Goal: Task Accomplishment & Management: Manage account settings

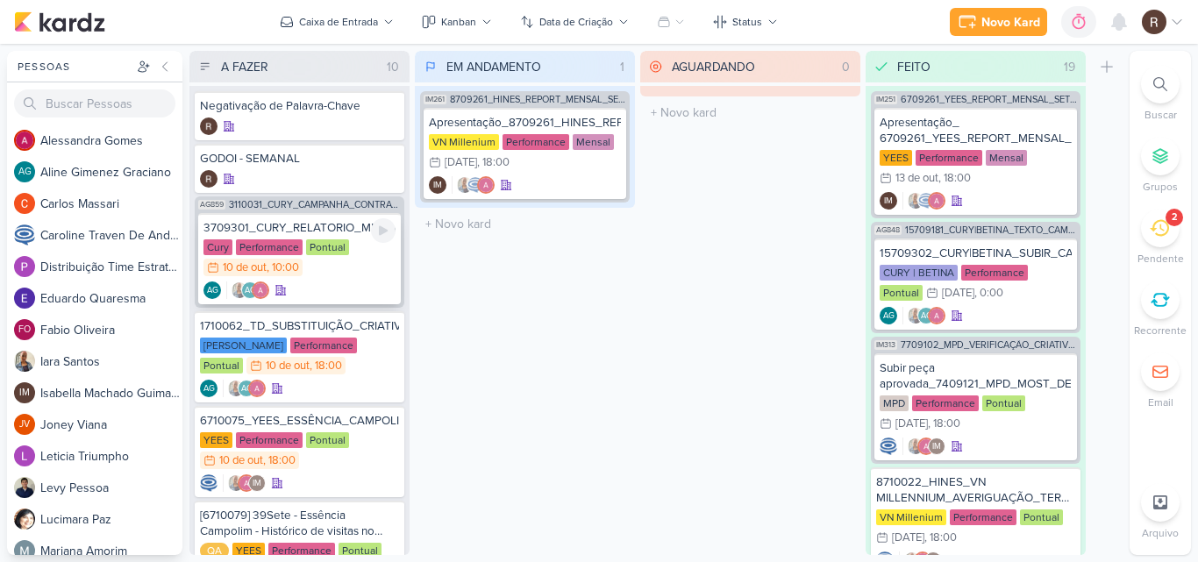
click at [386, 260] on div "Cury Performance Pontual 10/10 [DATE] 10:00" at bounding box center [299, 258] width 192 height 39
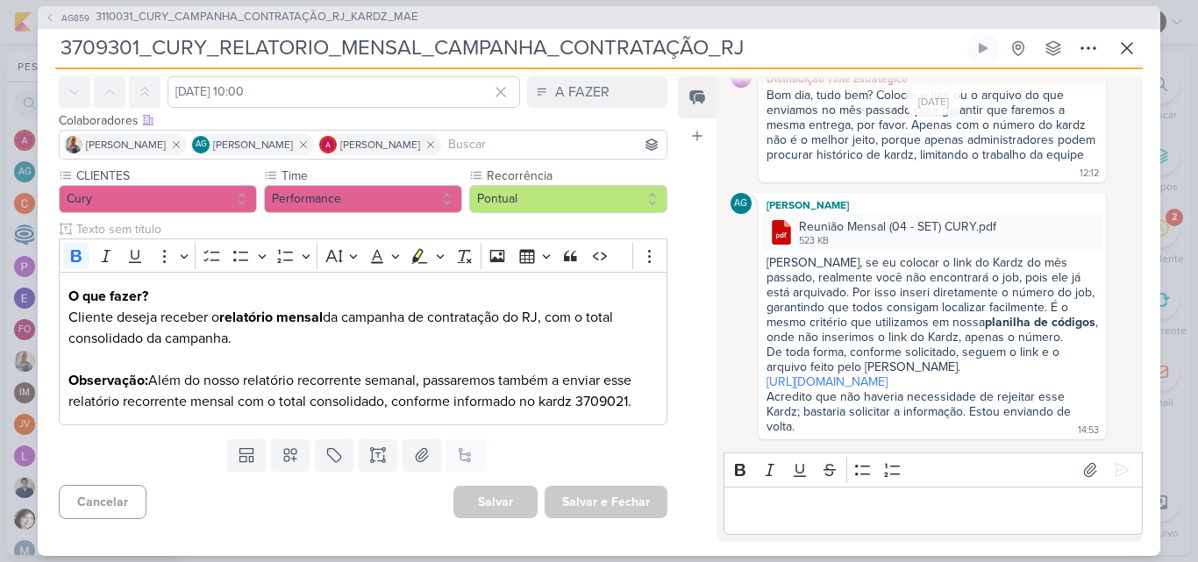
scroll to position [132, 0]
click at [852, 374] on link "[URL][DOMAIN_NAME]" at bounding box center [826, 381] width 121 height 15
click at [1128, 38] on icon at bounding box center [1126, 48] width 21 height 21
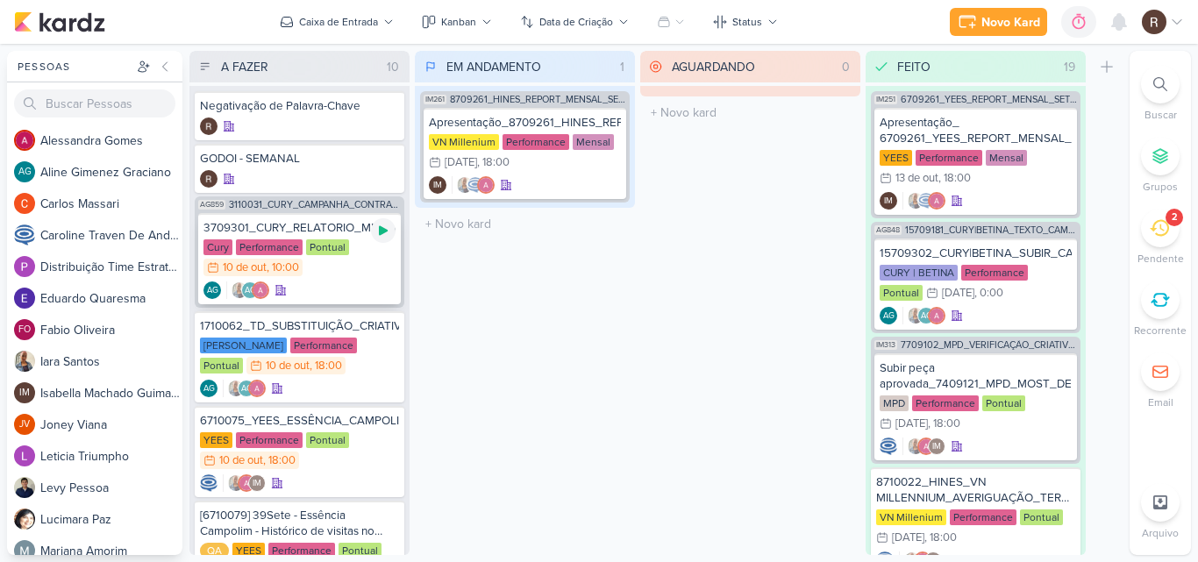
click at [378, 235] on icon at bounding box center [383, 231] width 14 height 14
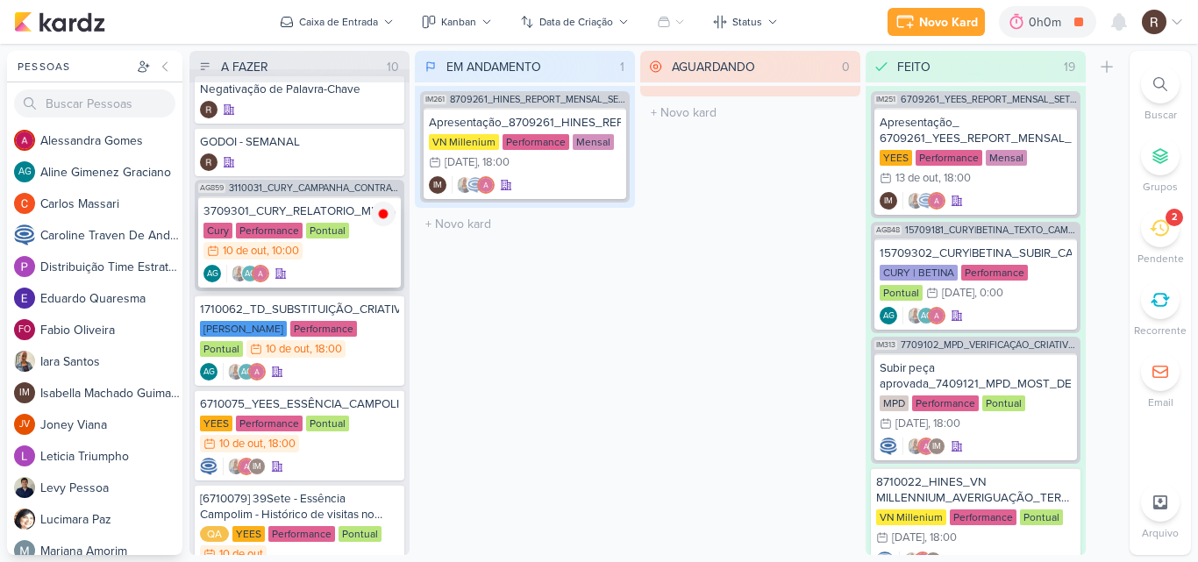
scroll to position [14, 0]
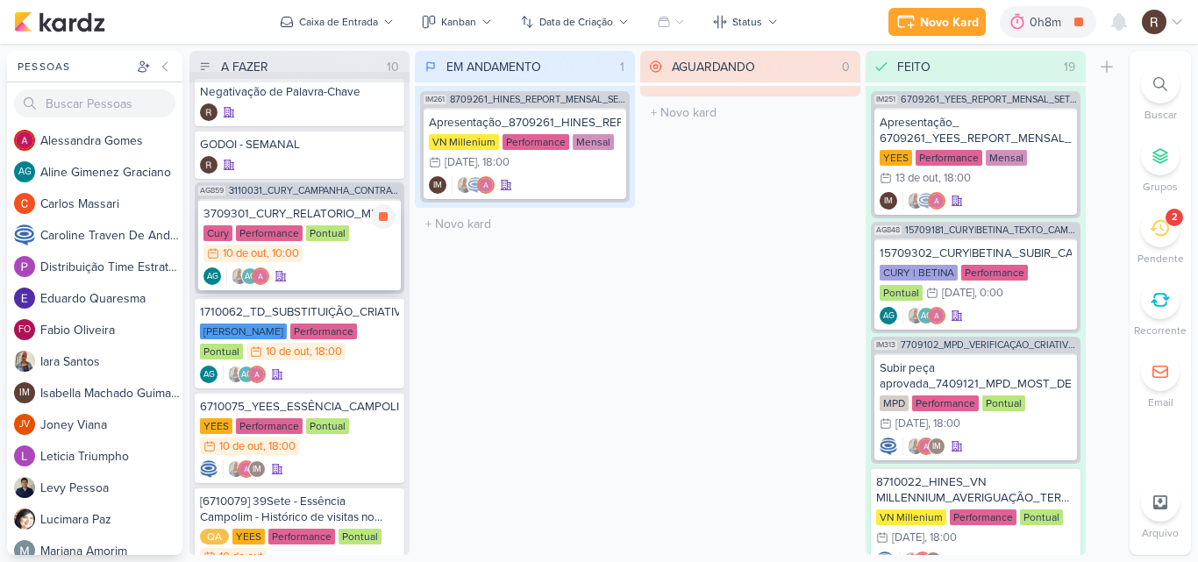
click at [317, 226] on div "Pontual" at bounding box center [327, 233] width 43 height 16
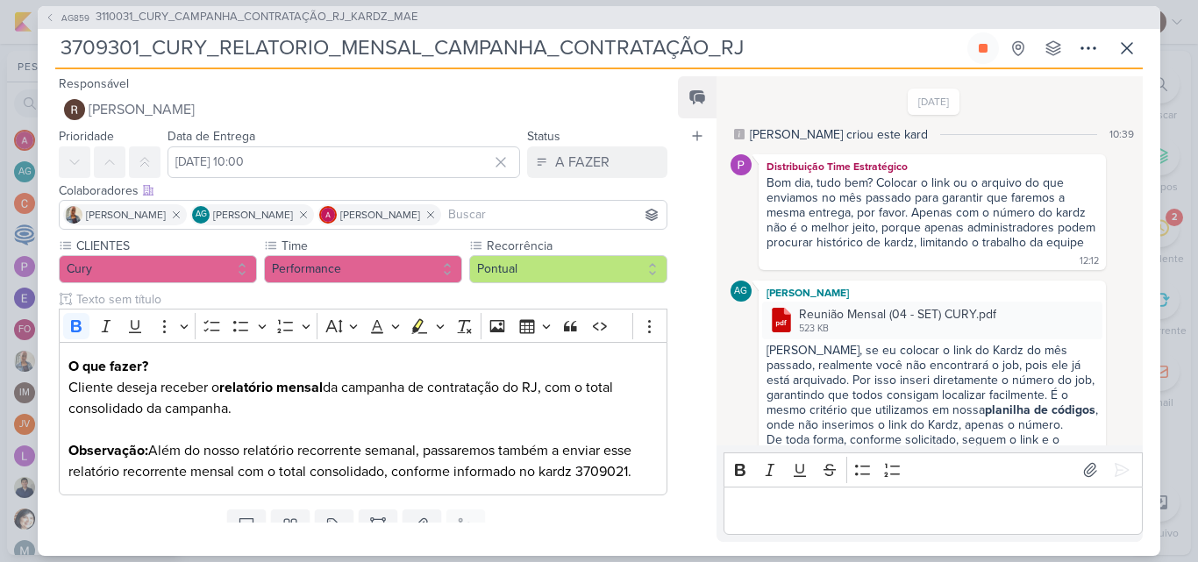
scroll to position [132, 0]
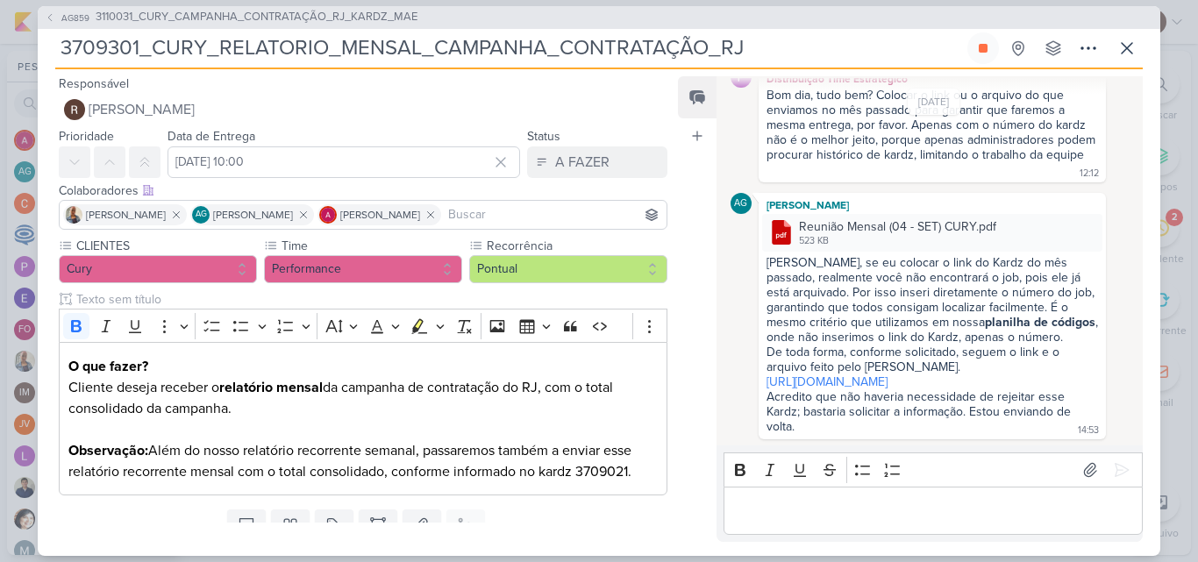
click at [787, 507] on p "Editor editing area: main" at bounding box center [932, 510] width 401 height 21
click at [738, 497] on div "[URL][DOMAIN_NAME]" at bounding box center [933, 511] width 419 height 48
click at [733, 507] on p "[URL][DOMAIN_NAME]" at bounding box center [932, 510] width 401 height 21
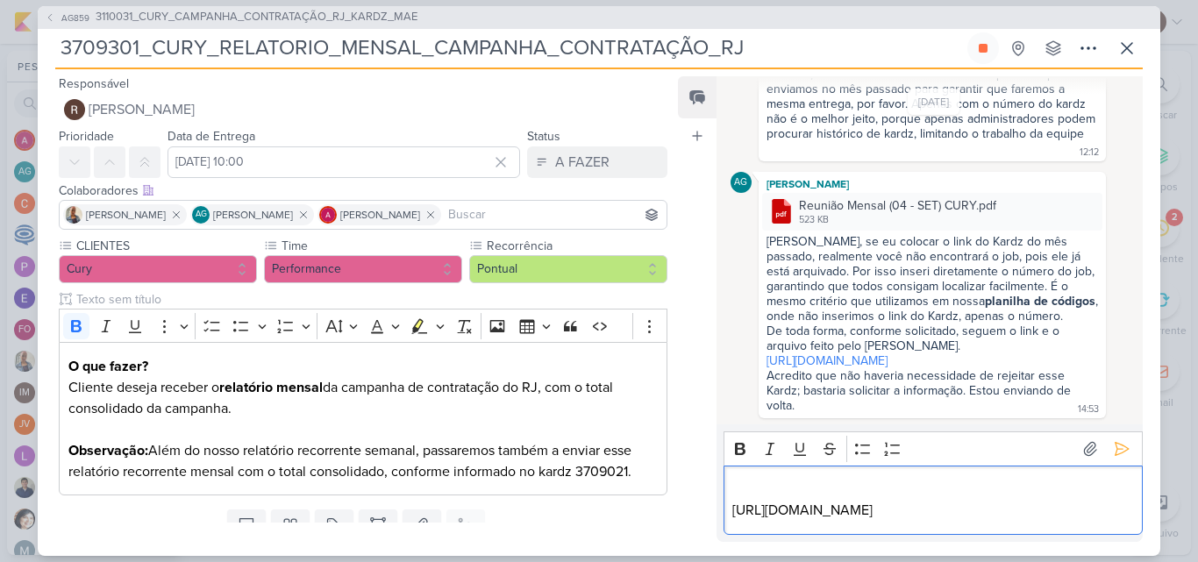
scroll to position [153, 0]
click at [743, 496] on p "Editor editing area: main" at bounding box center [932, 489] width 401 height 21
click at [1117, 510] on p "[URL][DOMAIN_NAME]" at bounding box center [932, 510] width 401 height 21
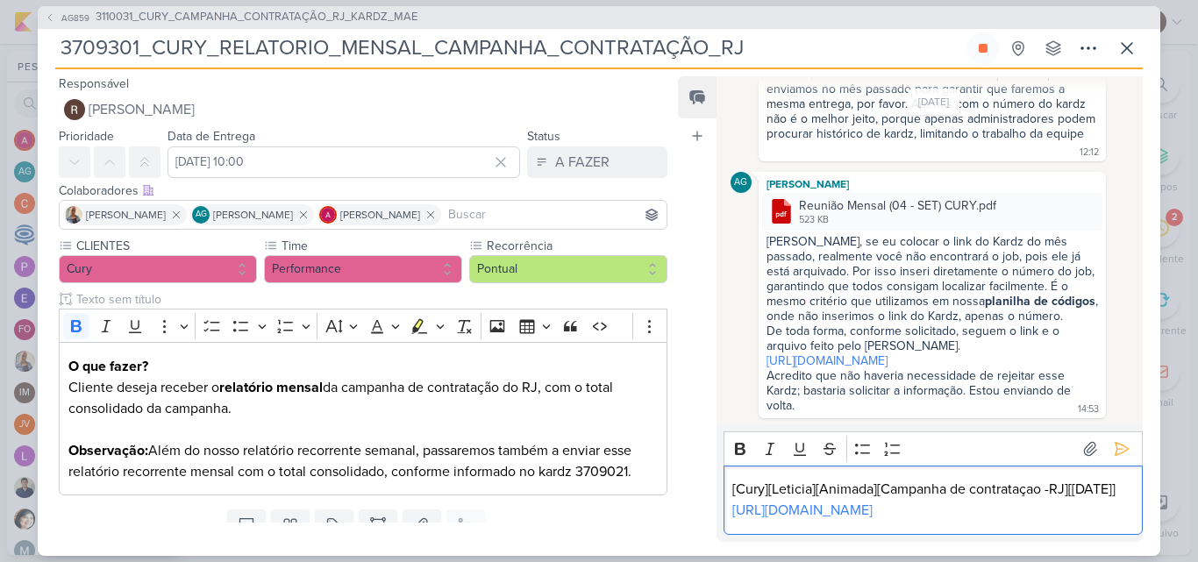
click at [730, 466] on div "[Cury][Leticia][Animada][Campanha de contrataçao -RJ][[DATE]] [URL][DOMAIN_NAME]" at bounding box center [933, 500] width 419 height 69
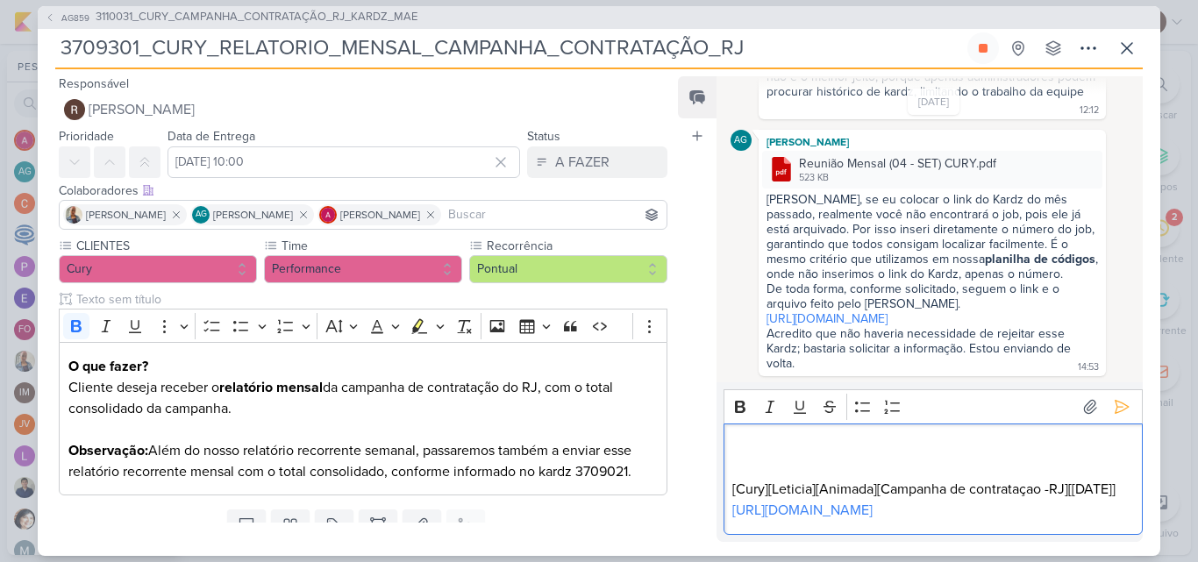
scroll to position [217, 0]
click at [748, 458] on p "Editor editing area: main" at bounding box center [932, 468] width 401 height 21
click at [748, 437] on p "Editor editing area: main" at bounding box center [932, 447] width 401 height 21
click at [746, 424] on div "[URL][DOMAIN_NAME] [Cury][Leticia][Animada][Campanha de contrataçao -RJ][[DATE]…" at bounding box center [933, 479] width 419 height 111
click at [731, 424] on div "[URL][DOMAIN_NAME] [Cury][Leticia][Animada][Campanha de contrataçao -RJ][[DATE]…" at bounding box center [933, 479] width 419 height 111
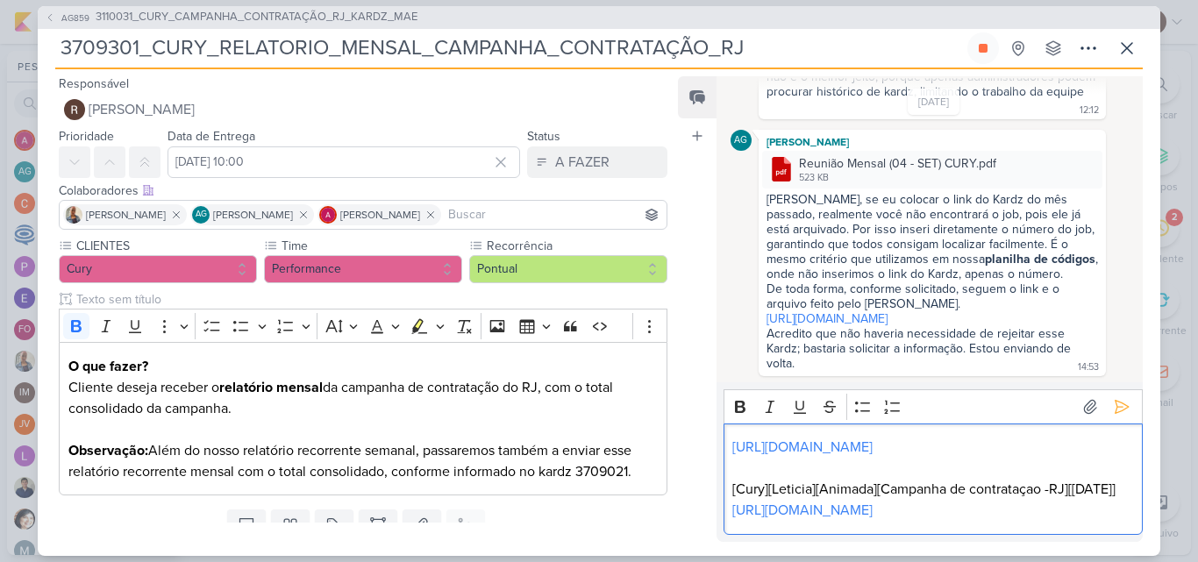
click at [788, 458] on p "Editor editing area: main" at bounding box center [932, 468] width 401 height 21
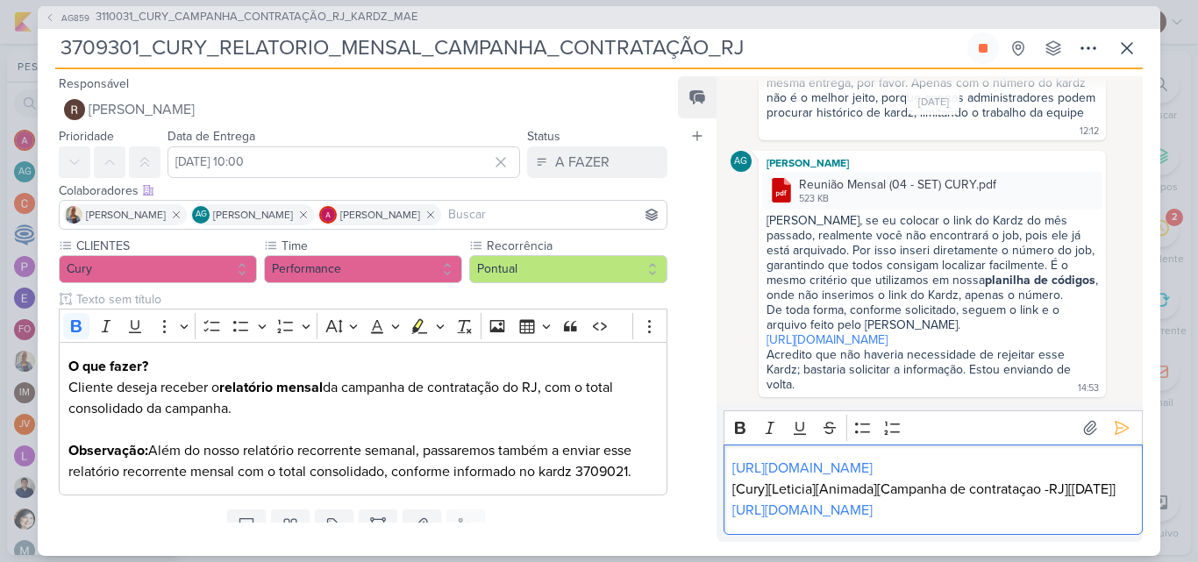
click at [730, 445] on div "[URL][DOMAIN_NAME] [Cury][Leticia][Animada][Campanha de contrataçao -RJ][[DATE]…" at bounding box center [933, 490] width 419 height 90
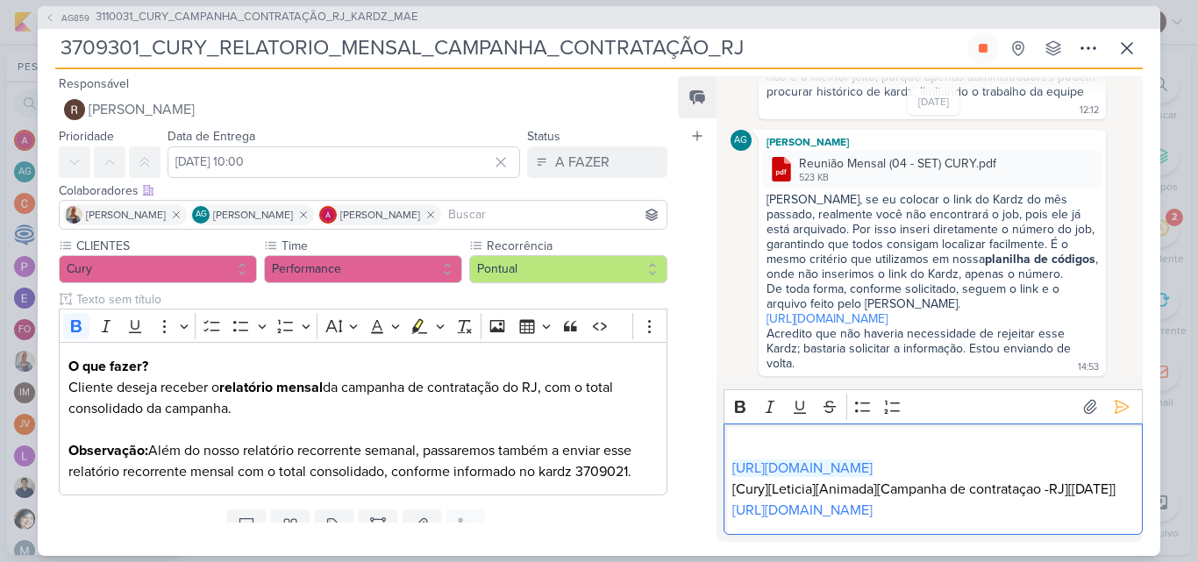
scroll to position [217, 0]
click at [742, 437] on p "Editor editing area: main" at bounding box center [932, 447] width 401 height 21
click at [745, 437] on p "Editor editing area: main" at bounding box center [932, 447] width 401 height 21
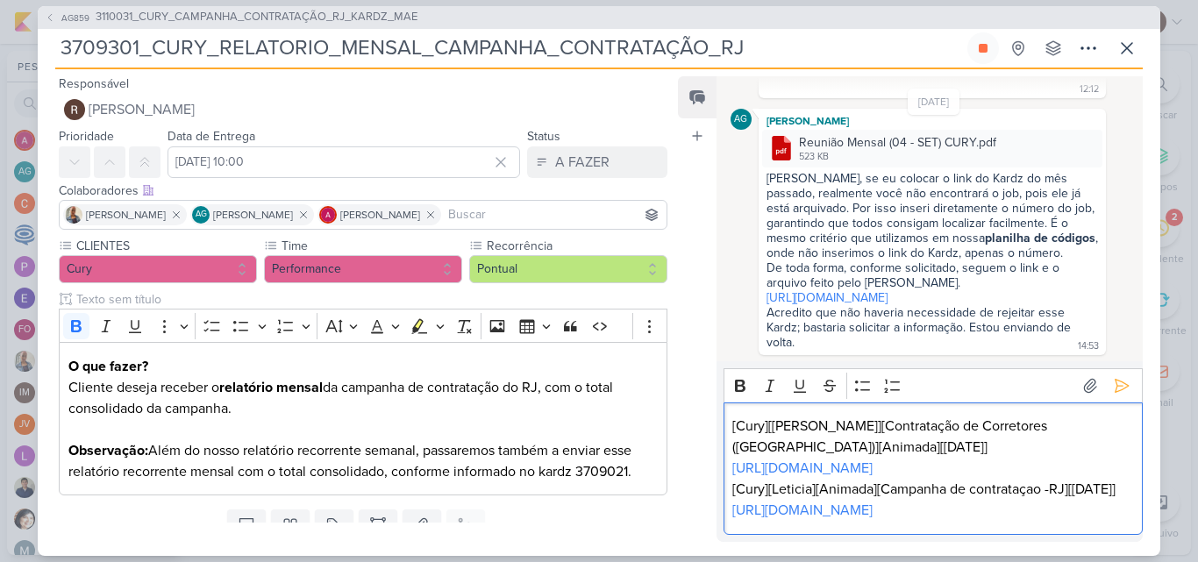
scroll to position [238, 0]
click at [1081, 377] on icon at bounding box center [1090, 386] width 18 height 18
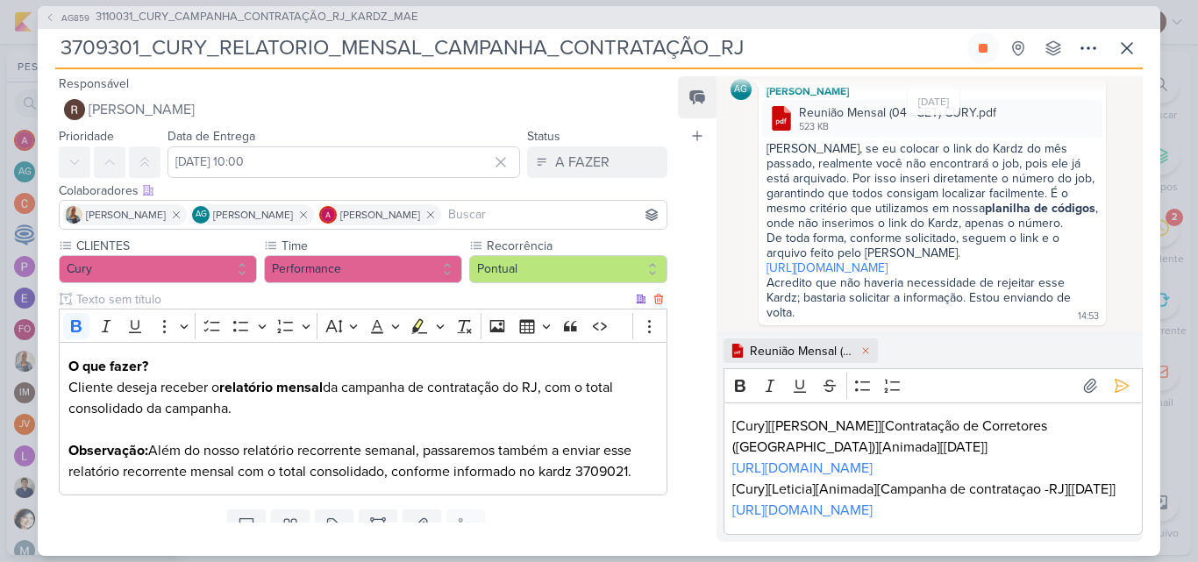
scroll to position [267, 0]
click at [1113, 377] on icon at bounding box center [1122, 386] width 18 height 18
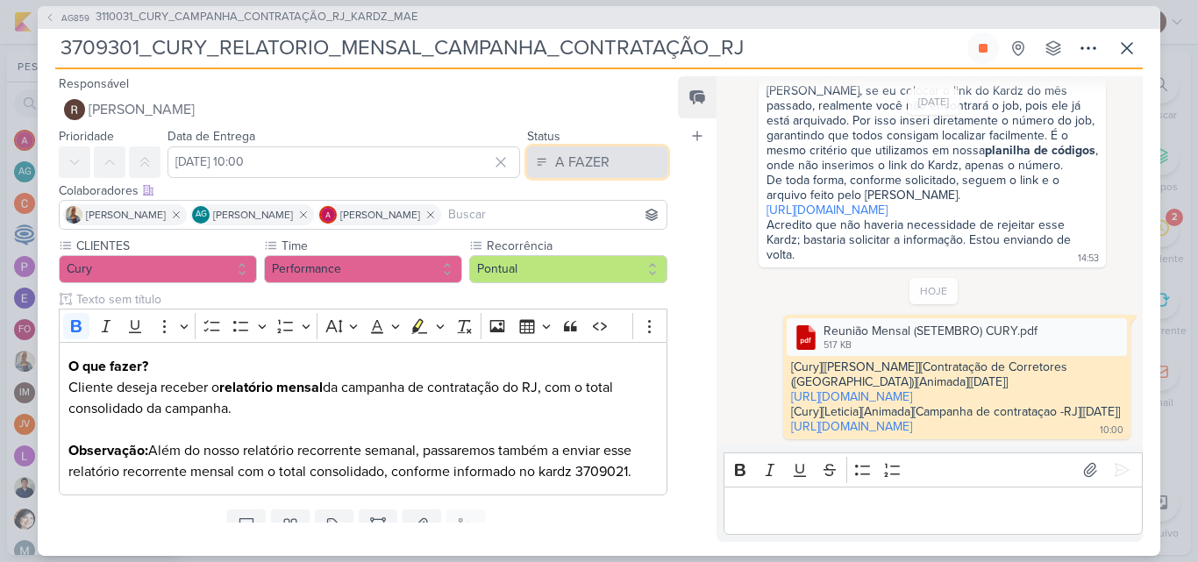
click at [585, 160] on div "A FAZER" at bounding box center [582, 162] width 54 height 21
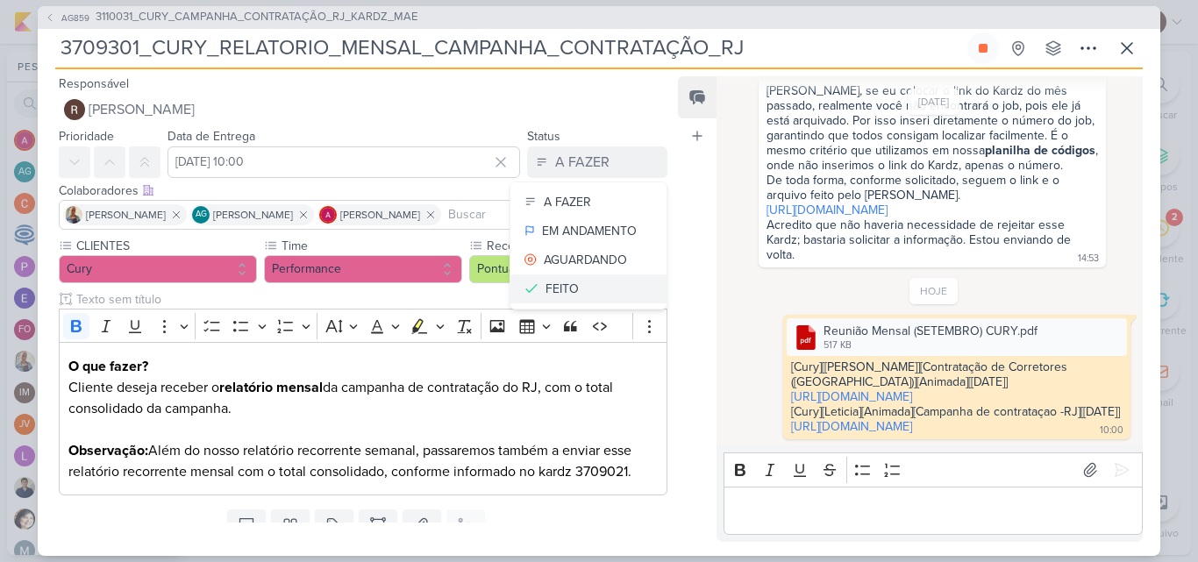
click at [584, 293] on button "FEITO" at bounding box center [588, 288] width 156 height 29
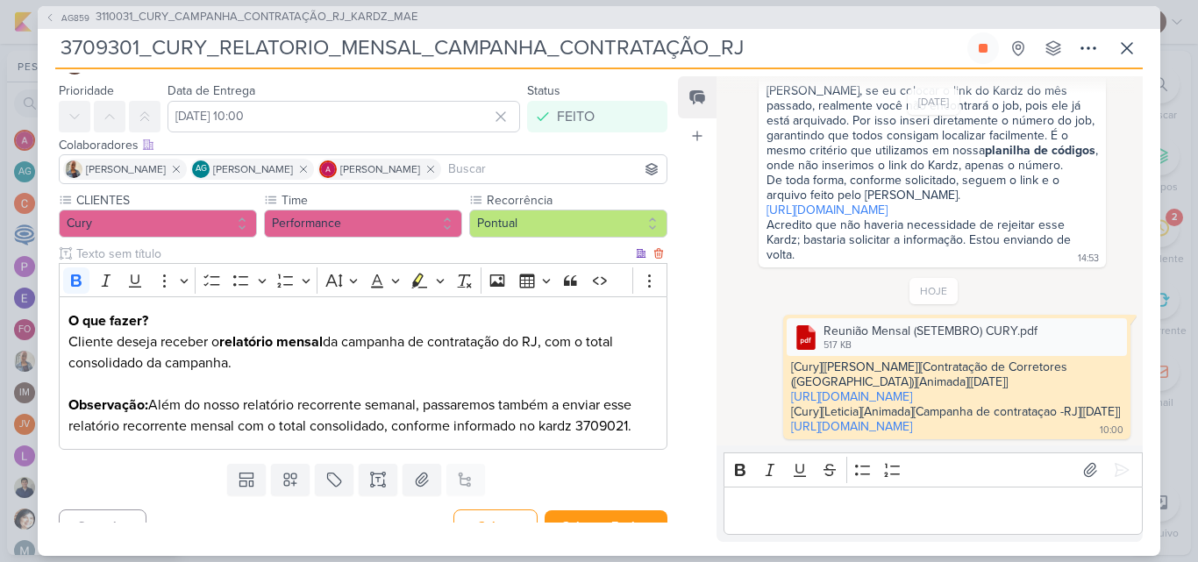
scroll to position [70, 0]
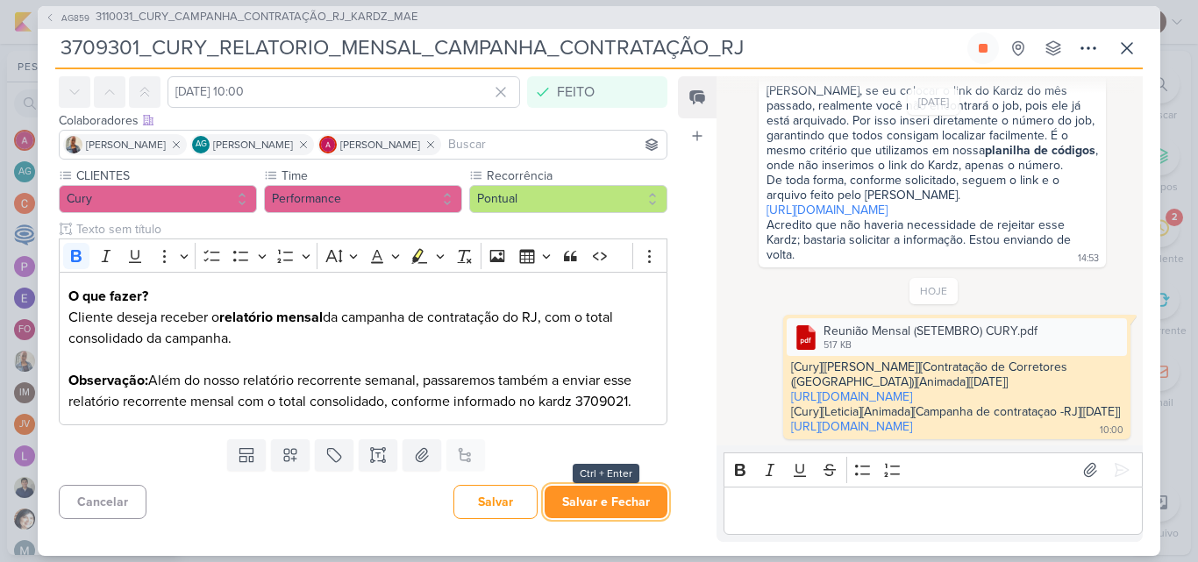
click at [599, 496] on button "Salvar e Fechar" at bounding box center [606, 502] width 123 height 32
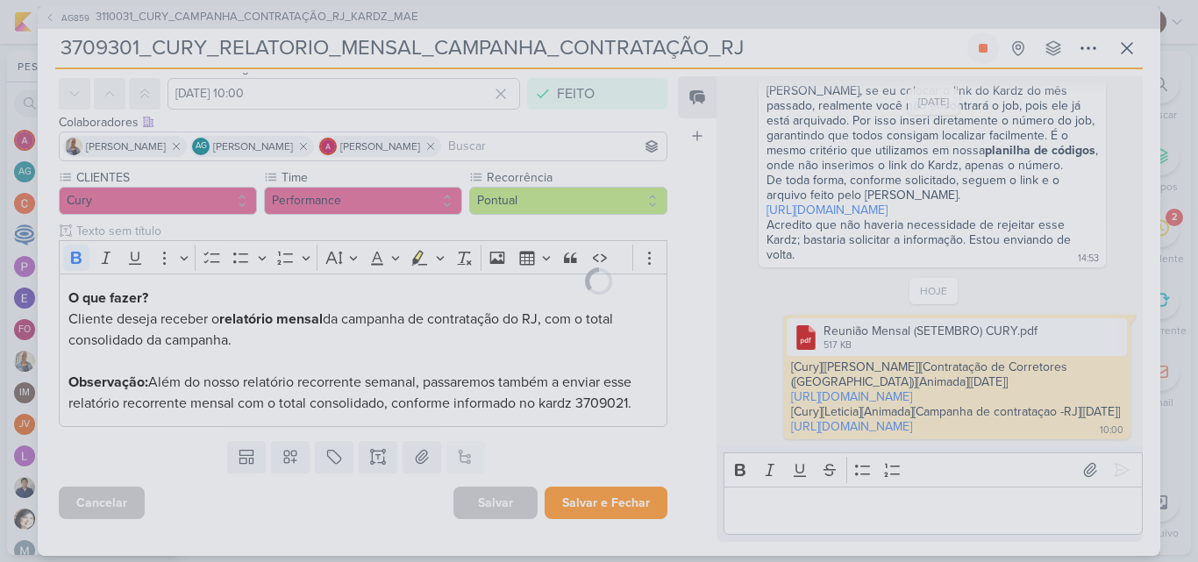
scroll to position [68, 0]
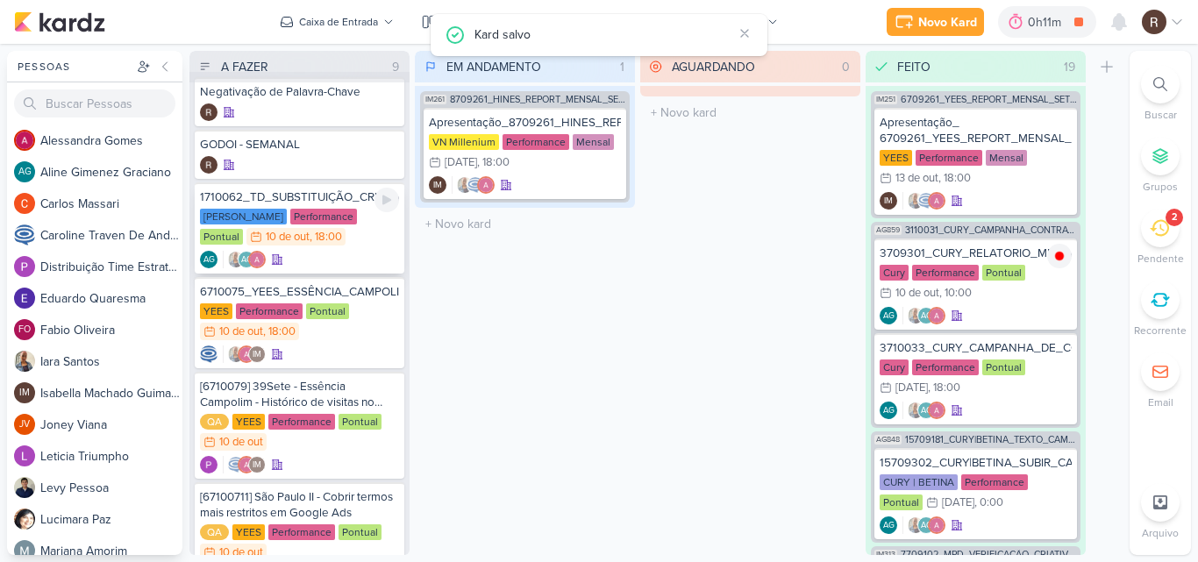
click at [341, 239] on div "[PERSON_NAME] Performance Pontual 10/10 [DATE] 18:00" at bounding box center [299, 228] width 199 height 39
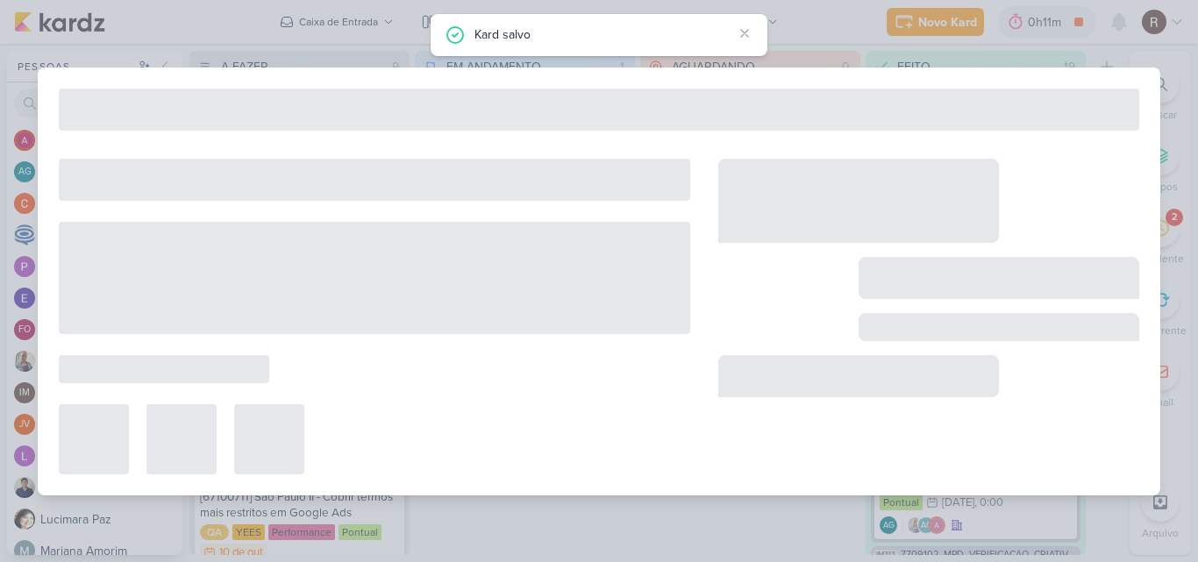
type input "1710062_TD_SUBSTITUIÇÃO_CRIATIVOS_META_LCSA"
type input "[DATE] 18:00"
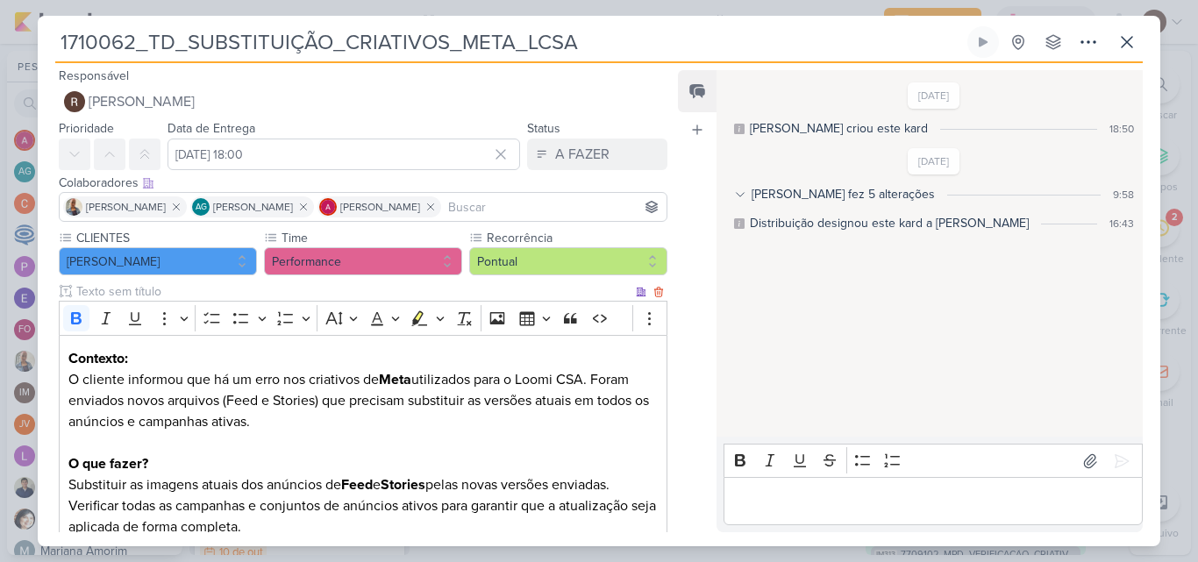
scroll to position [0, 0]
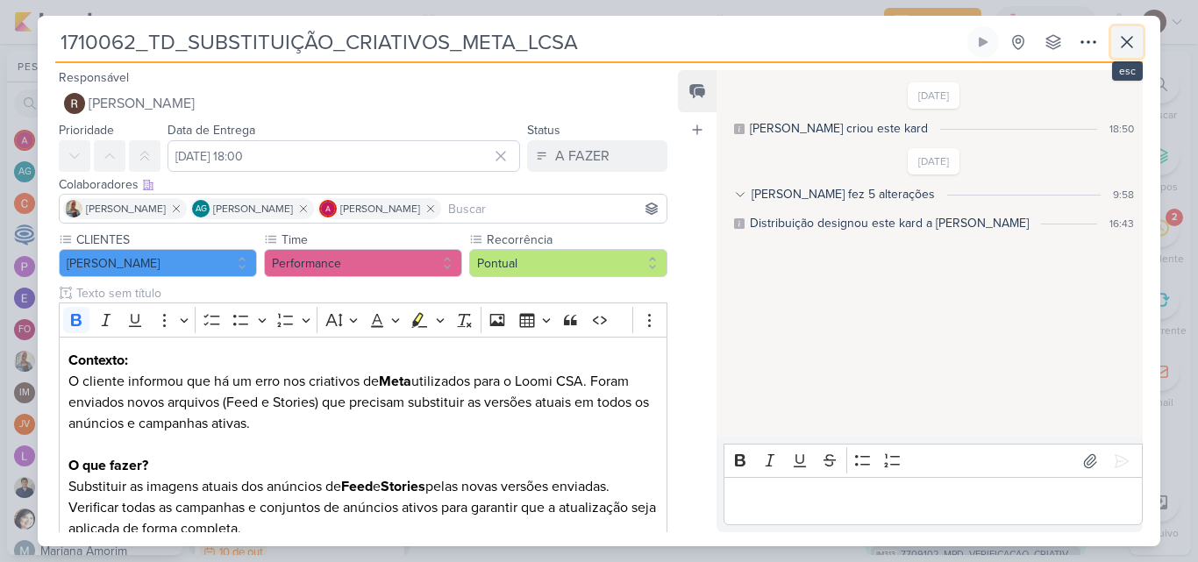
click at [1129, 42] on icon at bounding box center [1126, 42] width 21 height 21
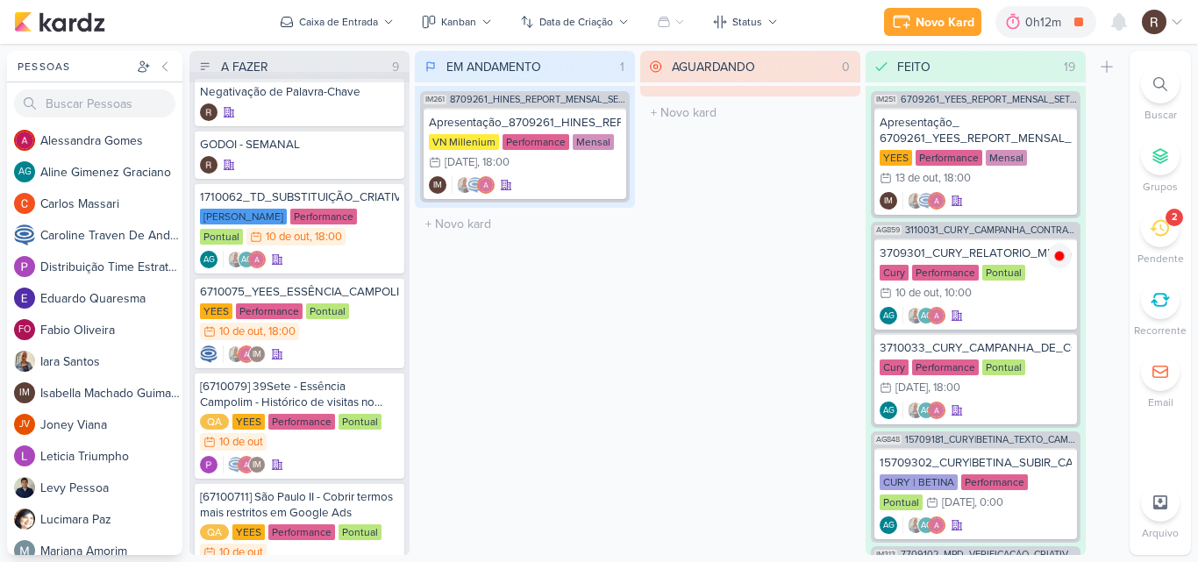
click at [1144, 221] on div "2" at bounding box center [1160, 228] width 39 height 39
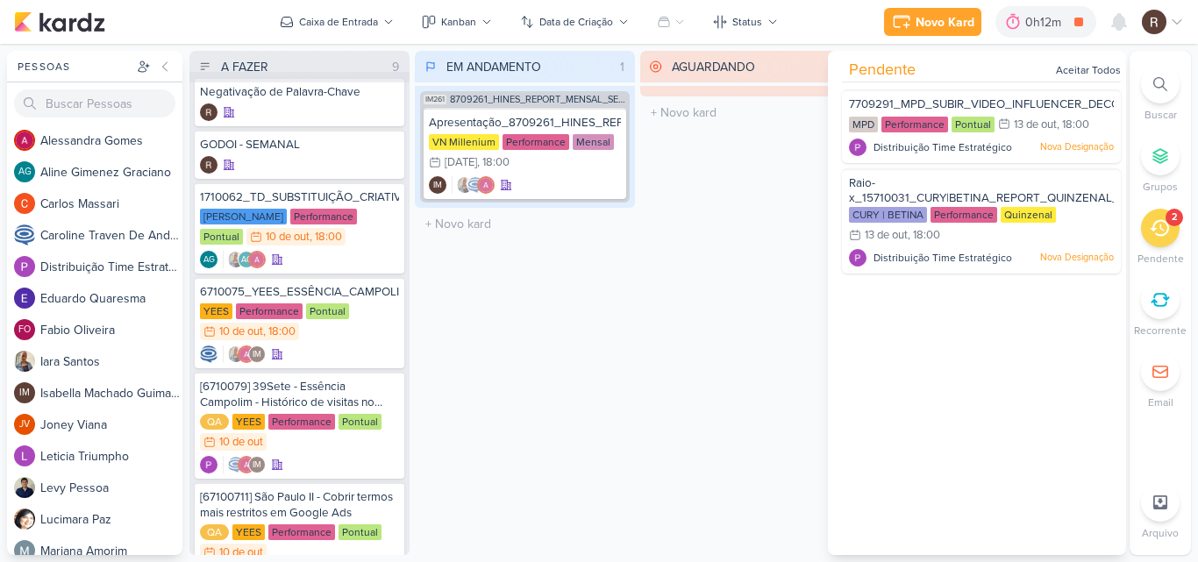
click at [544, 333] on div "EM ANDAMENTO 1 Mover Para Esquerda Mover Para Direita [GEOGRAPHIC_DATA] IM261 8…" at bounding box center [525, 303] width 220 height 504
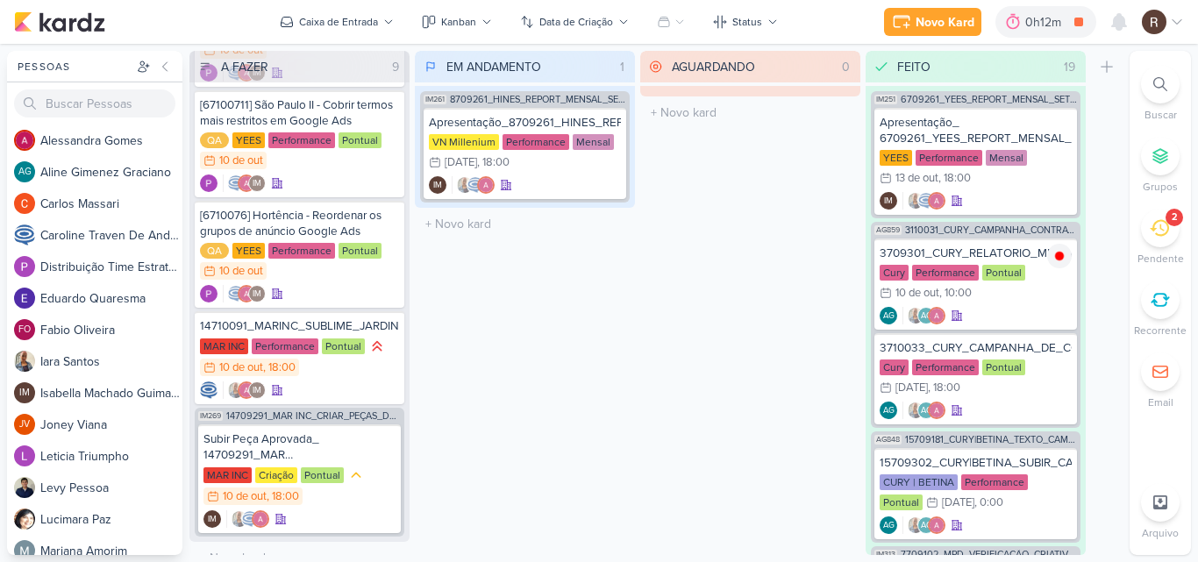
scroll to position [425, 0]
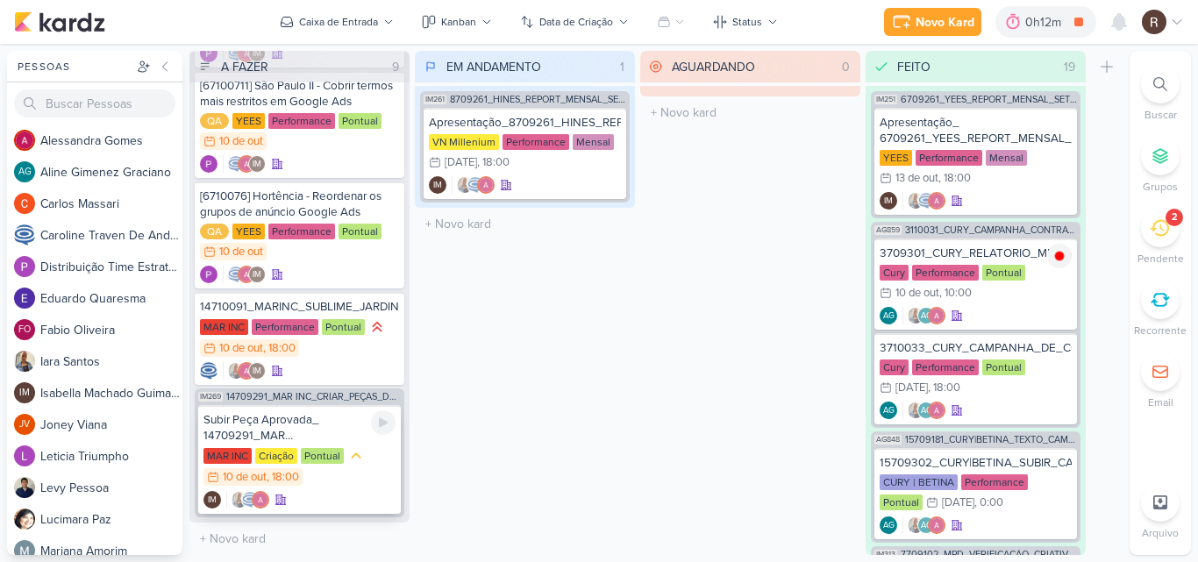
click at [345, 434] on div "Subir Peça Aprovada_ 14709291_MAR INC_CRIAR_PEÇAS_DECORADO" at bounding box center [299, 428] width 192 height 32
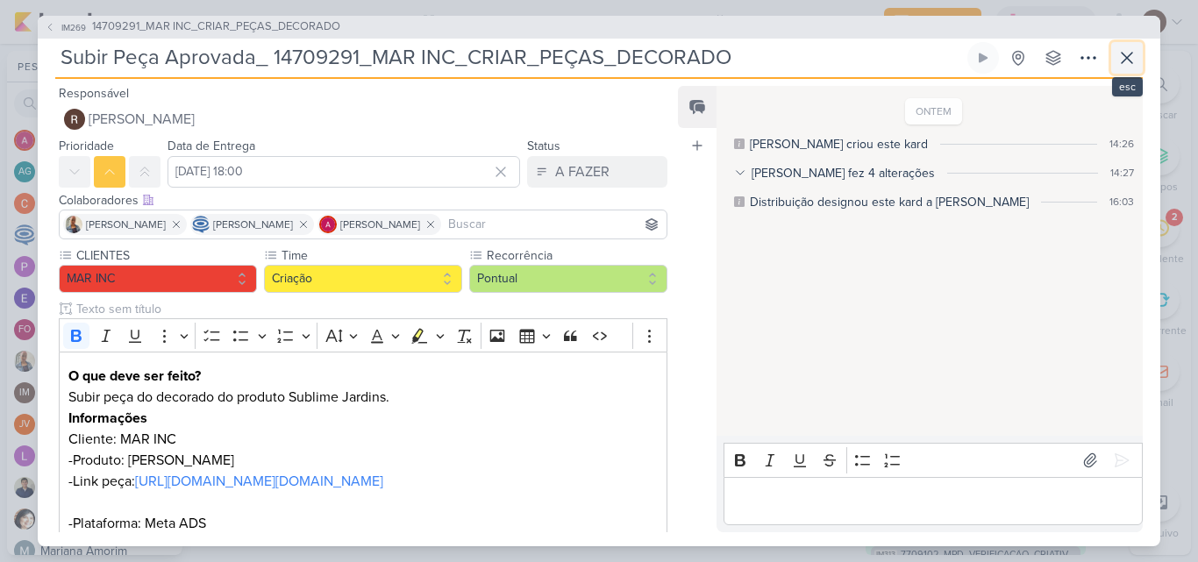
click at [1116, 63] on button at bounding box center [1127, 58] width 32 height 32
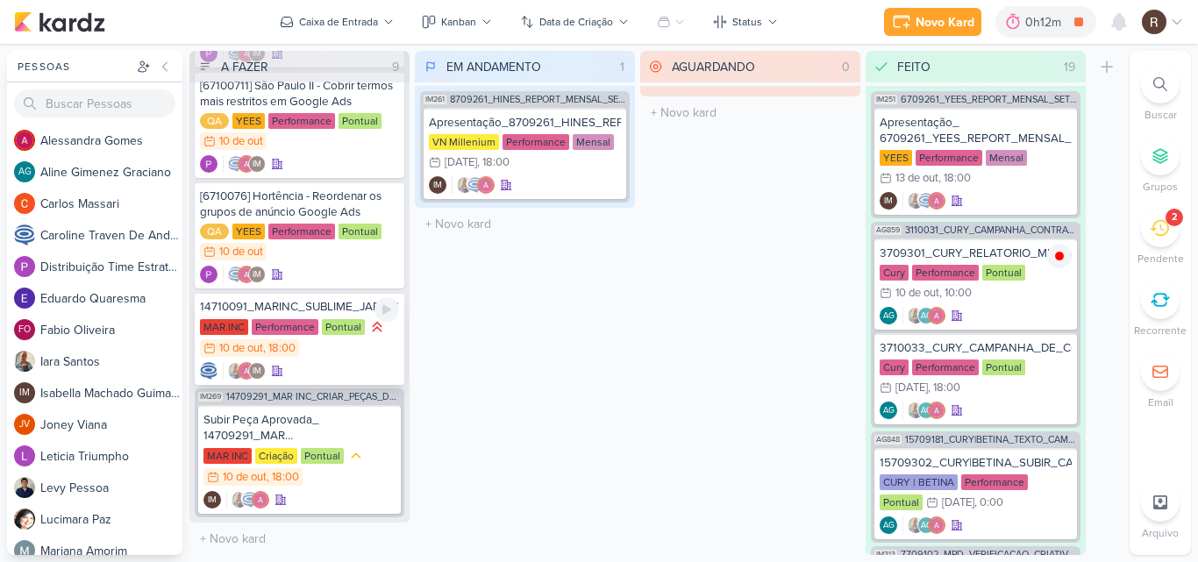
click at [329, 343] on div "MAR INC Performance Pontual 10/10 [DATE] 18:00" at bounding box center [299, 338] width 199 height 40
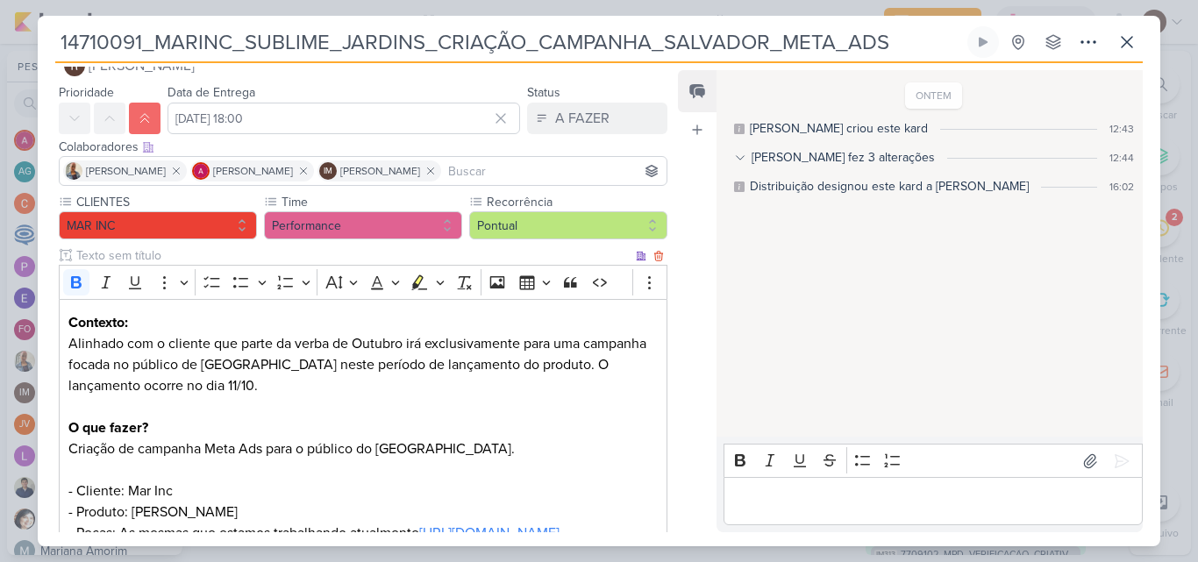
scroll to position [19, 0]
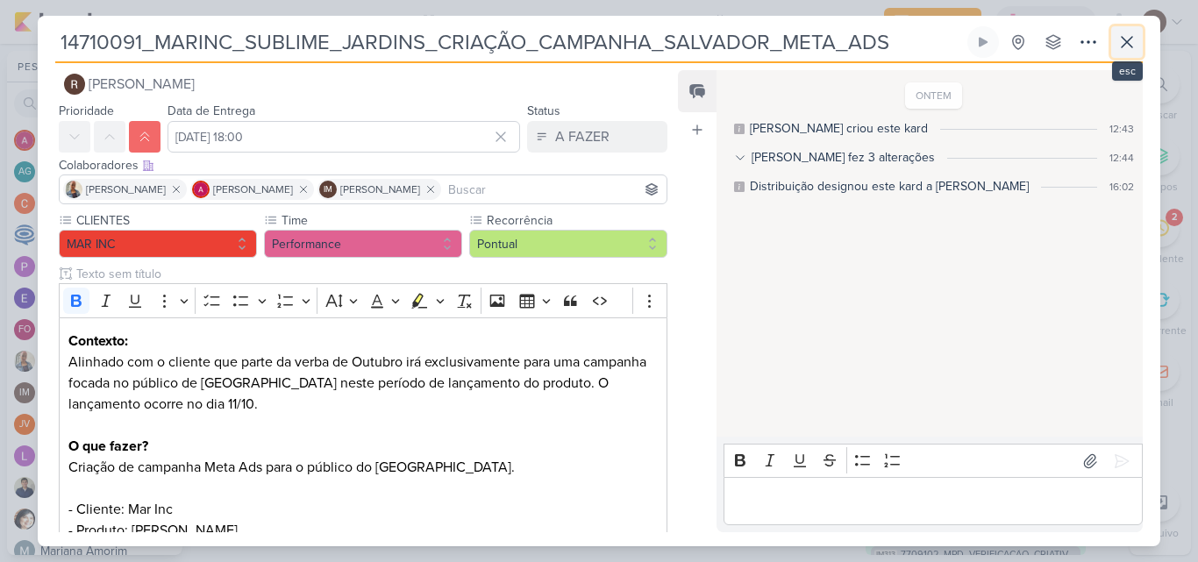
click at [1129, 44] on icon at bounding box center [1127, 42] width 11 height 11
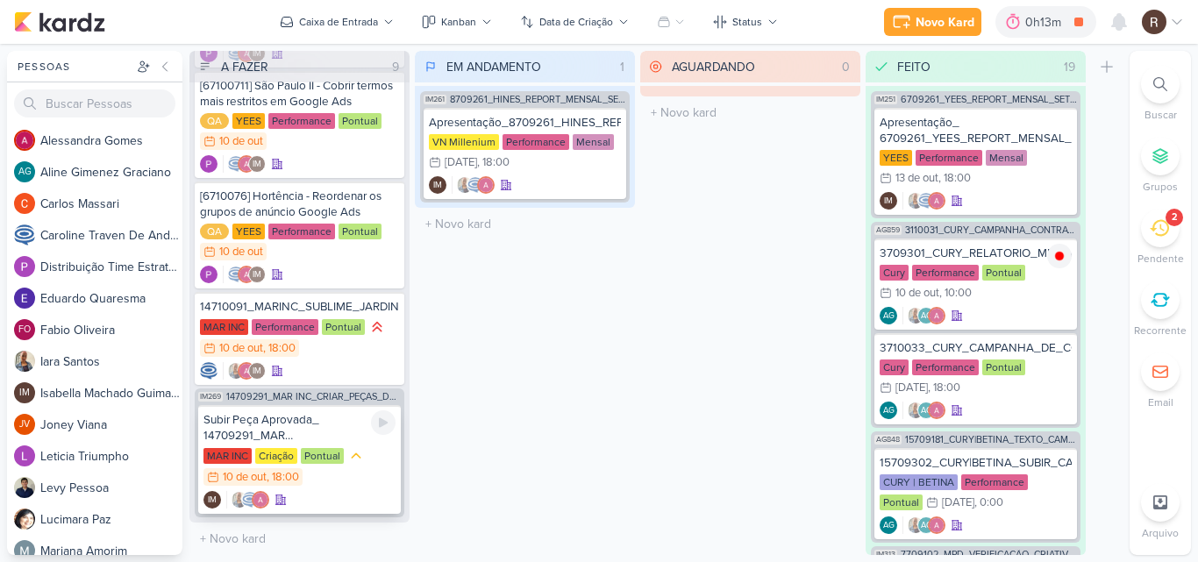
click at [315, 453] on div "Pontual" at bounding box center [322, 456] width 43 height 16
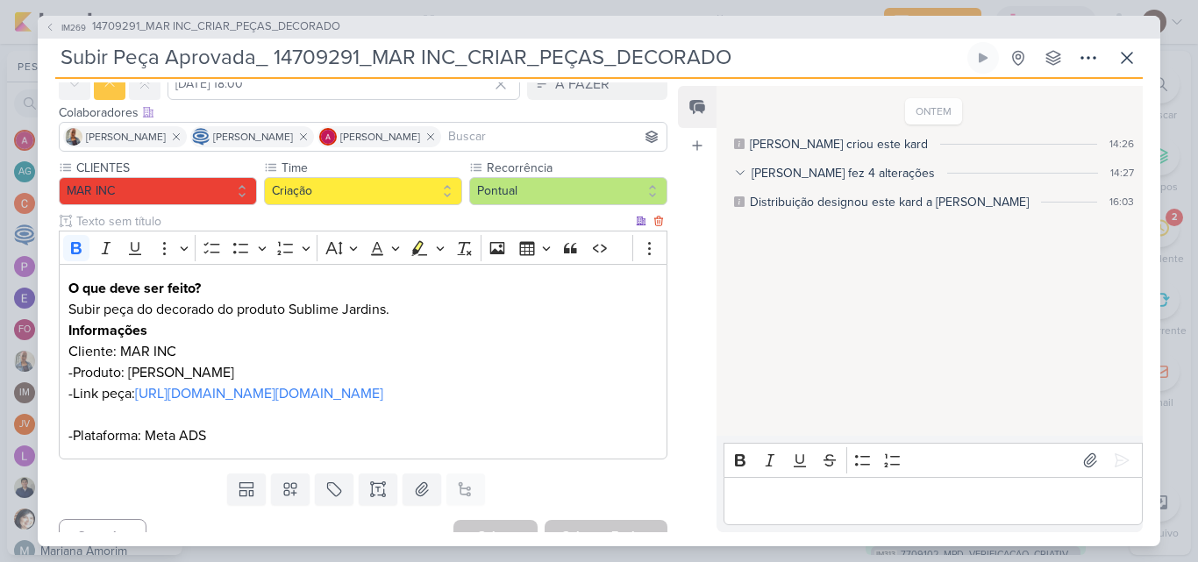
scroll to position [154, 0]
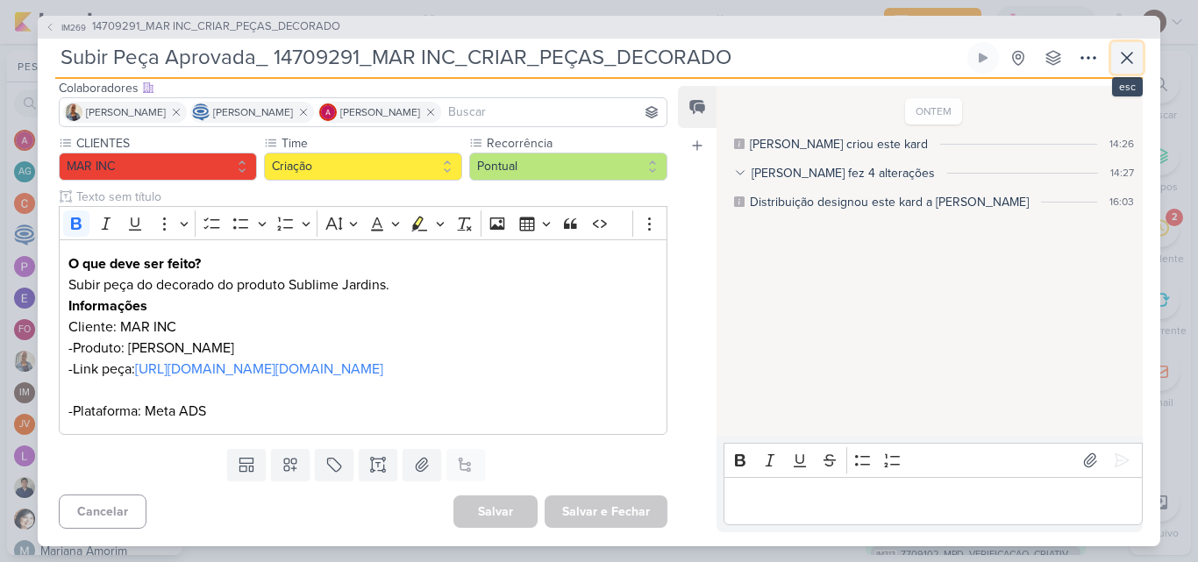
click at [1127, 59] on icon at bounding box center [1126, 57] width 21 height 21
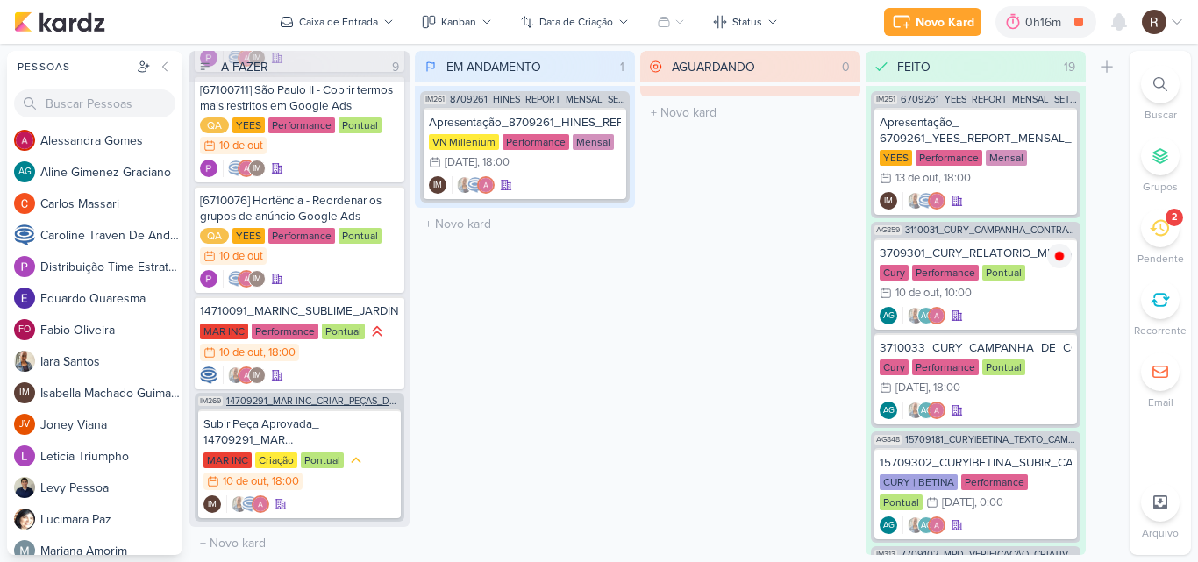
scroll to position [425, 0]
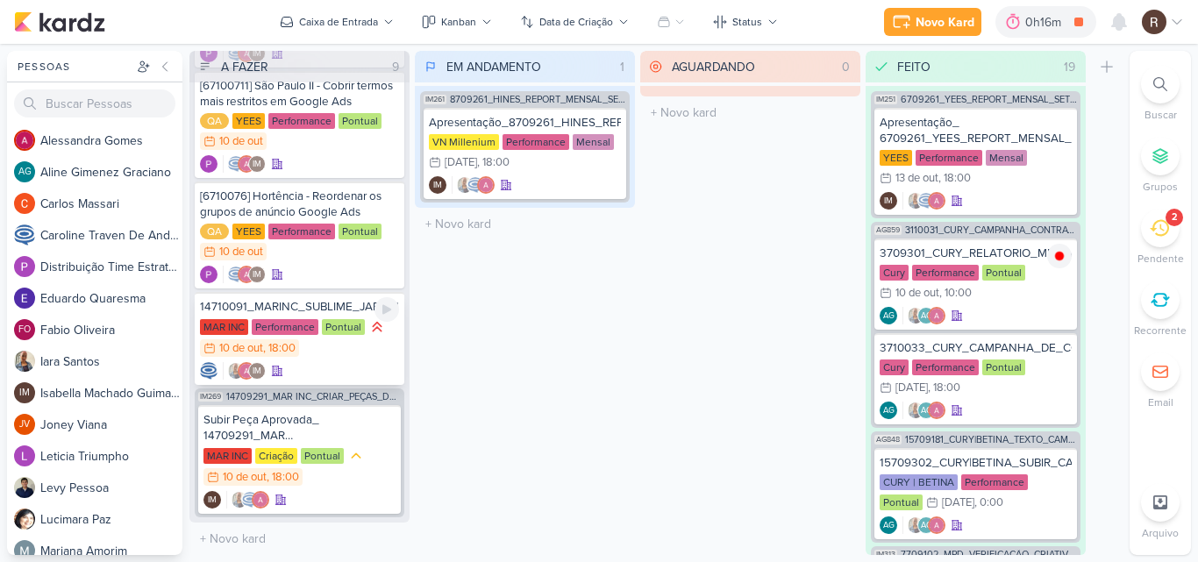
click at [329, 338] on div "MAR INC Performance Pontual 10/10 [DATE] 18:00" at bounding box center [299, 338] width 199 height 40
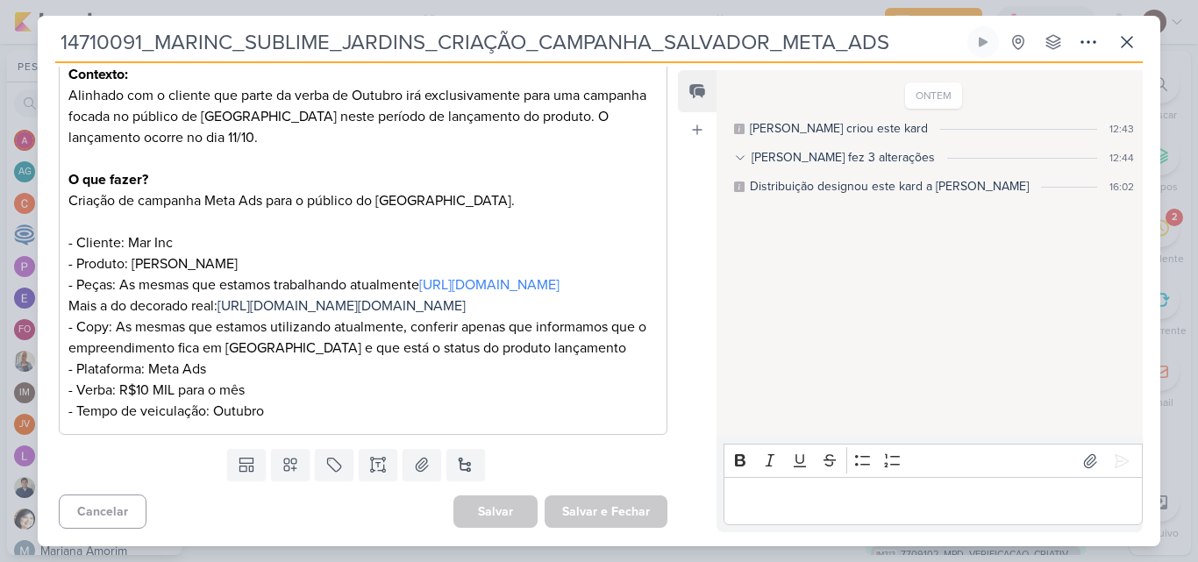
scroll to position [351, 0]
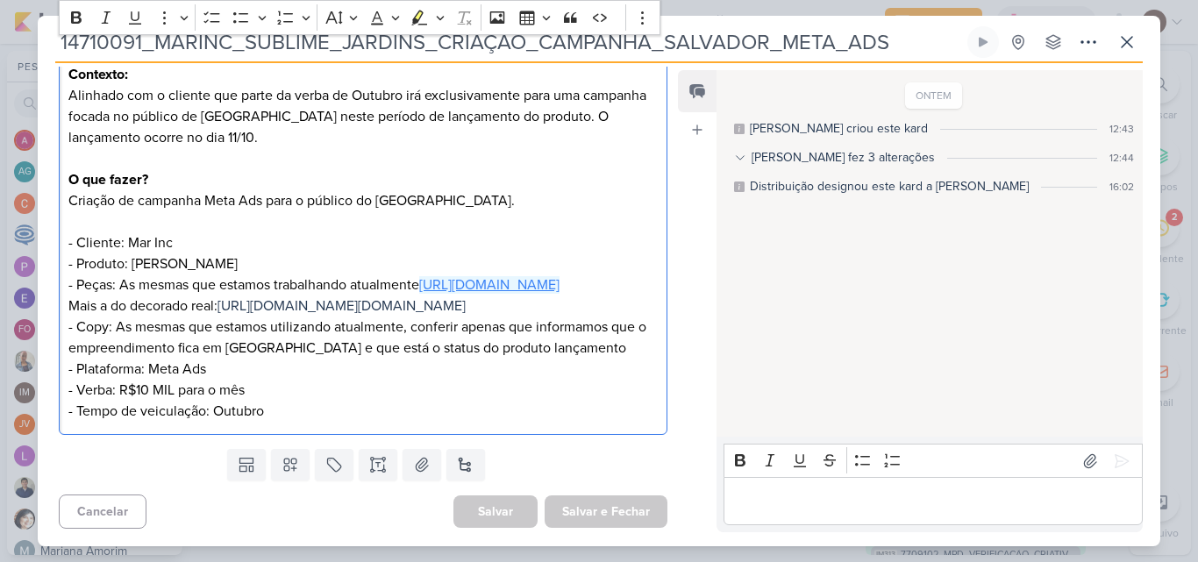
click at [419, 276] on link "[URL][DOMAIN_NAME]" at bounding box center [489, 285] width 140 height 18
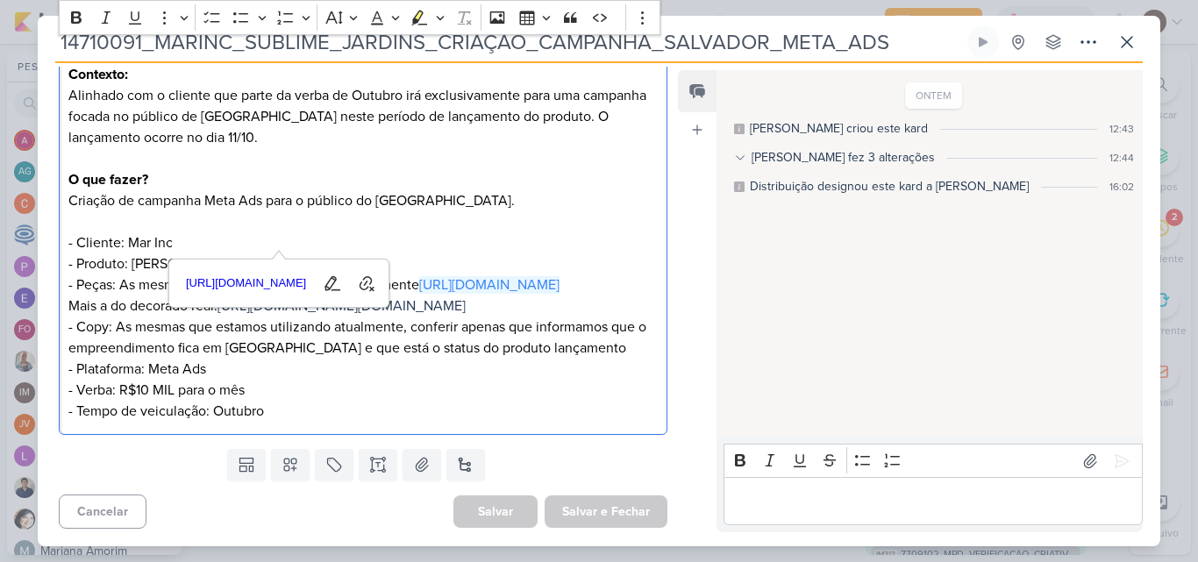
click at [320, 410] on p "- Copy: As mesmas que estamos utilizando atualmente, conferir apenas que inform…" at bounding box center [362, 369] width 589 height 105
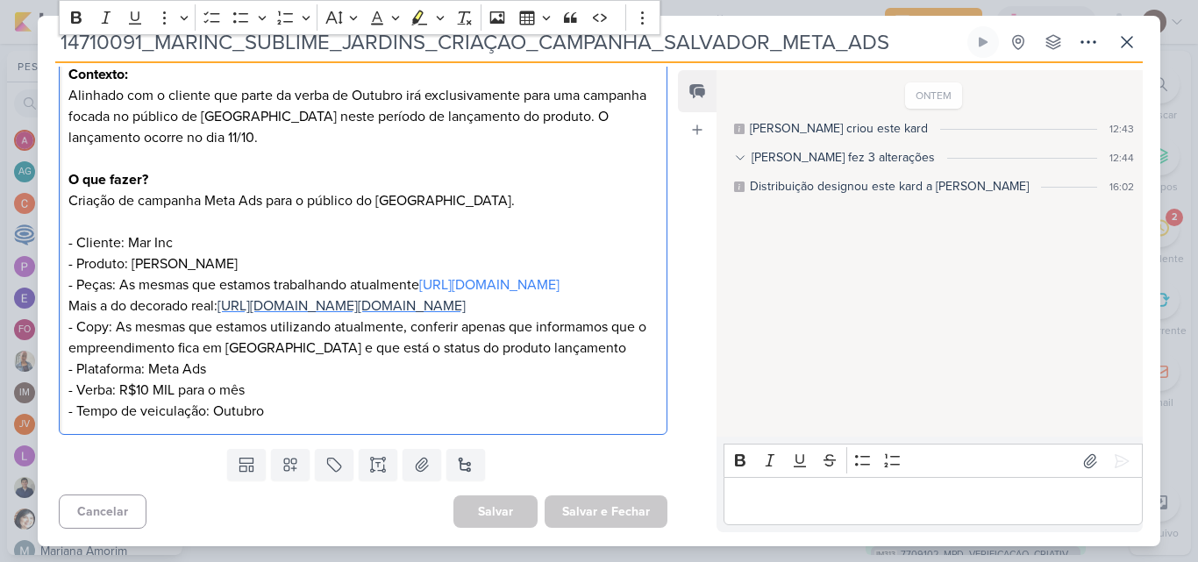
click at [217, 304] on span "[URL][DOMAIN_NAME][DOMAIN_NAME]" at bounding box center [341, 306] width 248 height 18
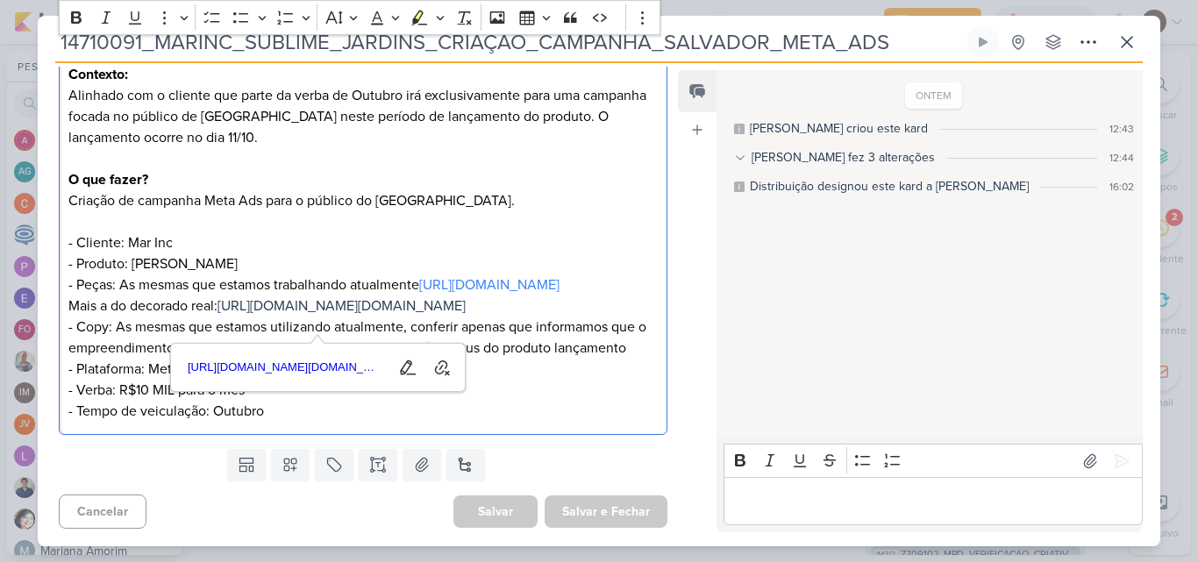
click at [761, 324] on div "ONTEM [PERSON_NAME] criou este kard 12:43 [PERSON_NAME] fez 3 alterações 12:44 …" at bounding box center [928, 254] width 424 height 365
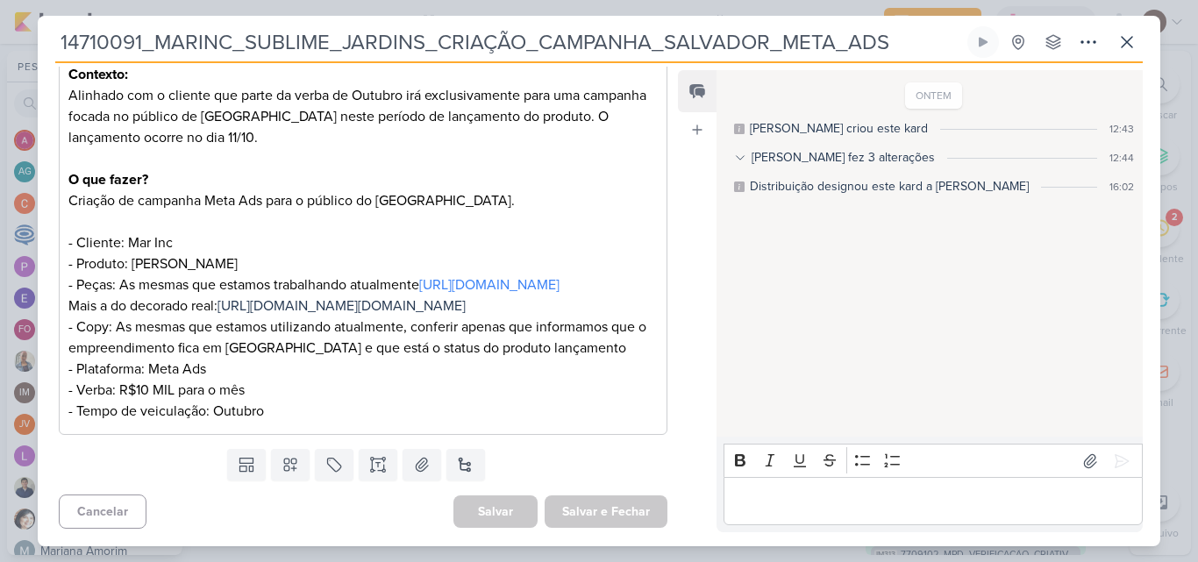
scroll to position [263, 0]
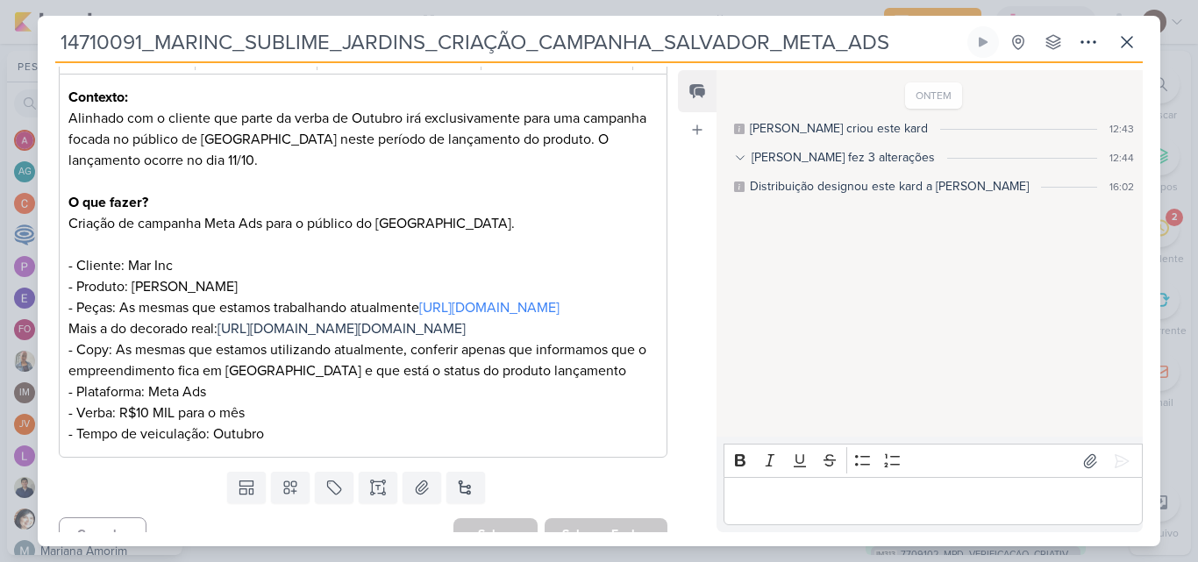
click at [974, 286] on div "ONTEM [PERSON_NAME] criou este kard 12:43 [PERSON_NAME] fez 3 alterações 12:44 …" at bounding box center [928, 254] width 424 height 365
click at [1129, 46] on icon at bounding box center [1126, 42] width 21 height 21
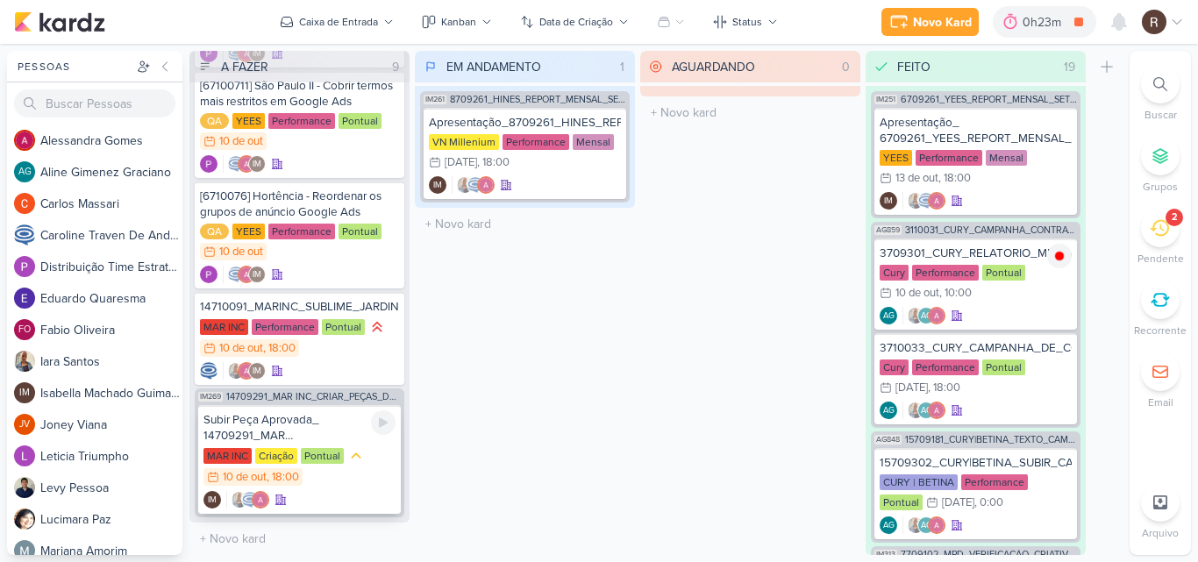
click at [349, 448] on div at bounding box center [356, 456] width 18 height 18
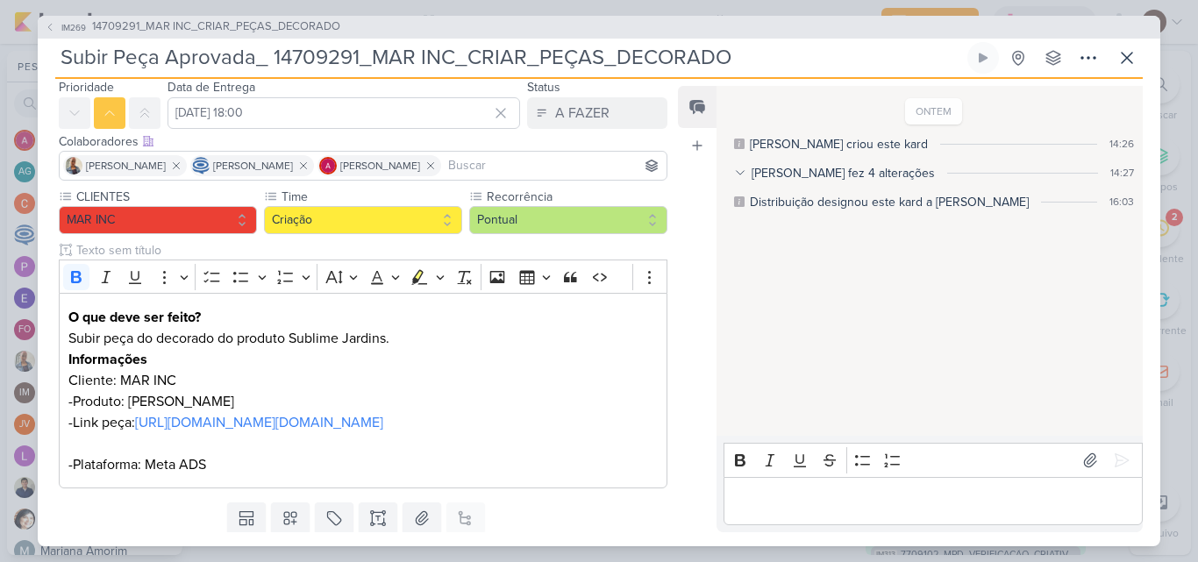
scroll to position [88, 0]
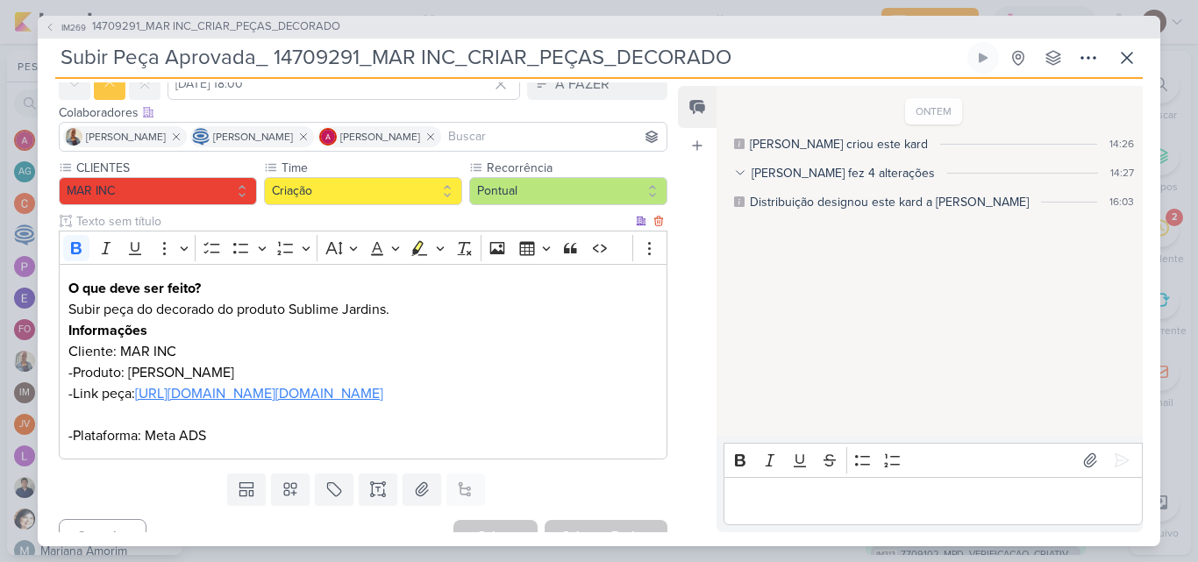
click at [320, 403] on link "[URL][DOMAIN_NAME][DOMAIN_NAME]" at bounding box center [259, 394] width 248 height 18
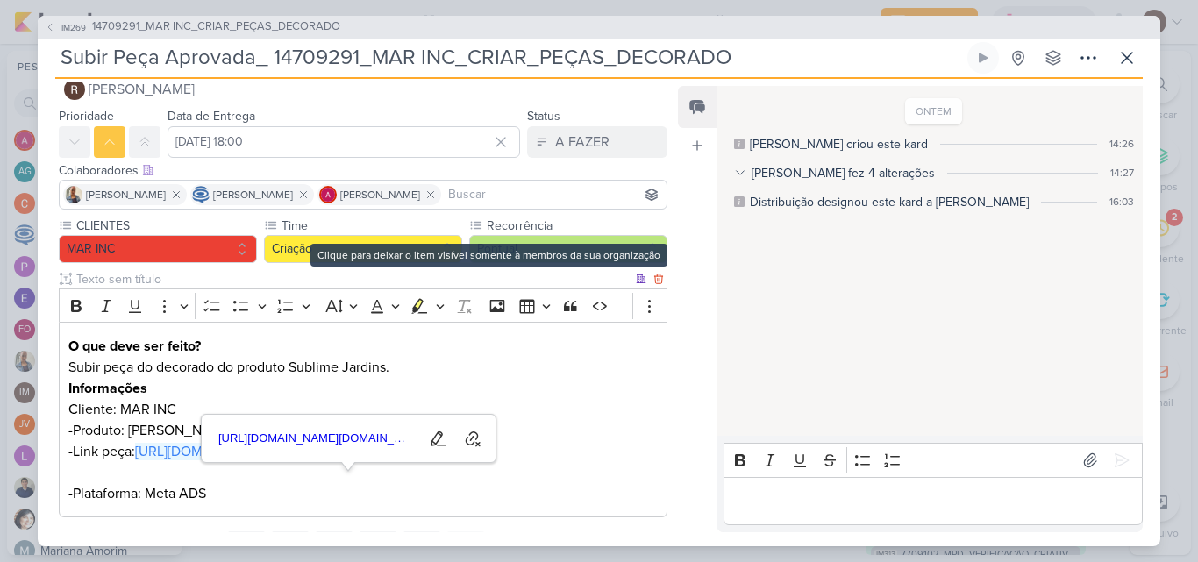
scroll to position [0, 0]
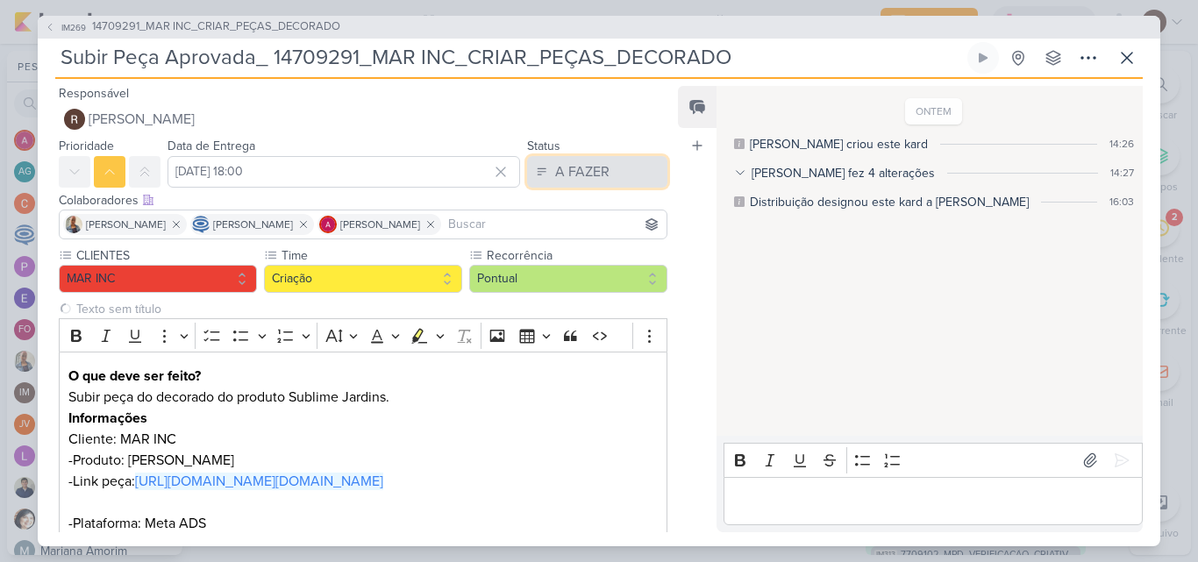
click at [616, 182] on button "A FAZER" at bounding box center [597, 172] width 140 height 32
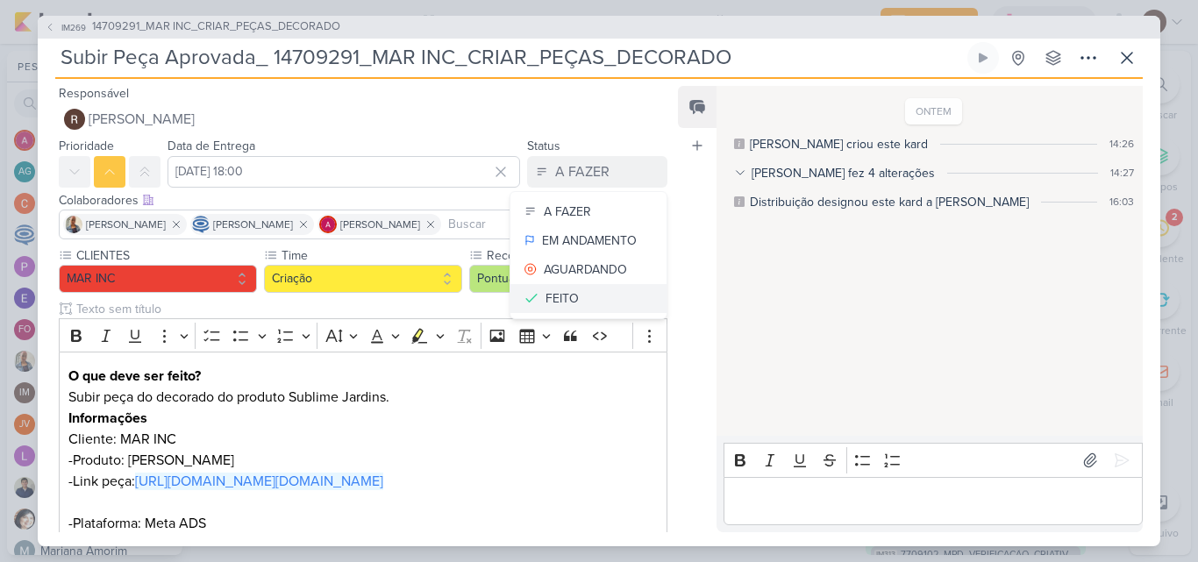
click at [579, 296] on button "FEITO" at bounding box center [588, 298] width 156 height 29
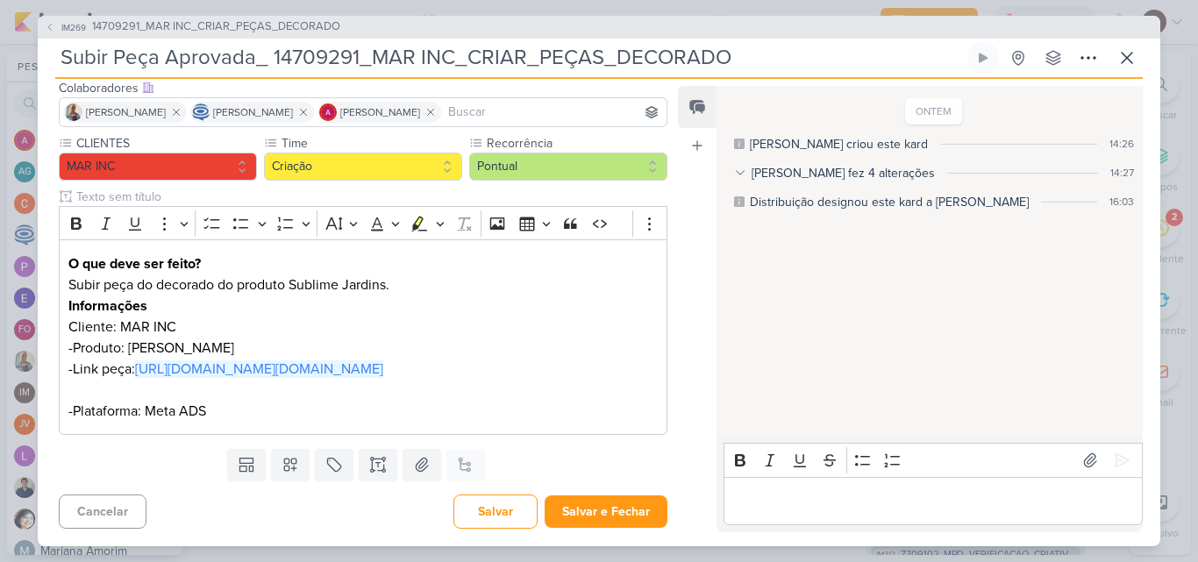
scroll to position [154, 0]
click at [633, 509] on button "Salvar e Fechar" at bounding box center [606, 511] width 123 height 32
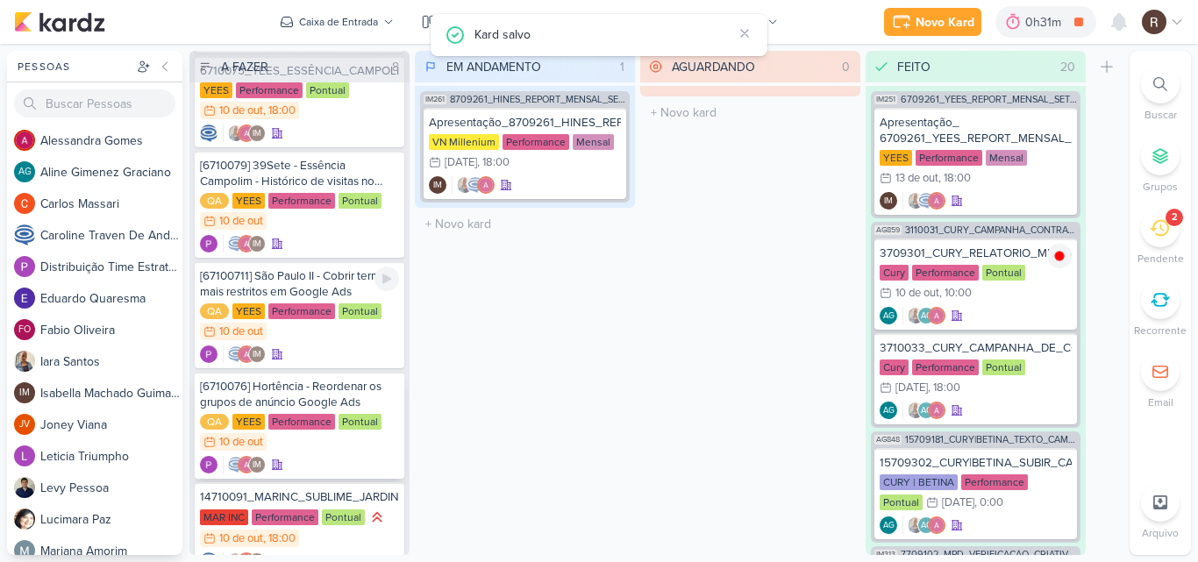
scroll to position [293, 0]
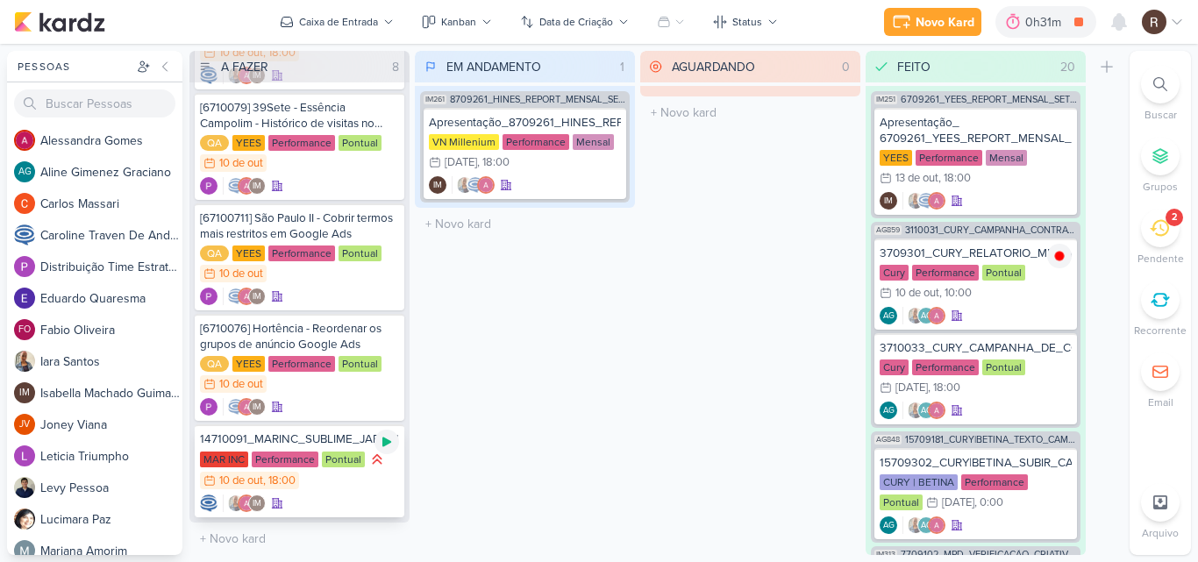
click at [385, 438] on icon at bounding box center [387, 442] width 14 height 14
click at [325, 444] on div "14710091_MARINC_SUBLIME_JARDINS_CRIAÇÃO_CAMPANHA_SALVADOR_META_ADS" at bounding box center [299, 439] width 199 height 16
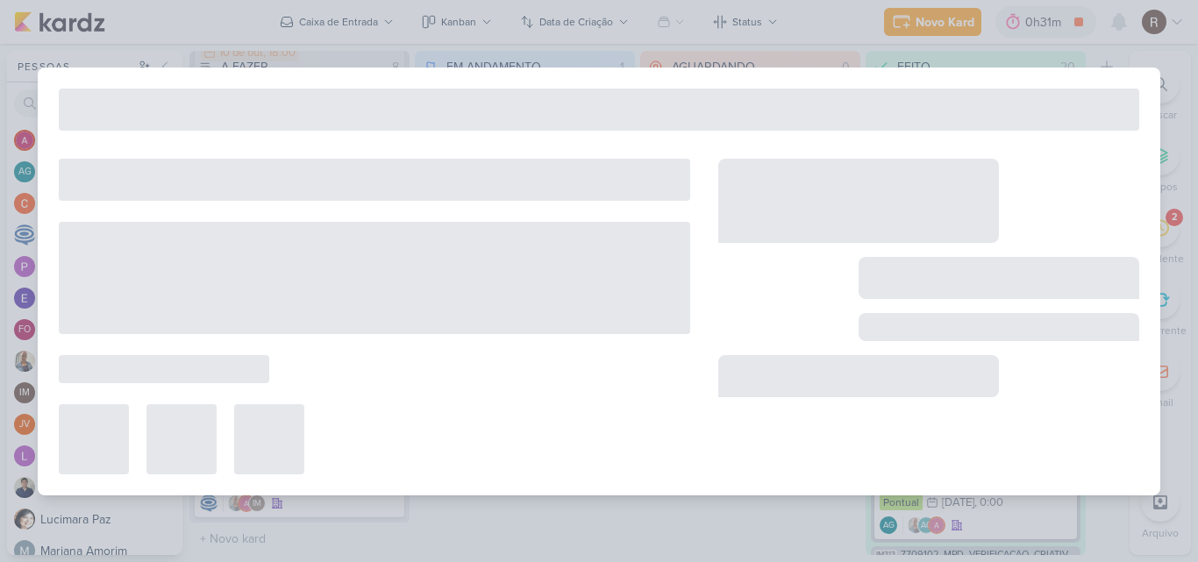
type input "14710091_MARINC_SUBLIME_JARDINS_CRIAÇÃO_CAMPANHA_SALVADOR_META_ADS"
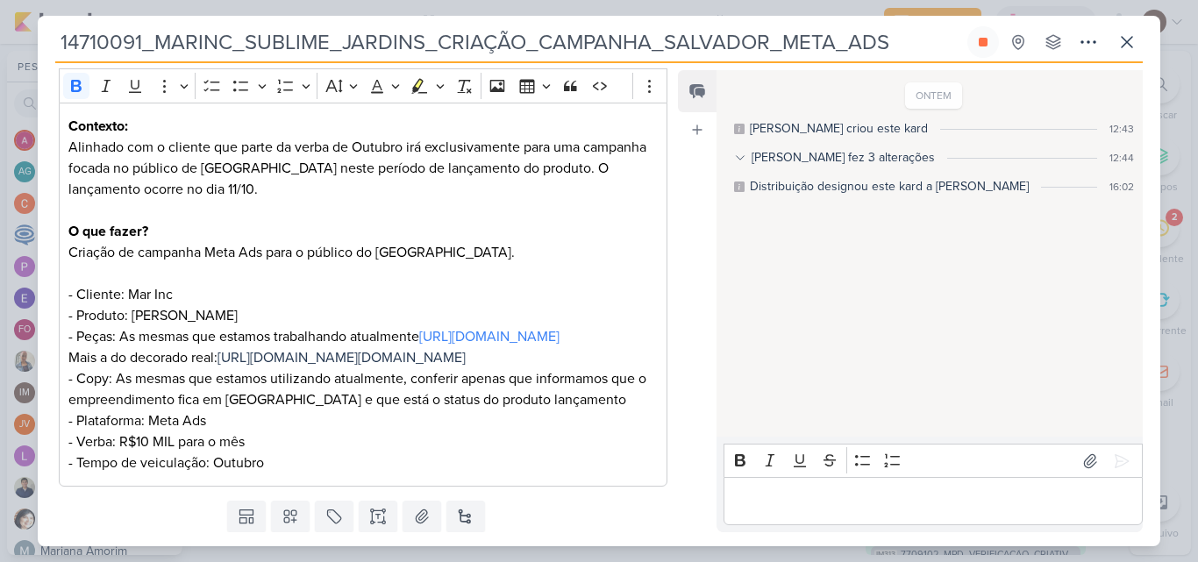
scroll to position [263, 0]
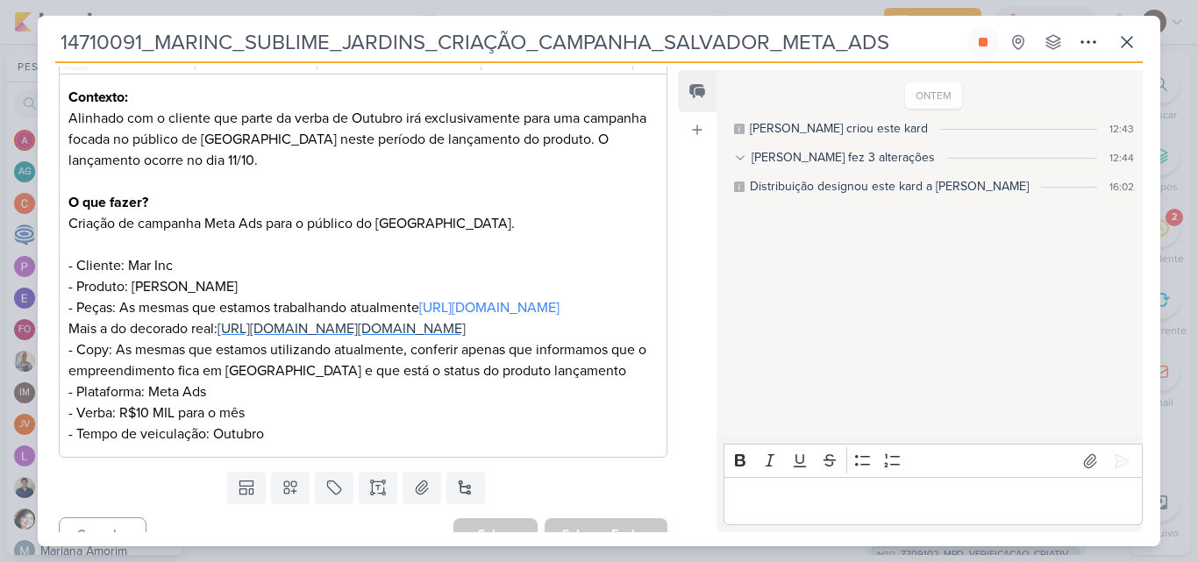
click at [278, 338] on span "[URL][DOMAIN_NAME][DOMAIN_NAME]" at bounding box center [341, 329] width 248 height 18
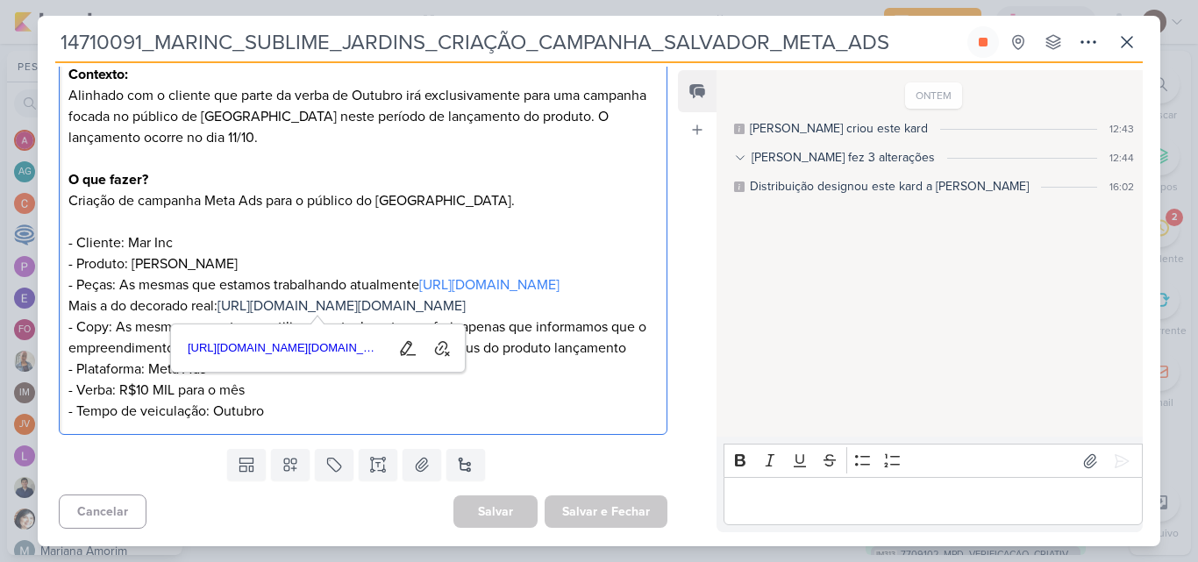
scroll to position [370, 0]
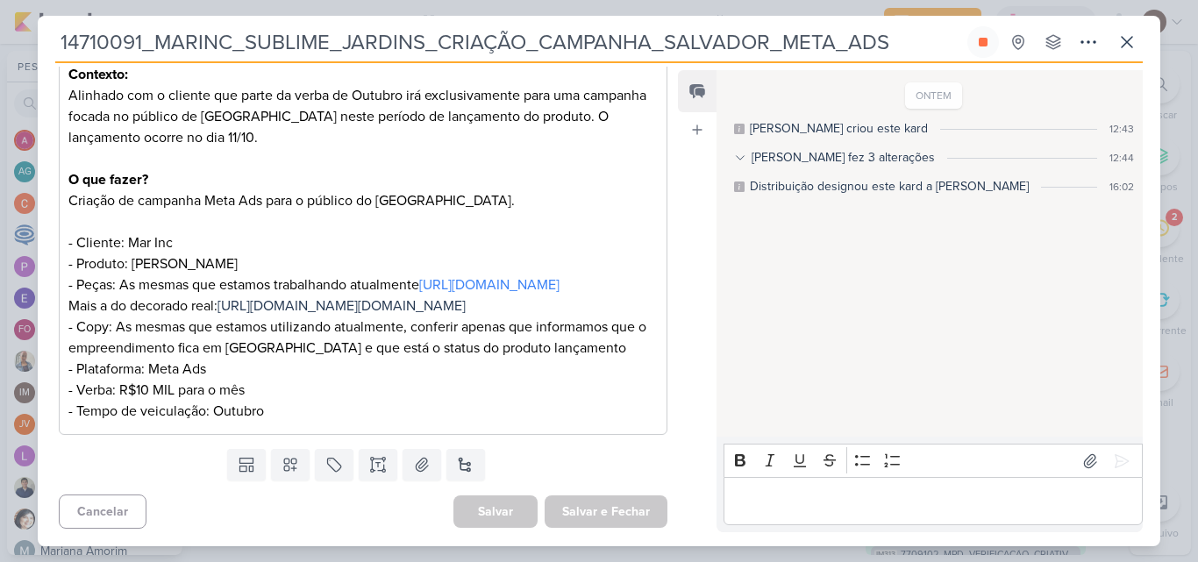
click at [770, 305] on div "ONTEM [PERSON_NAME] criou este kard 12:43 [PERSON_NAME] fez 3 alterações 12:44 …" at bounding box center [928, 254] width 424 height 365
click at [1142, 45] on button at bounding box center [1127, 42] width 32 height 32
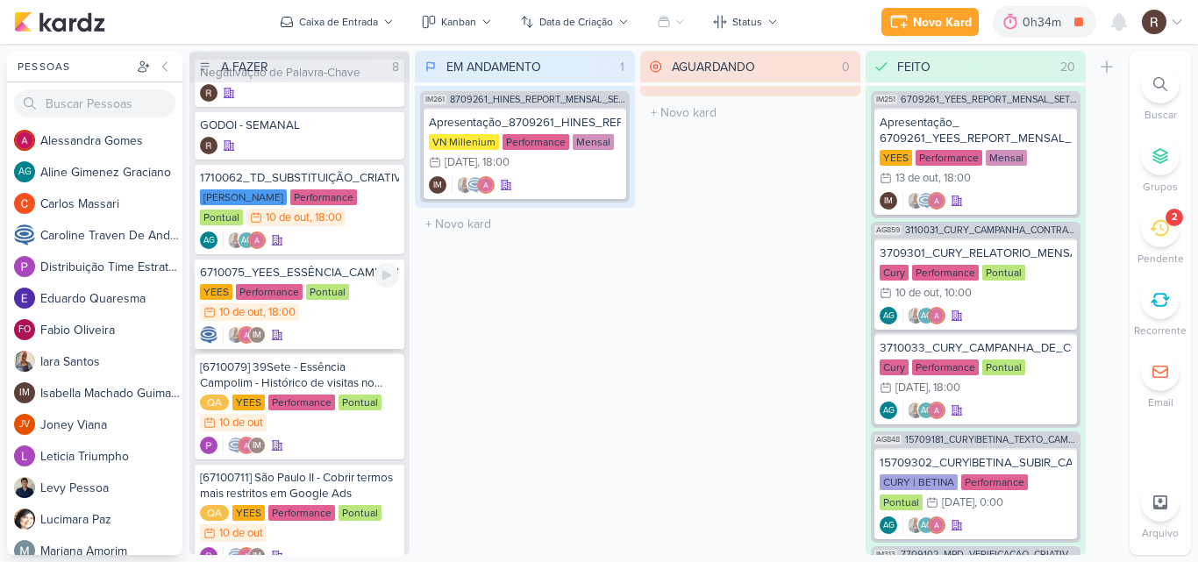
scroll to position [30, 0]
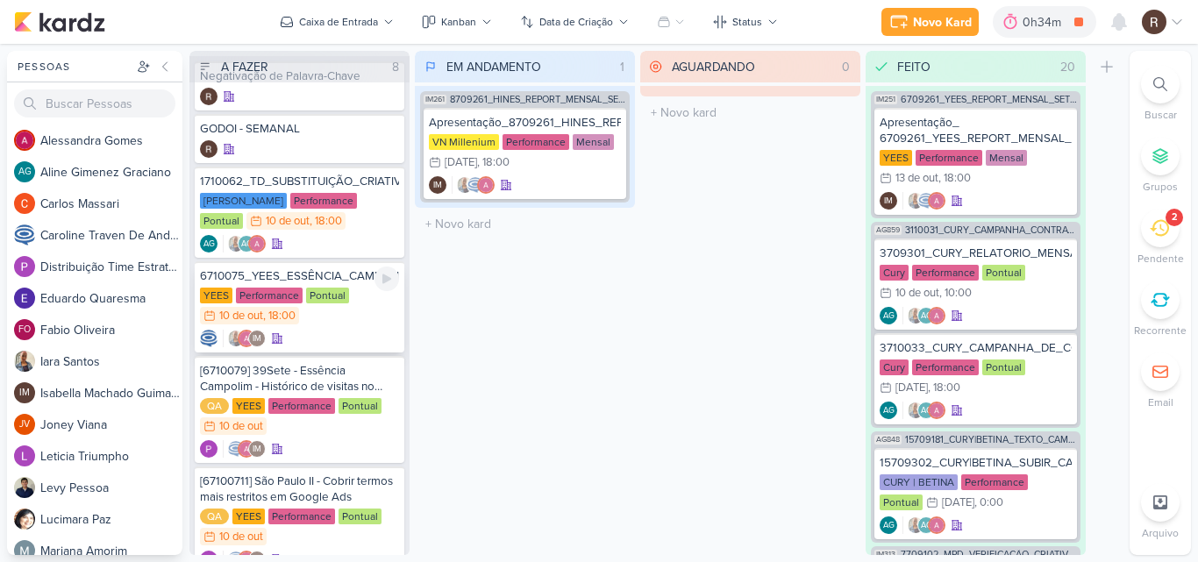
click at [347, 318] on div "YEES Performance Pontual 10/10 [DATE] 18:00" at bounding box center [299, 307] width 199 height 39
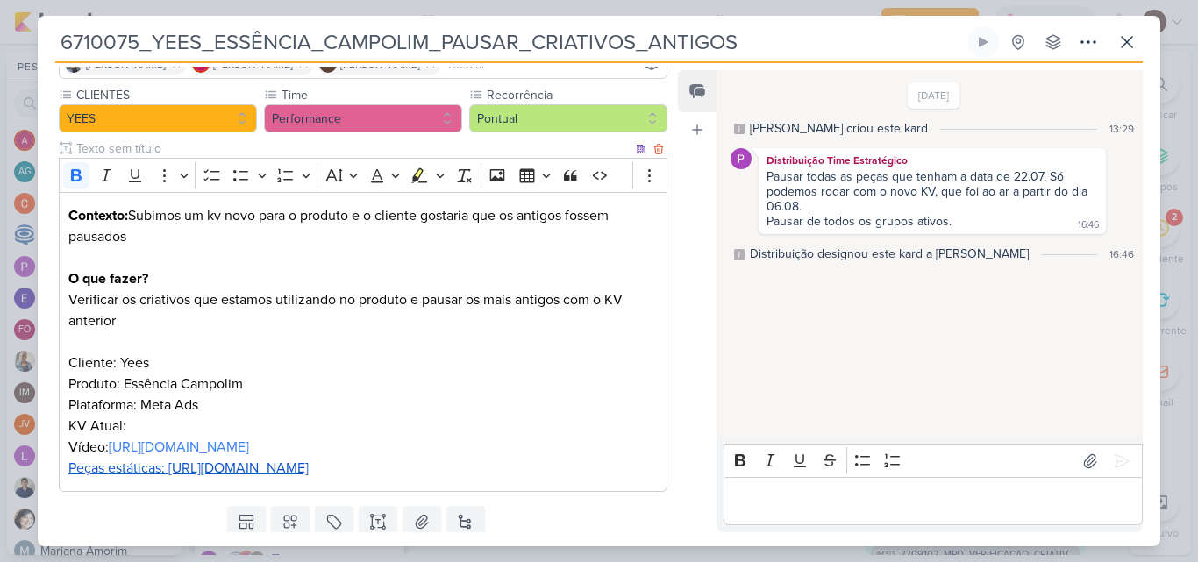
scroll to position [175, 0]
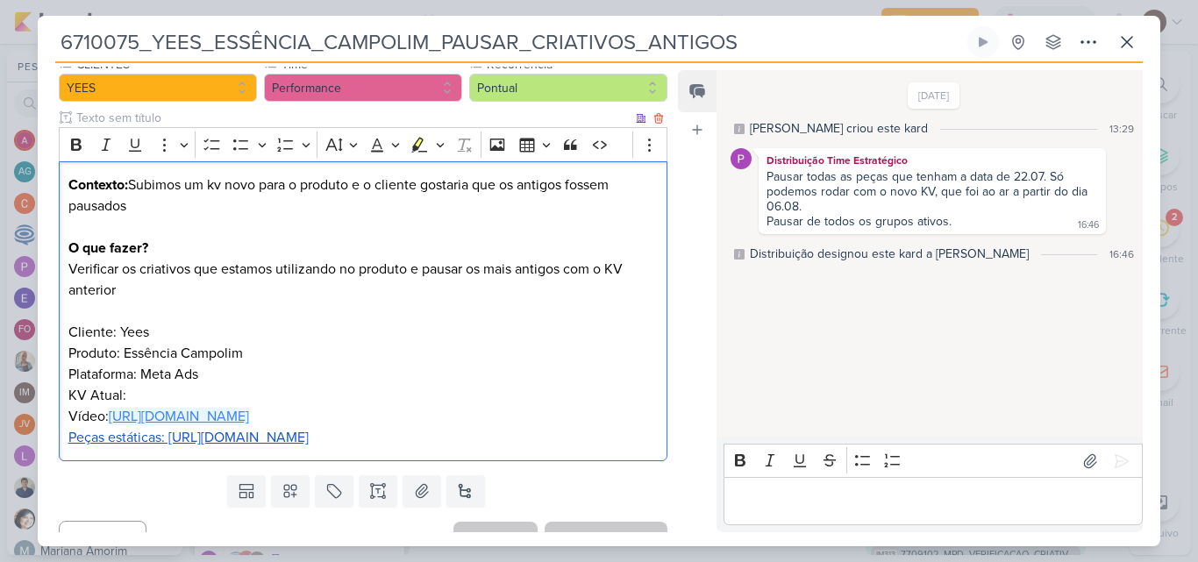
click at [249, 421] on link "[URL][DOMAIN_NAME]" at bounding box center [179, 417] width 140 height 18
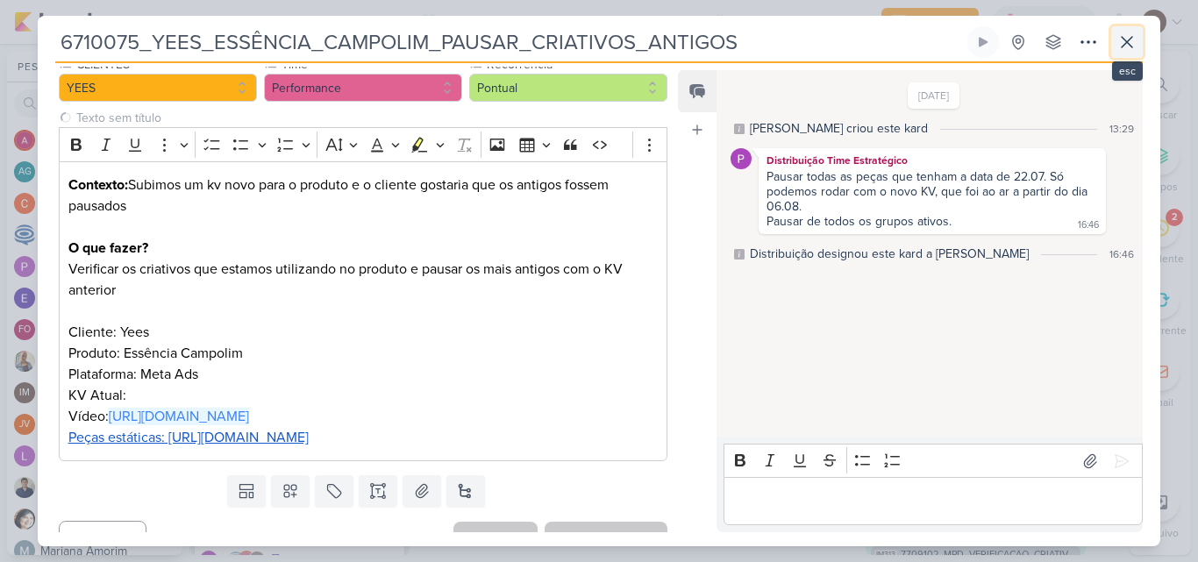
click at [1123, 51] on icon at bounding box center [1126, 42] width 21 height 21
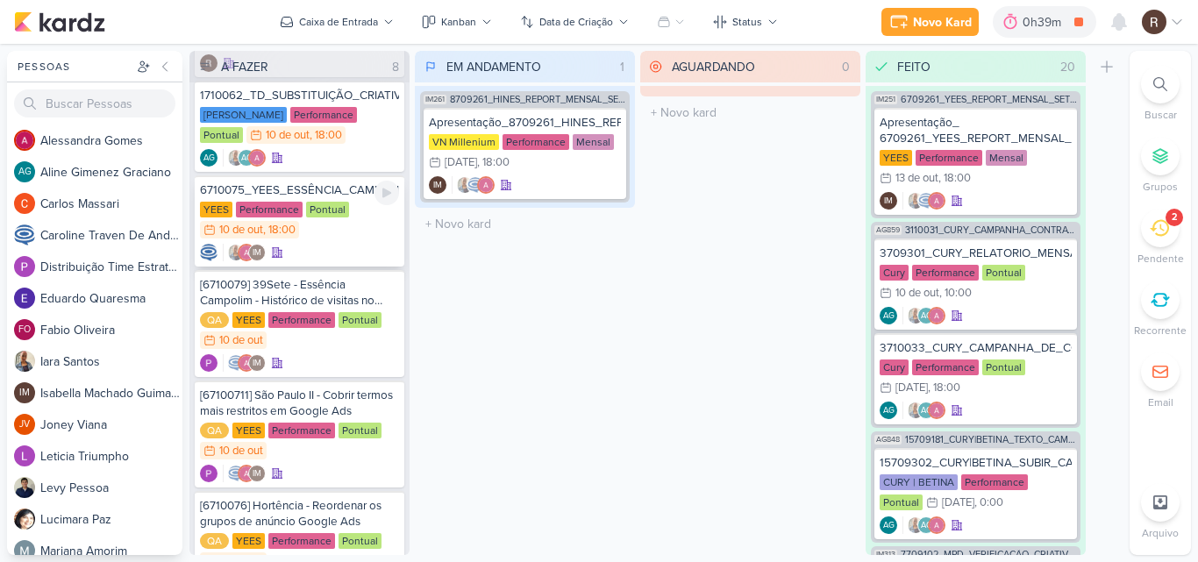
scroll to position [293, 0]
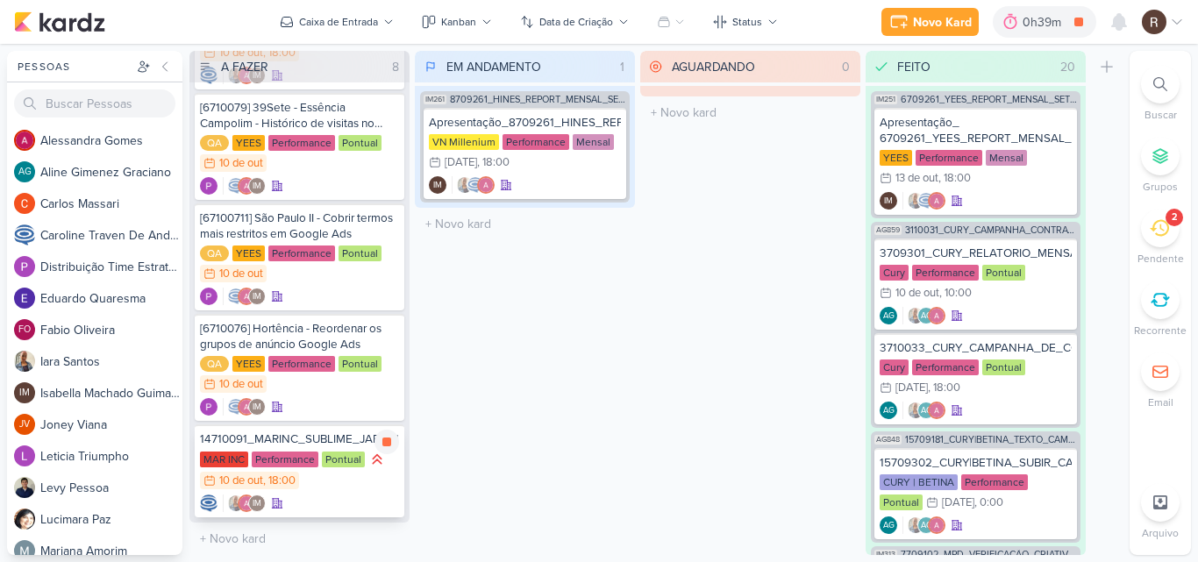
click at [317, 449] on div "14710091_MARINC_SUBLIME_JARDINS_CRIAÇÃO_CAMPANHA_SALVADOR_META_ADS MAR INC Perf…" at bounding box center [300, 470] width 210 height 93
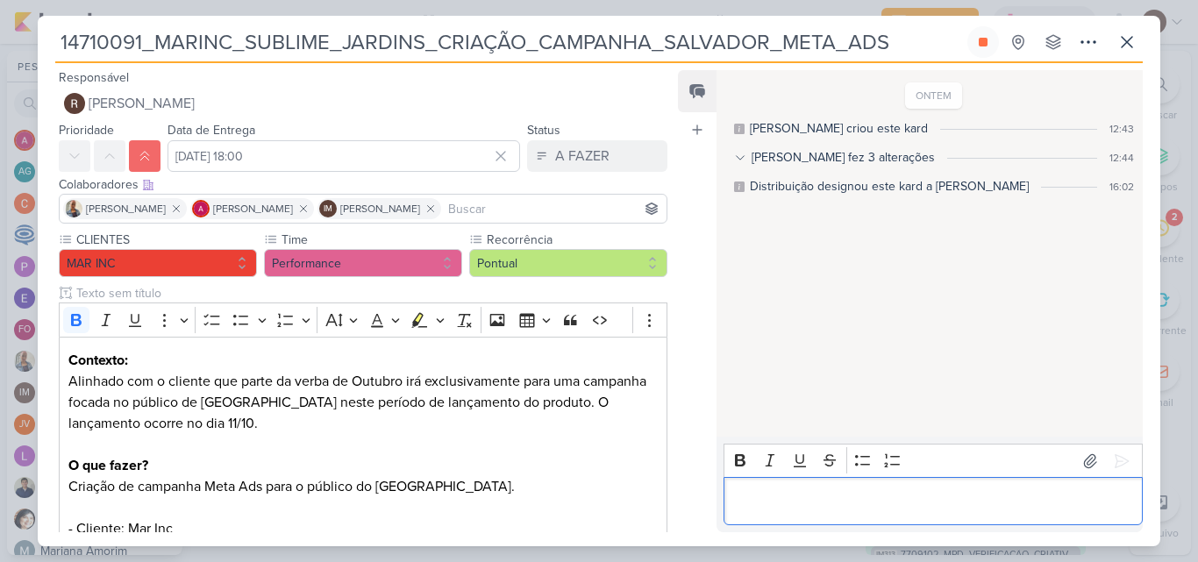
click at [793, 494] on p "Editor editing area: main" at bounding box center [932, 501] width 401 height 21
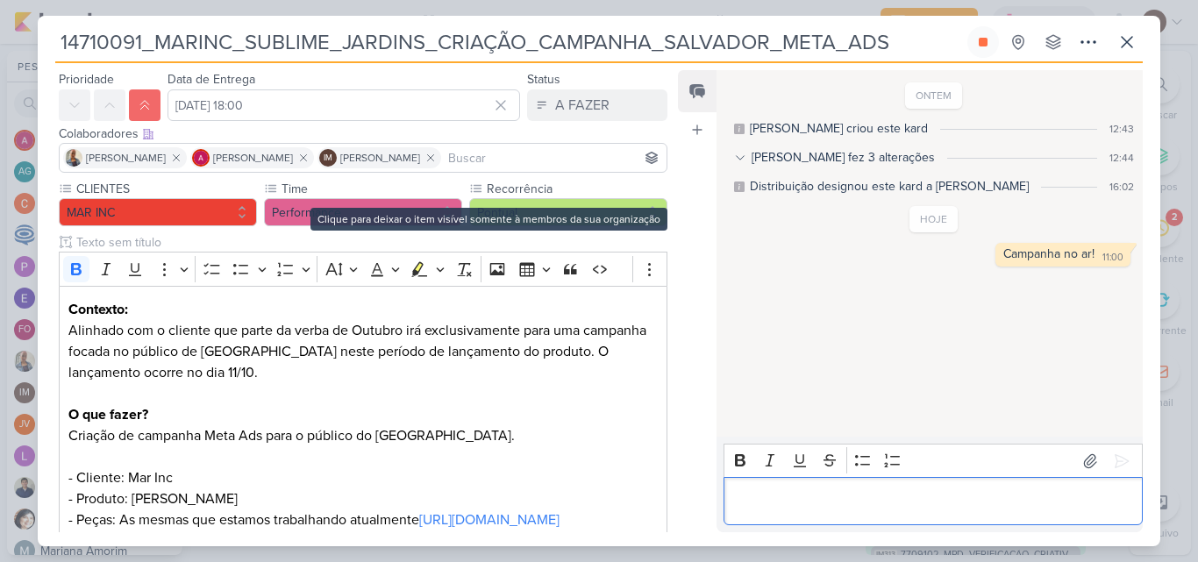
scroll to position [19, 0]
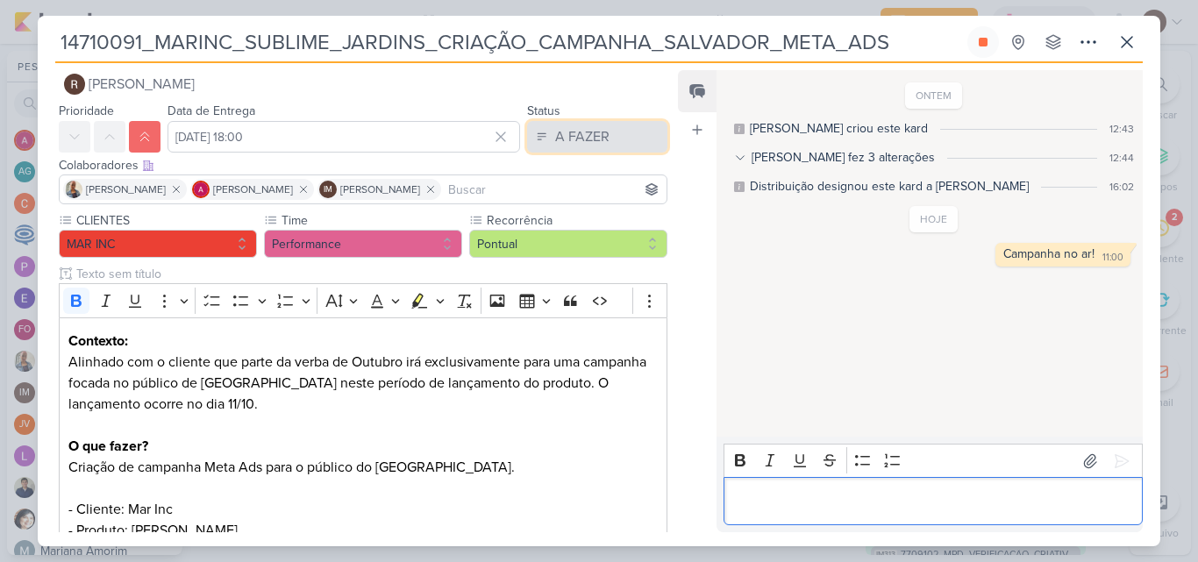
click at [596, 146] on div "A FAZER" at bounding box center [582, 136] width 54 height 21
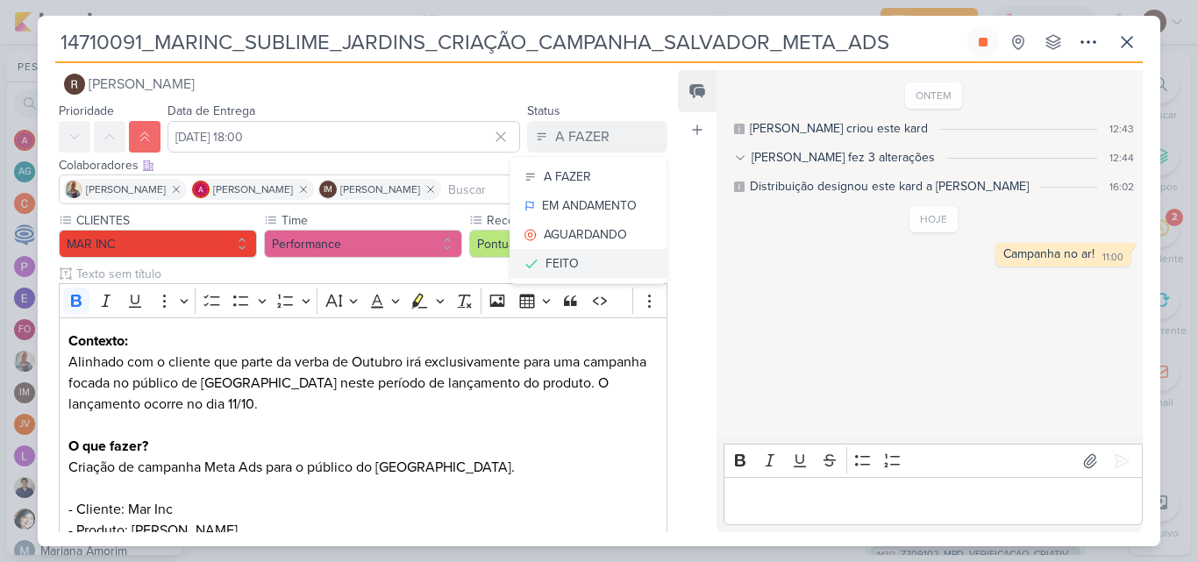
click at [588, 255] on button "FEITO" at bounding box center [588, 263] width 156 height 29
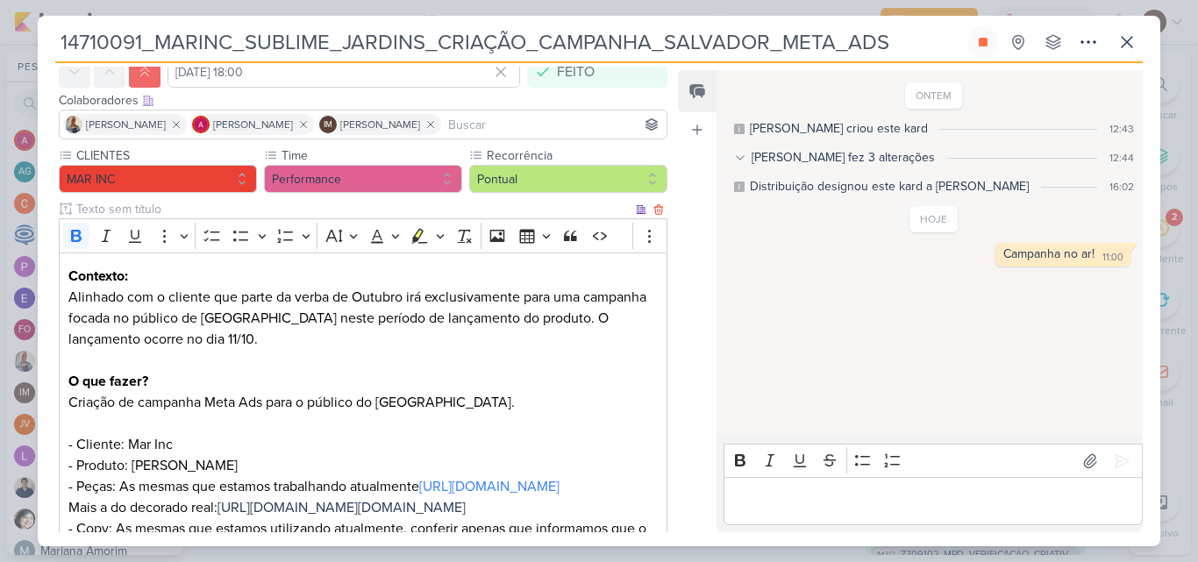
scroll to position [370, 0]
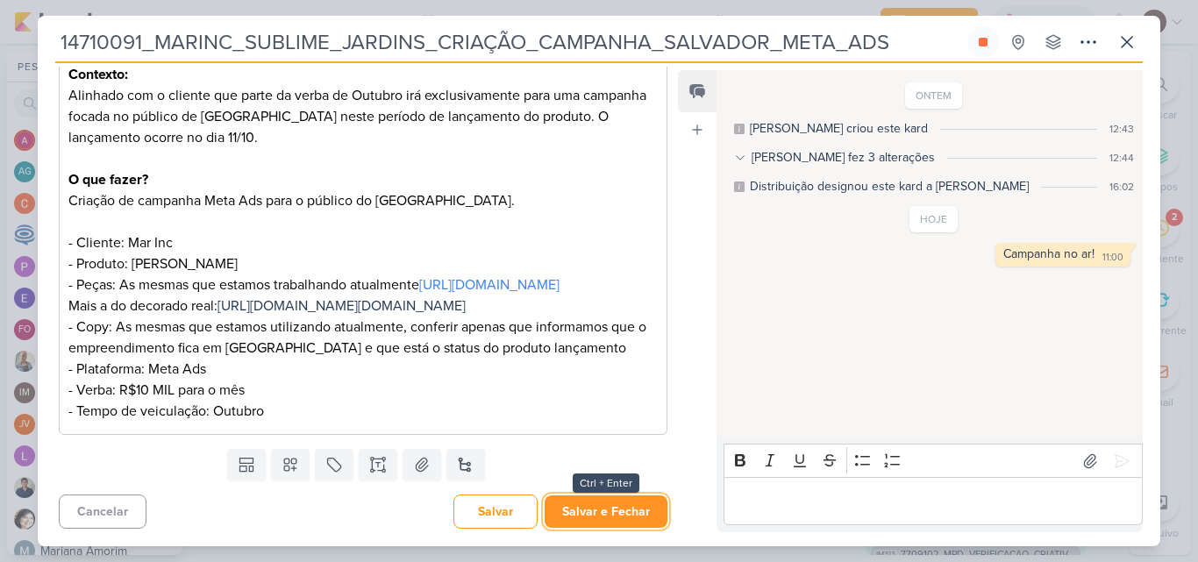
click at [638, 505] on button "Salvar e Fechar" at bounding box center [606, 511] width 123 height 32
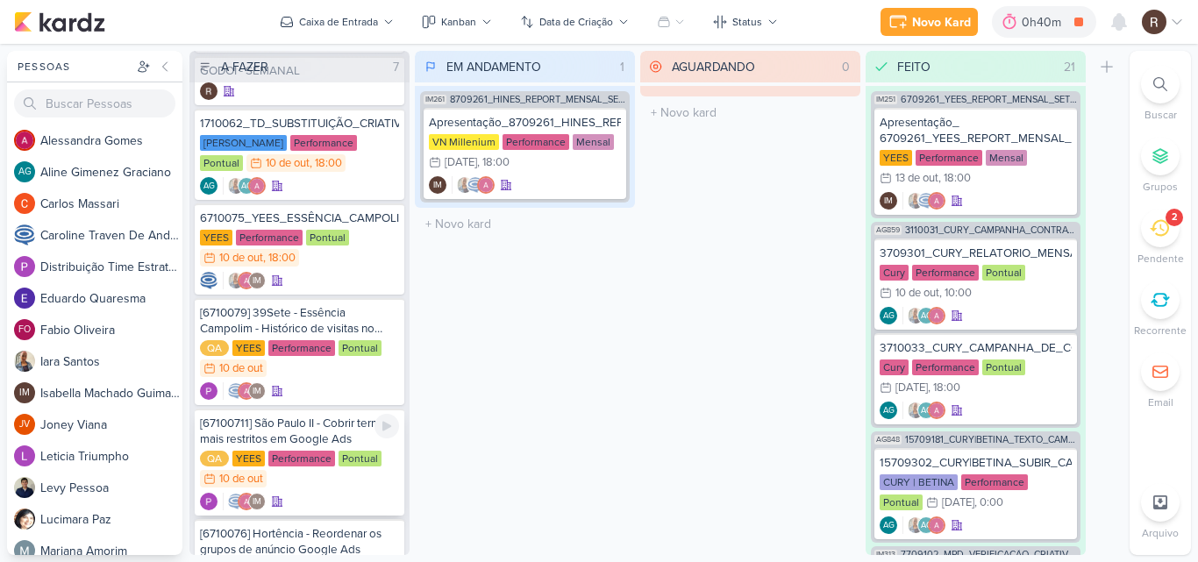
scroll to position [175, 0]
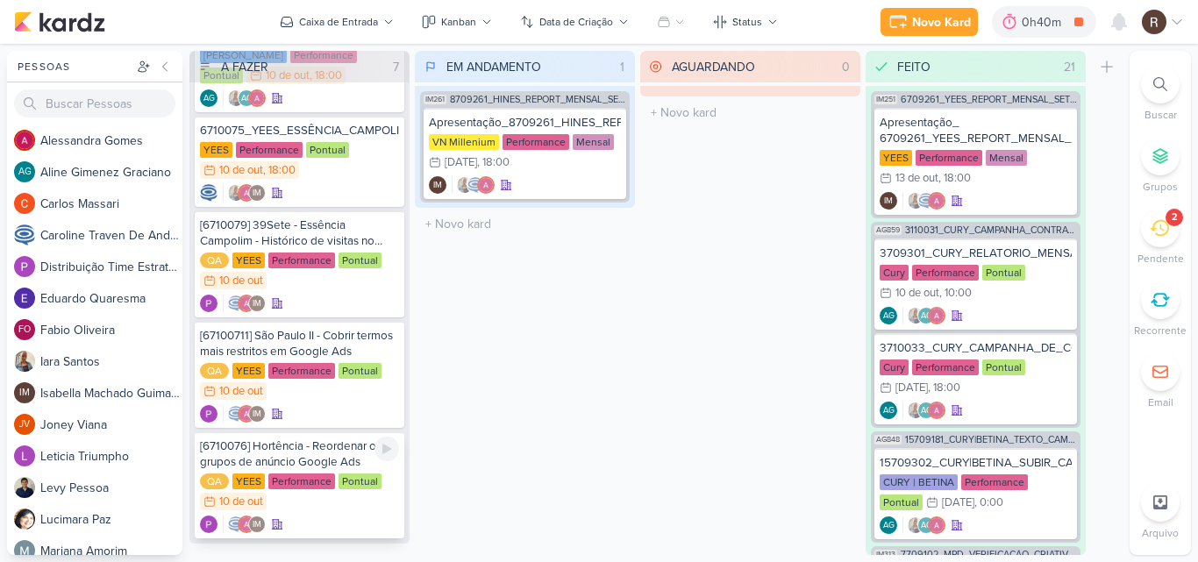
click at [328, 465] on div "[6710076] Hortência - Reordenar os grupos de anúncio Google Ads" at bounding box center [299, 454] width 199 height 32
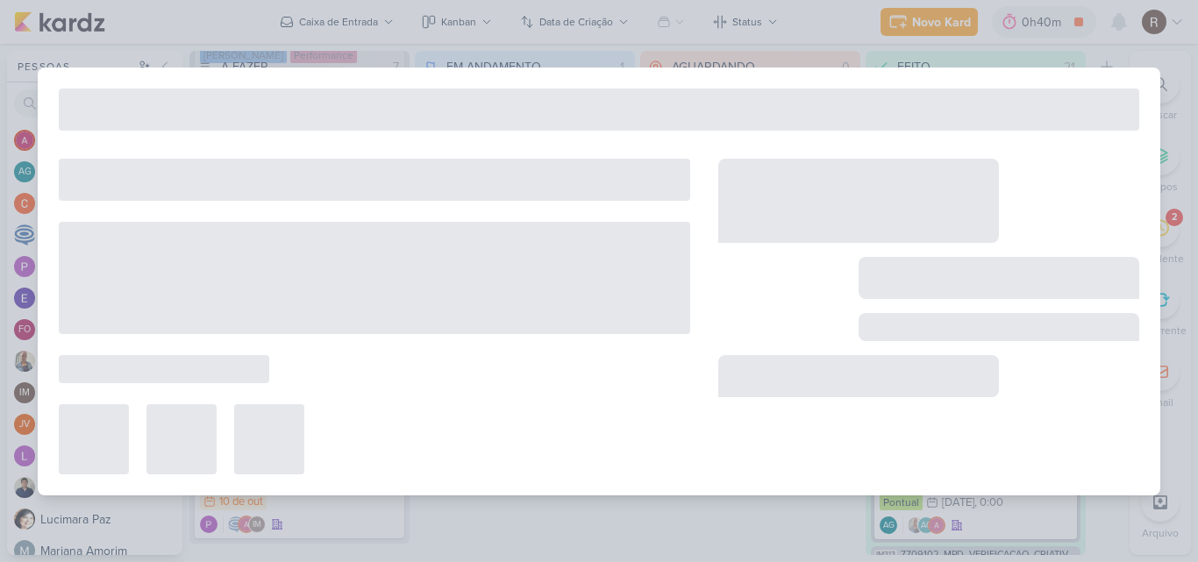
type input "[6710076] Hortência - Reordenar os grupos de anúncio Google Ads"
type input "[DATE] 23:59"
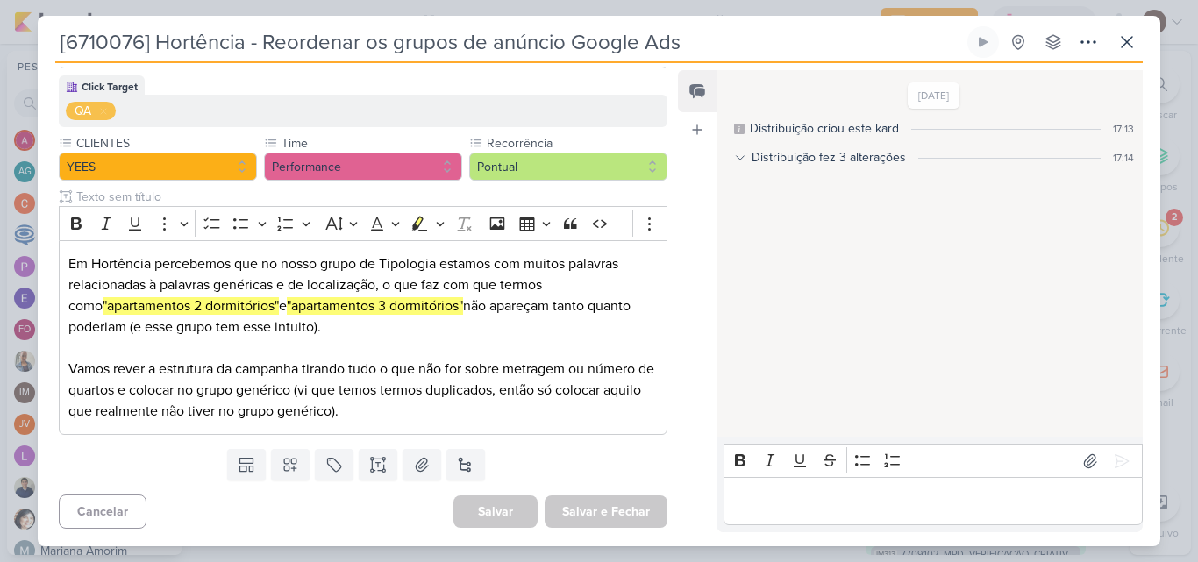
scroll to position [0, 0]
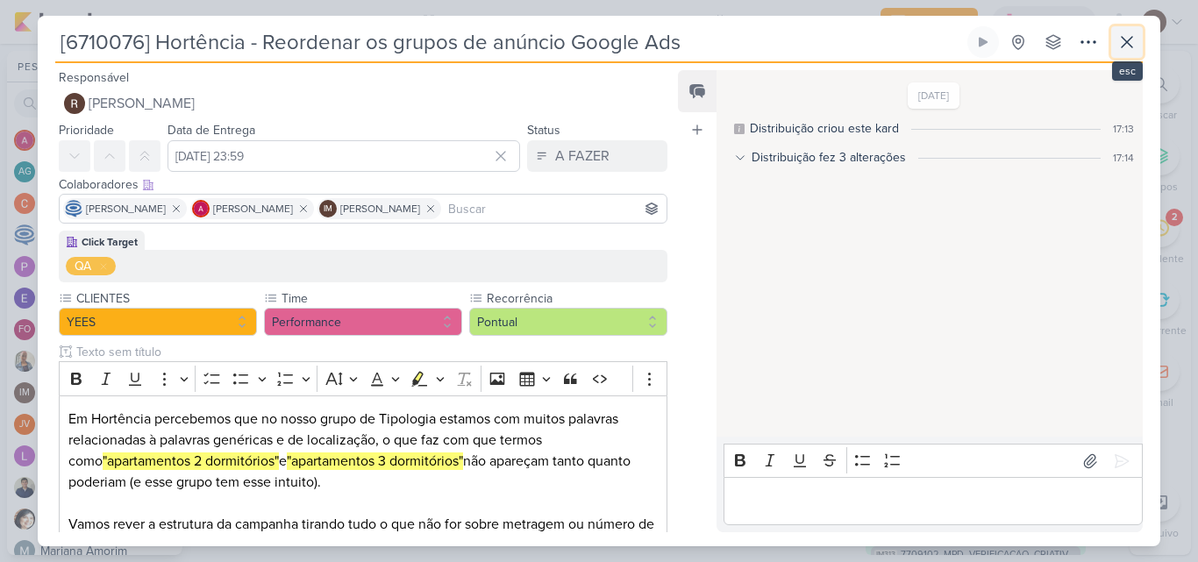
click at [1114, 41] on button at bounding box center [1127, 42] width 32 height 32
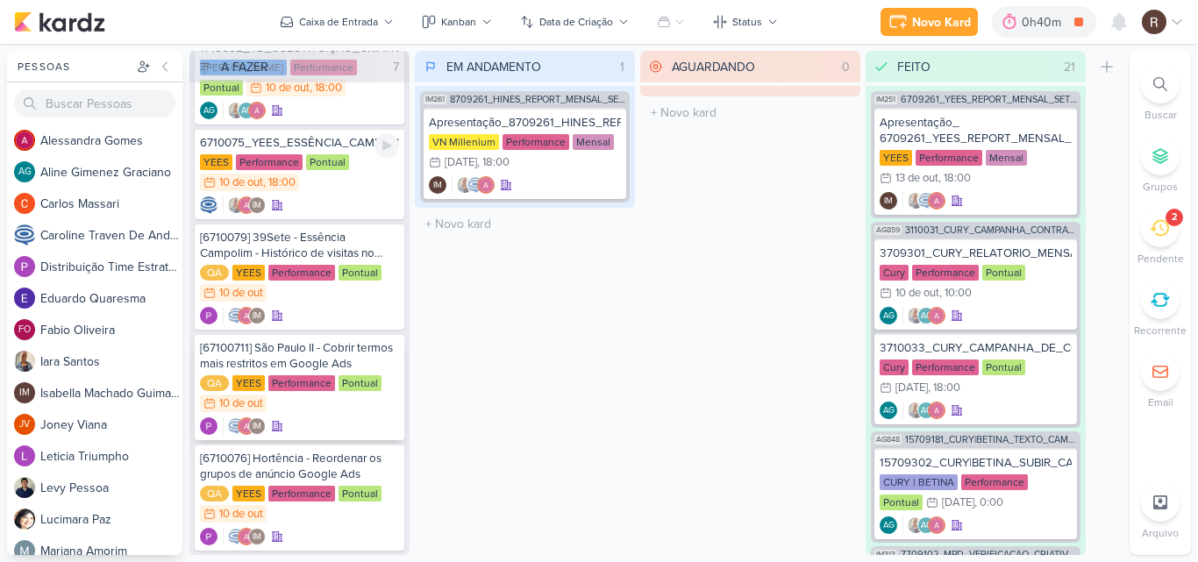
scroll to position [196, 0]
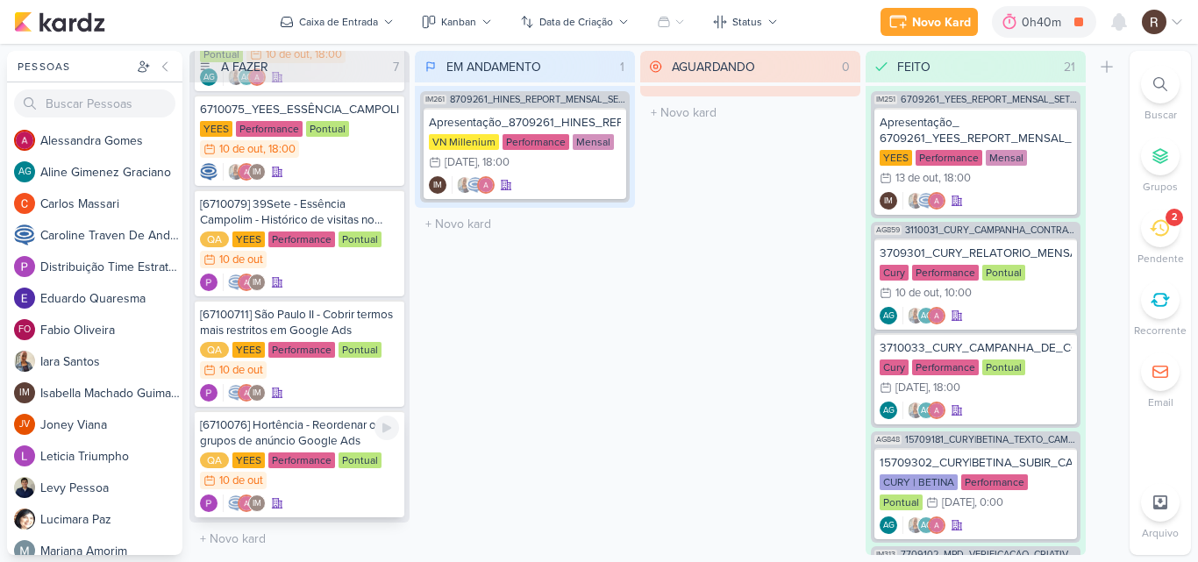
click at [342, 440] on div "[6710076] Hortência - Reordenar os grupos de anúncio Google Ads" at bounding box center [299, 433] width 199 height 32
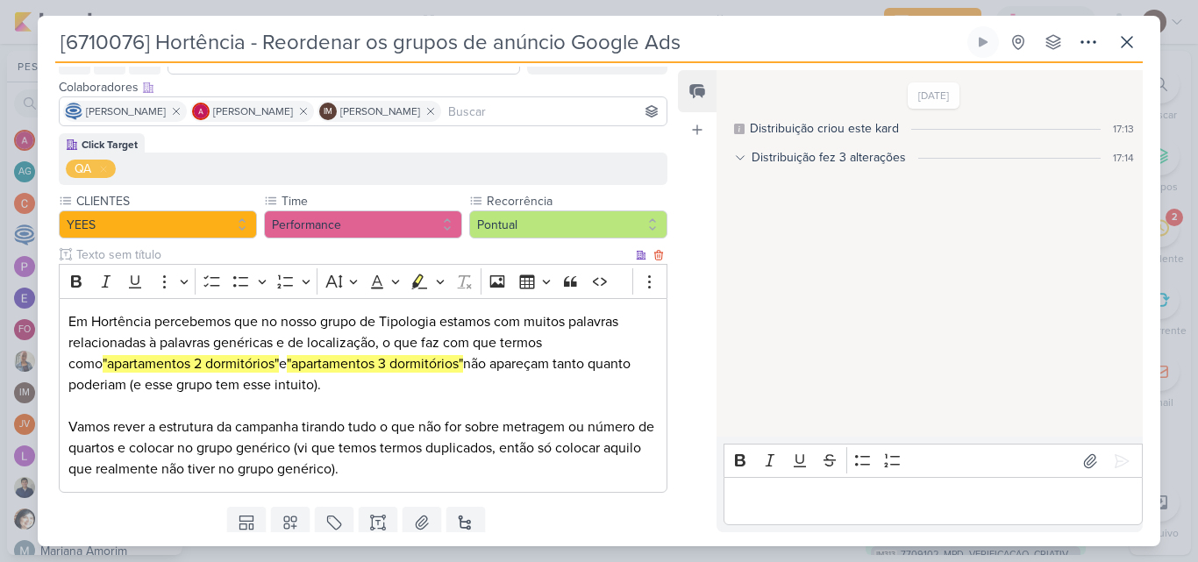
scroll to position [68, 0]
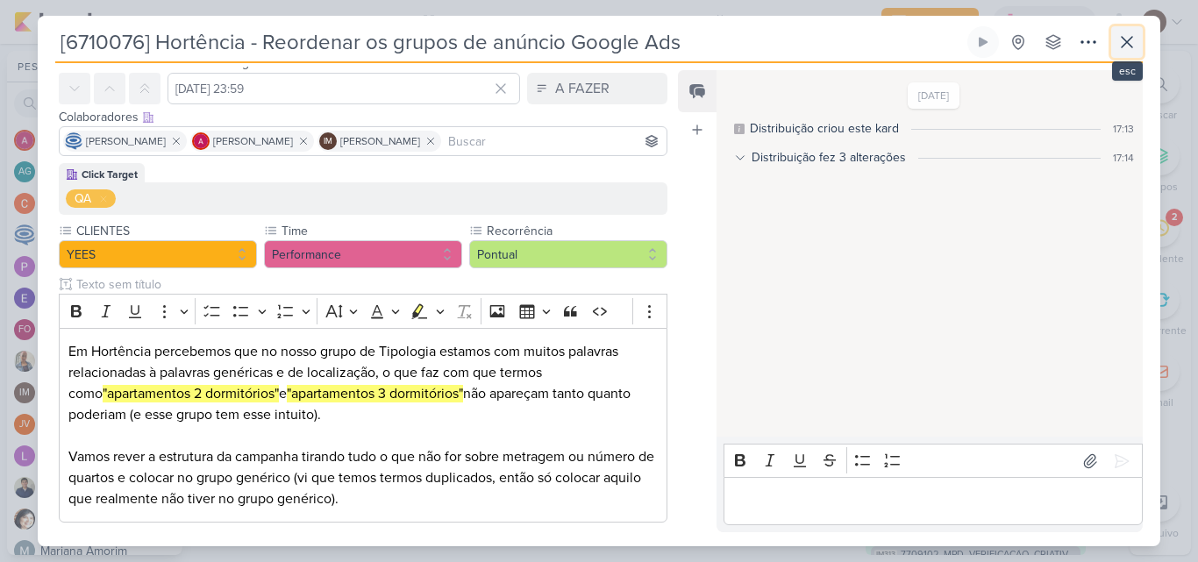
click at [1125, 53] on button at bounding box center [1127, 42] width 32 height 32
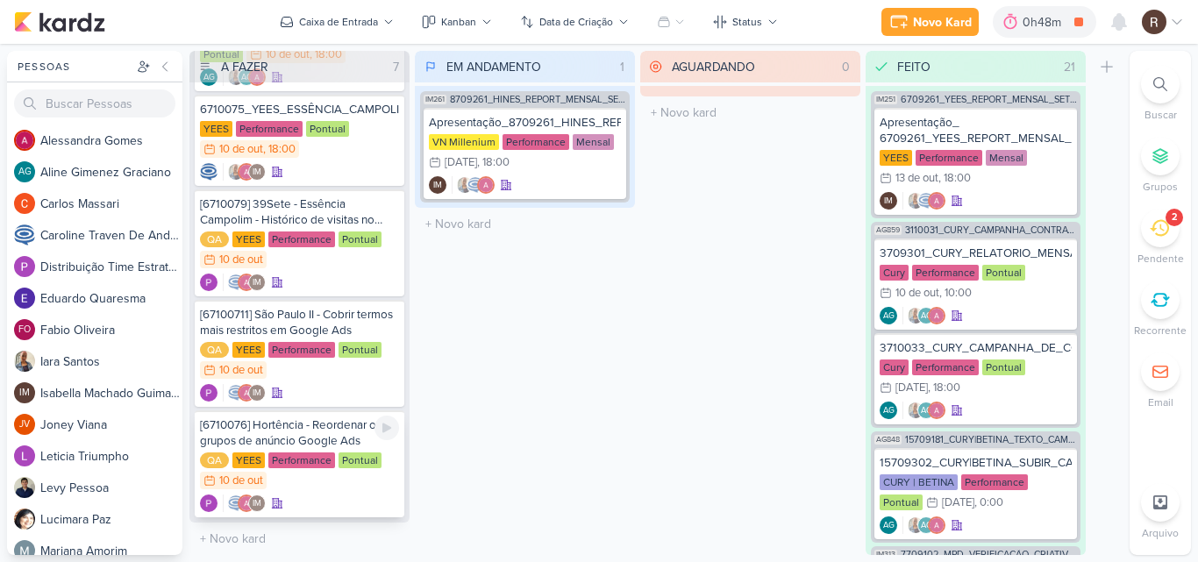
click at [339, 444] on div "[6710076] Hortência - Reordenar os grupos de anúncio Google Ads" at bounding box center [299, 433] width 199 height 32
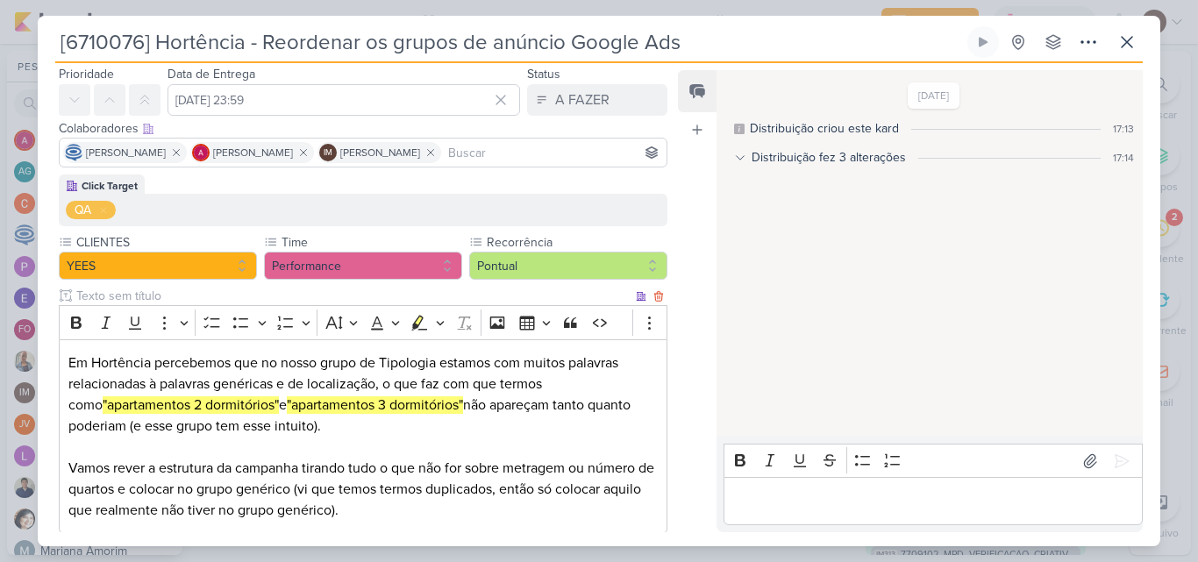
scroll to position [88, 0]
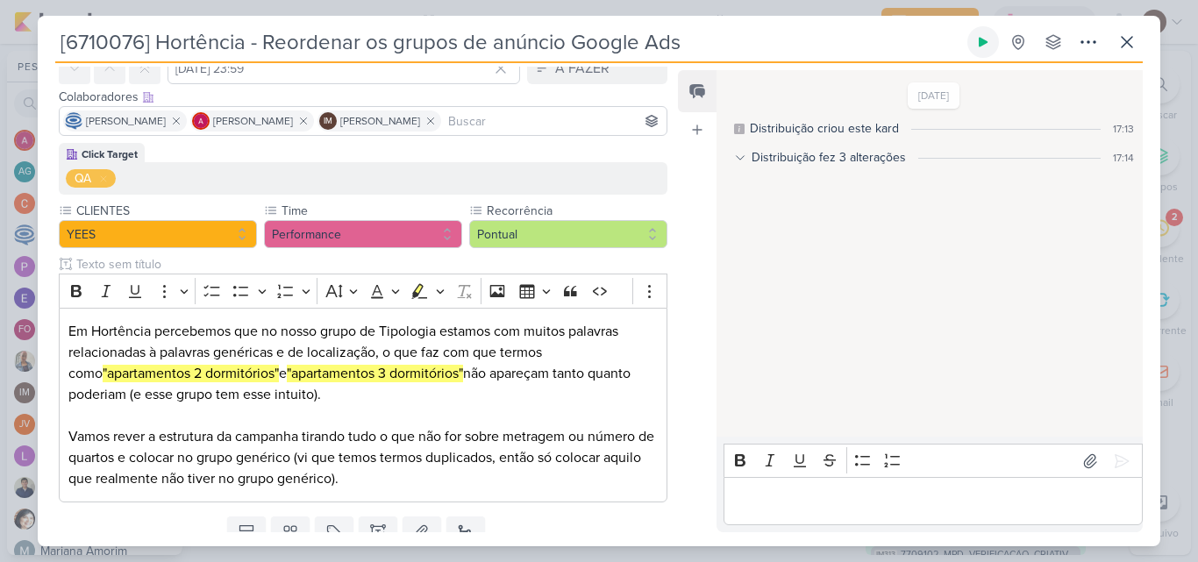
click at [979, 40] on icon at bounding box center [983, 42] width 14 height 14
click at [1125, 47] on icon at bounding box center [1126, 42] width 21 height 21
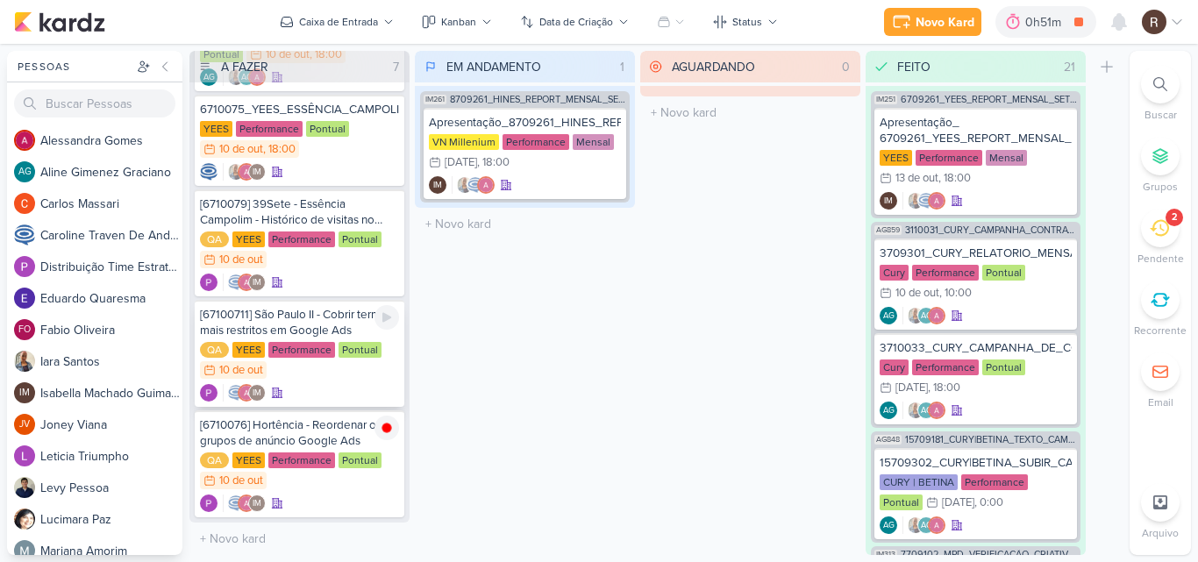
click at [353, 328] on div "[67100711] São Paulo II - Cobrir termos mais restritos em Google Ads" at bounding box center [299, 323] width 199 height 32
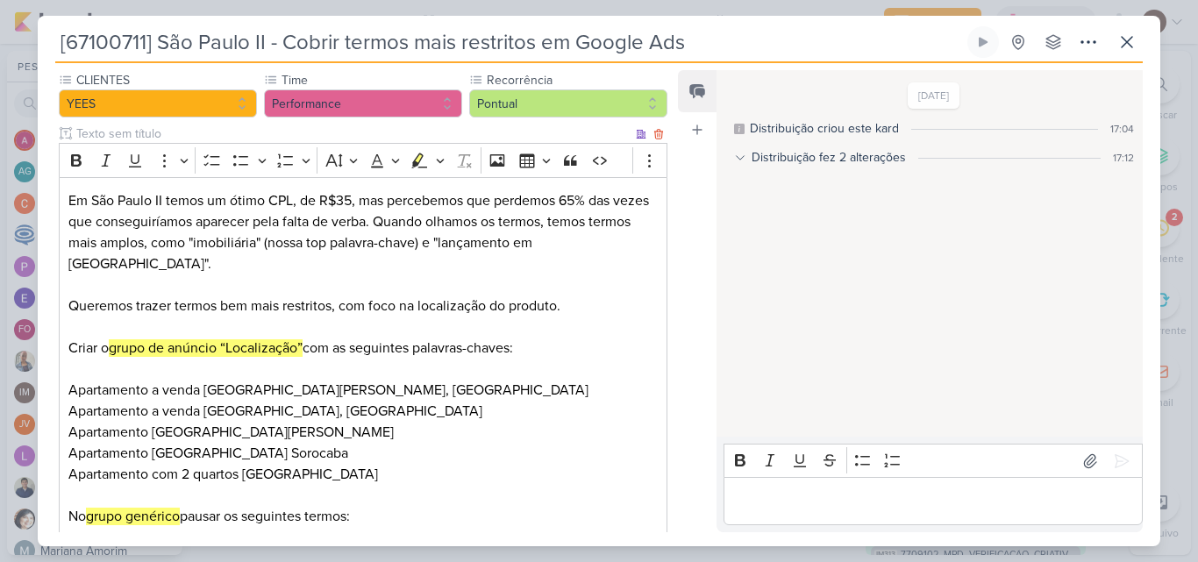
scroll to position [175, 0]
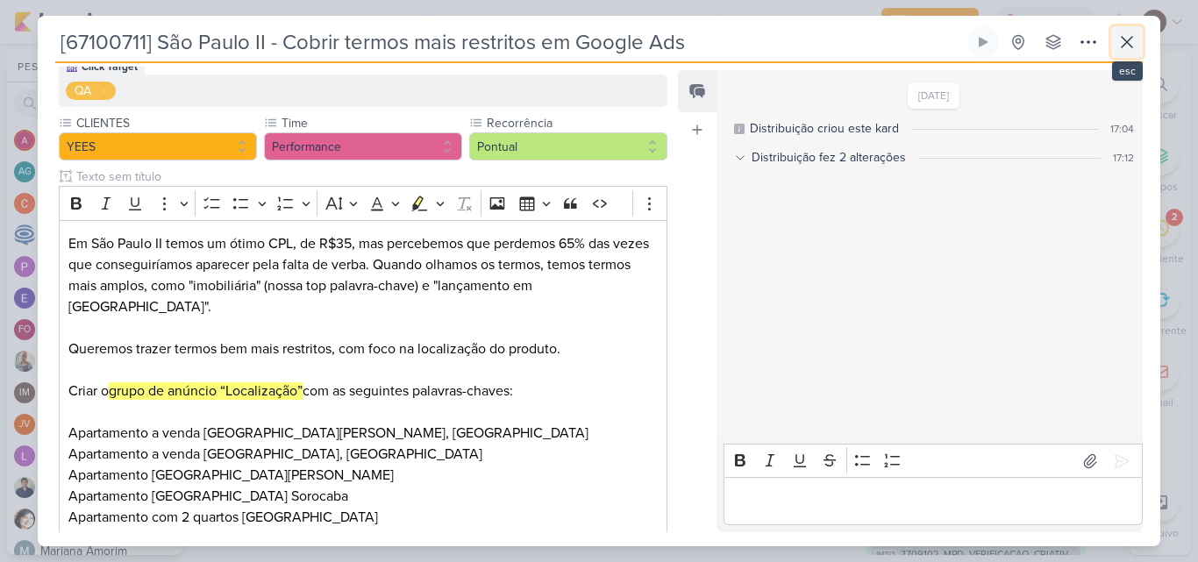
click at [1121, 47] on icon at bounding box center [1126, 42] width 21 height 21
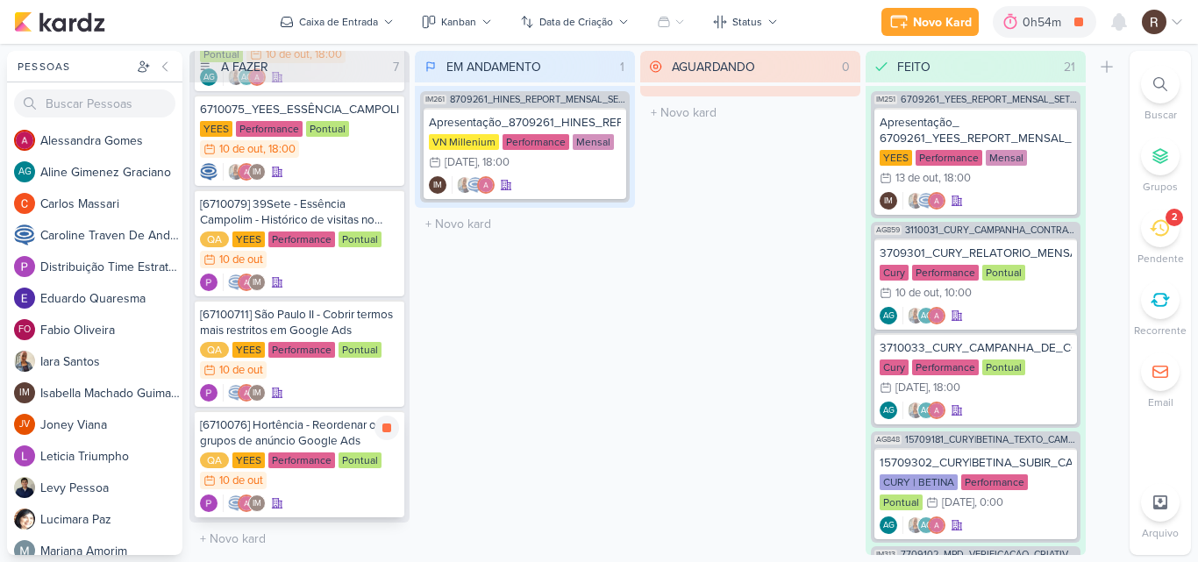
click at [297, 441] on div "[6710076] Hortência - Reordenar os grupos de anúncio Google Ads" at bounding box center [299, 433] width 199 height 32
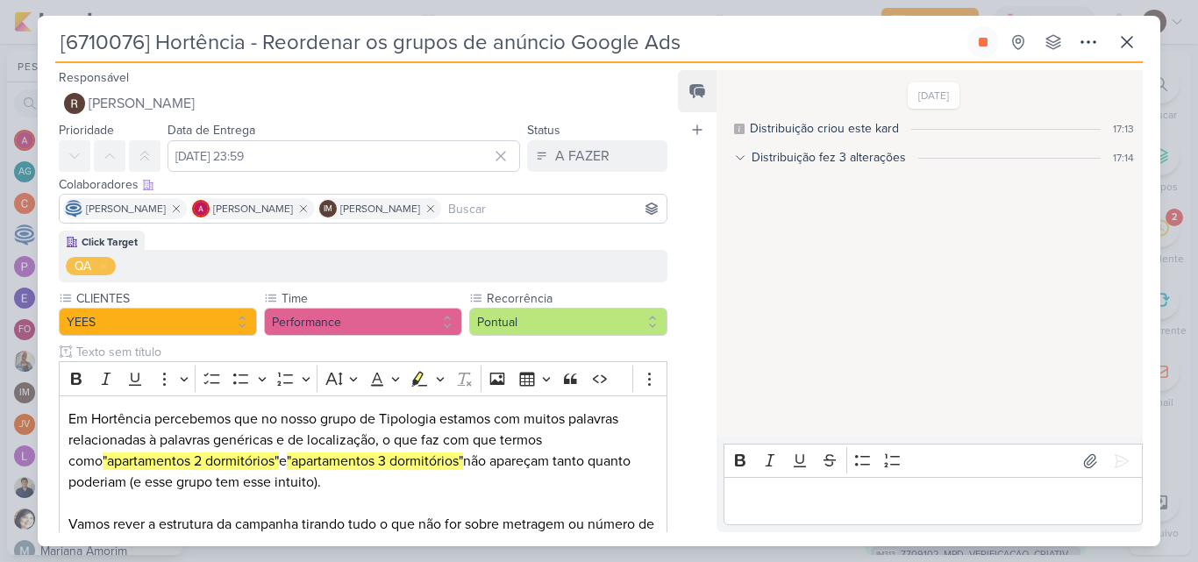
click at [751, 495] on p "Editor editing area: main" at bounding box center [932, 501] width 401 height 21
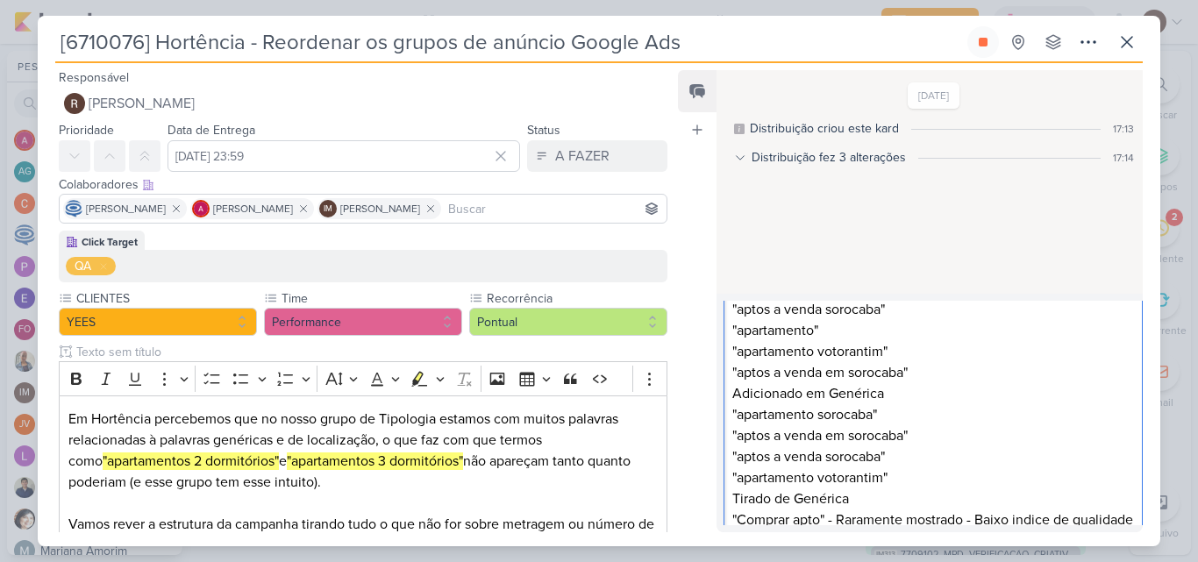
scroll to position [0, 0]
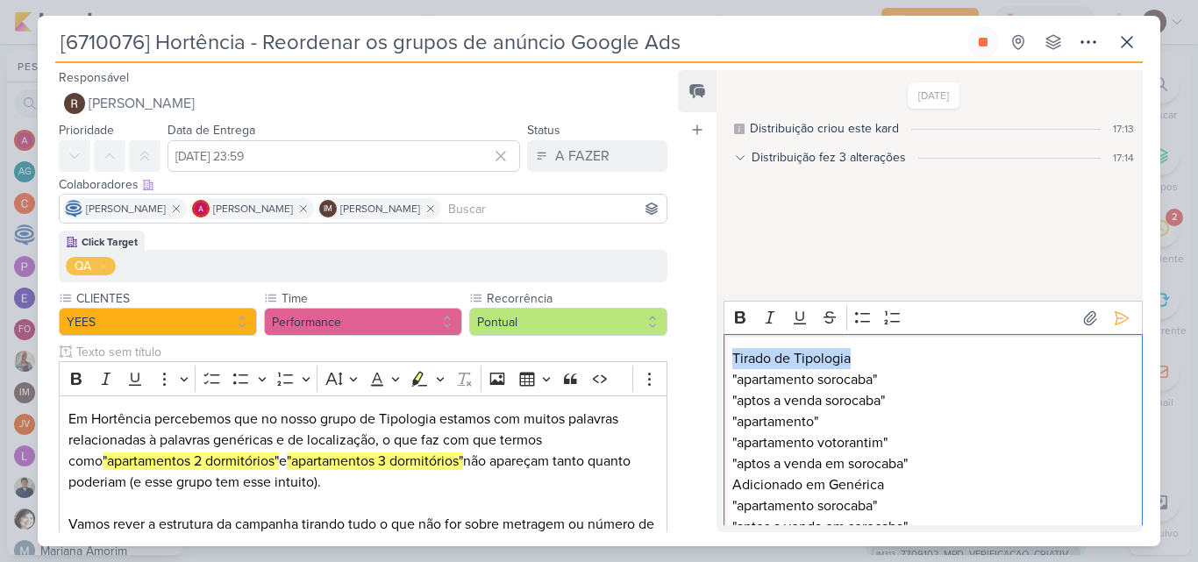
drag, startPoint x: 734, startPoint y: 356, endPoint x: 852, endPoint y: 360, distance: 118.5
click at [852, 360] on p "Tirado de Tipologia" at bounding box center [932, 358] width 401 height 21
click at [746, 324] on icon "Editor toolbar" at bounding box center [740, 318] width 18 height 18
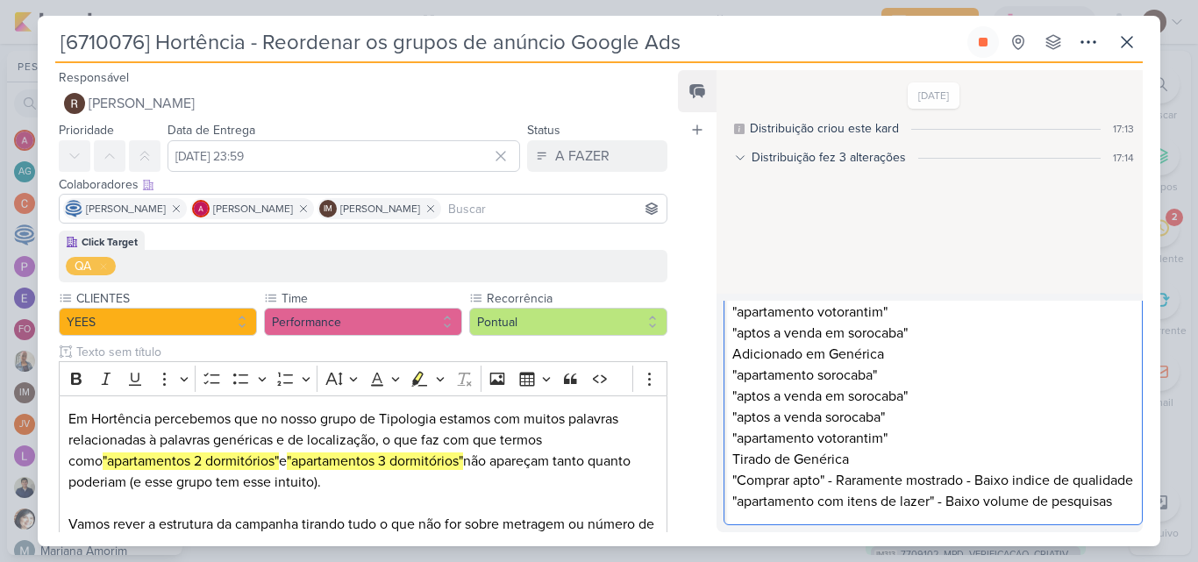
scroll to position [152, 0]
drag, startPoint x: 734, startPoint y: 332, endPoint x: 882, endPoint y: 340, distance: 148.4
click at [882, 344] on p "Adicionado em Genérica "apartamento sorocaba" "aptos a venda em sorocaba" "apto…" at bounding box center [932, 396] width 401 height 105
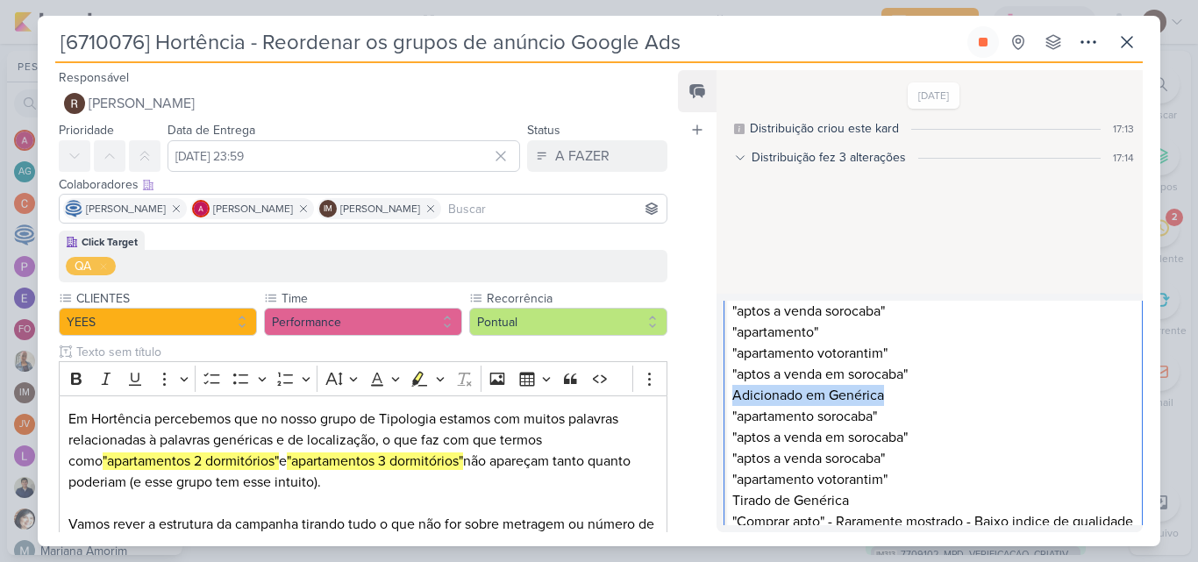
scroll to position [0, 0]
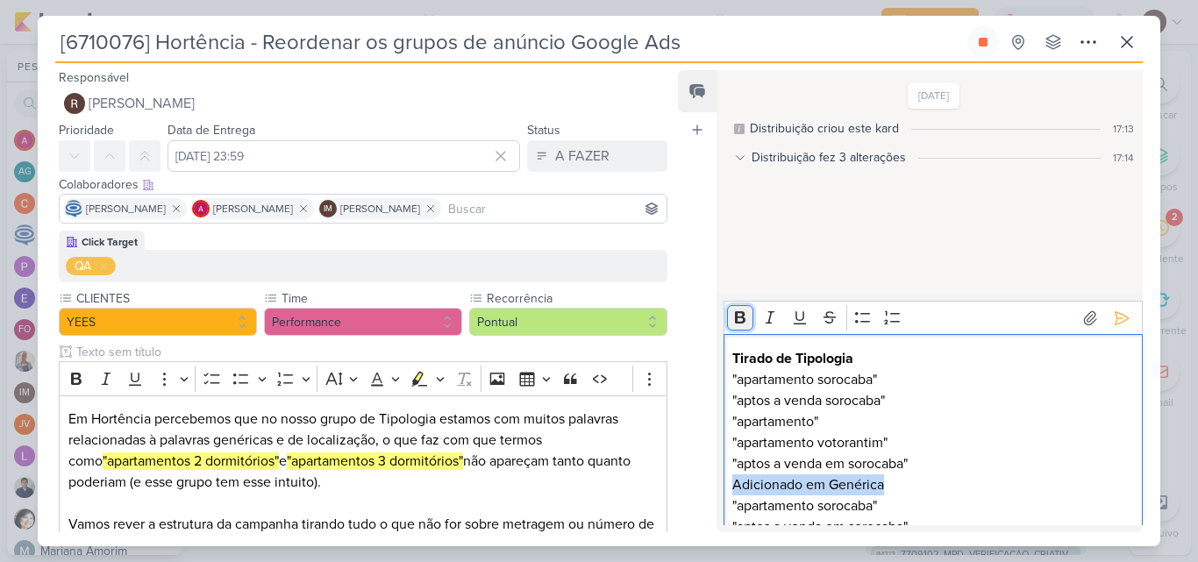
click at [740, 325] on icon "Editor toolbar" at bounding box center [740, 318] width 18 height 18
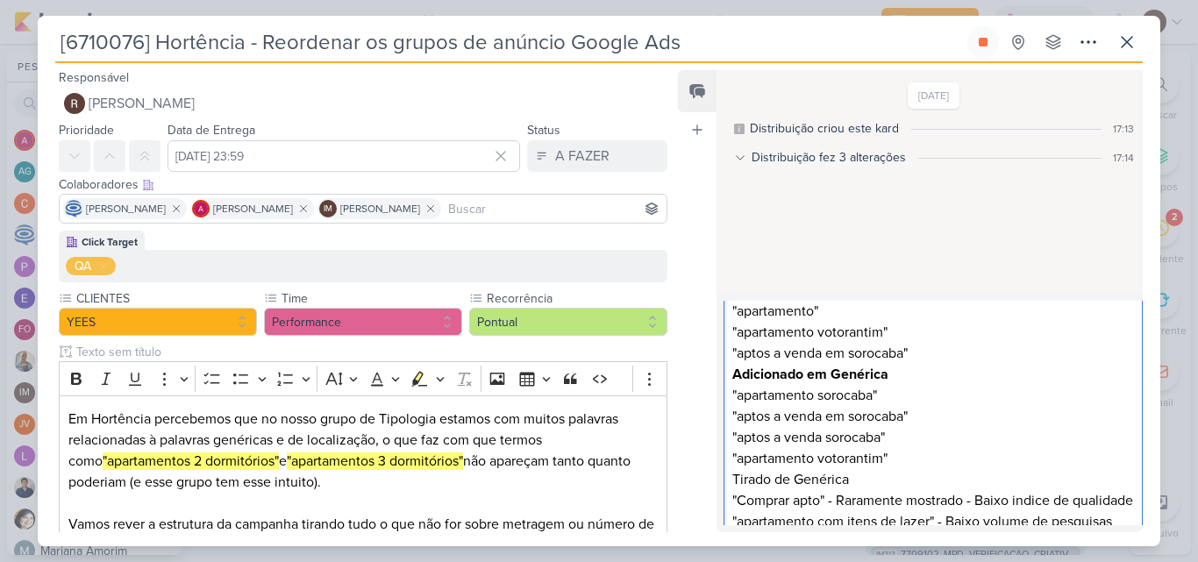
scroll to position [152, 0]
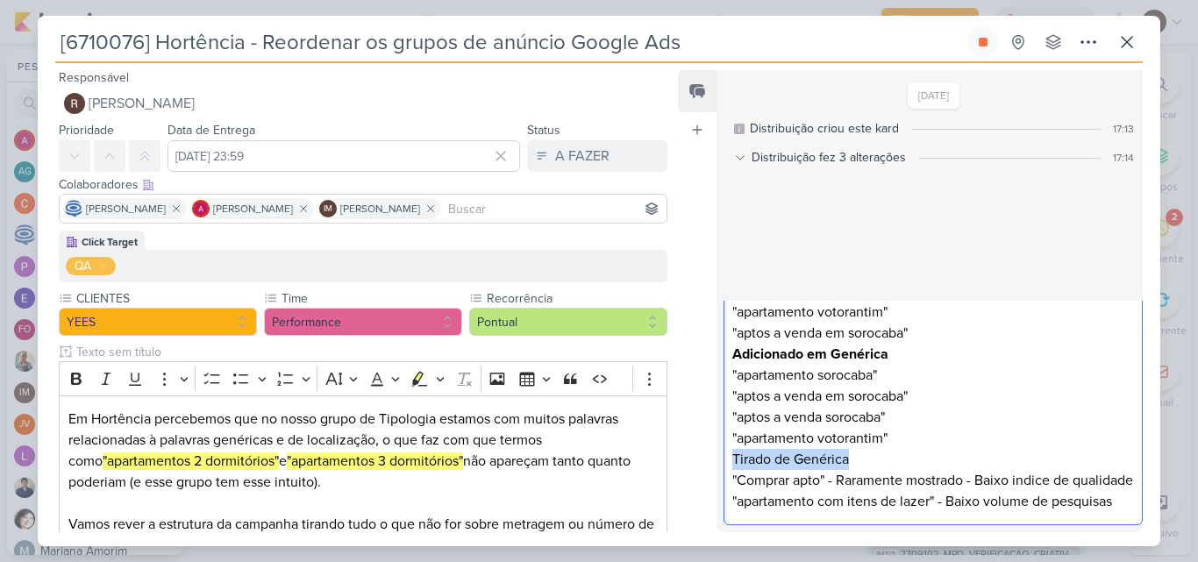
drag, startPoint x: 736, startPoint y: 437, endPoint x: 848, endPoint y: 444, distance: 112.5
click at [848, 449] on p "Tirado de Genérica" at bounding box center [932, 459] width 401 height 21
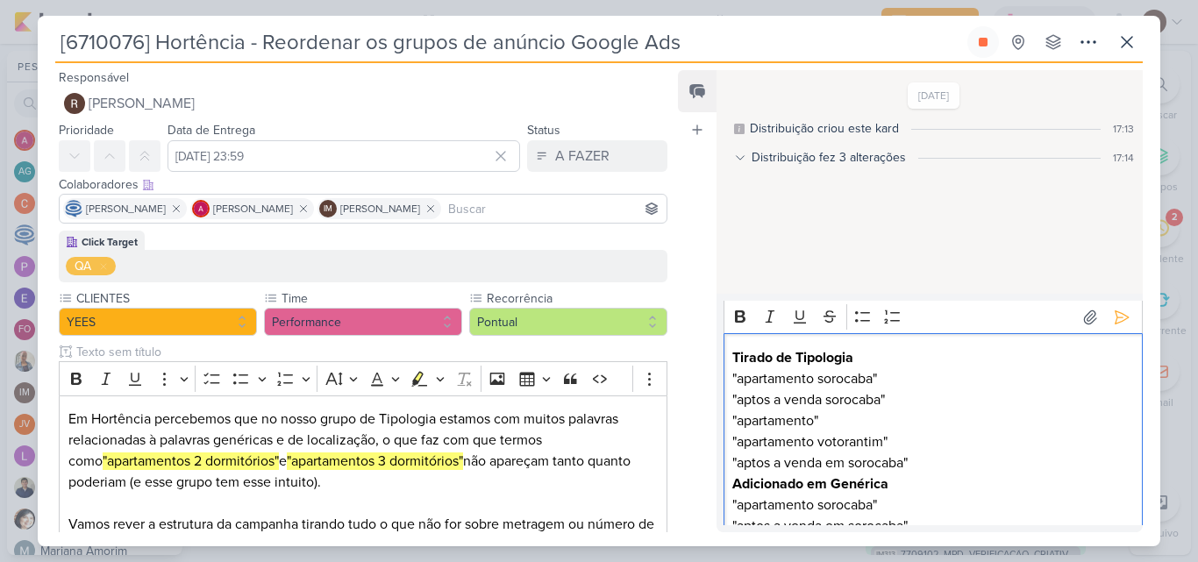
scroll to position [0, 0]
click at [742, 324] on icon "Editor toolbar" at bounding box center [740, 318] width 18 height 18
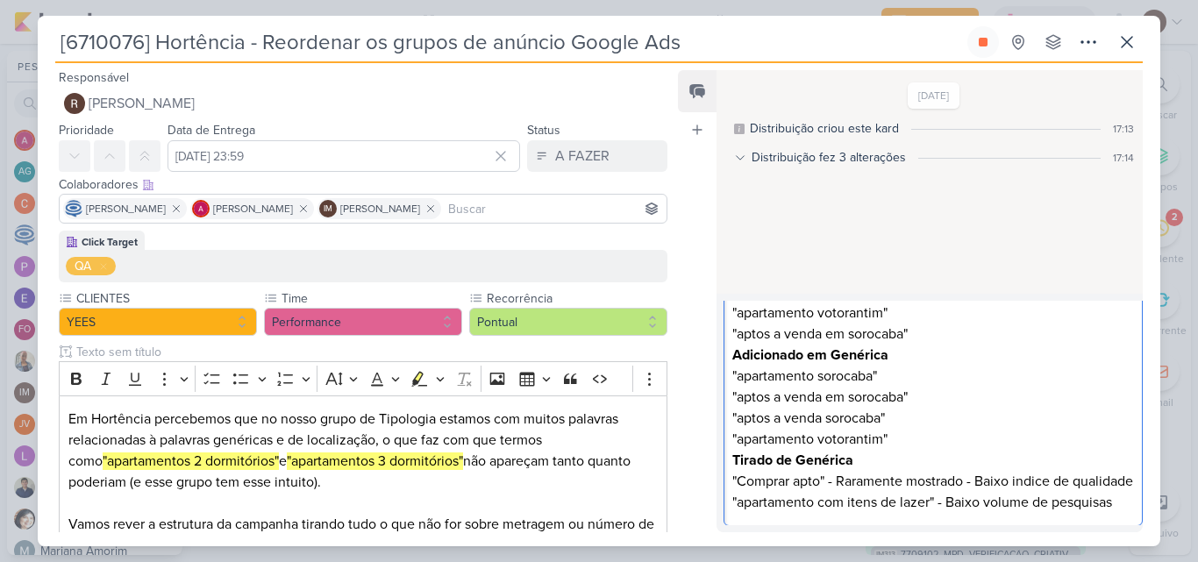
scroll to position [152, 0]
click at [1122, 509] on p ""Comprar apto" - Raramente mostrado - Baixo indice de qualidade "apartamento co…" at bounding box center [932, 491] width 401 height 42
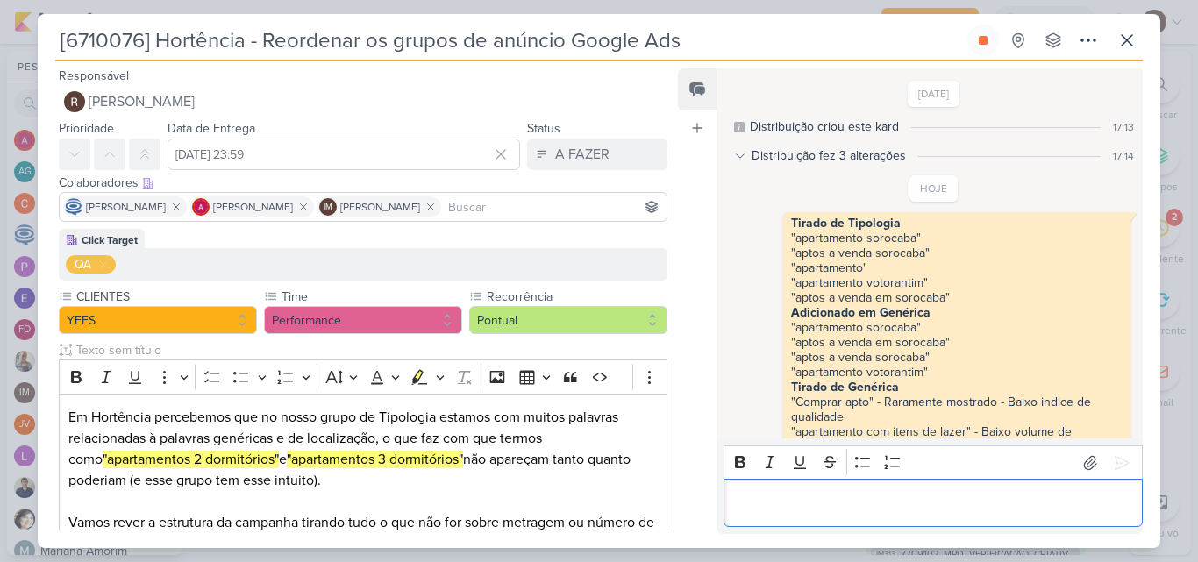
scroll to position [28, 0]
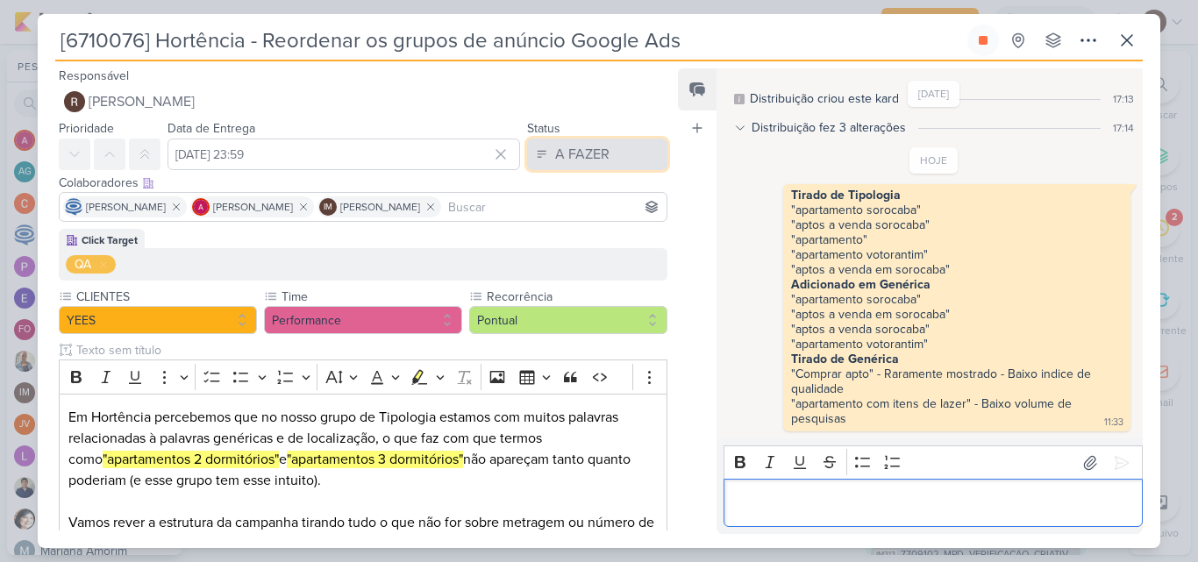
click at [586, 163] on div "A FAZER" at bounding box center [582, 154] width 54 height 21
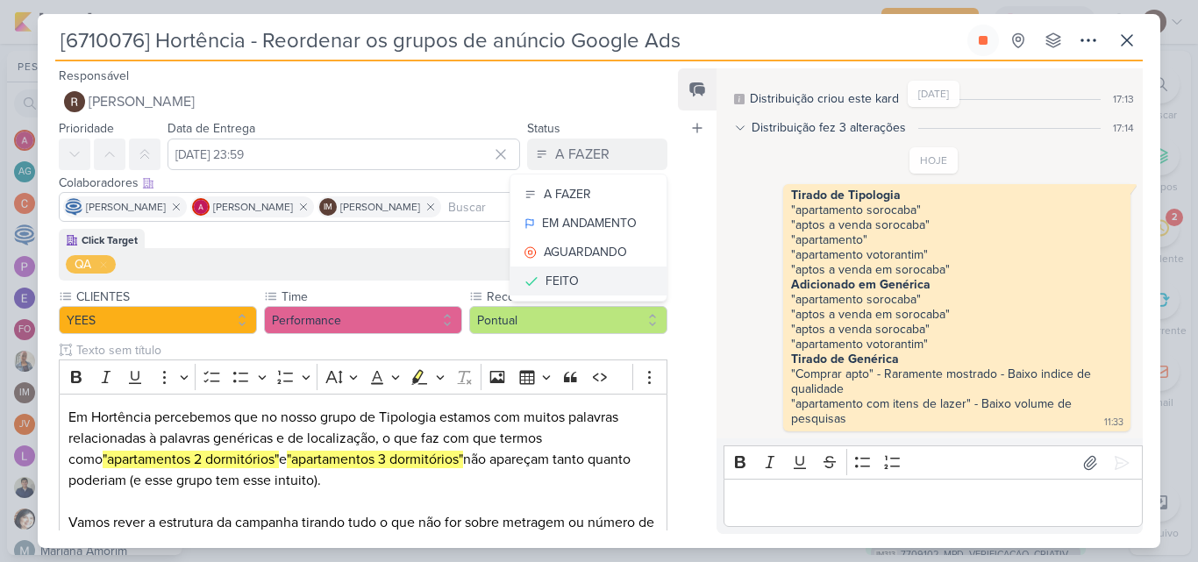
click at [562, 274] on div "FEITO" at bounding box center [561, 281] width 33 height 18
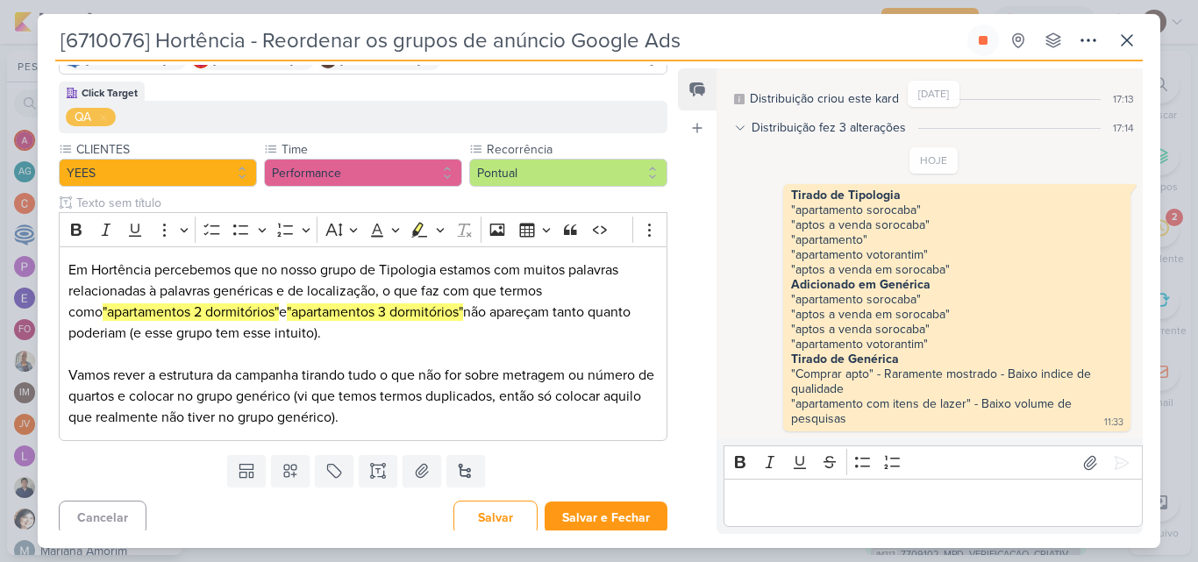
scroll to position [155, 0]
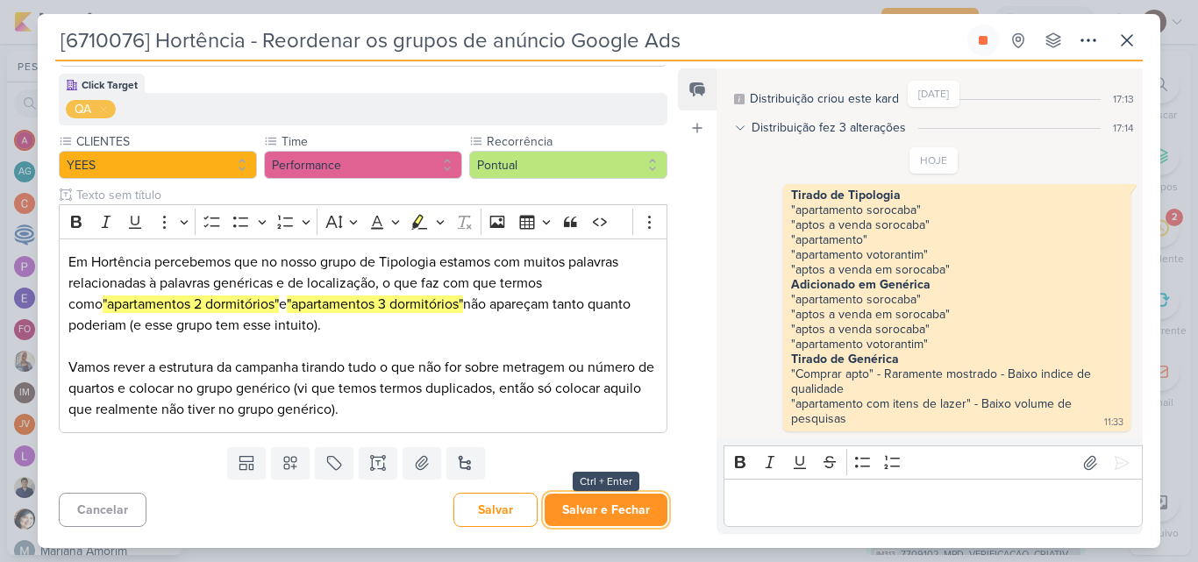
click at [624, 510] on button "Salvar e Fechar" at bounding box center [606, 510] width 123 height 32
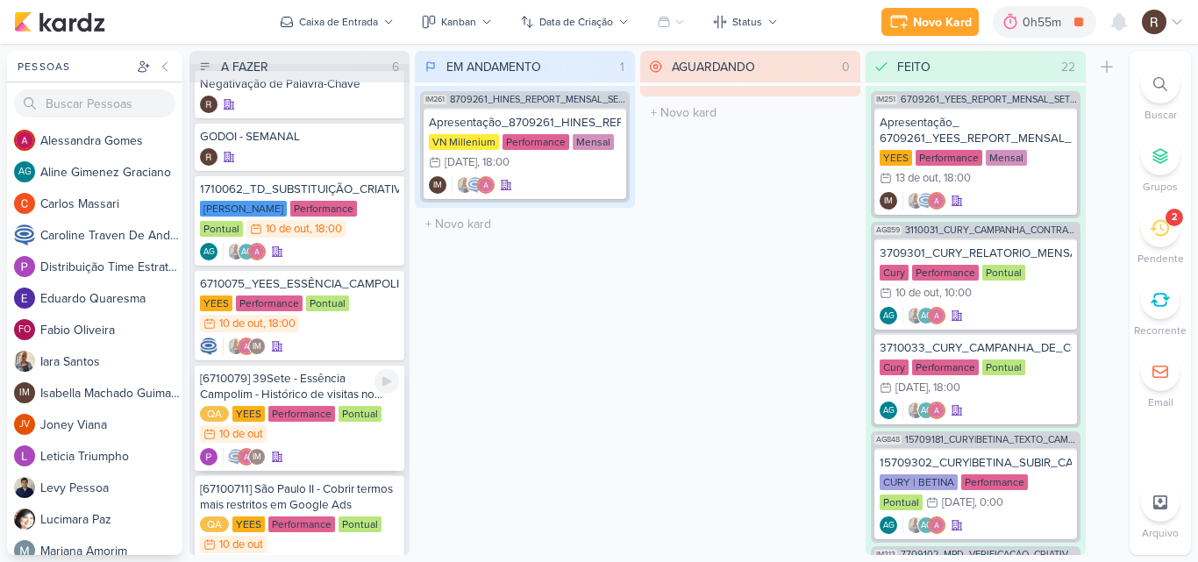
scroll to position [86, 0]
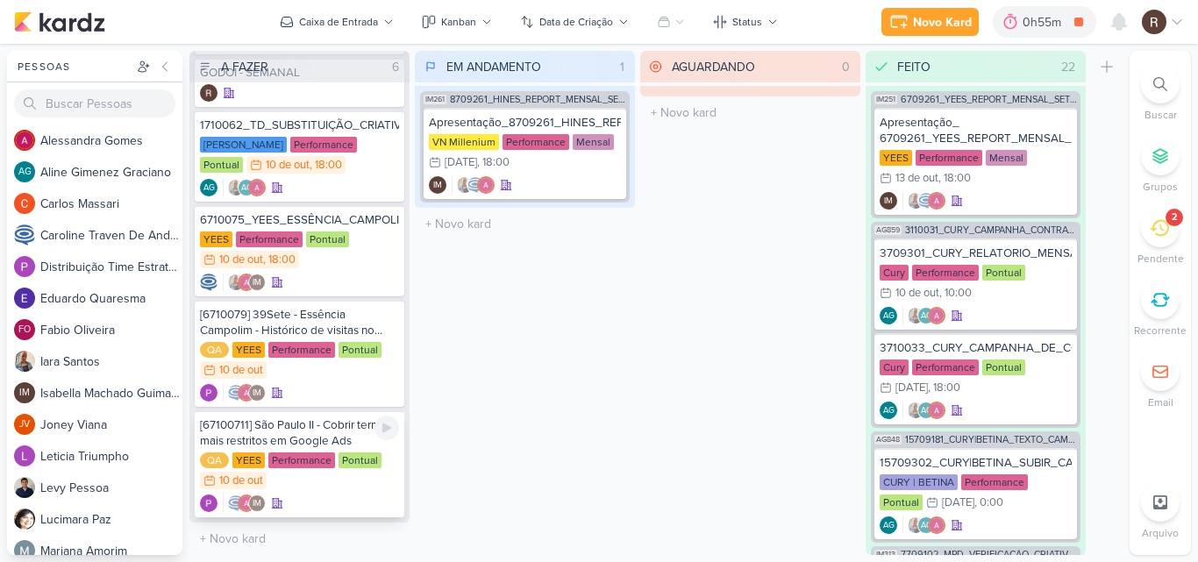
click at [341, 441] on div "[67100711] São Paulo II - Cobrir termos mais restritos em Google Ads" at bounding box center [299, 433] width 199 height 32
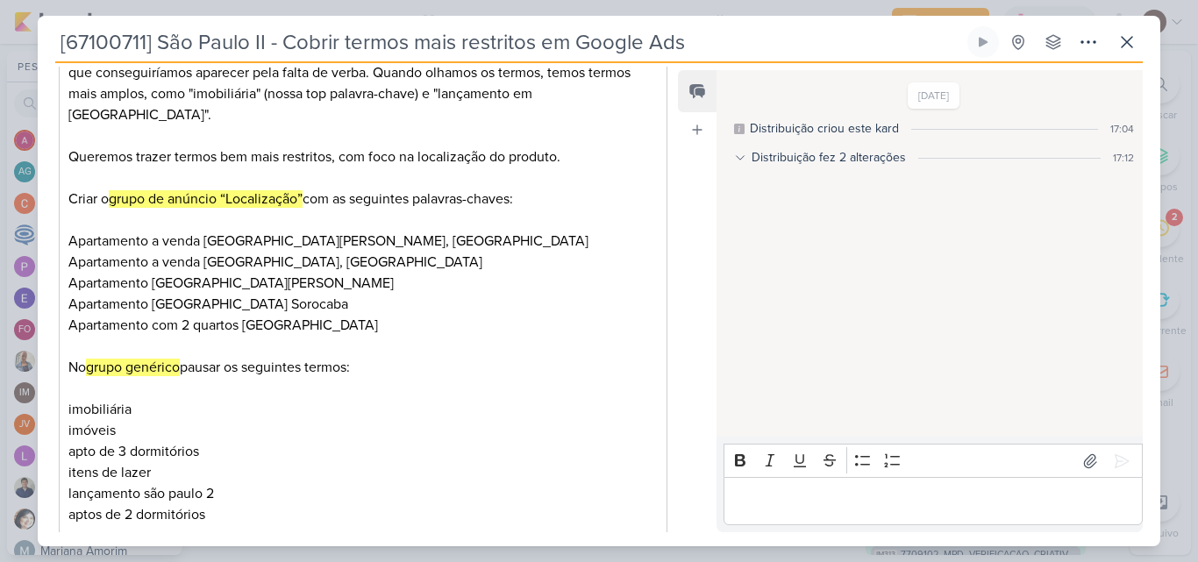
scroll to position [338, 0]
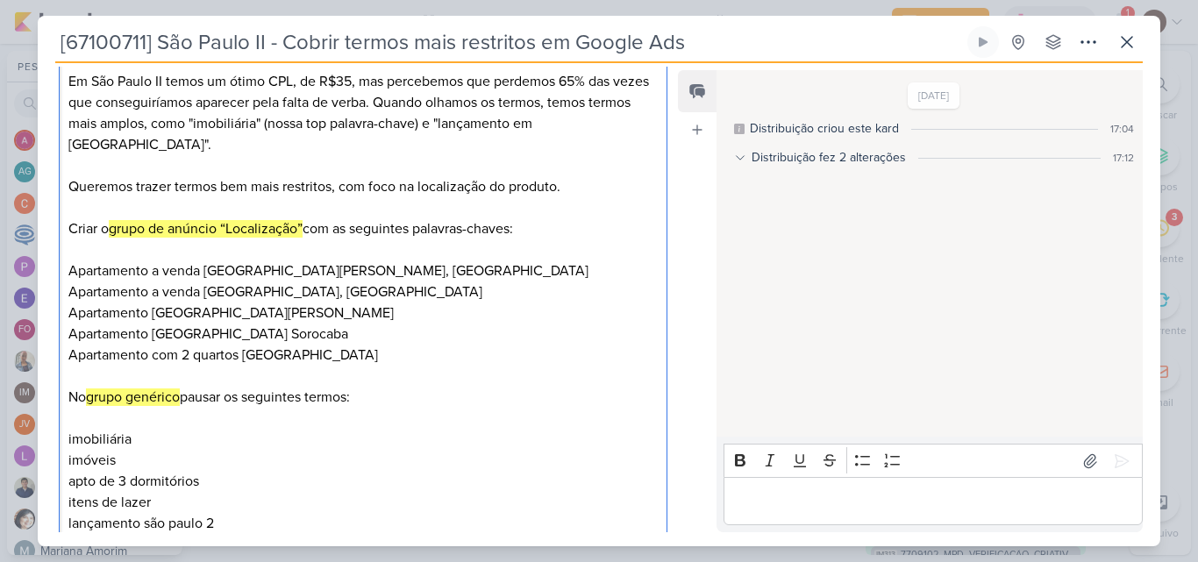
drag, startPoint x: 69, startPoint y: 267, endPoint x: 364, endPoint y: 353, distance: 307.2
click at [364, 353] on div "Em São Paulo II temos um ótimo CPL, de R$35, mas percebemos que perdemos 65% da…" at bounding box center [363, 334] width 609 height 553
copy div "Apartamento a venda [GEOGRAPHIC_DATA][PERSON_NAME], Sorocaba Apartamento a vend…"
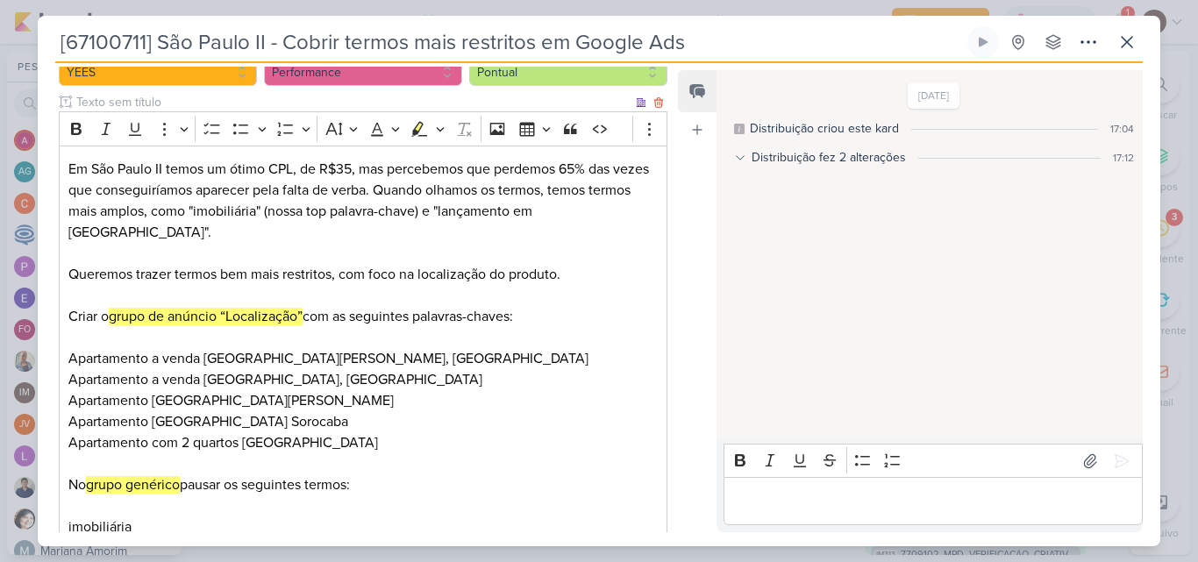
scroll to position [162, 0]
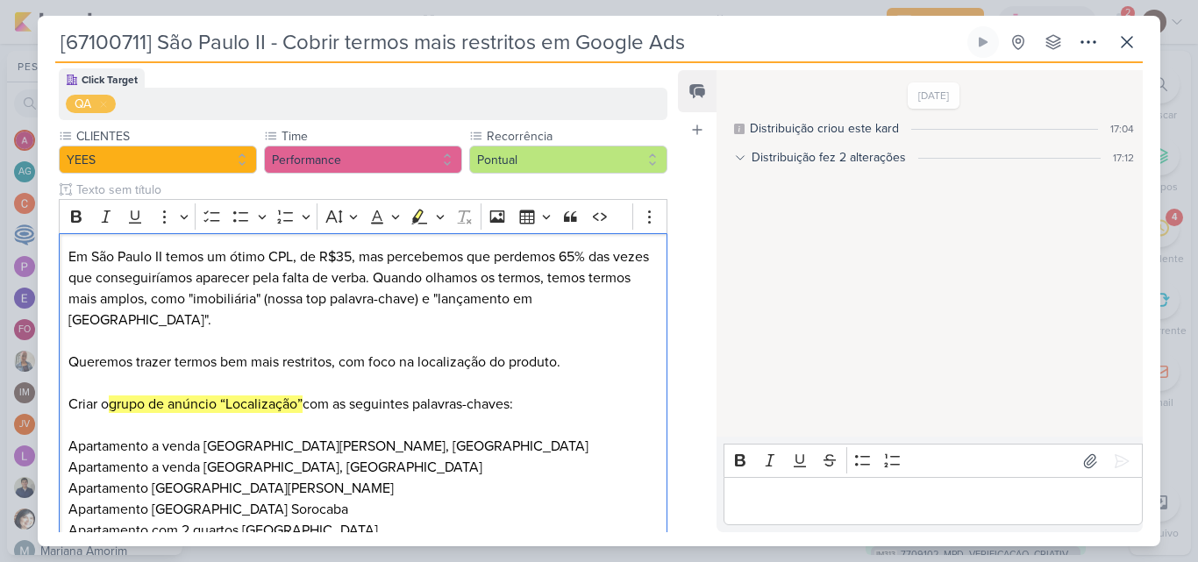
click at [756, 495] on p "Editor editing area: main" at bounding box center [932, 501] width 401 height 21
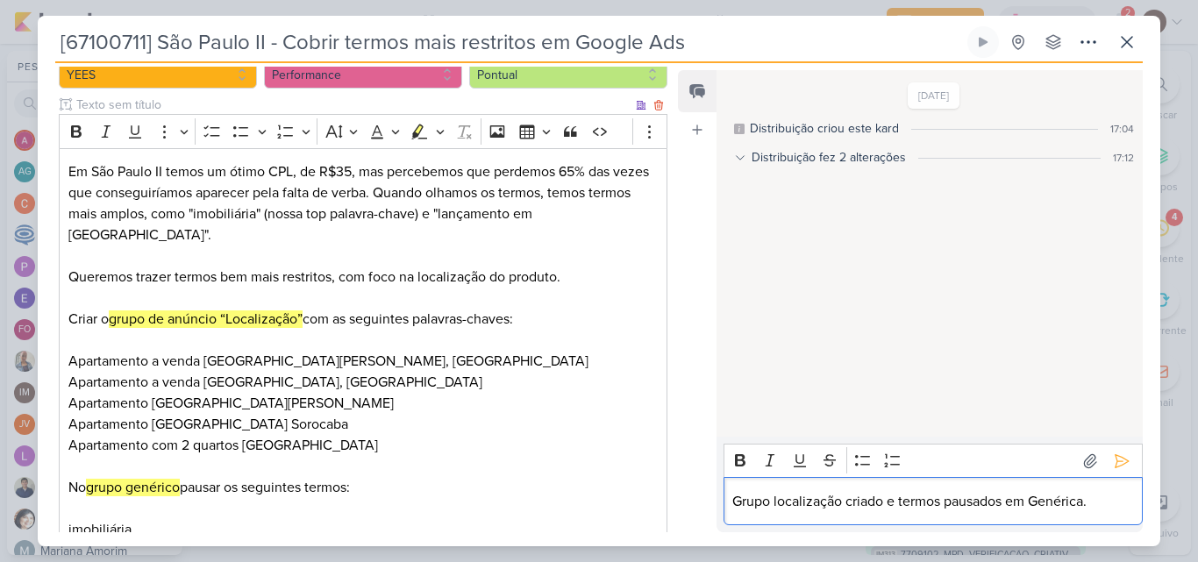
scroll to position [250, 0]
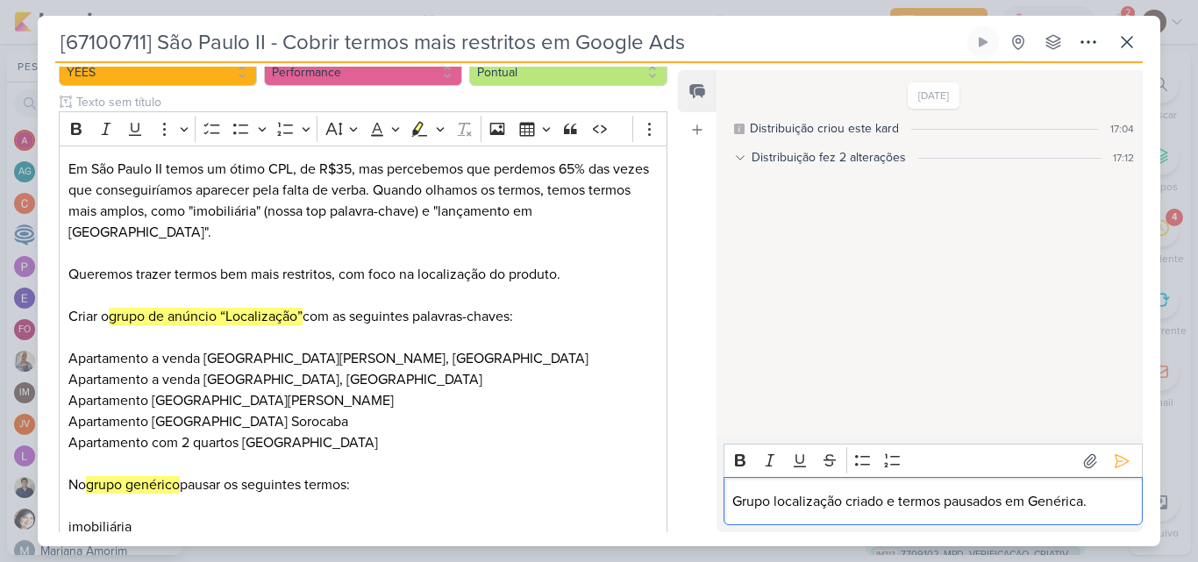
click at [780, 497] on p "Grupo localização criado e termos pausados em Genérica." at bounding box center [932, 501] width 401 height 21
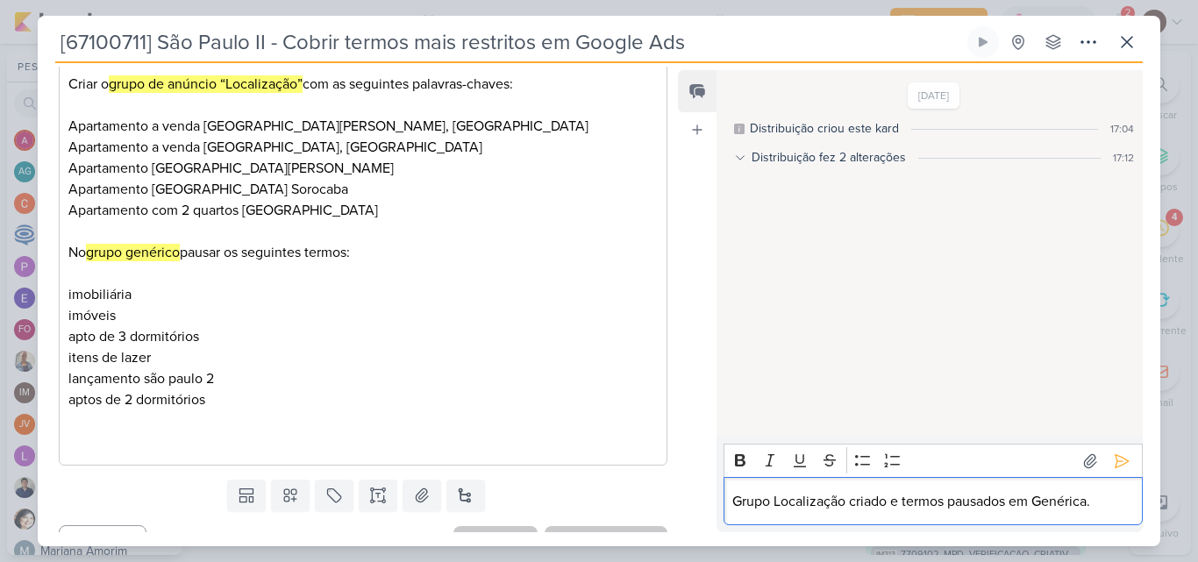
scroll to position [513, 0]
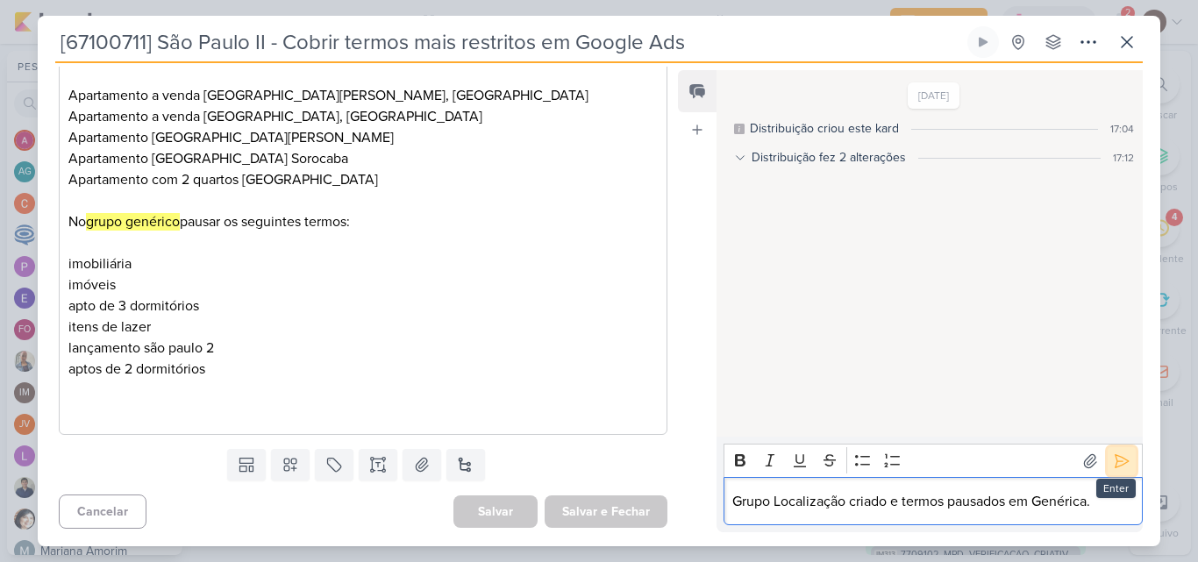
click at [1113, 467] on icon at bounding box center [1122, 462] width 18 height 18
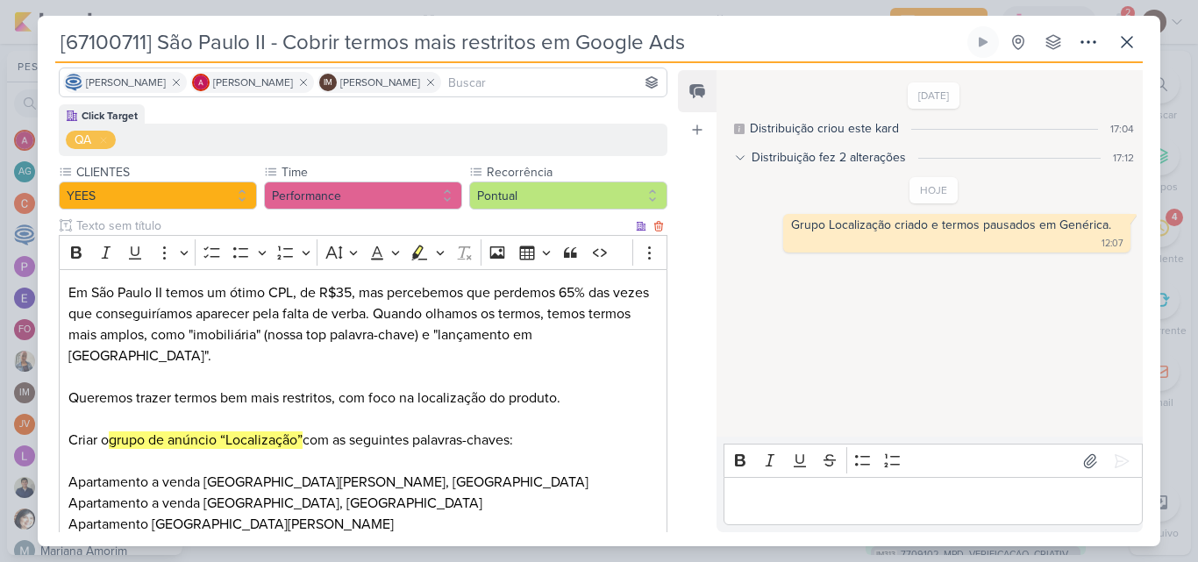
scroll to position [0, 0]
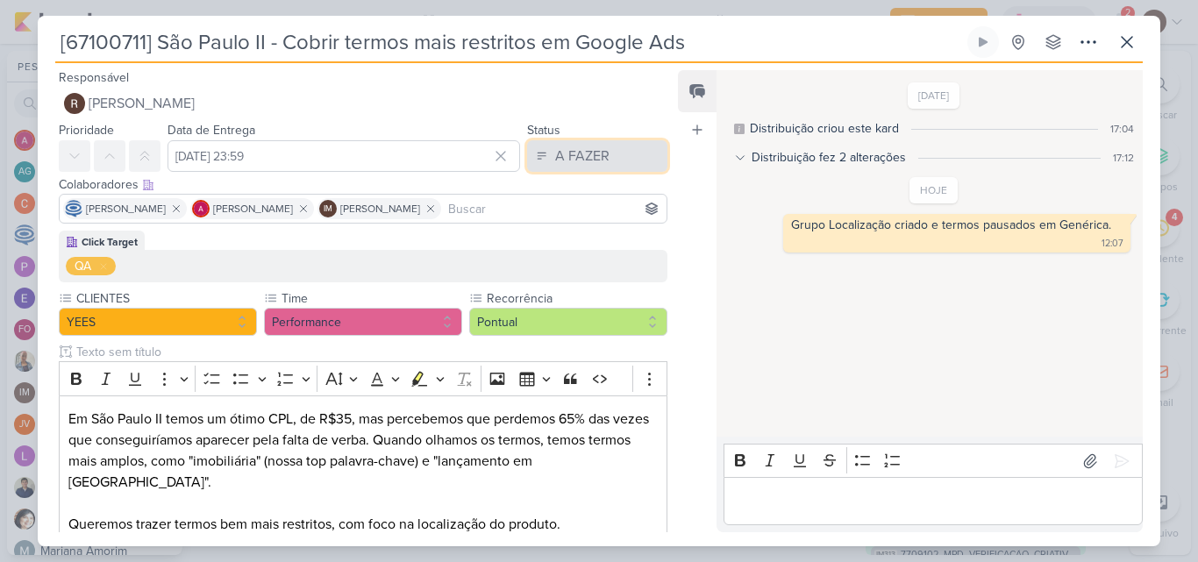
click at [593, 162] on div "A FAZER" at bounding box center [582, 156] width 54 height 21
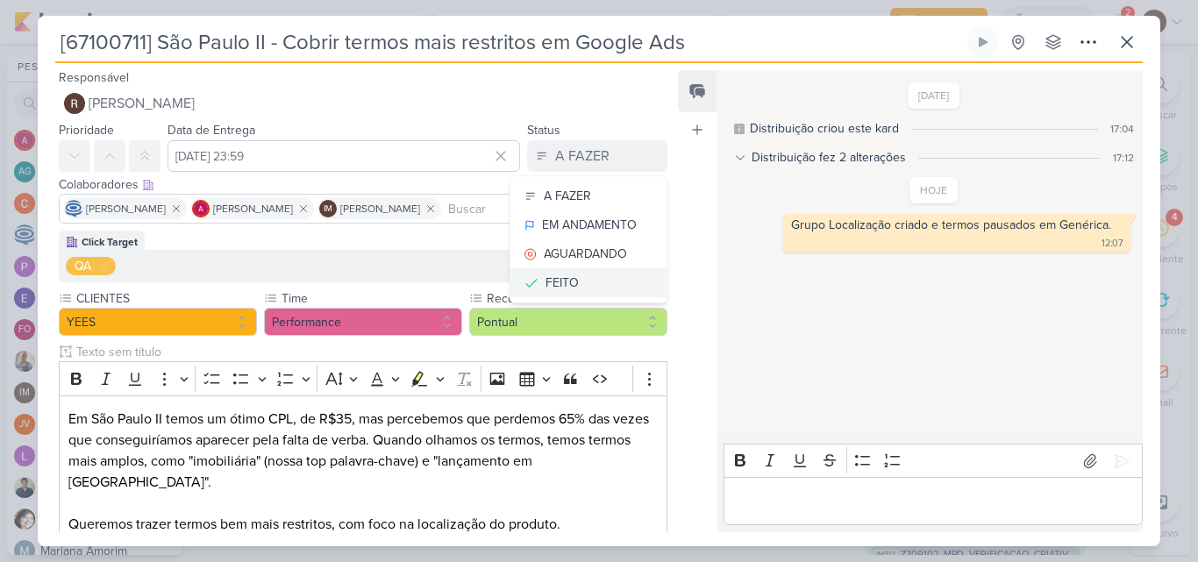
click at [560, 281] on div "FEITO" at bounding box center [561, 283] width 33 height 18
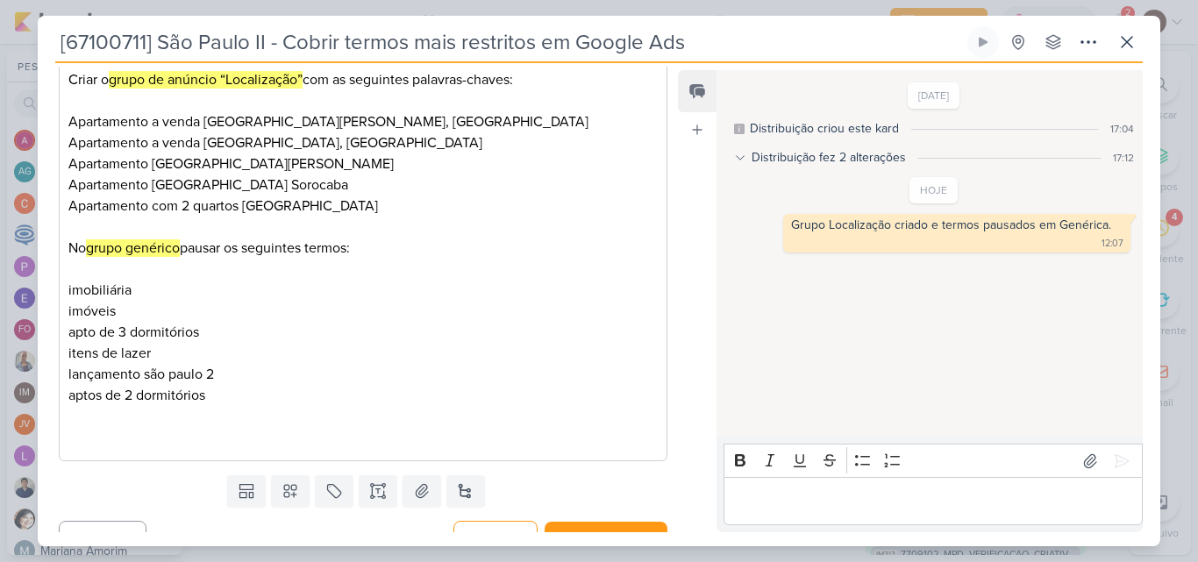
scroll to position [513, 0]
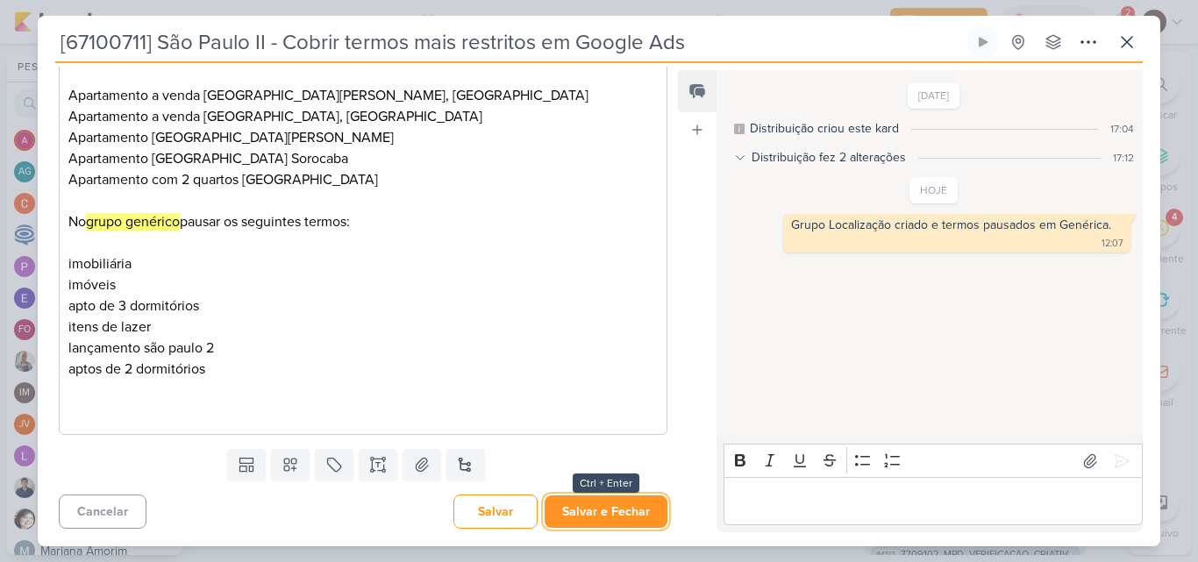
click at [612, 510] on button "Salvar e Fechar" at bounding box center [606, 511] width 123 height 32
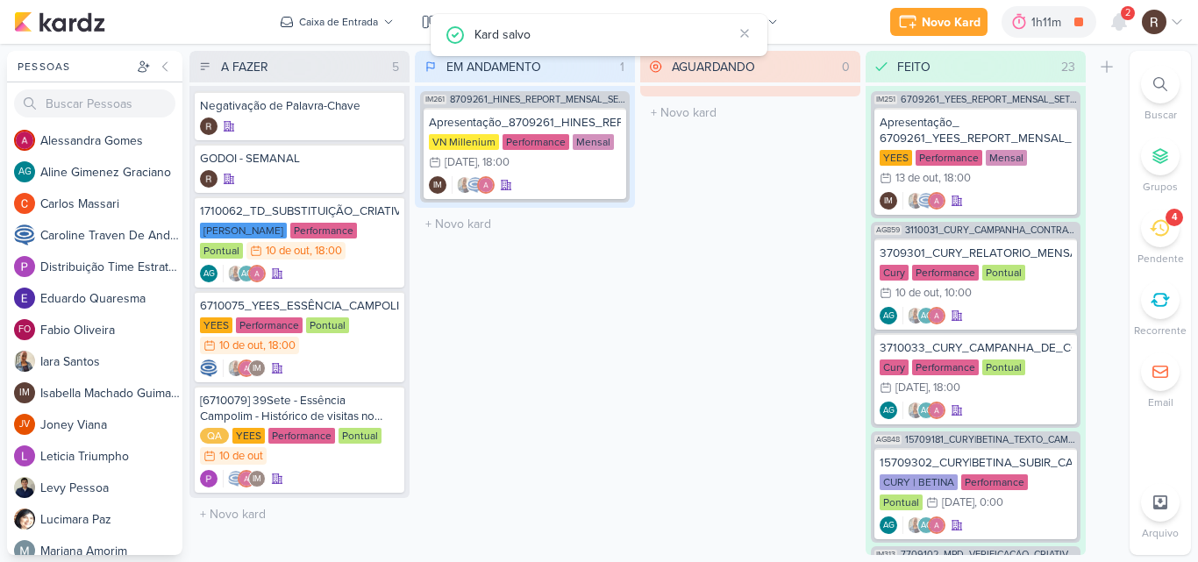
scroll to position [0, 0]
click at [1144, 230] on div "4" at bounding box center [1160, 228] width 39 height 39
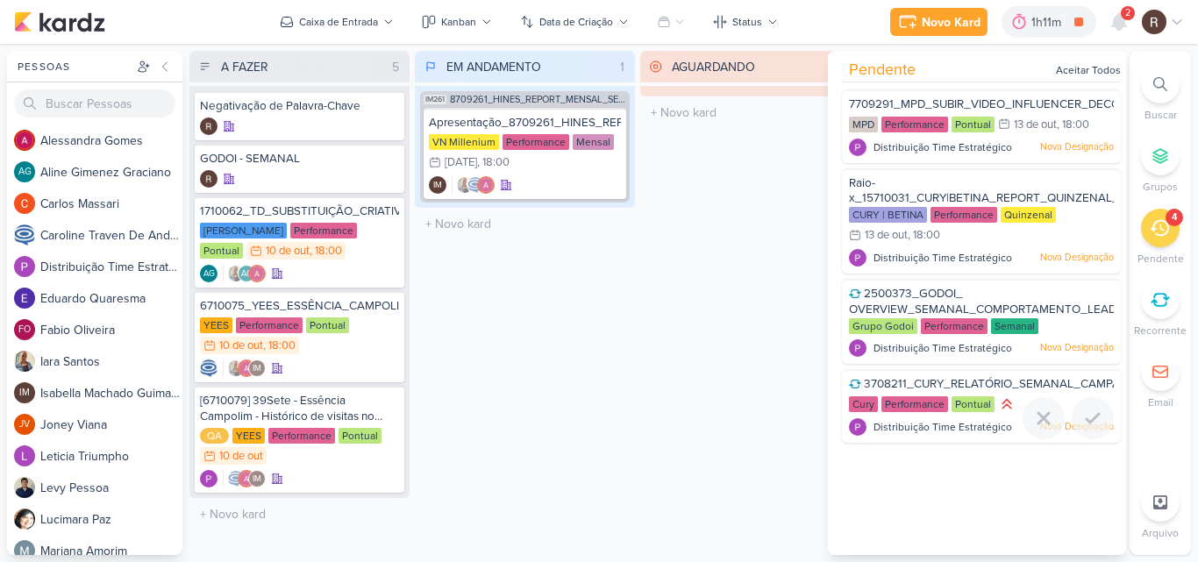
click at [959, 387] on span "3708211_CURY_RELATÓRIO_SEMANAL_CAMPANHA_CONTRATAÇÃO_RJ" at bounding box center [1060, 384] width 393 height 14
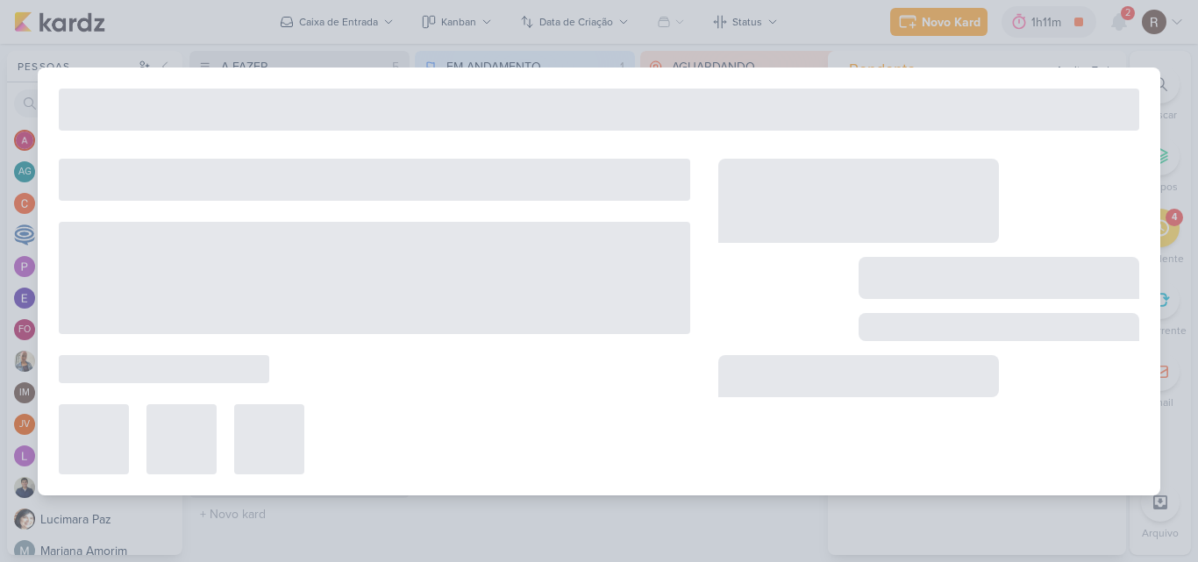
type input "3708211_CURY_RELATÓRIO_SEMANAL_CAMPANHA_CONTRATAÇÃO_RJ"
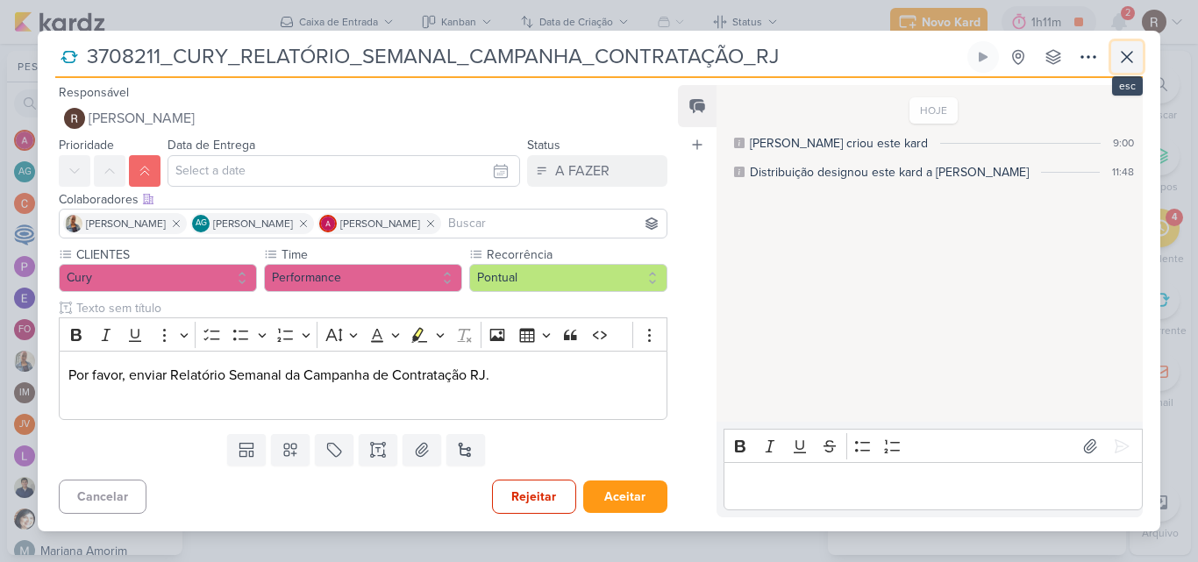
click at [1119, 58] on icon at bounding box center [1126, 56] width 21 height 21
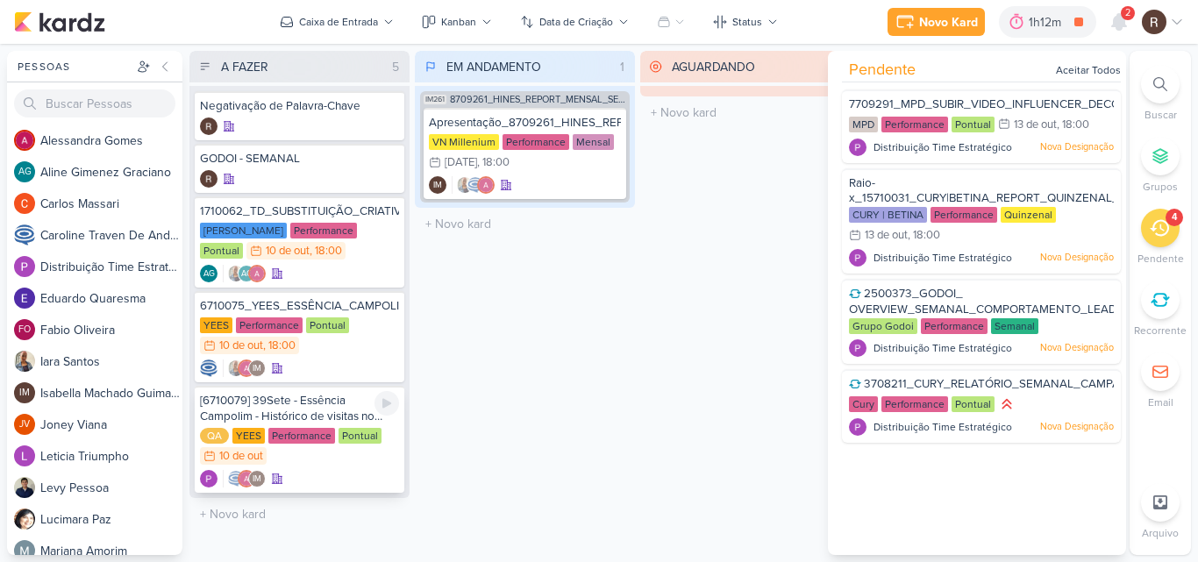
click at [318, 402] on div "[6710079] 39Sete - Essência Campolim - Histórico de visitas no Raio-x" at bounding box center [299, 409] width 199 height 32
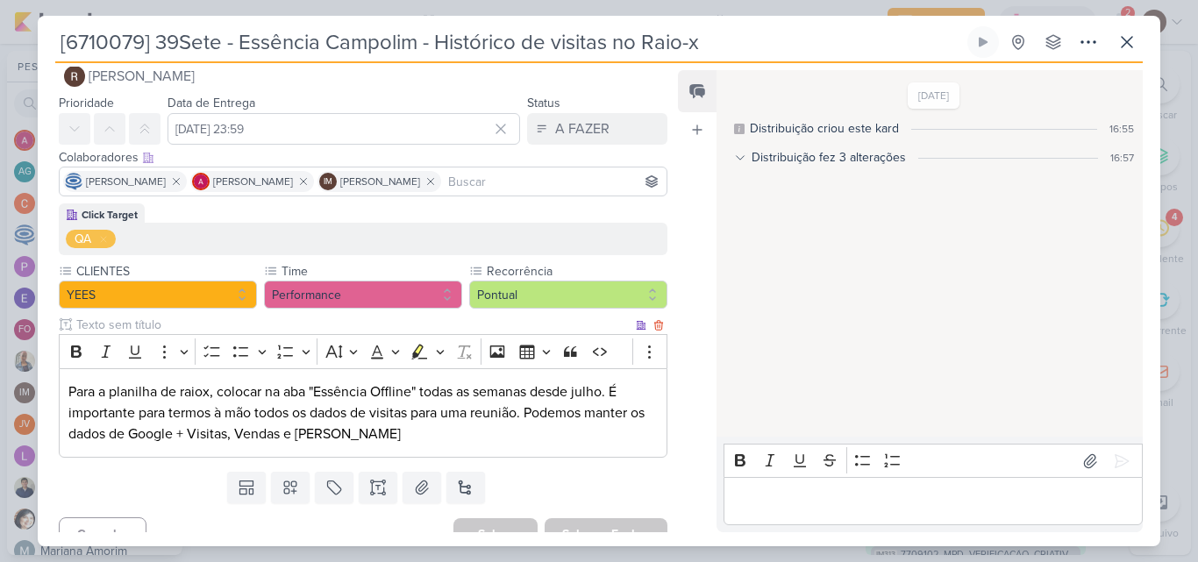
scroll to position [50, 0]
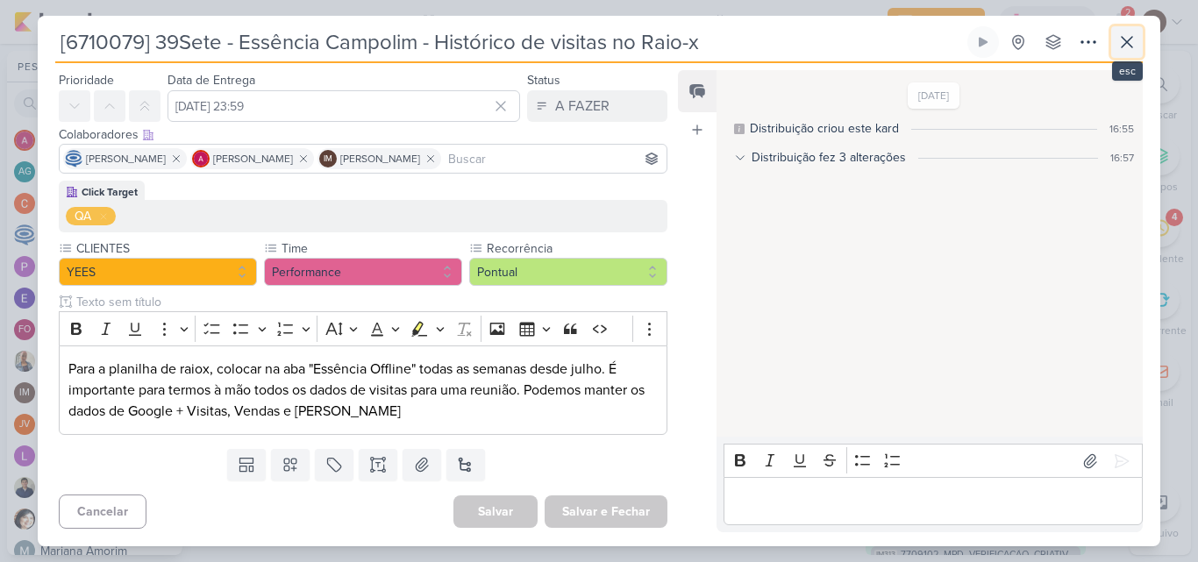
click at [1130, 49] on icon at bounding box center [1126, 42] width 21 height 21
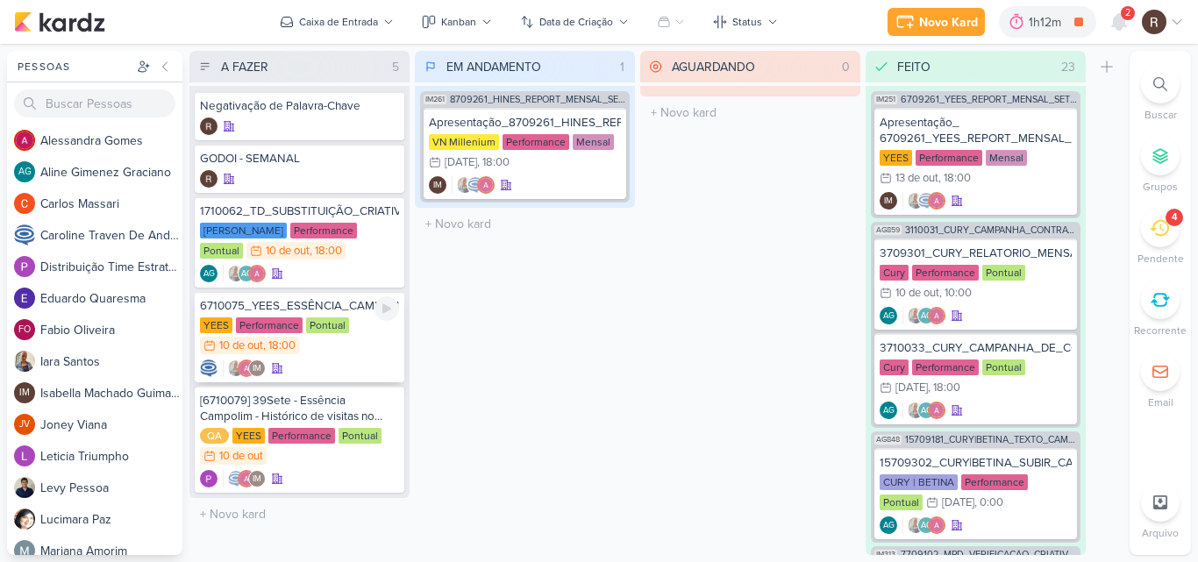
click at [312, 339] on div "YEES Performance Pontual 10/10 [DATE] 18:00" at bounding box center [299, 336] width 199 height 39
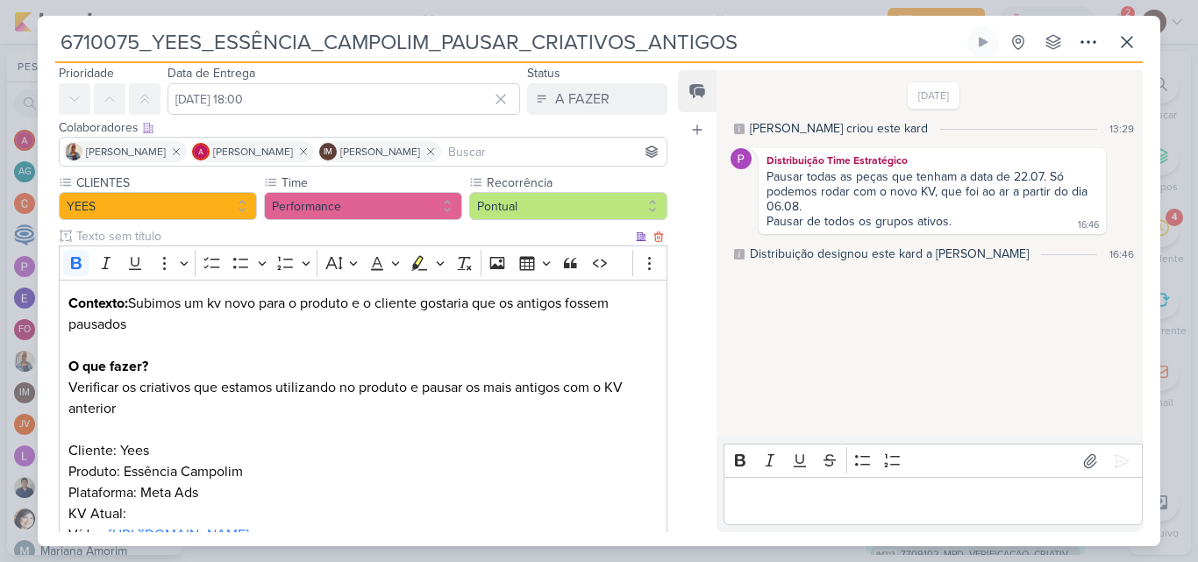
scroll to position [88, 0]
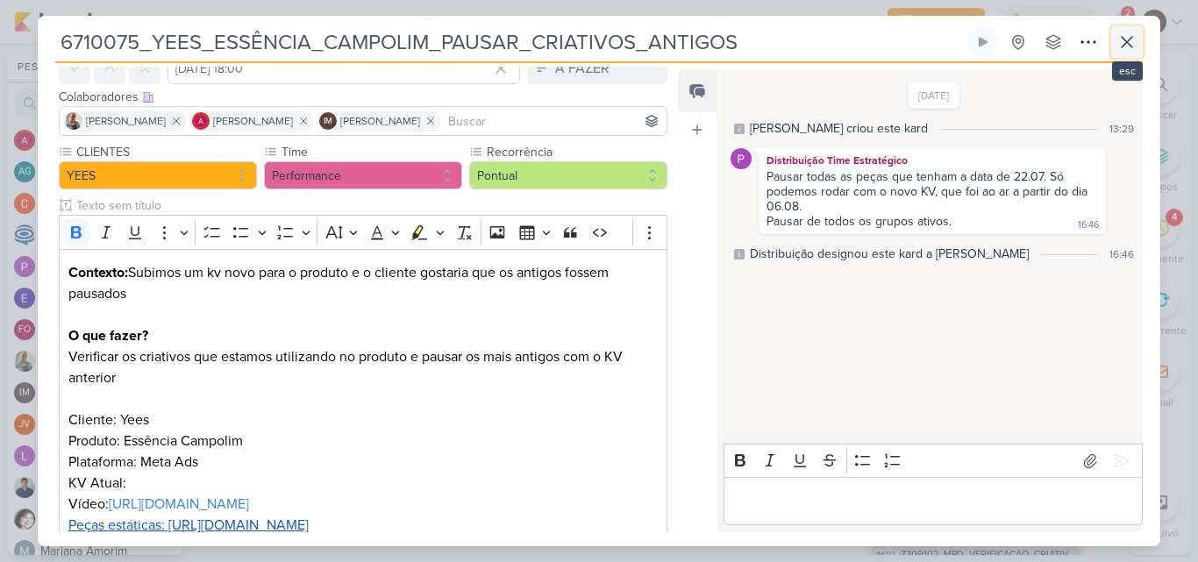
click at [1134, 48] on icon at bounding box center [1126, 42] width 21 height 21
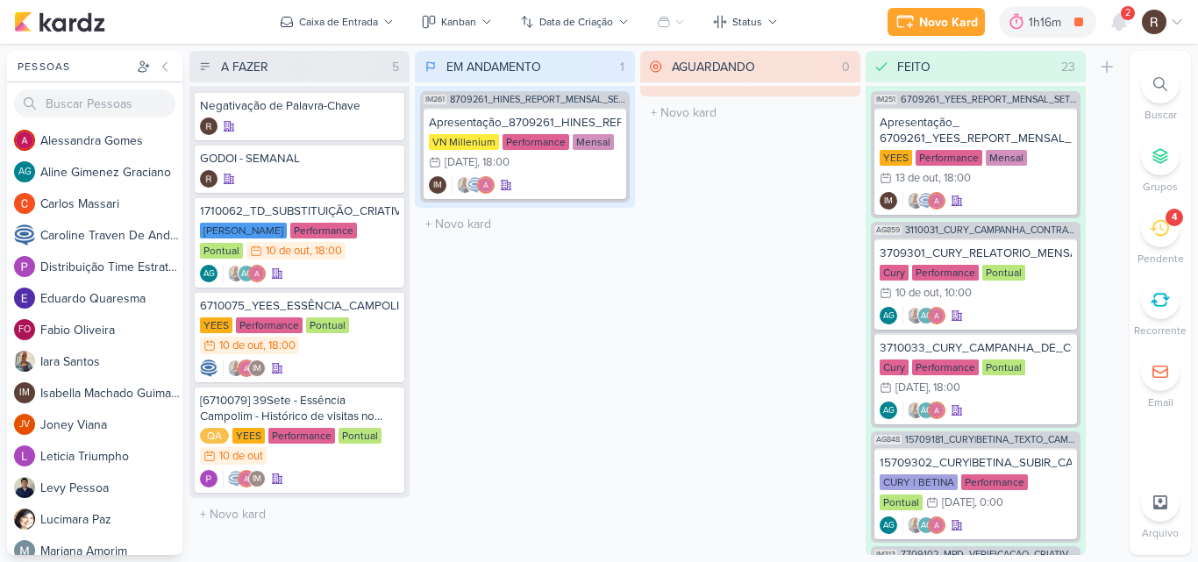
click at [1158, 239] on div "4" at bounding box center [1160, 228] width 39 height 39
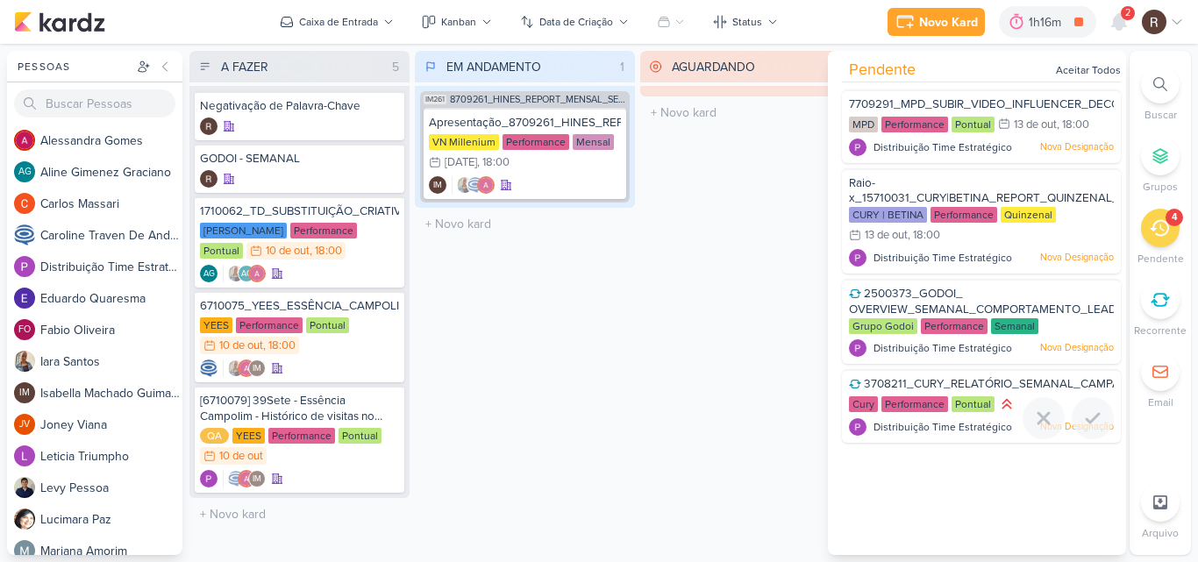
click at [950, 383] on span "3708211_CURY_RELATÓRIO_SEMANAL_CAMPANHA_CONTRATAÇÃO_RJ" at bounding box center [1060, 384] width 393 height 14
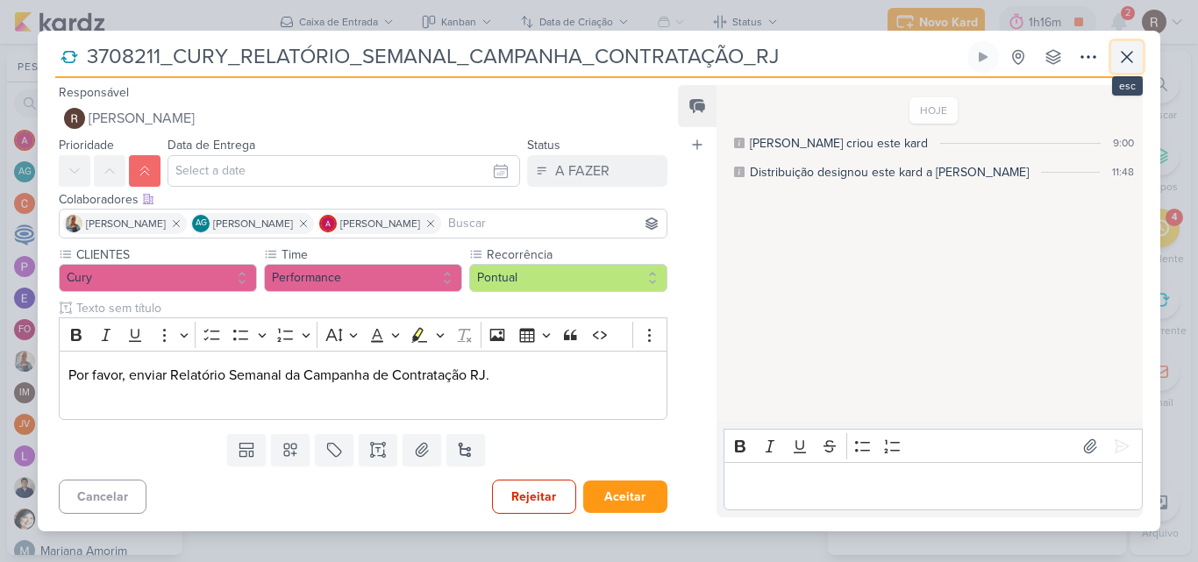
click at [1133, 55] on icon at bounding box center [1126, 56] width 21 height 21
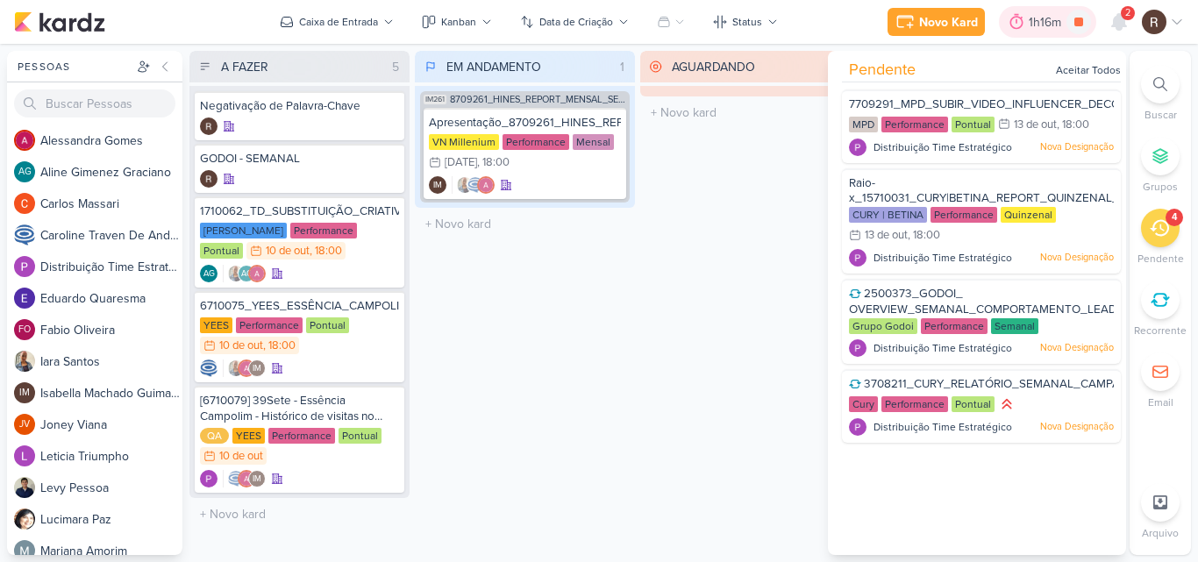
click at [1016, 18] on icon at bounding box center [1017, 22] width 18 height 18
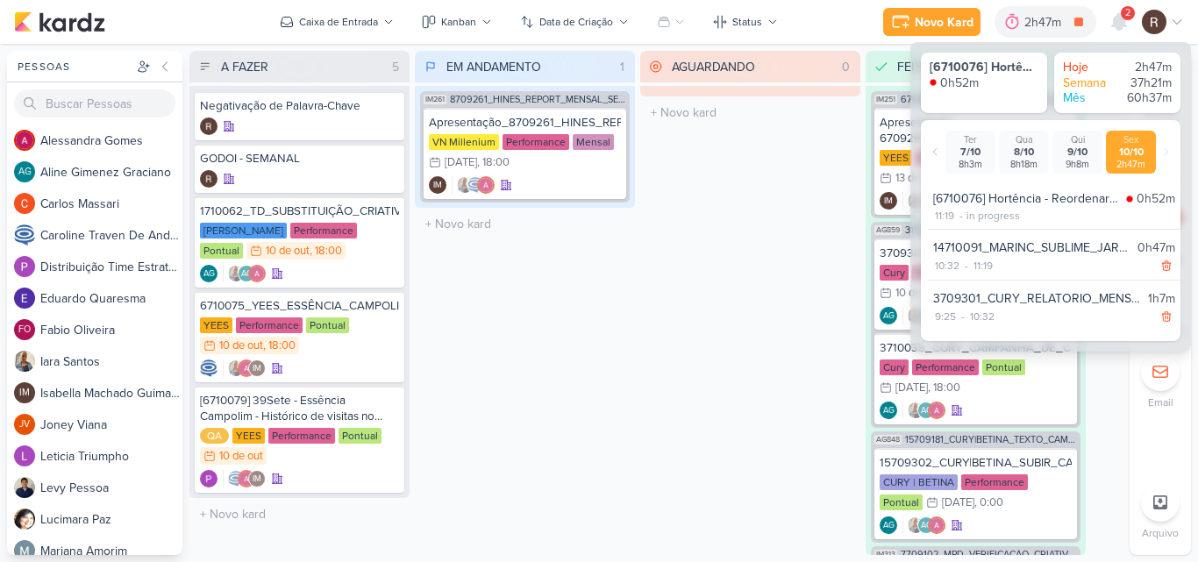
click at [711, 349] on div "AGUARDANDO 0 Mover Para Esquerda Mover Para Direita [GEOGRAPHIC_DATA] O título …" at bounding box center [750, 303] width 220 height 504
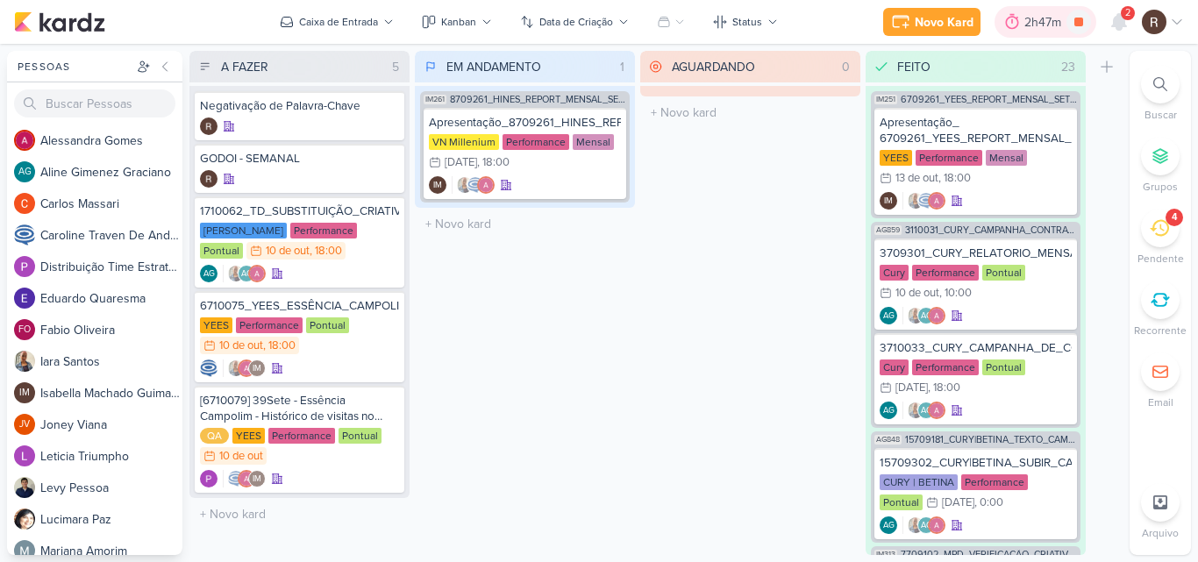
click at [1030, 28] on div "2h47m" at bounding box center [1045, 22] width 42 height 18
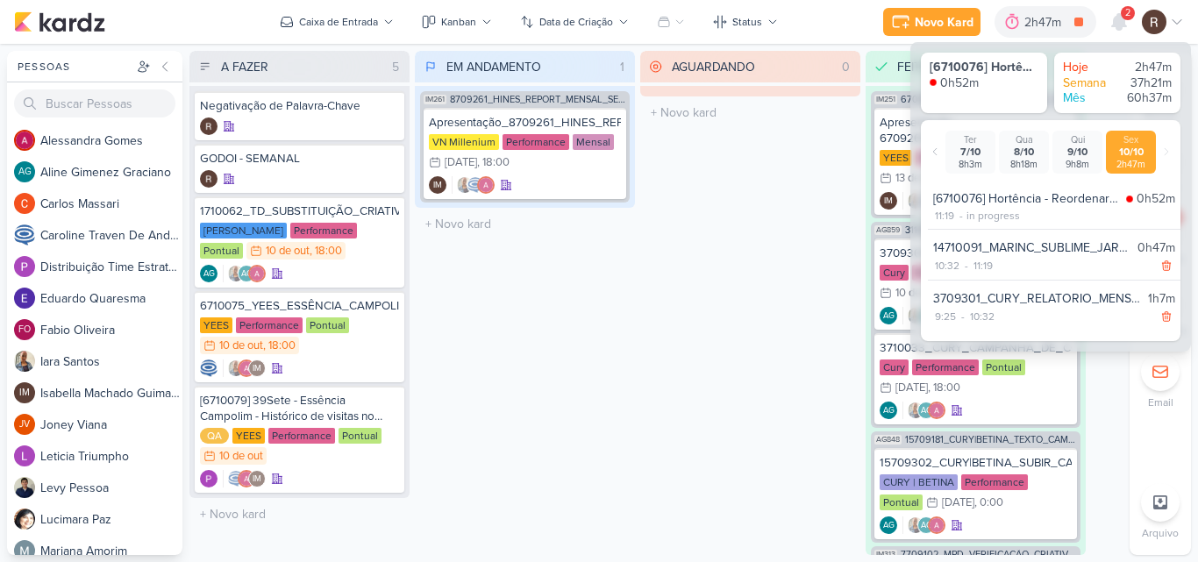
click at [660, 275] on div "AGUARDANDO 0 Mover Para Esquerda Mover Para Direita [GEOGRAPHIC_DATA] O título …" at bounding box center [750, 303] width 220 height 504
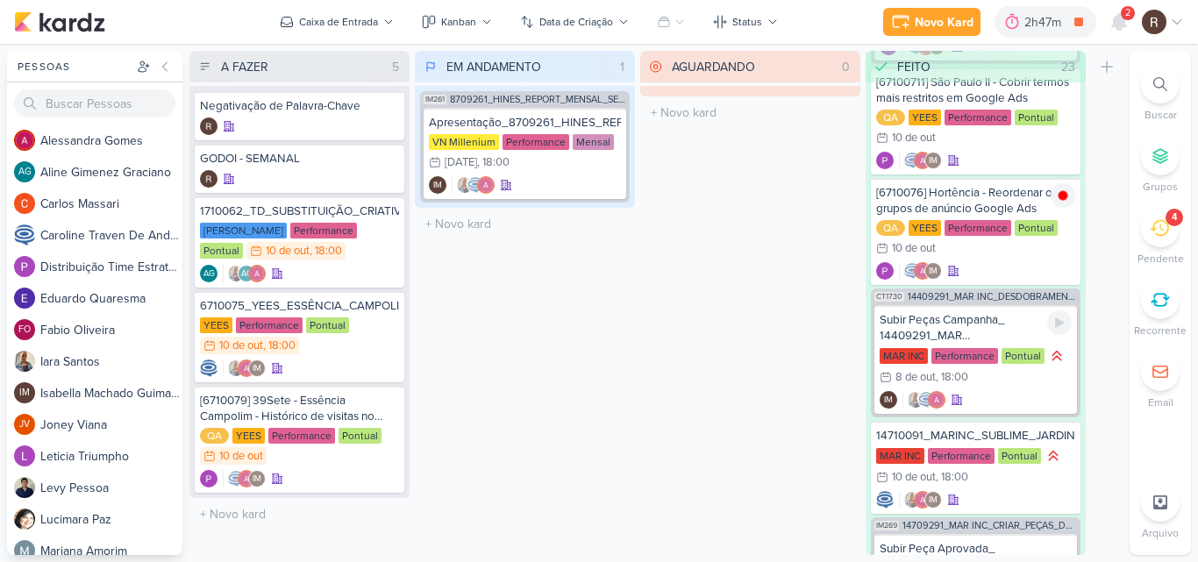
scroll to position [2489, 0]
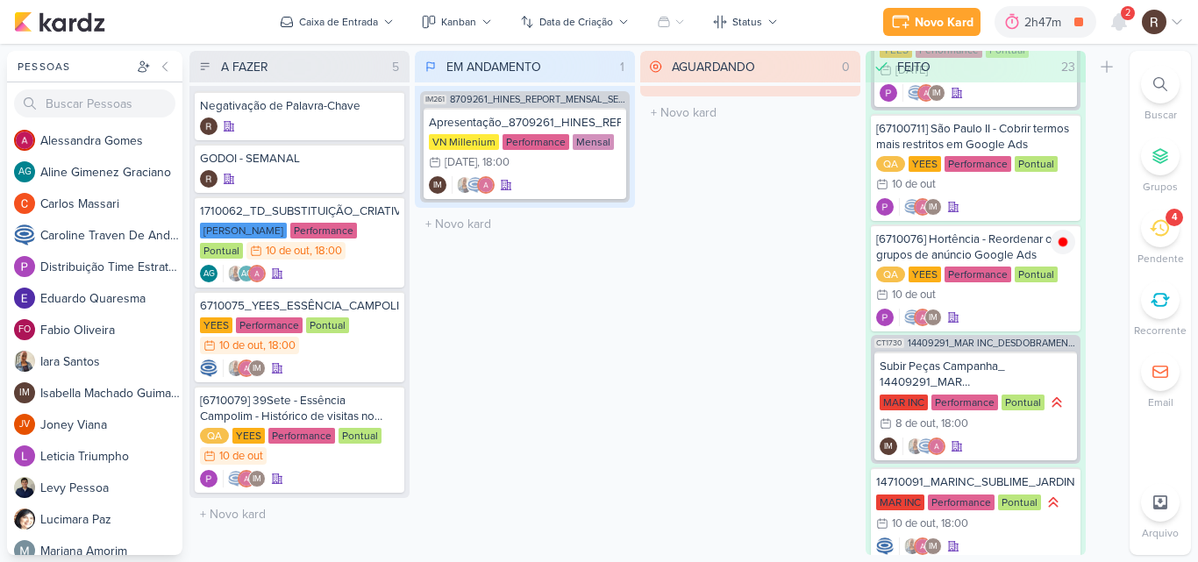
click at [1149, 238] on div "4" at bounding box center [1160, 228] width 39 height 39
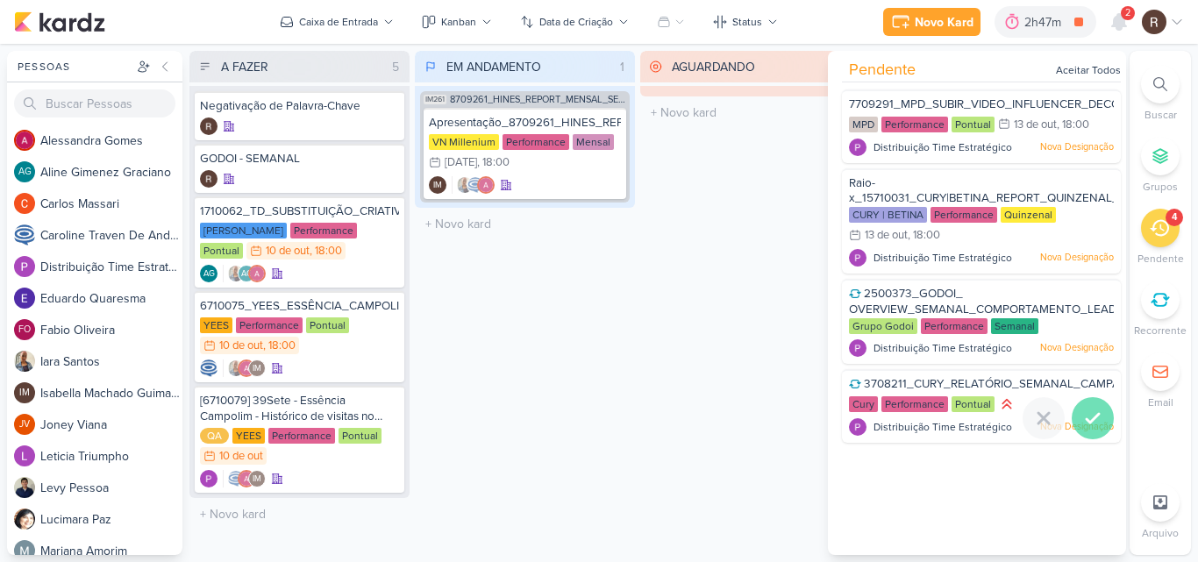
click at [1089, 410] on icon at bounding box center [1092, 418] width 21 height 21
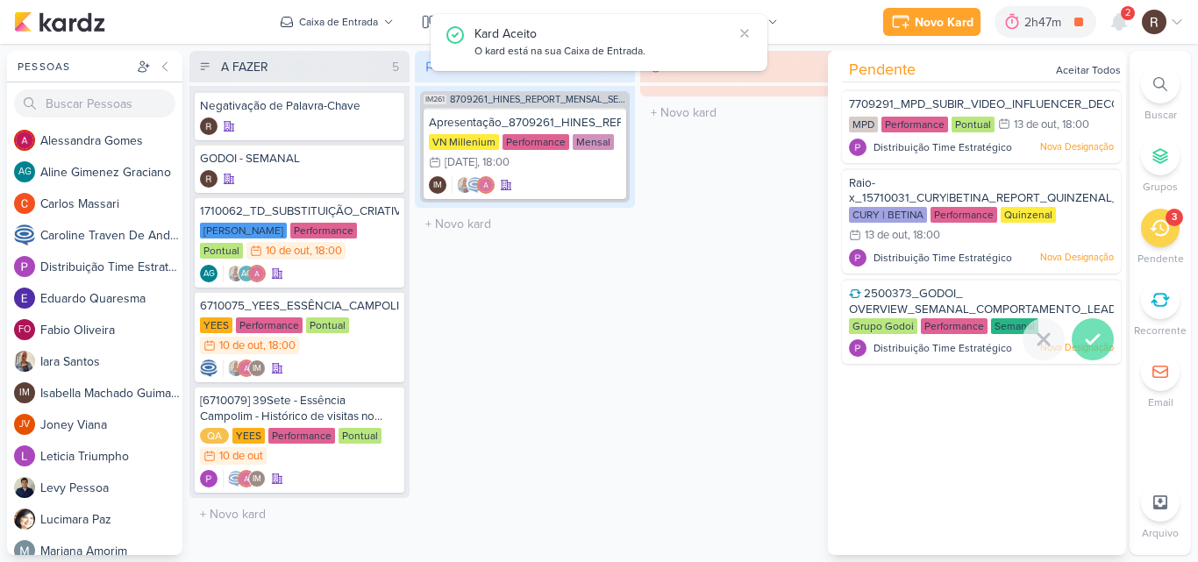
click at [1086, 327] on div at bounding box center [1093, 339] width 42 height 42
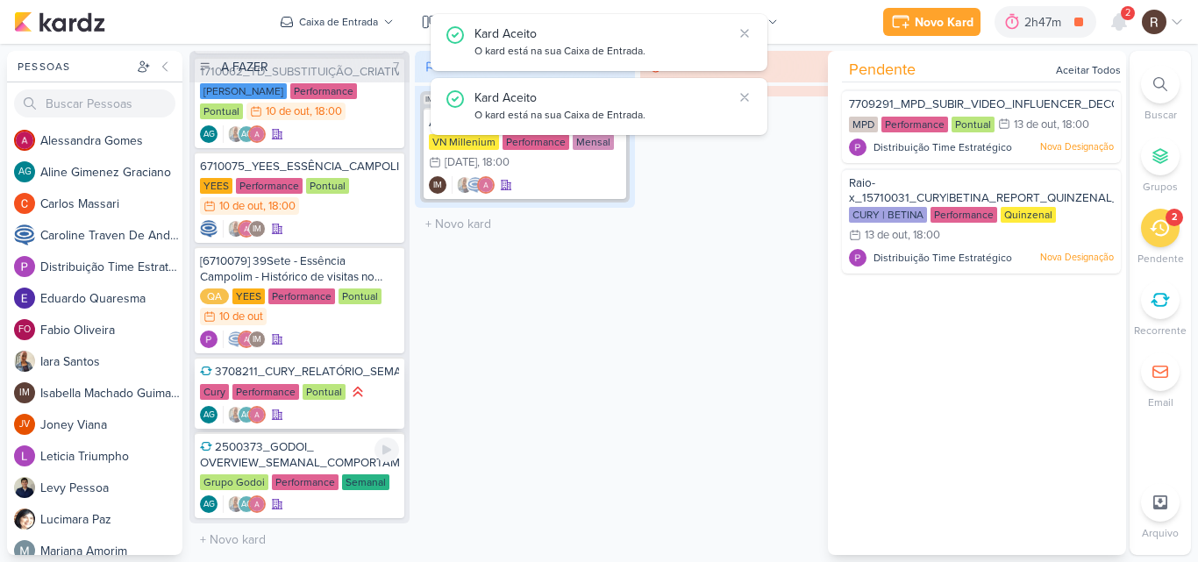
scroll to position [140, 0]
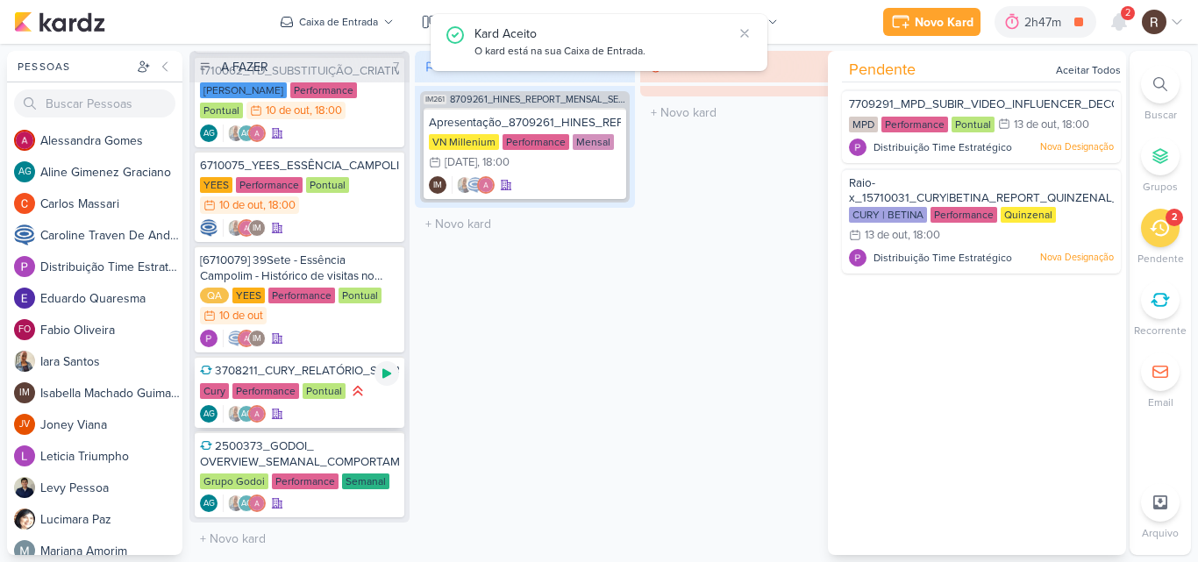
click at [386, 375] on icon at bounding box center [386, 374] width 9 height 10
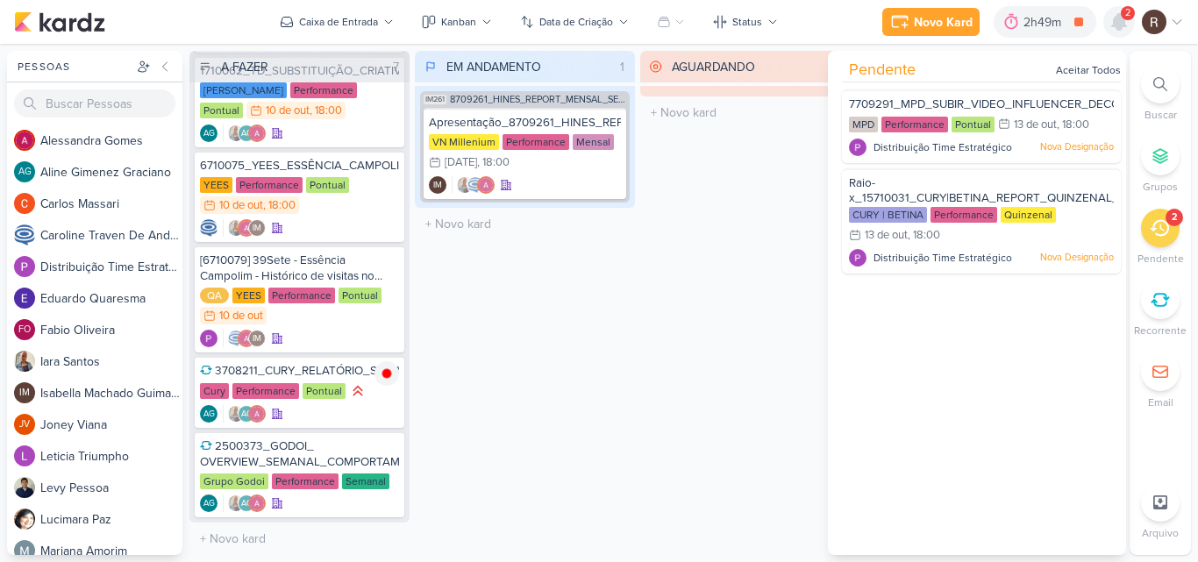
click at [1116, 21] on icon at bounding box center [1119, 22] width 14 height 16
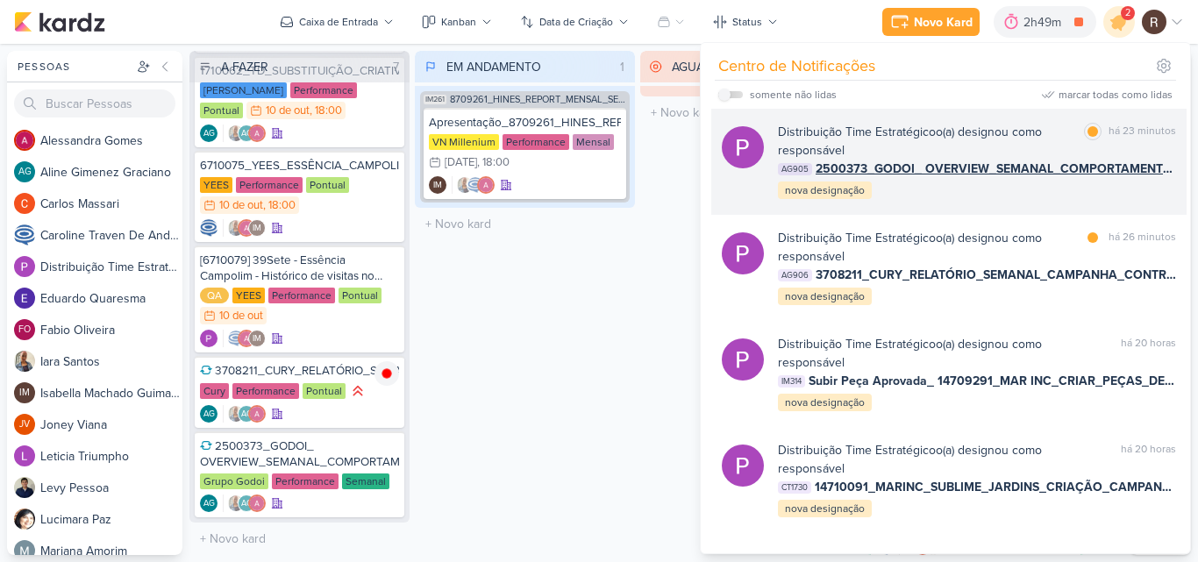
click at [1061, 137] on div "Distribuição Time Estratégico o(a) designou como responsável" at bounding box center [927, 141] width 299 height 37
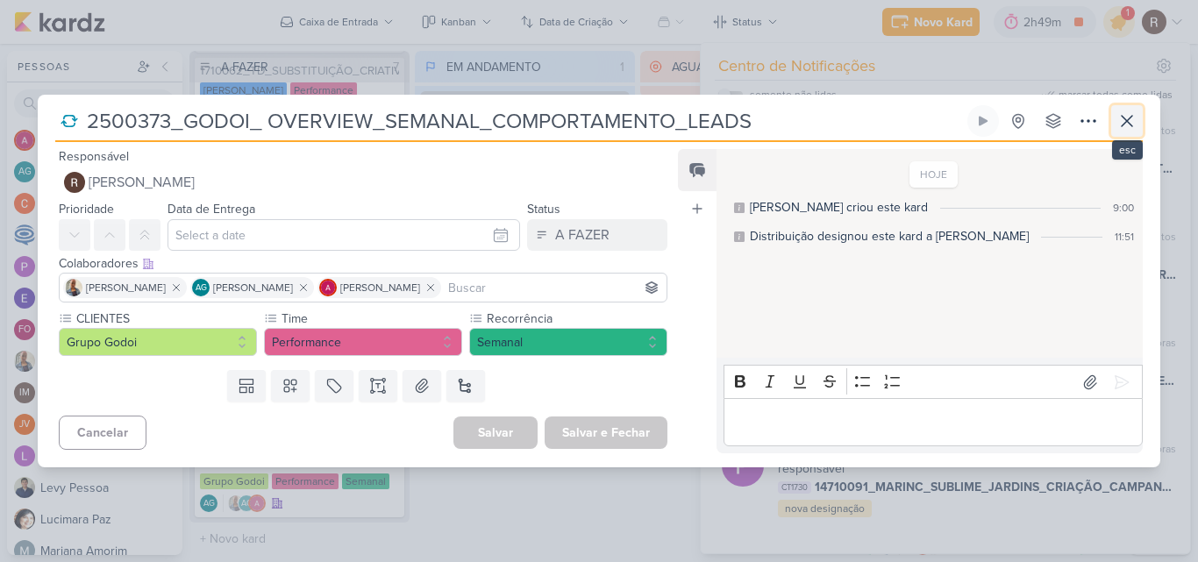
click at [1117, 115] on icon at bounding box center [1126, 120] width 21 height 21
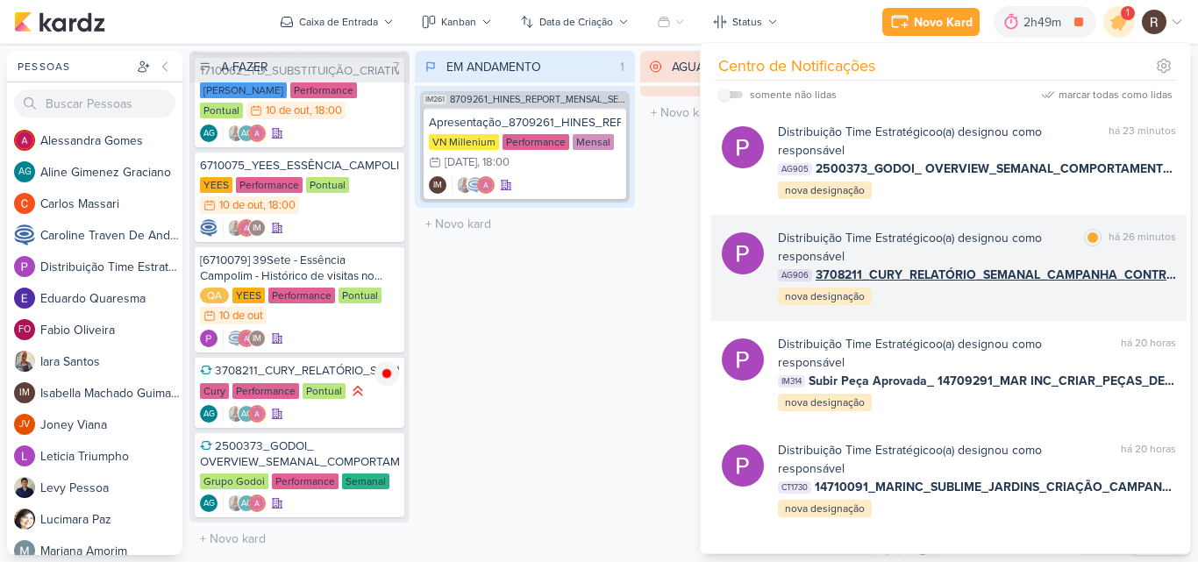
click at [992, 246] on div "Distribuição Time Estratégico o(a) designou como responsável" at bounding box center [927, 247] width 299 height 37
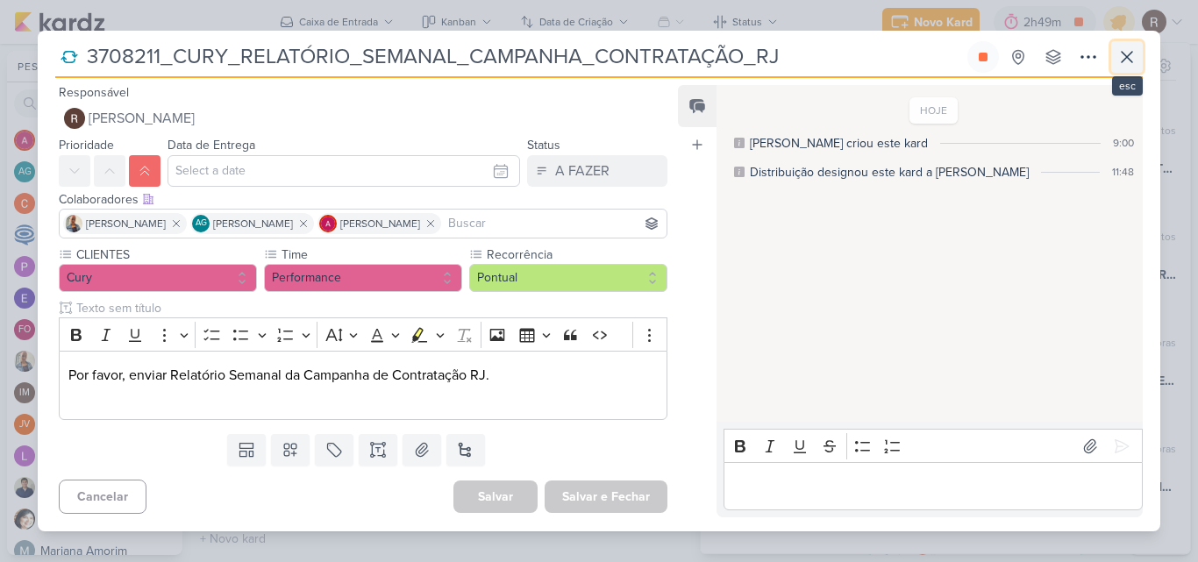
click at [1124, 60] on icon at bounding box center [1127, 57] width 11 height 11
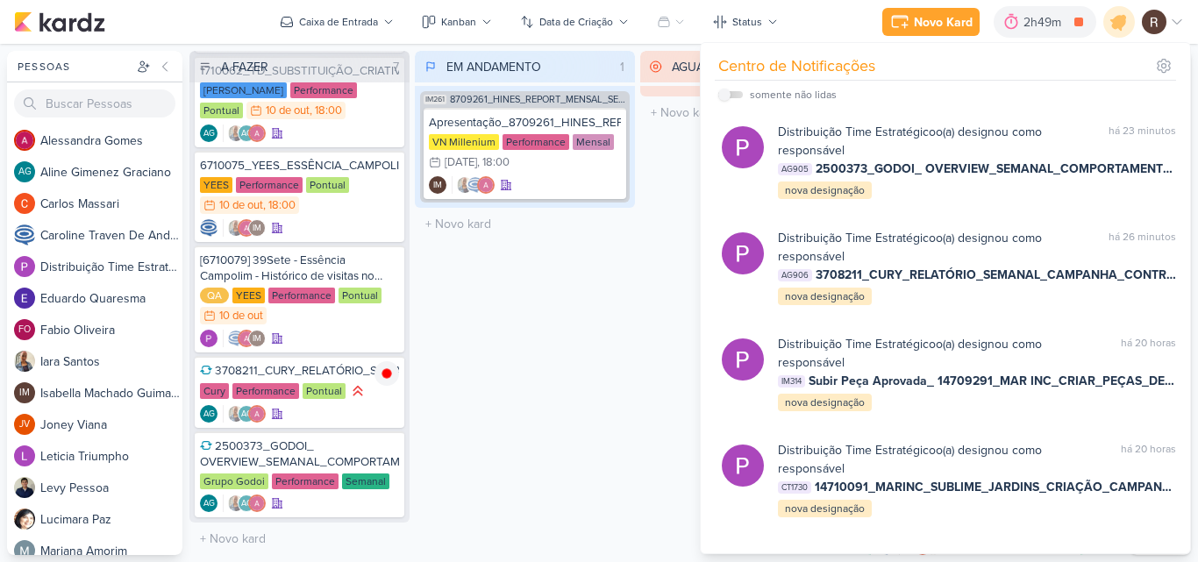
click at [634, 267] on div "EM ANDAMENTO 1 Mover Para Esquerda Mover Para Direita [GEOGRAPHIC_DATA] IM261 8…" at bounding box center [525, 303] width 220 height 504
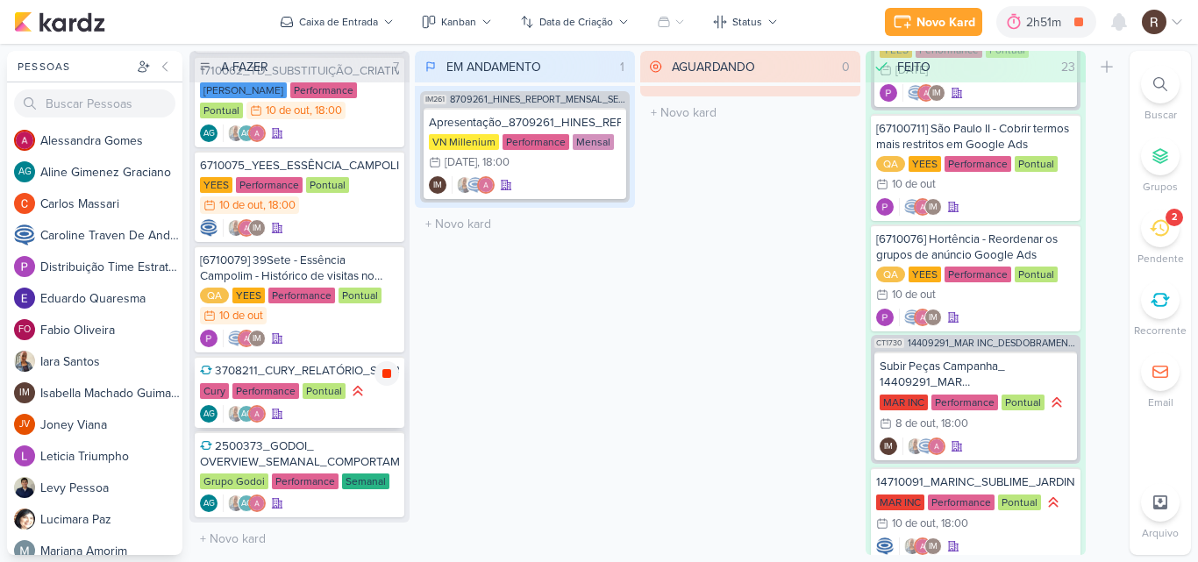
click at [389, 370] on icon at bounding box center [386, 373] width 9 height 9
click at [1067, 25] on div "2h51m" at bounding box center [1071, 22] width 40 height 18
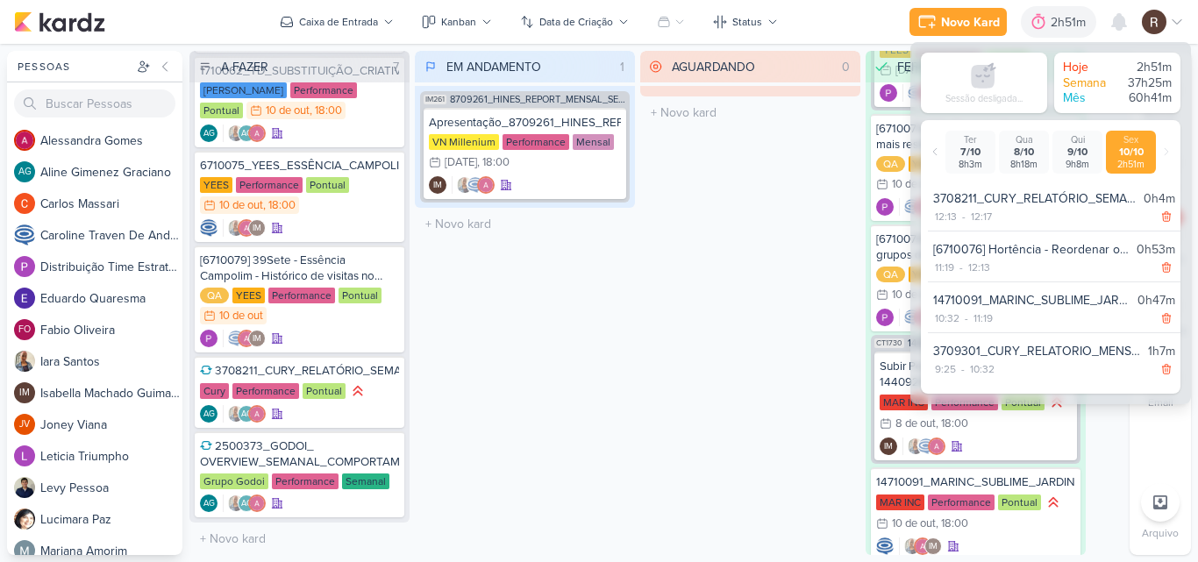
click at [784, 341] on div "AGUARDANDO 0 Mover Para Esquerda Mover Para Direita [GEOGRAPHIC_DATA] O título …" at bounding box center [750, 303] width 220 height 504
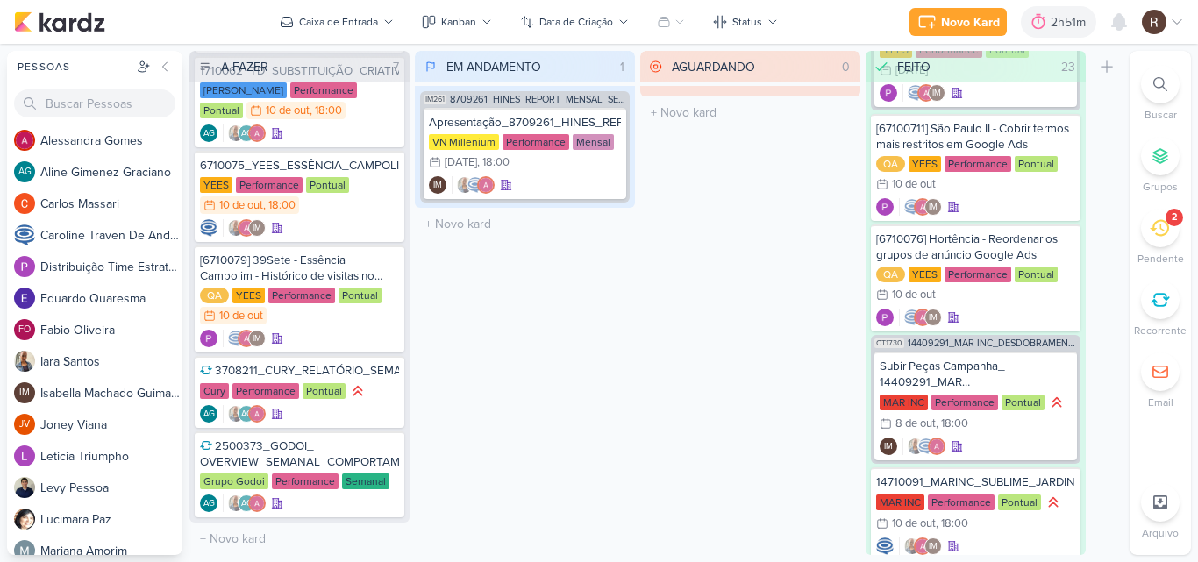
click at [769, 256] on div "AGUARDANDO 0 Mover Para Esquerda Mover Para Direita [GEOGRAPHIC_DATA] O título …" at bounding box center [750, 303] width 220 height 504
click at [1051, 20] on div "2h51m" at bounding box center [1071, 22] width 40 height 18
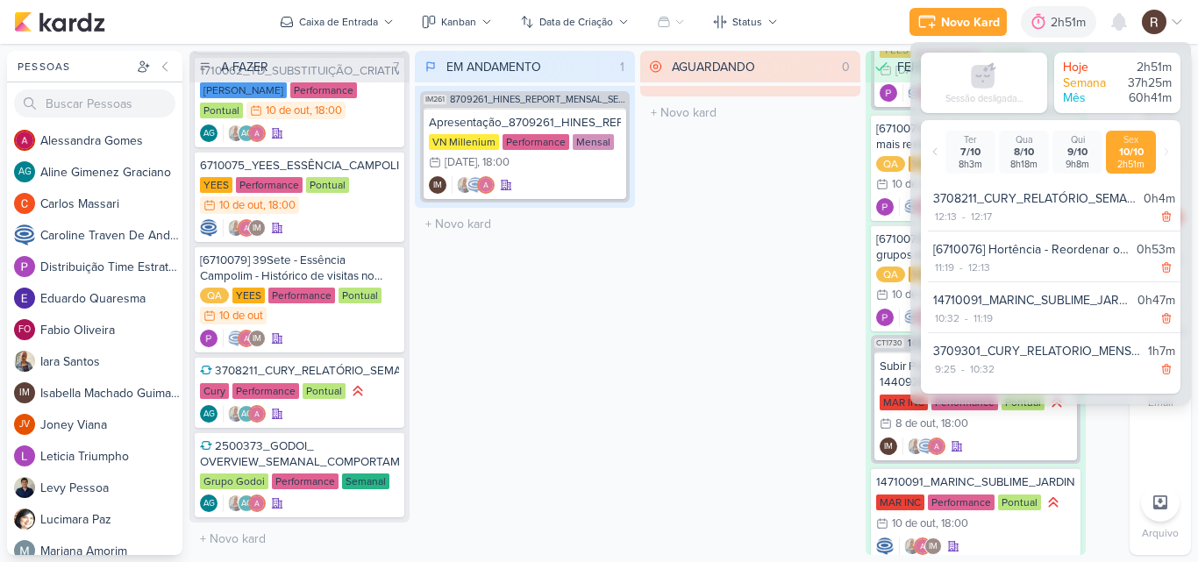
click at [700, 296] on div "AGUARDANDO 0 Mover Para Esquerda Mover Para Direita [GEOGRAPHIC_DATA] O título …" at bounding box center [750, 303] width 220 height 504
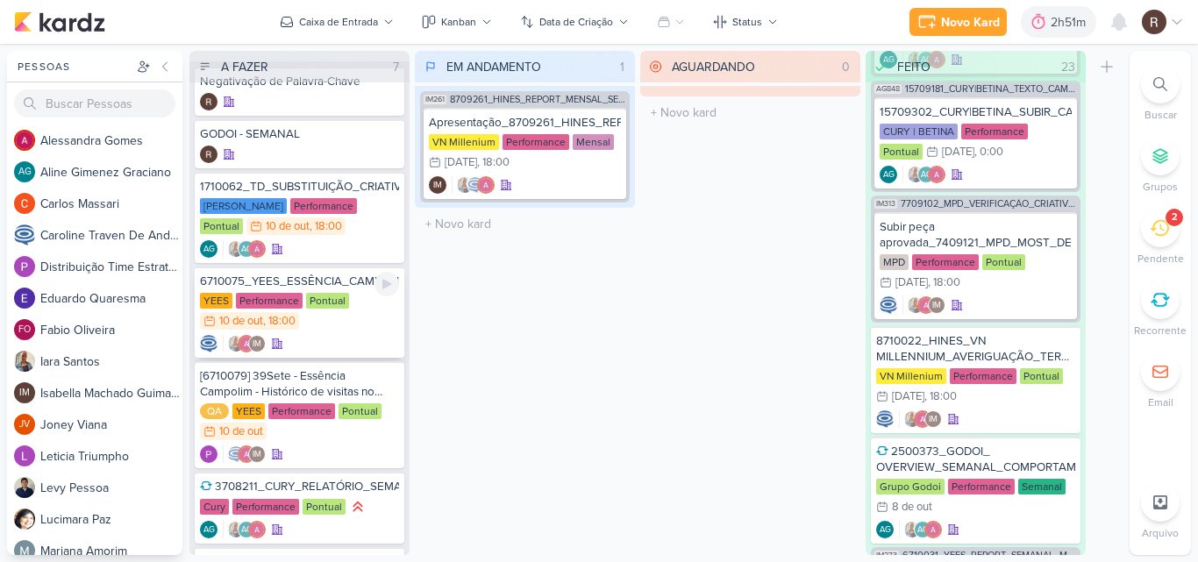
scroll to position [0, 0]
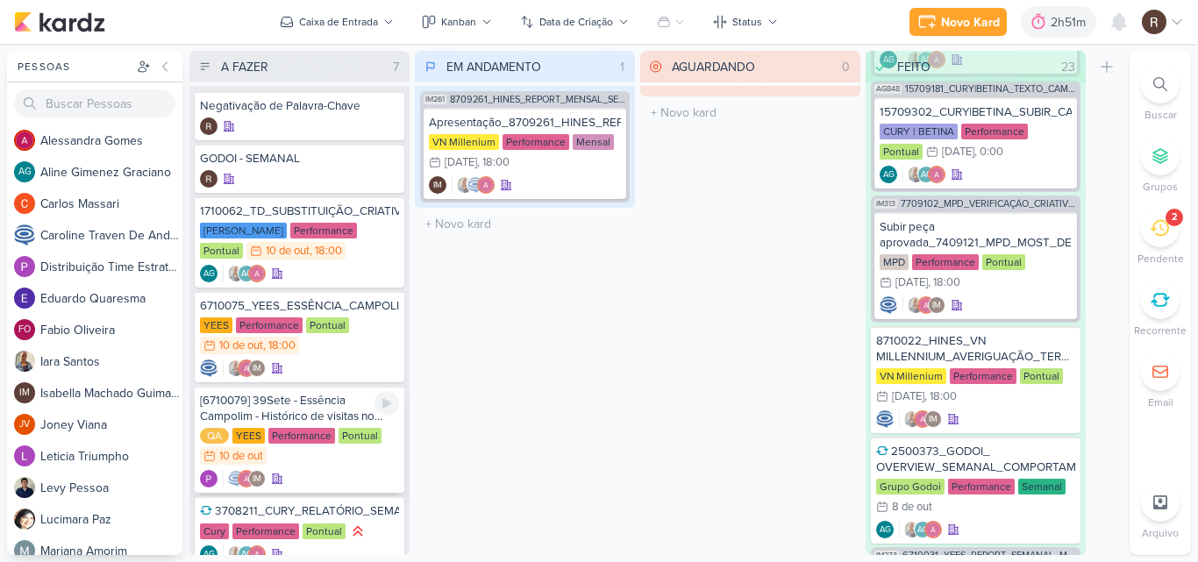
click at [339, 415] on div "[6710079] 39Sete - Essência Campolim - Histórico de visitas no Raio-x" at bounding box center [299, 409] width 199 height 32
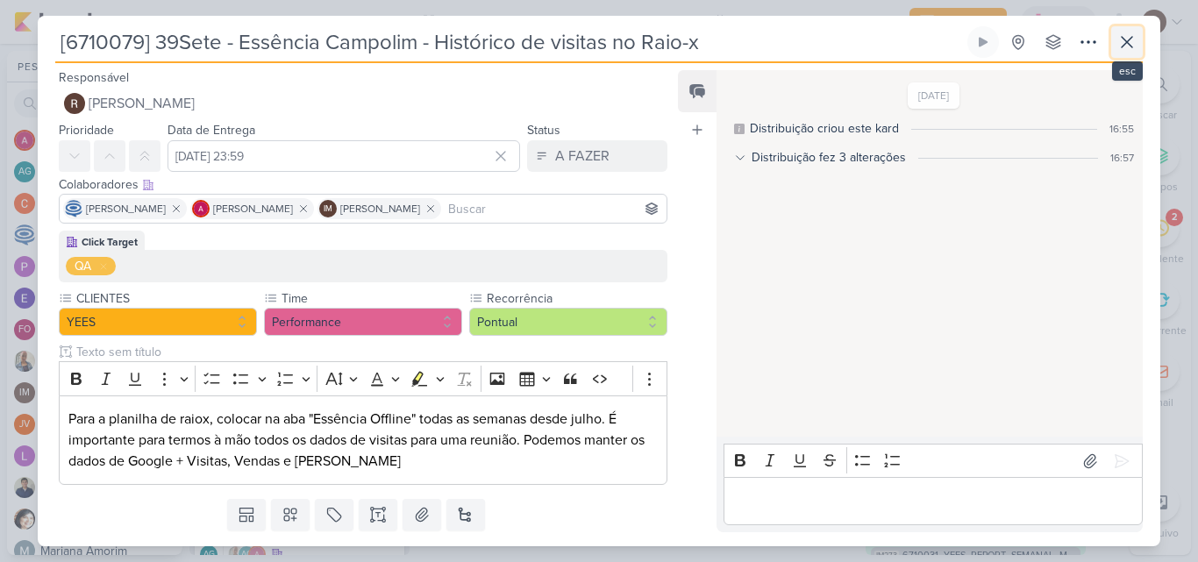
click at [1137, 36] on icon at bounding box center [1126, 42] width 21 height 21
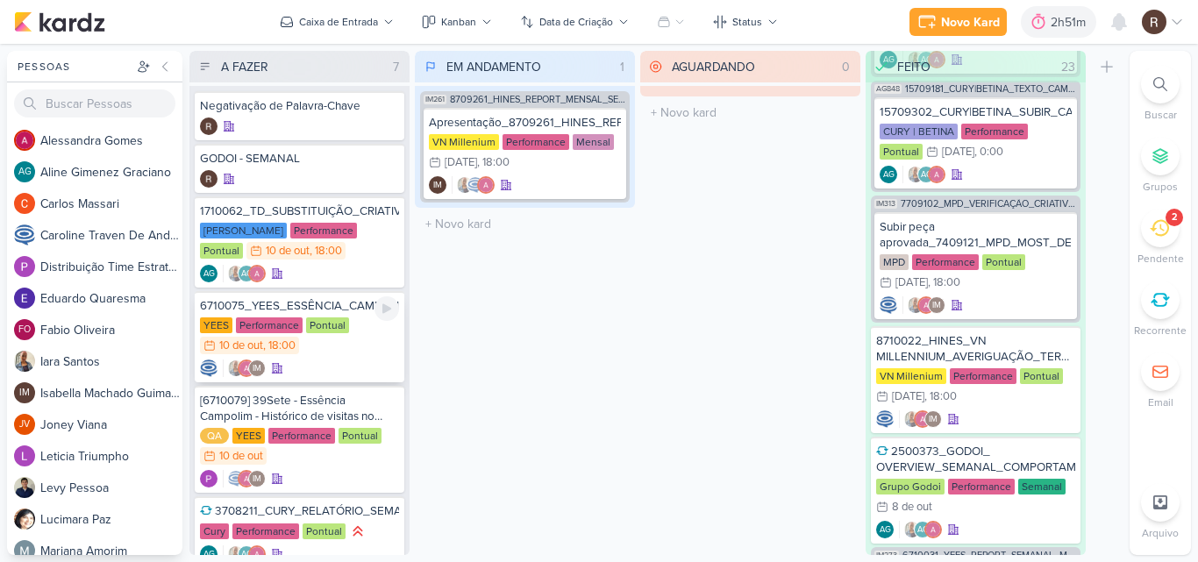
click at [327, 327] on div "Pontual" at bounding box center [327, 325] width 43 height 16
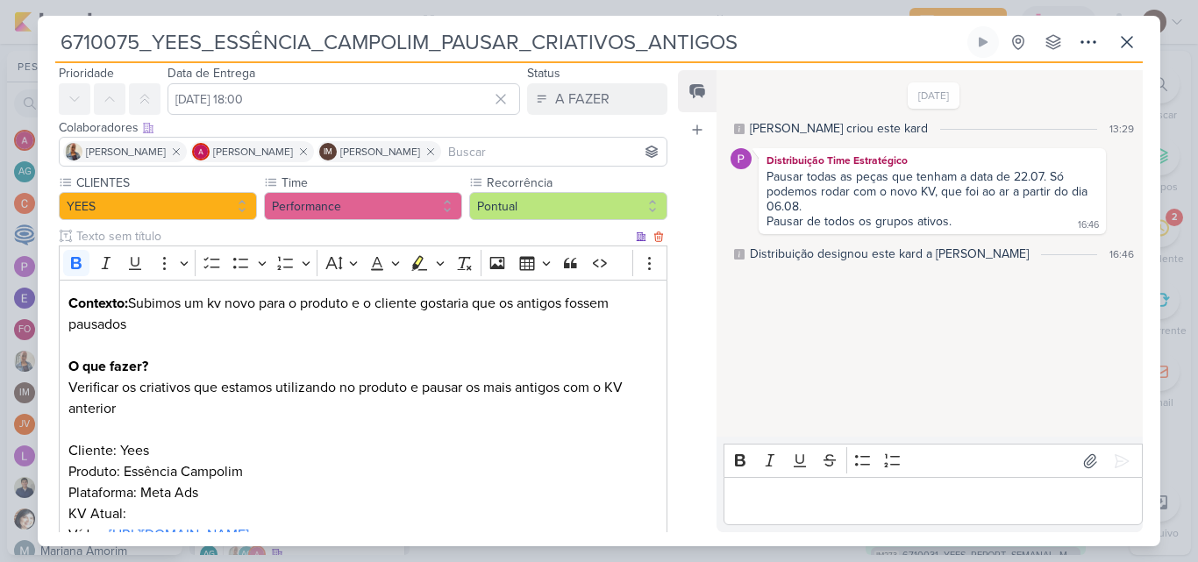
scroll to position [88, 0]
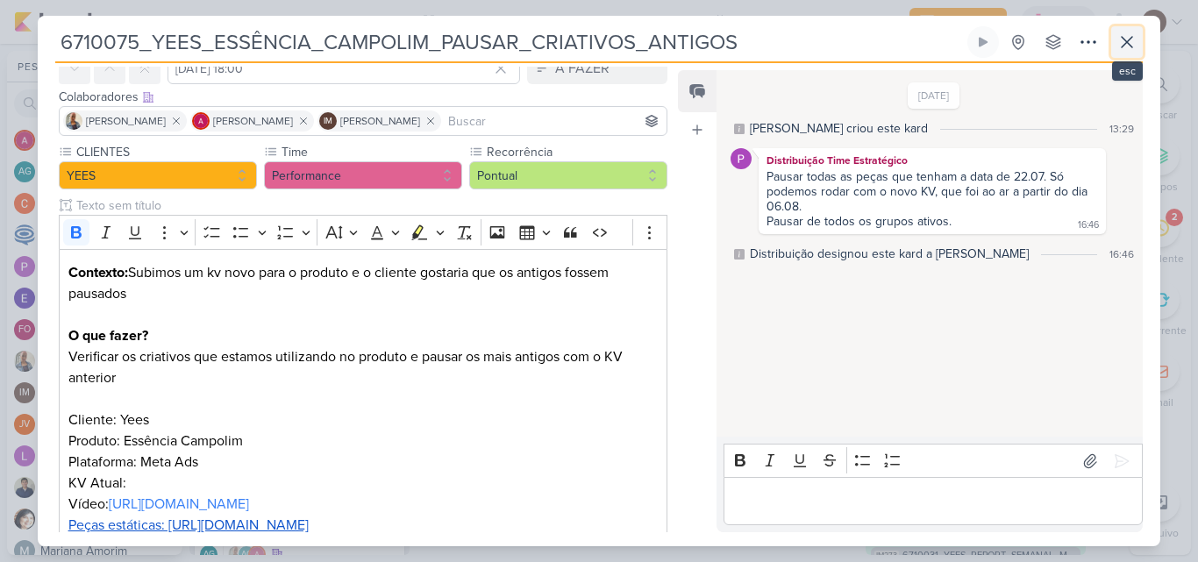
click at [1129, 39] on icon at bounding box center [1127, 42] width 11 height 11
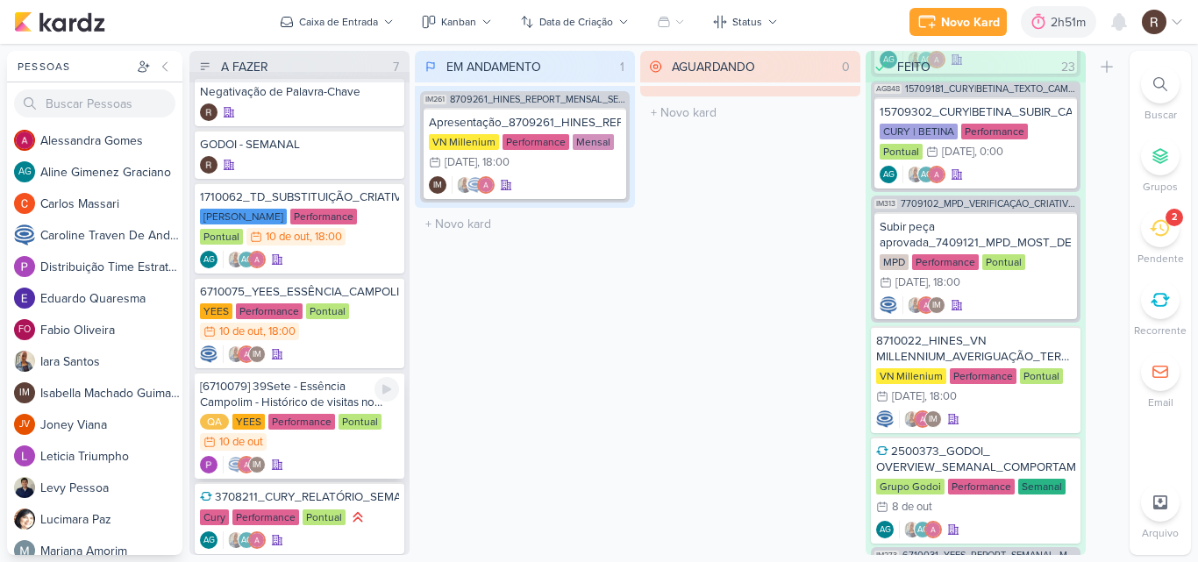
scroll to position [0, 0]
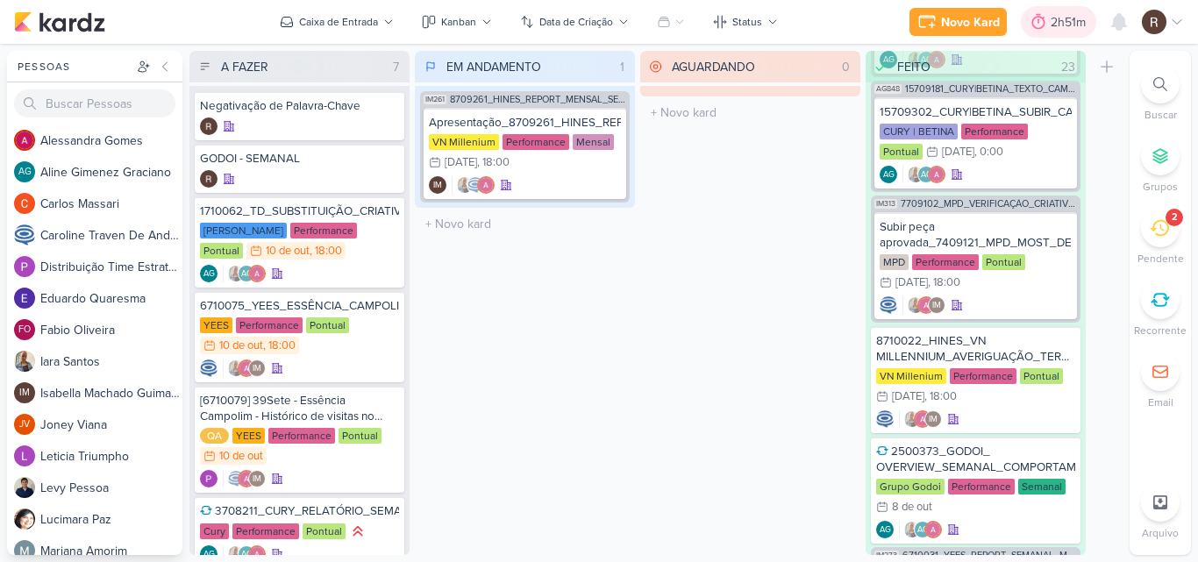
click at [1049, 28] on div at bounding box center [1038, 22] width 25 height 28
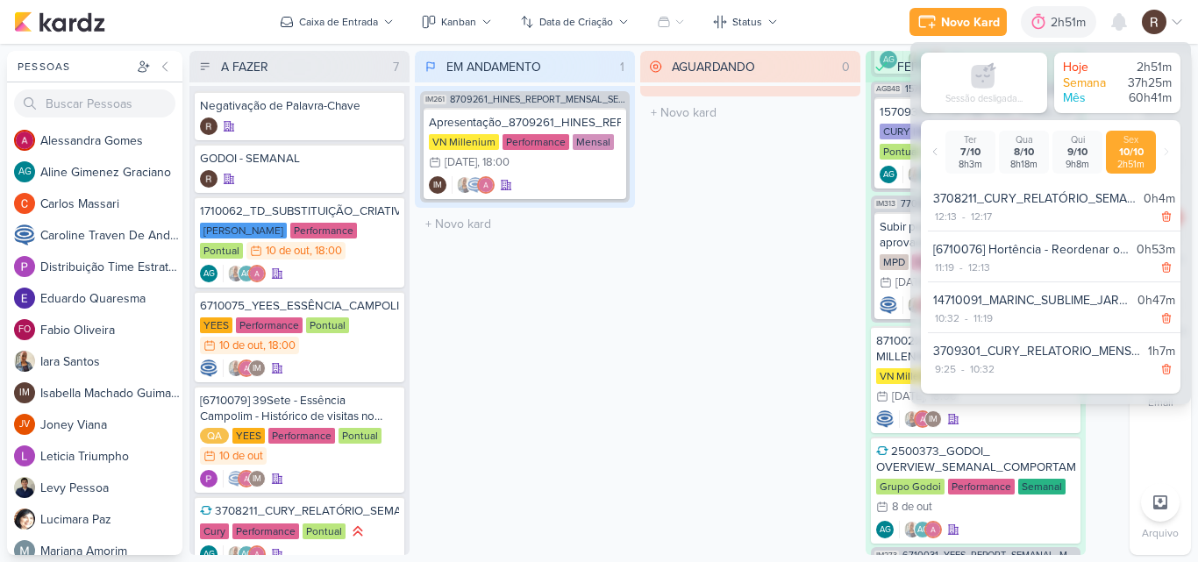
click at [733, 277] on div "AGUARDANDO 0 Mover Para Esquerda Mover Para Direita [GEOGRAPHIC_DATA] O título …" at bounding box center [750, 303] width 220 height 504
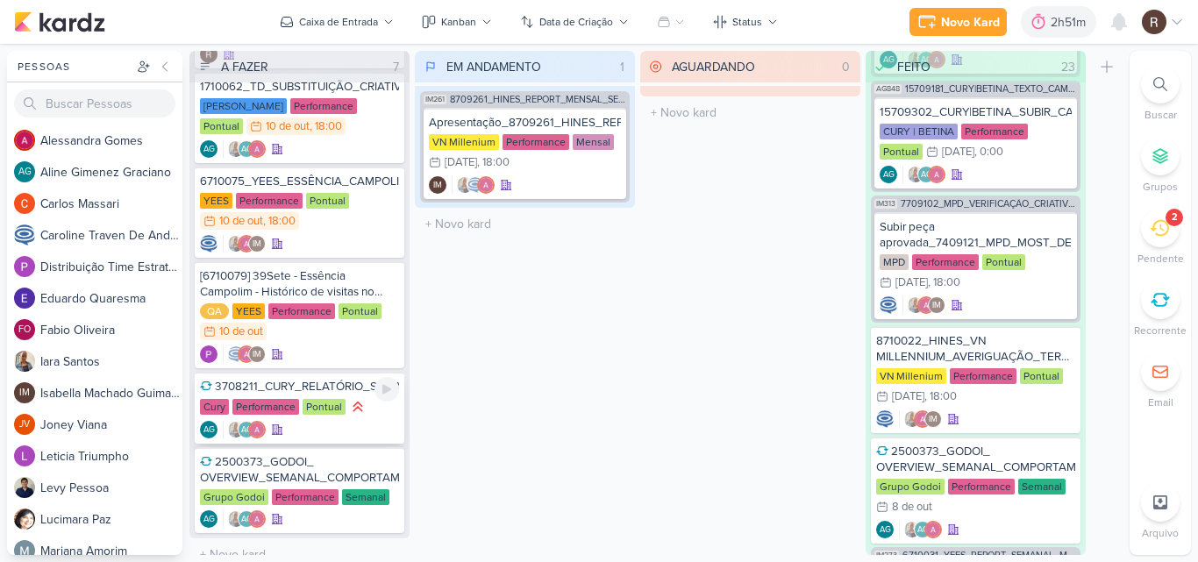
scroll to position [140, 0]
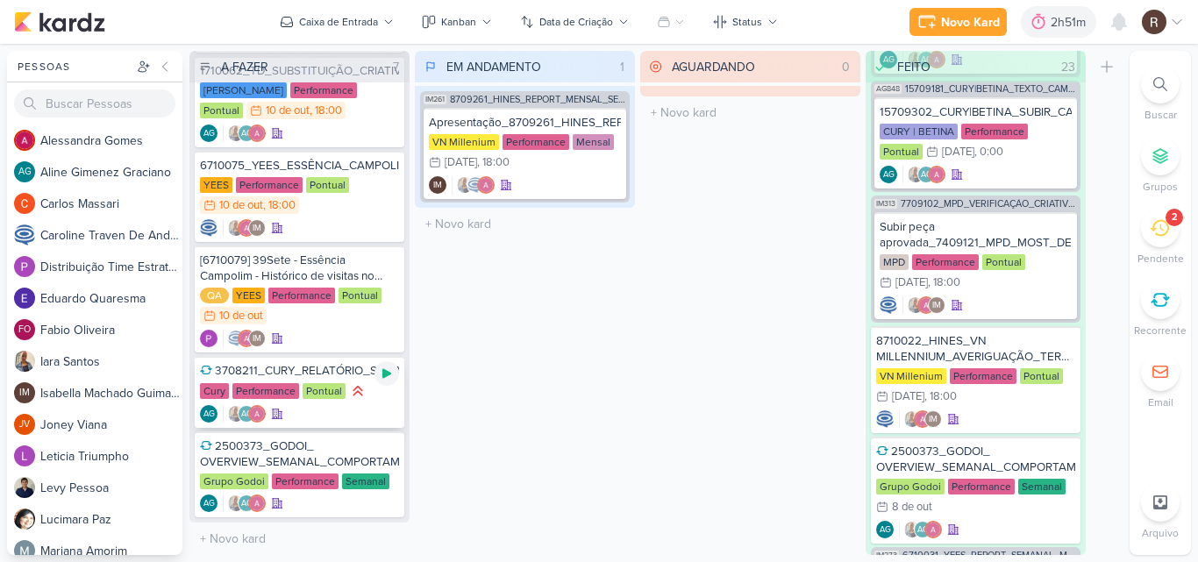
click at [381, 374] on icon at bounding box center [387, 374] width 14 height 14
click at [1036, 23] on div "2h51m" at bounding box center [1046, 22] width 40 height 18
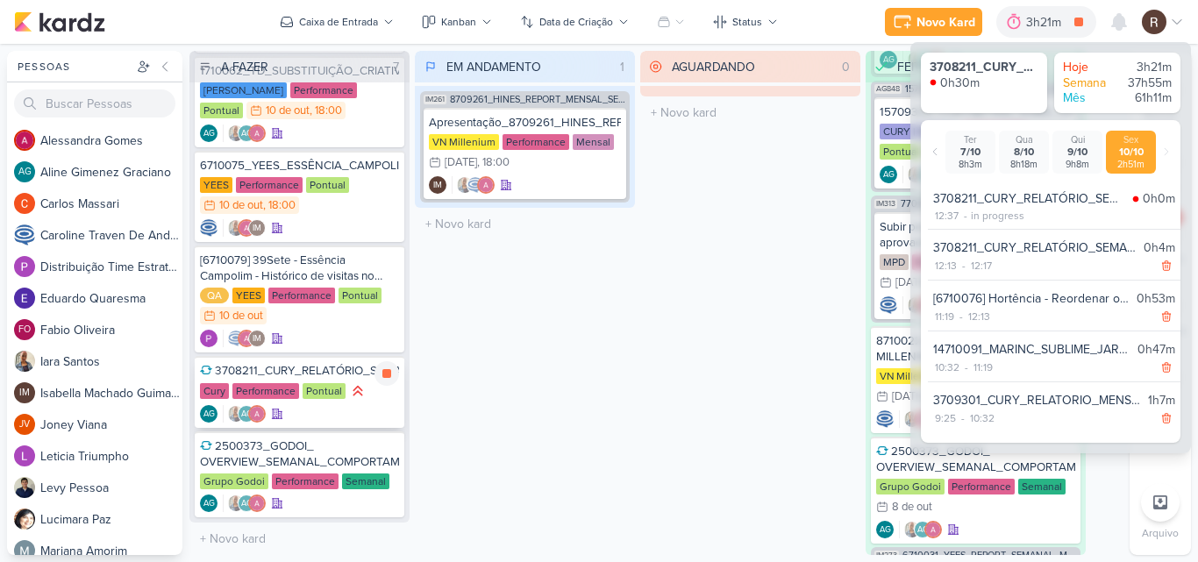
click at [304, 400] on div "Cury Performance Pontual" at bounding box center [299, 391] width 199 height 19
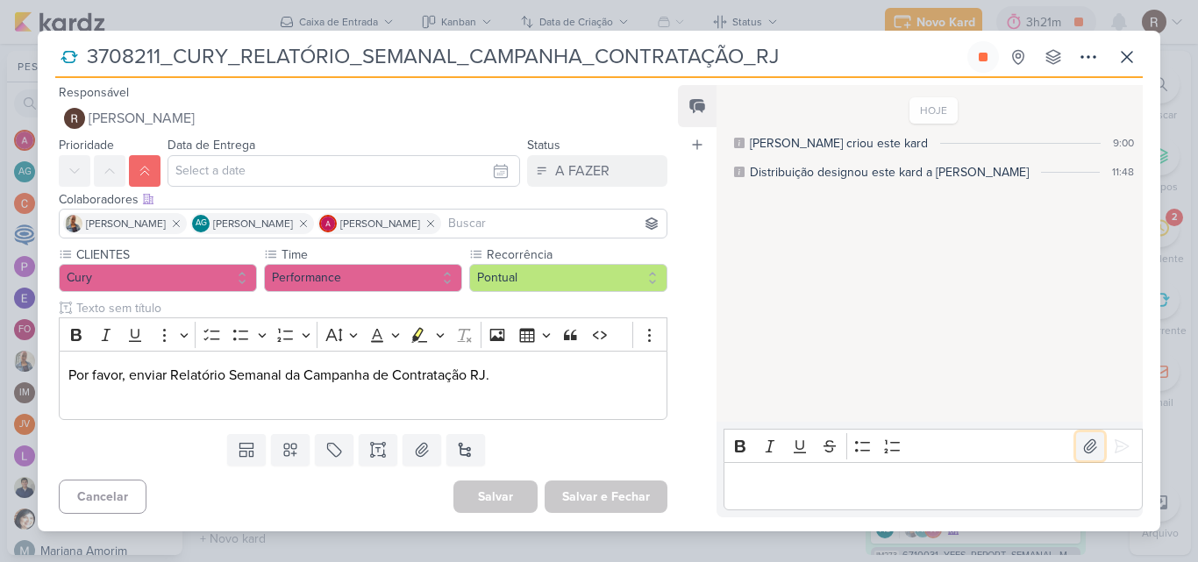
click at [1081, 445] on icon at bounding box center [1090, 447] width 18 height 18
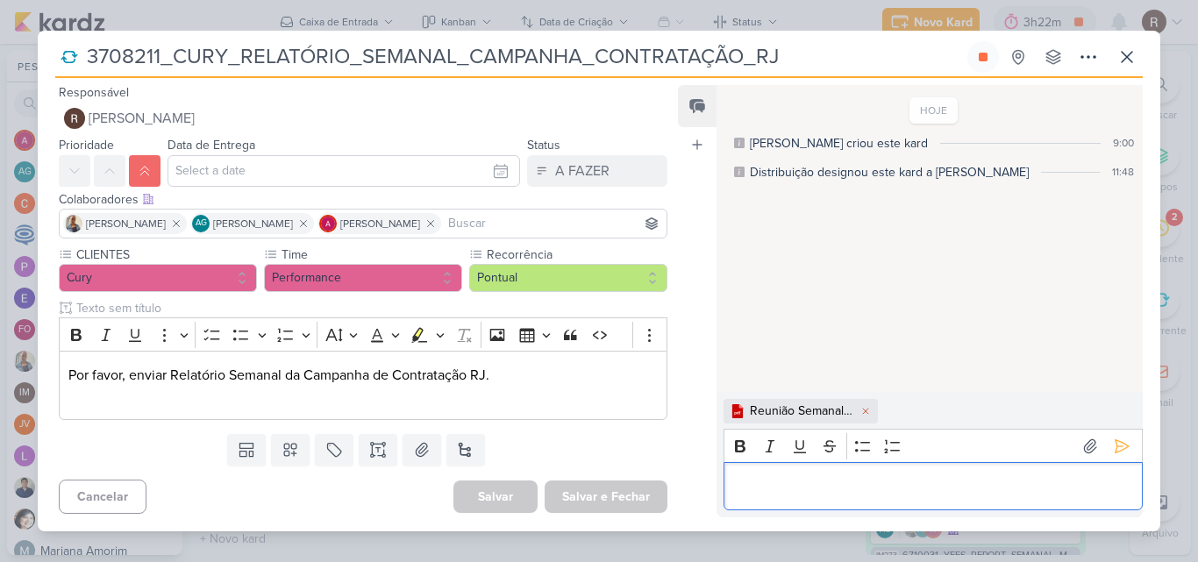
click at [776, 488] on p "Editor editing area: main" at bounding box center [932, 486] width 401 height 21
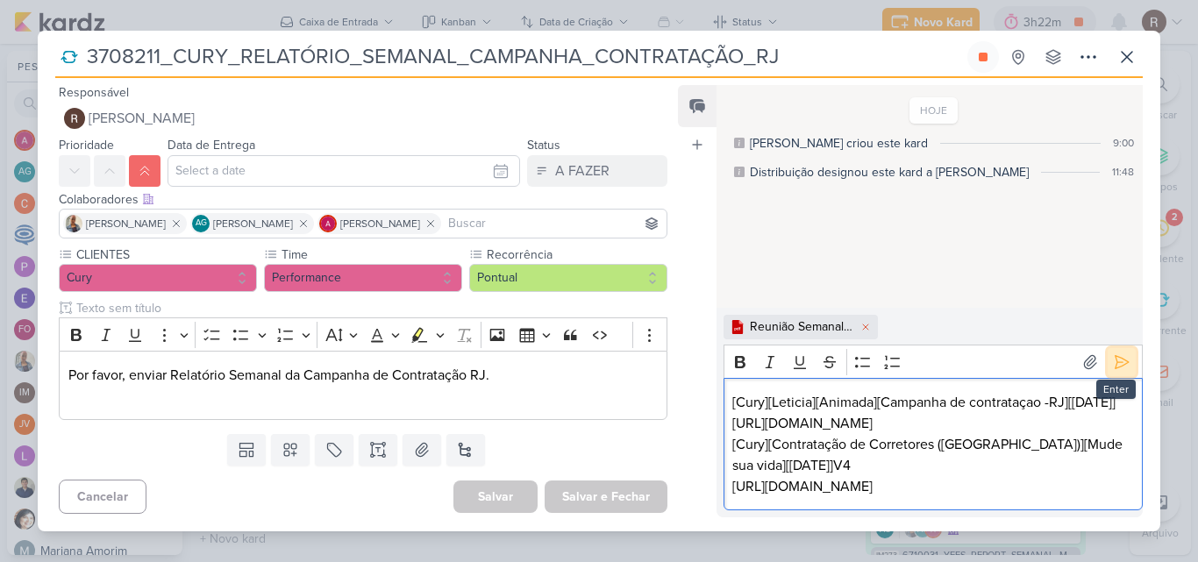
click at [1113, 353] on icon at bounding box center [1122, 362] width 18 height 18
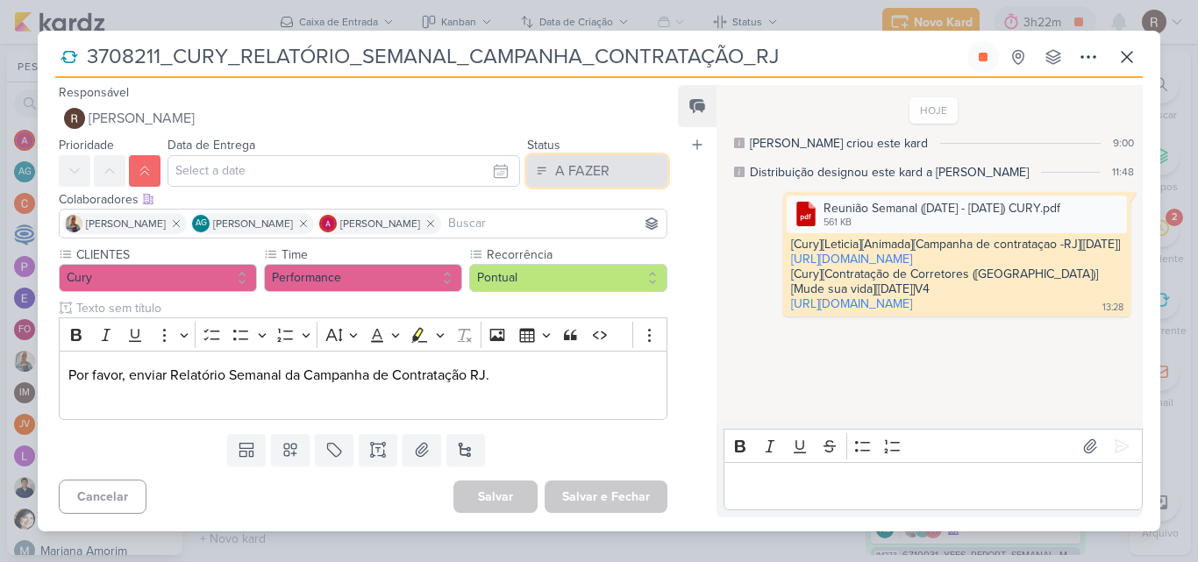
click at [588, 170] on div "A FAZER" at bounding box center [582, 170] width 54 height 21
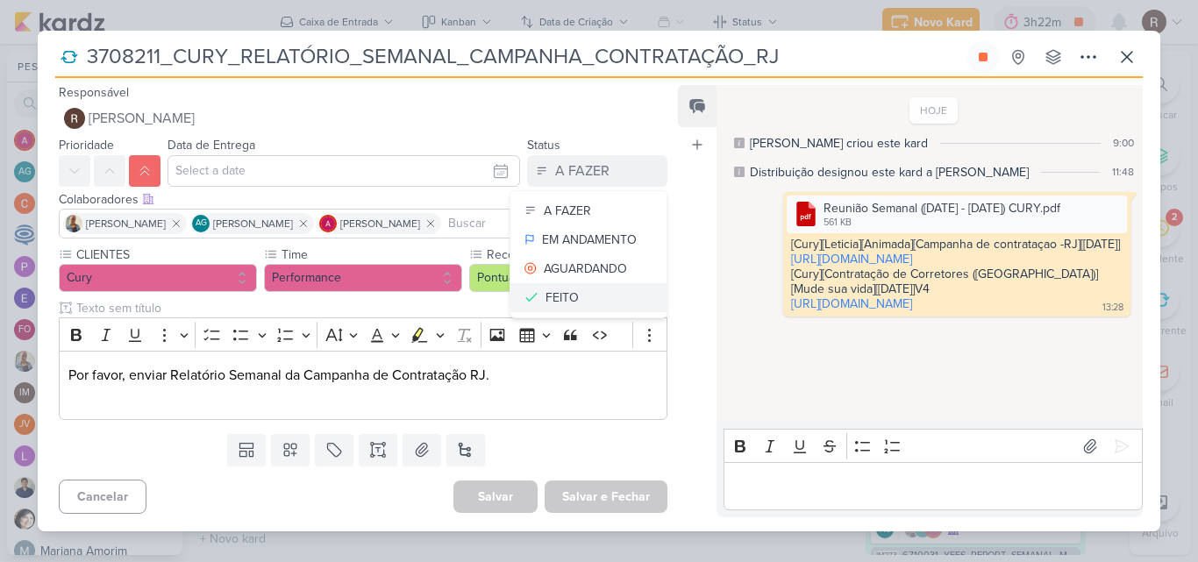
click at [579, 300] on button "FEITO" at bounding box center [588, 297] width 156 height 29
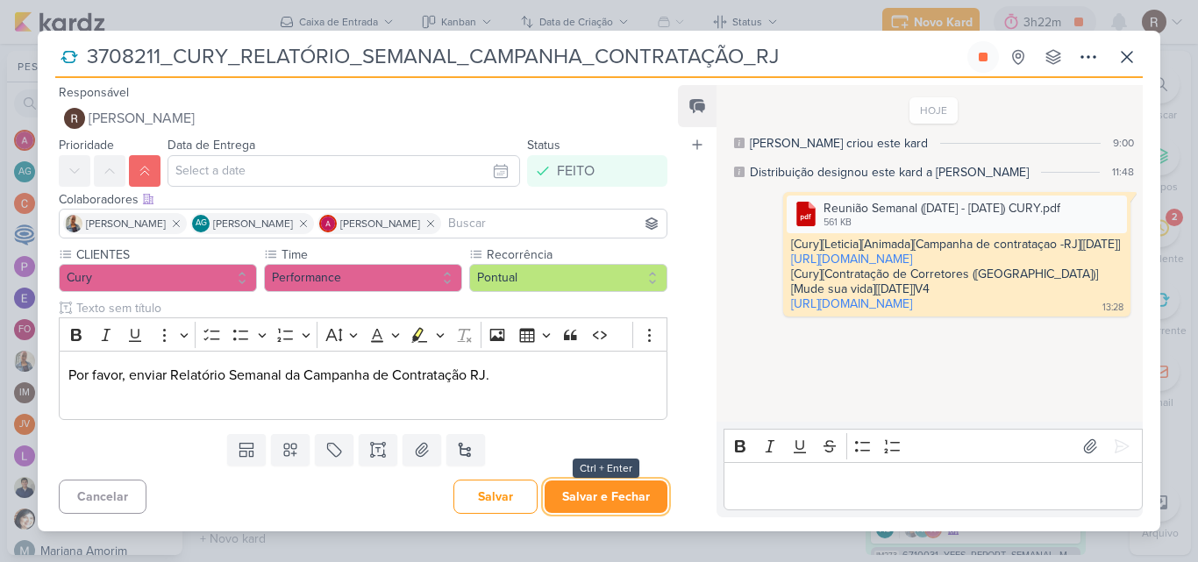
click at [599, 490] on button "Salvar e Fechar" at bounding box center [606, 497] width 123 height 32
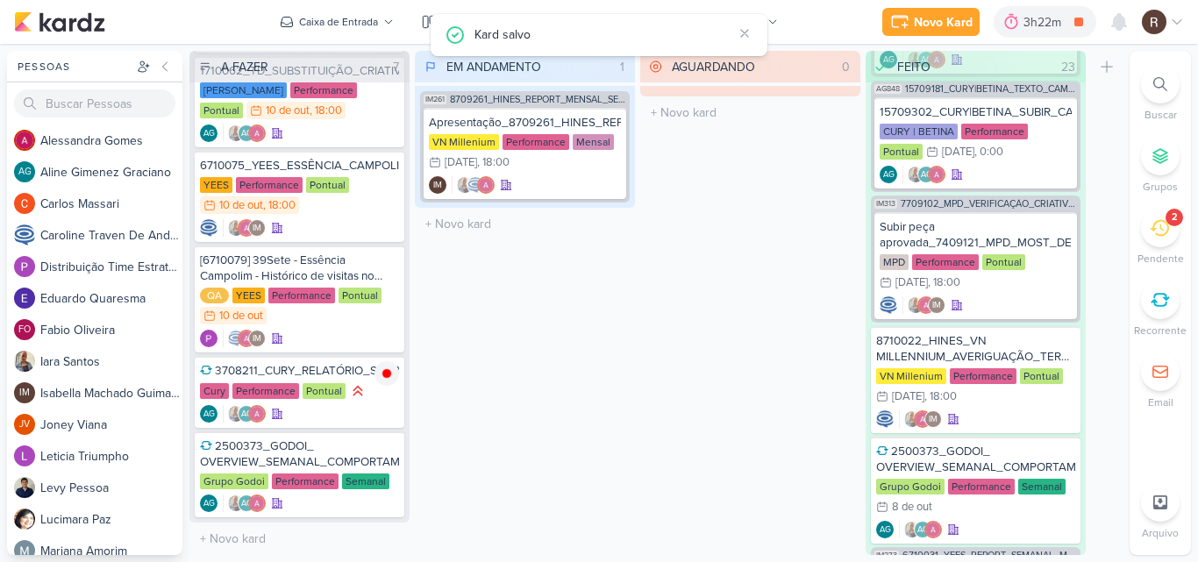
scroll to position [65, 0]
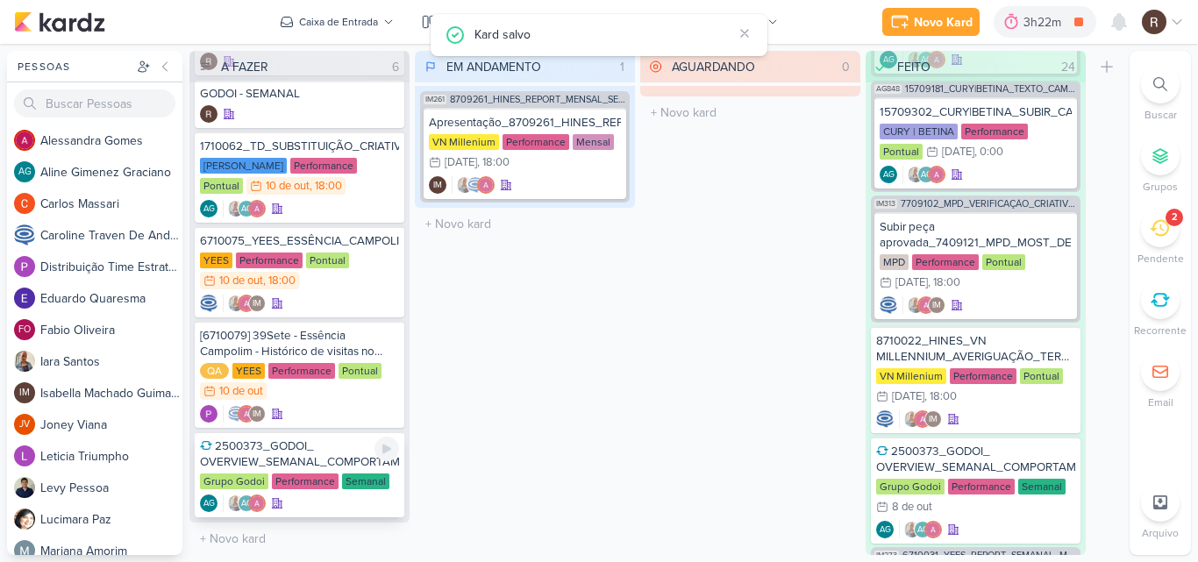
click at [314, 459] on div "2500373_GODOI_ OVERVIEW_SEMANAL_COMPORTAMENTO_LEADS" at bounding box center [299, 454] width 199 height 32
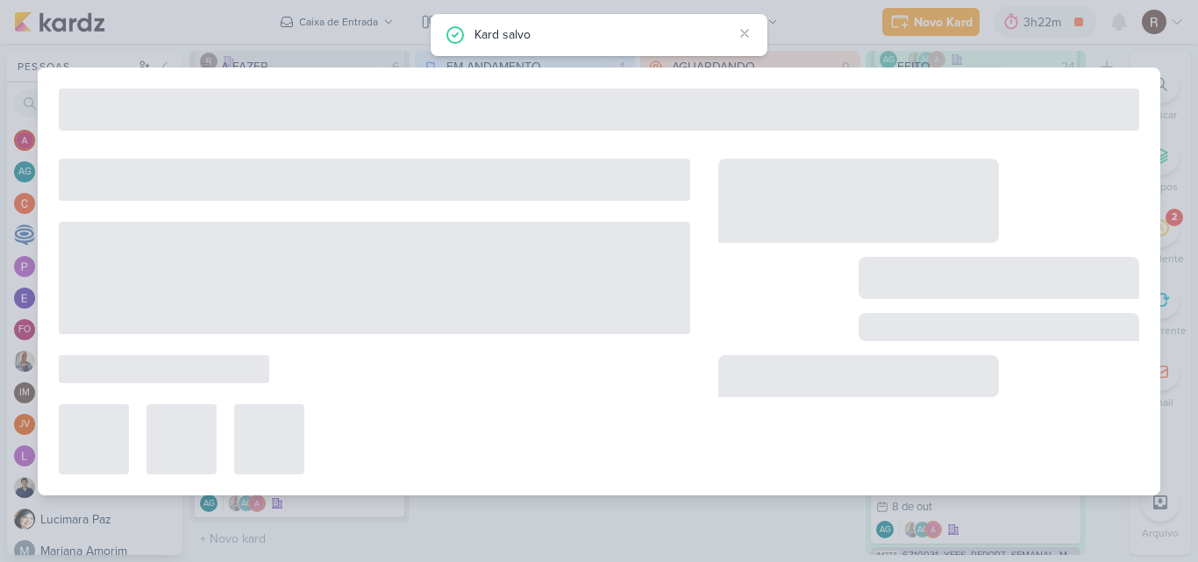
type input "2500373_GODOI_ OVERVIEW_SEMANAL_COMPORTAMENTO_LEADS"
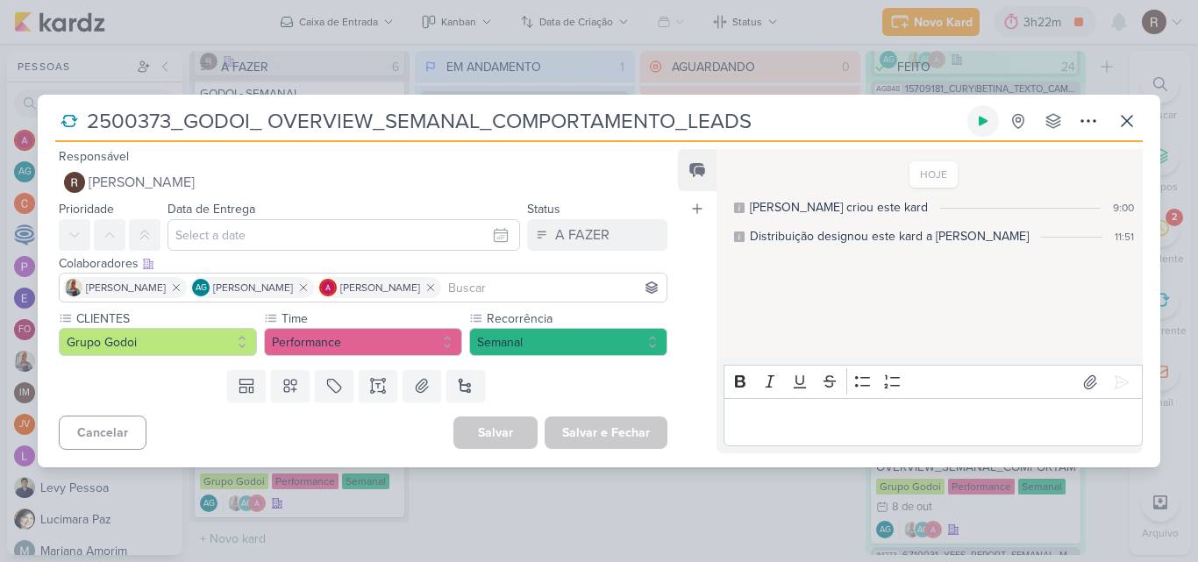
click at [992, 119] on button at bounding box center [983, 121] width 32 height 32
click at [1131, 118] on icon at bounding box center [1127, 121] width 11 height 11
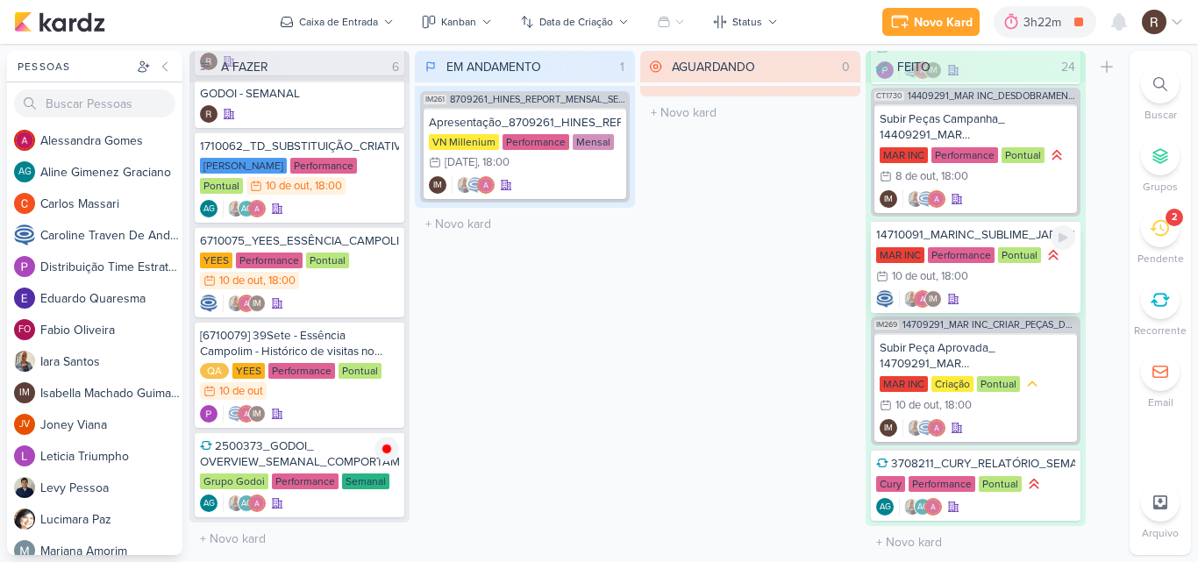
scroll to position [2740, 0]
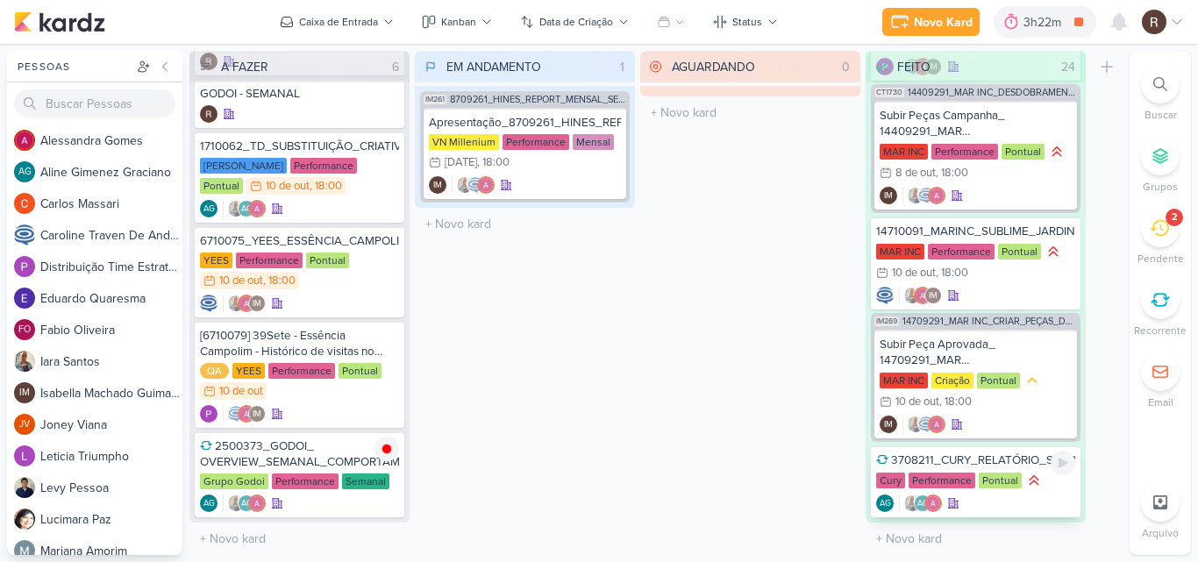
click at [994, 484] on div "Pontual" at bounding box center [1000, 481] width 43 height 16
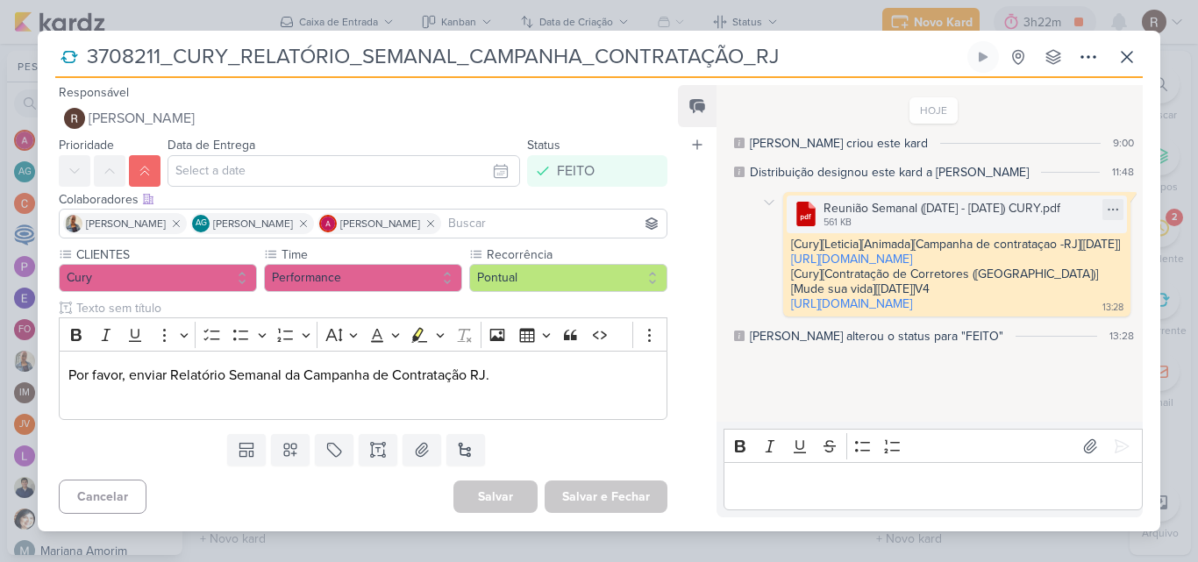
click at [945, 214] on div "Reunião Semanal ([DATE] - [DATE]) CURY.pdf" at bounding box center [941, 208] width 237 height 18
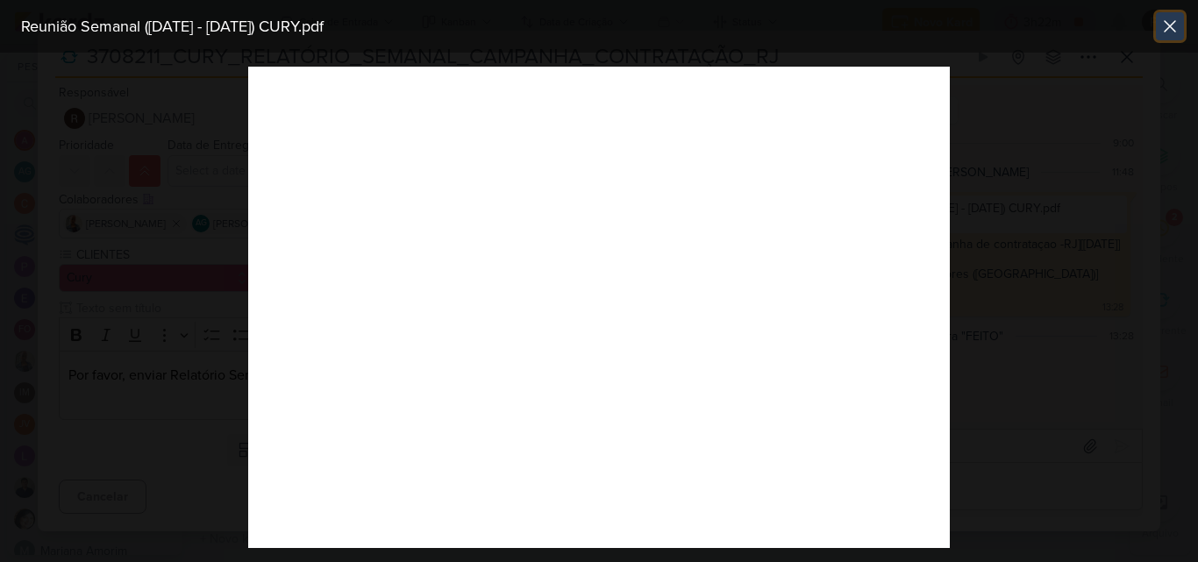
click at [1175, 26] on icon at bounding box center [1169, 26] width 21 height 21
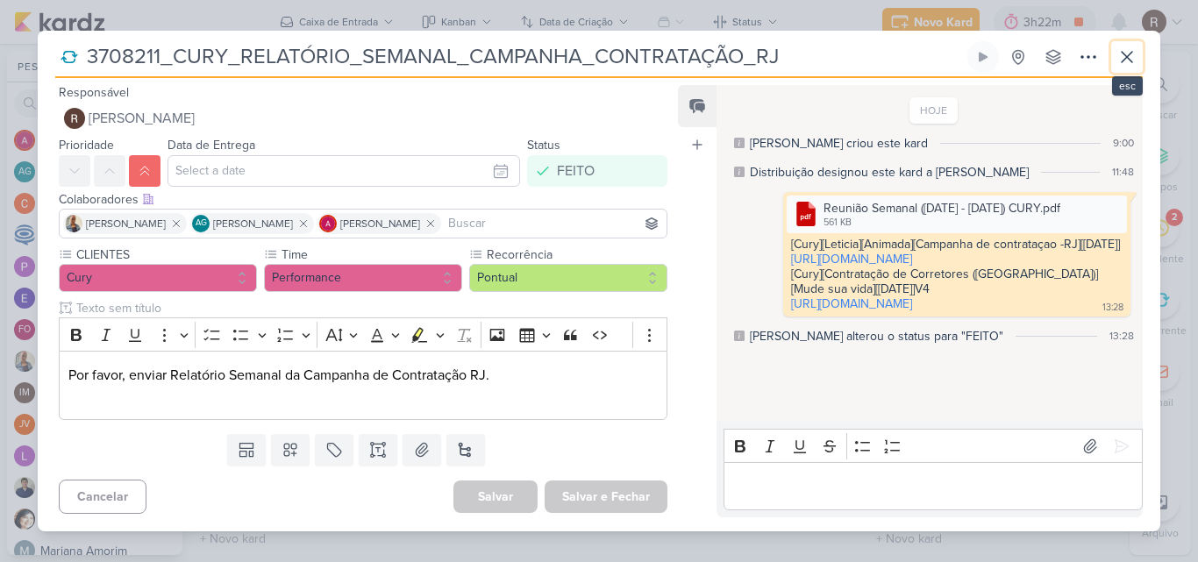
click at [1126, 53] on icon at bounding box center [1126, 56] width 21 height 21
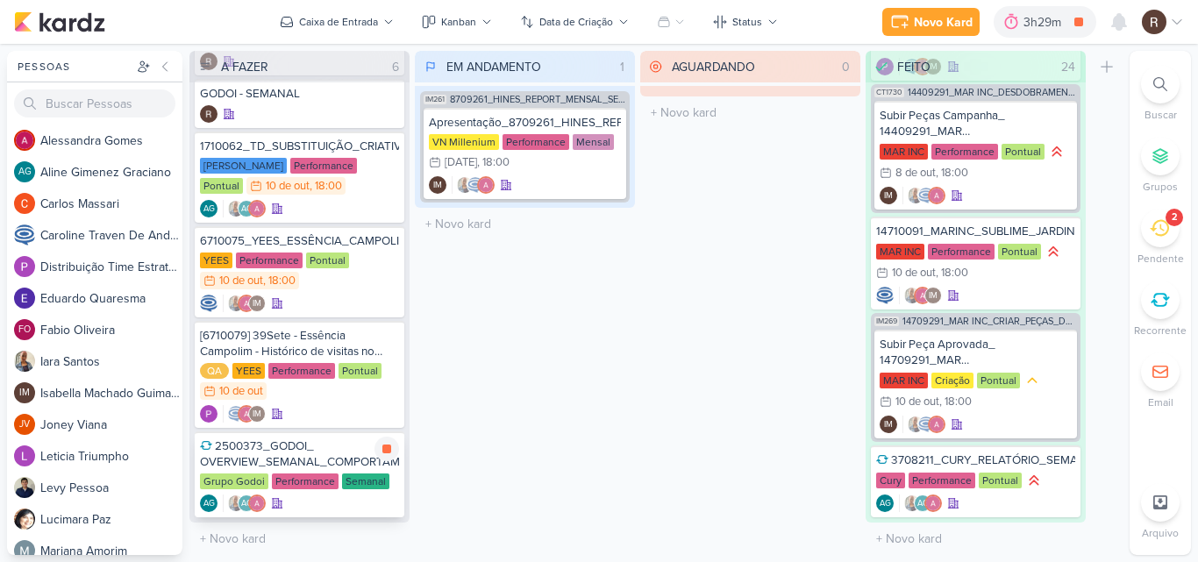
click at [318, 450] on div "2500373_GODOI_ OVERVIEW_SEMANAL_COMPORTAMENTO_LEADS" at bounding box center [299, 454] width 199 height 32
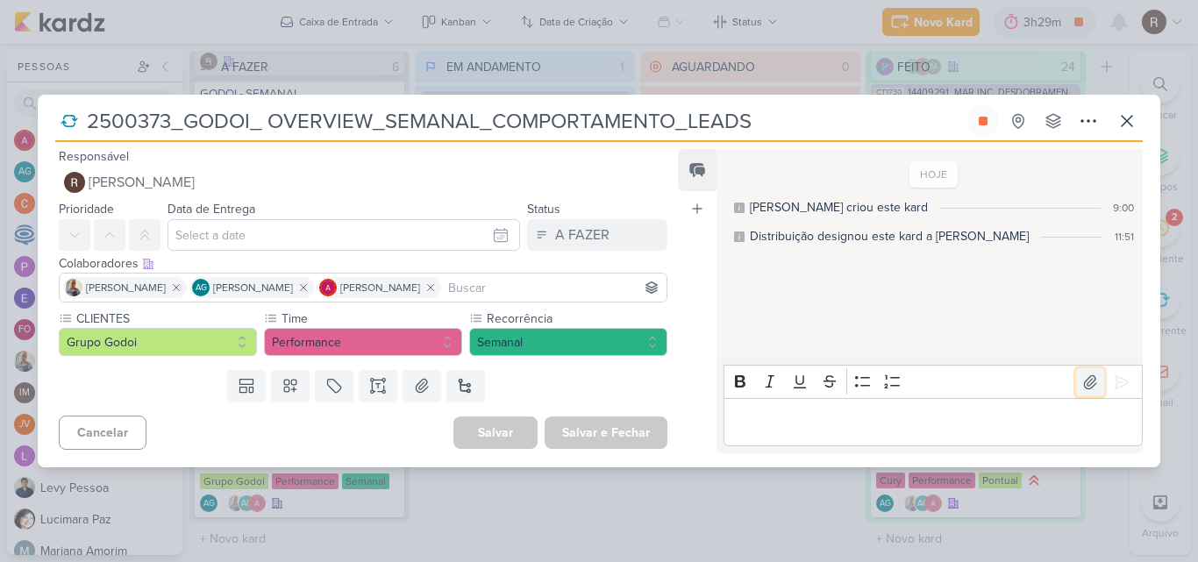
click at [1091, 381] on icon at bounding box center [1090, 383] width 18 height 18
click at [1115, 388] on icon at bounding box center [1122, 383] width 18 height 18
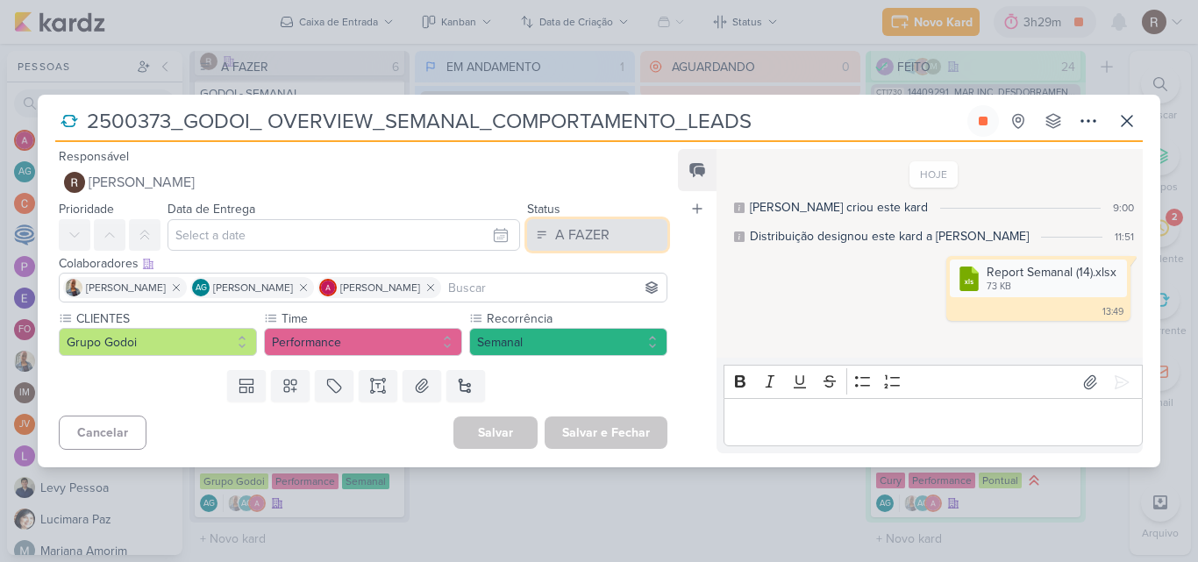
click at [606, 232] on button "A FAZER" at bounding box center [597, 235] width 140 height 32
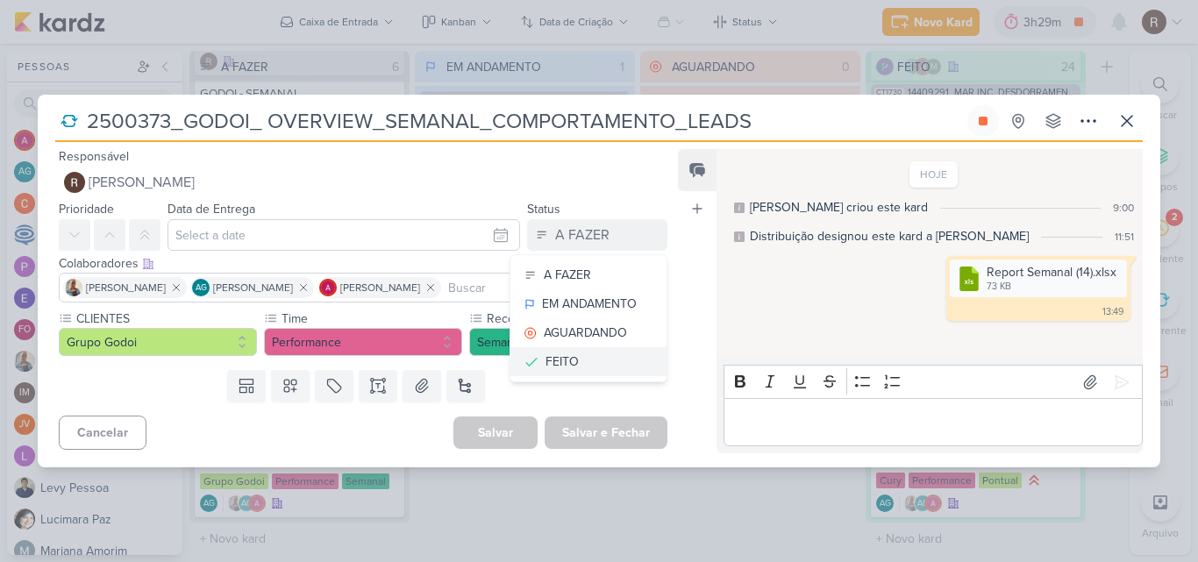
click at [560, 347] on button "FEITO" at bounding box center [588, 361] width 156 height 29
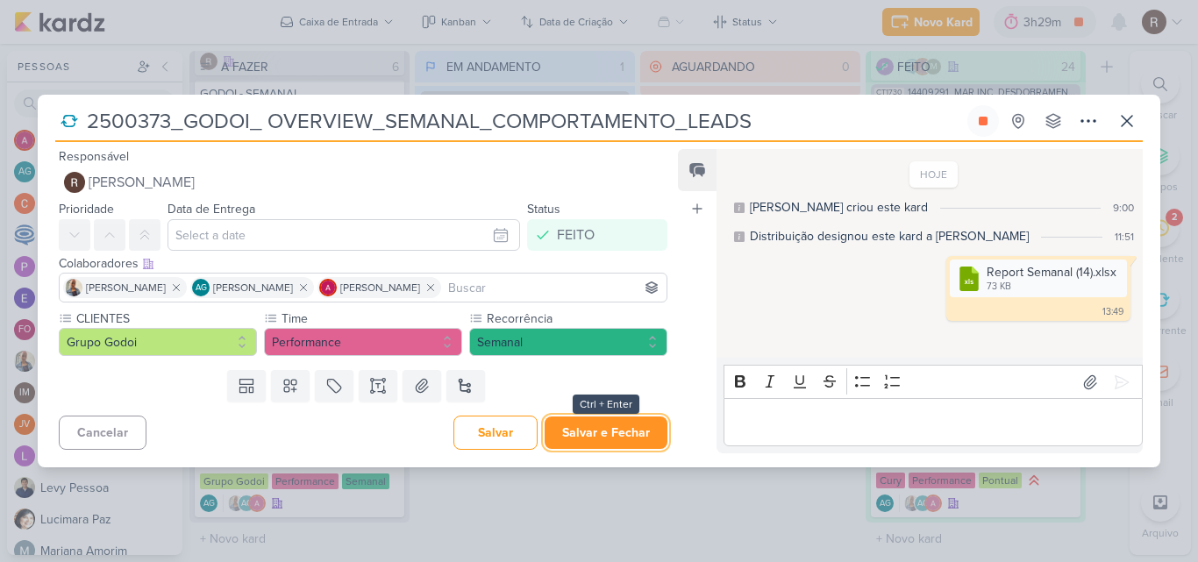
click at [595, 431] on button "Salvar e Fechar" at bounding box center [606, 433] width 123 height 32
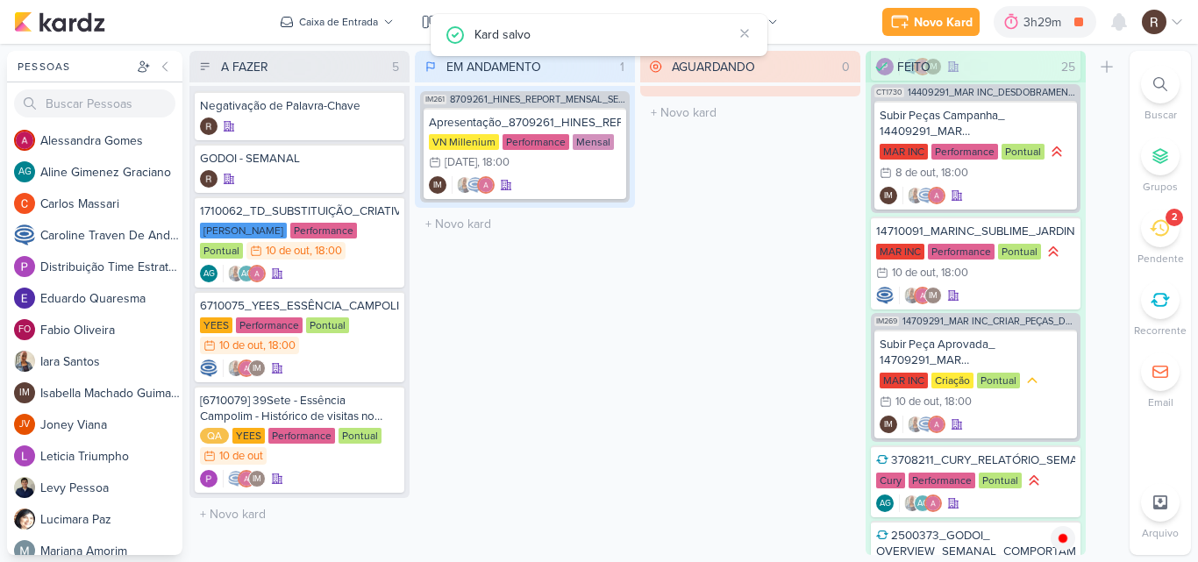
scroll to position [0, 0]
click at [345, 274] on div "AG AG" at bounding box center [299, 274] width 199 height 18
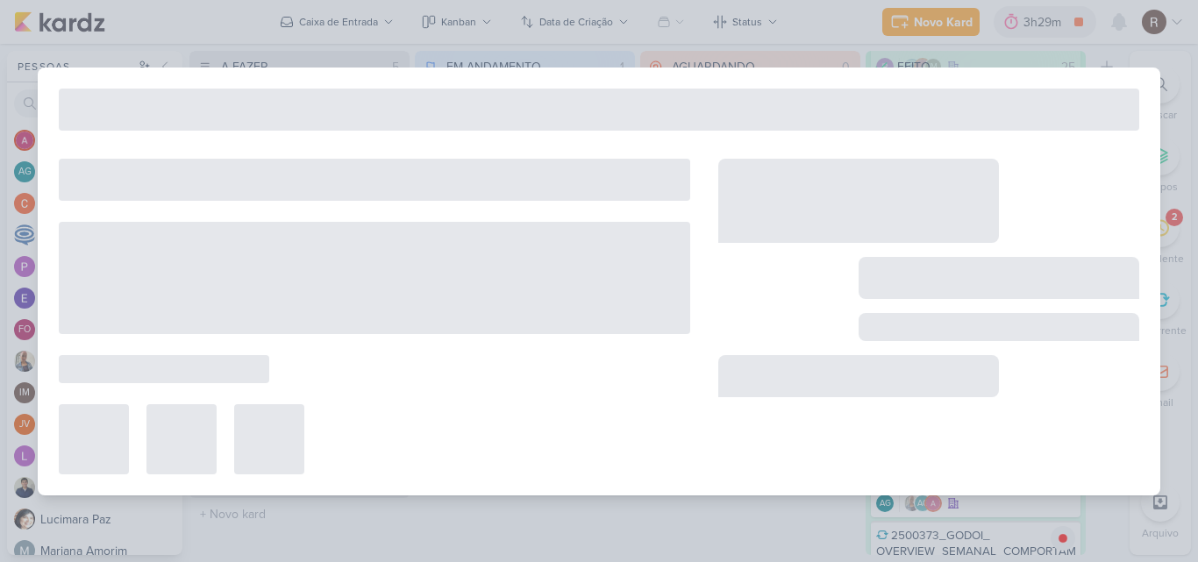
type input "1710062_TD_SUBSTITUIÇÃO_CRIATIVOS_META_LCSA"
type input "[DATE] 18:00"
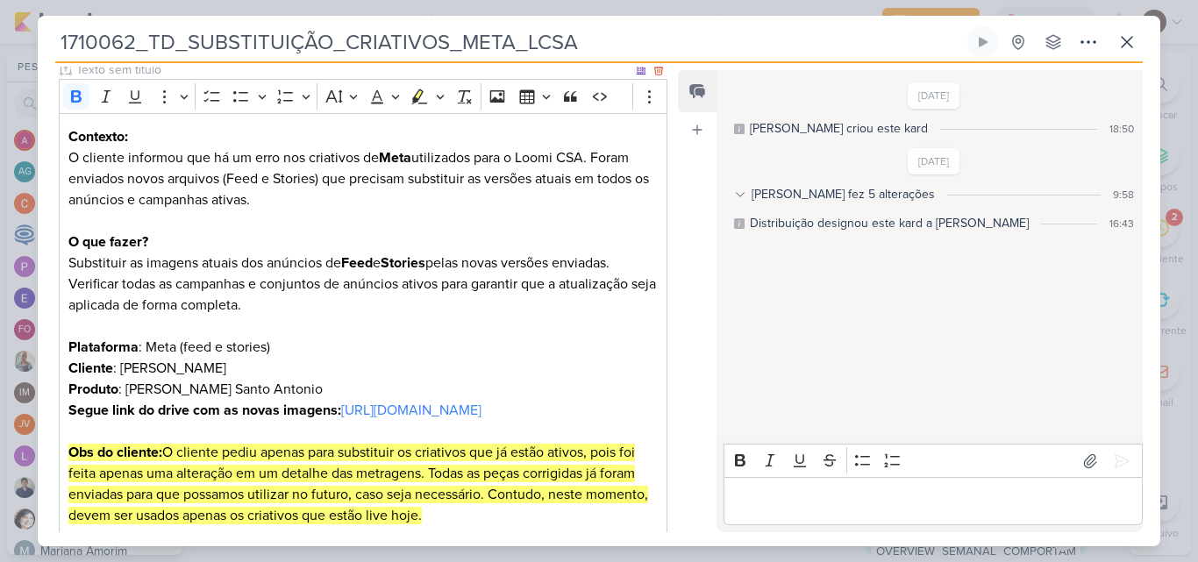
scroll to position [263, 0]
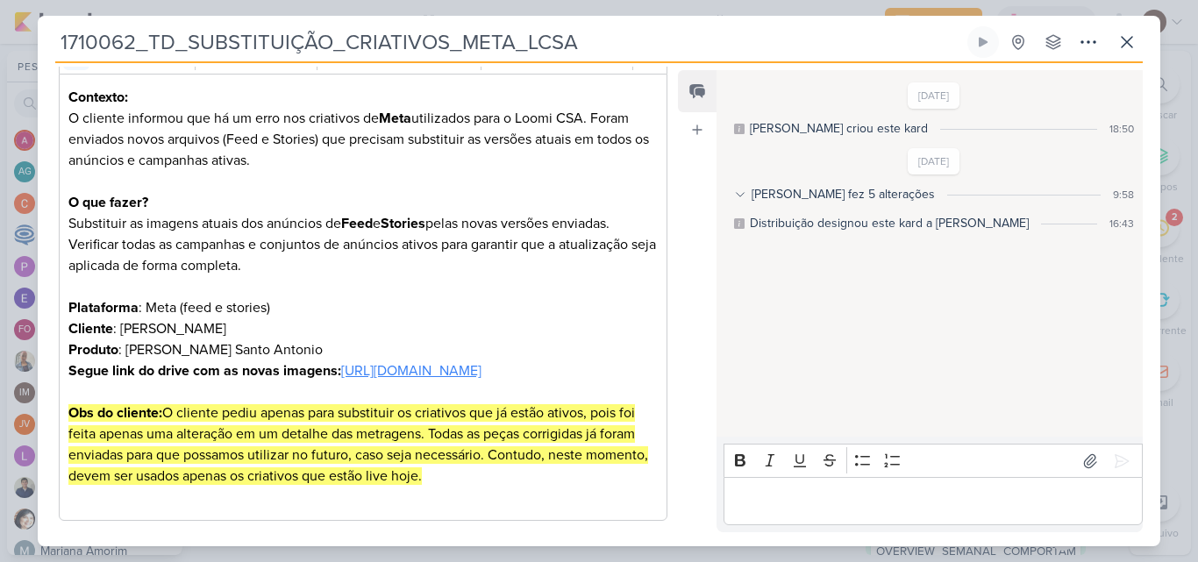
click at [348, 380] on link "[URL][DOMAIN_NAME]" at bounding box center [411, 371] width 140 height 18
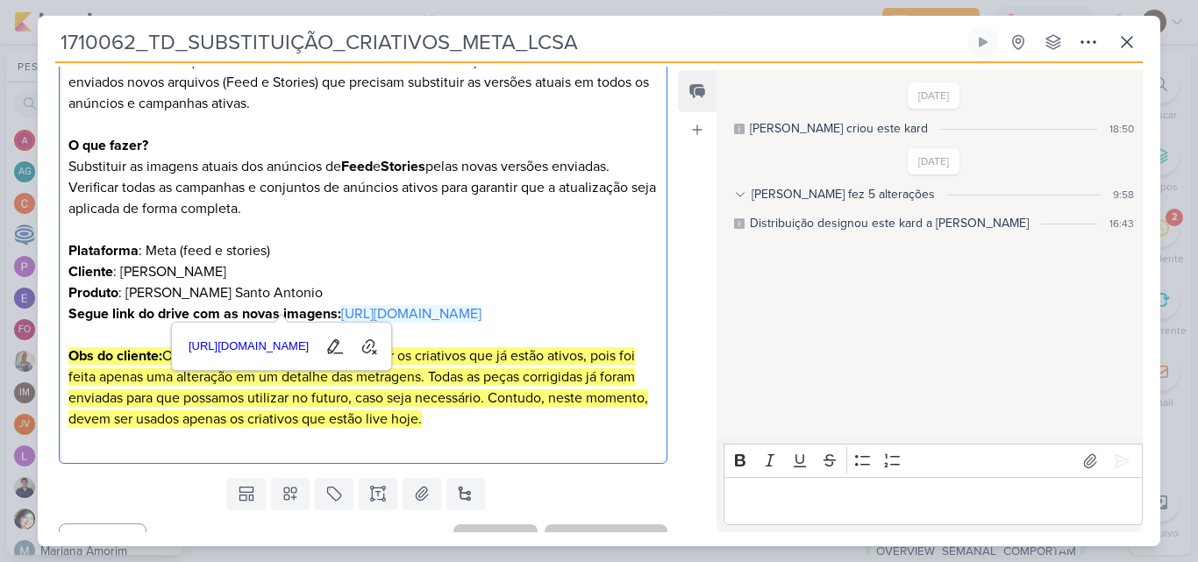
scroll to position [351, 0]
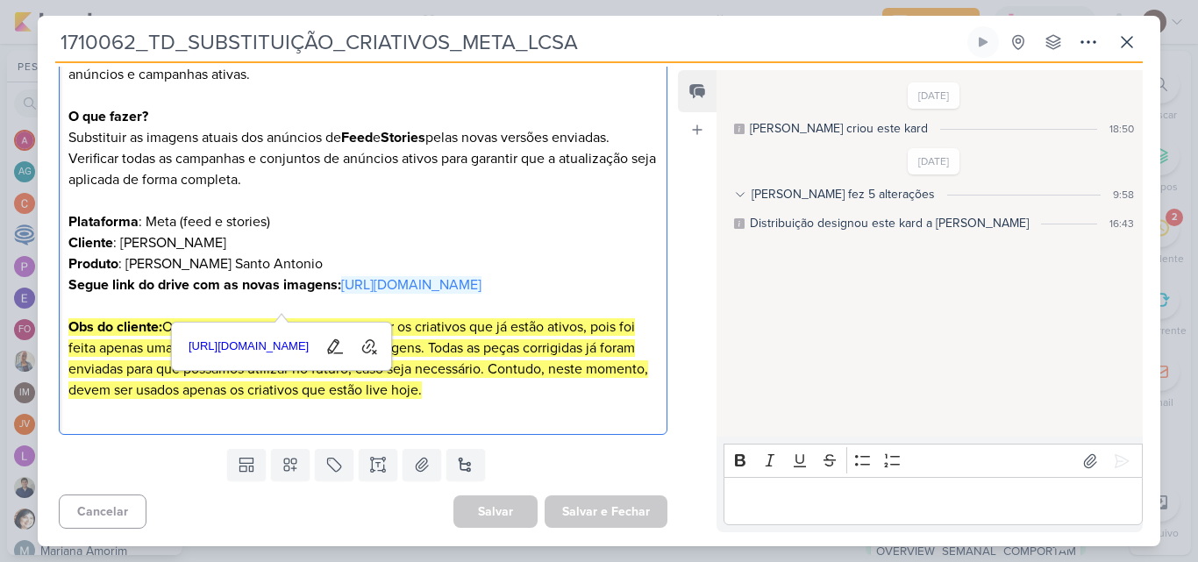
click at [729, 342] on div "[DATE] [PERSON_NAME] criou este kard 18:50 [DATE] Aline fez 5 alterações 9:58" at bounding box center [928, 254] width 424 height 365
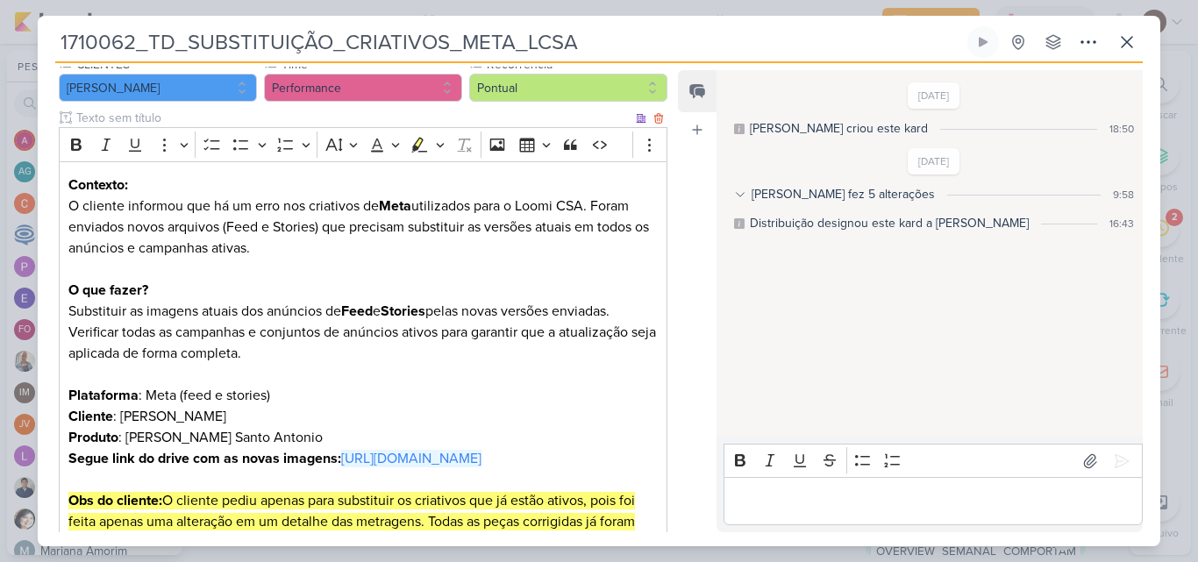
scroll to position [88, 0]
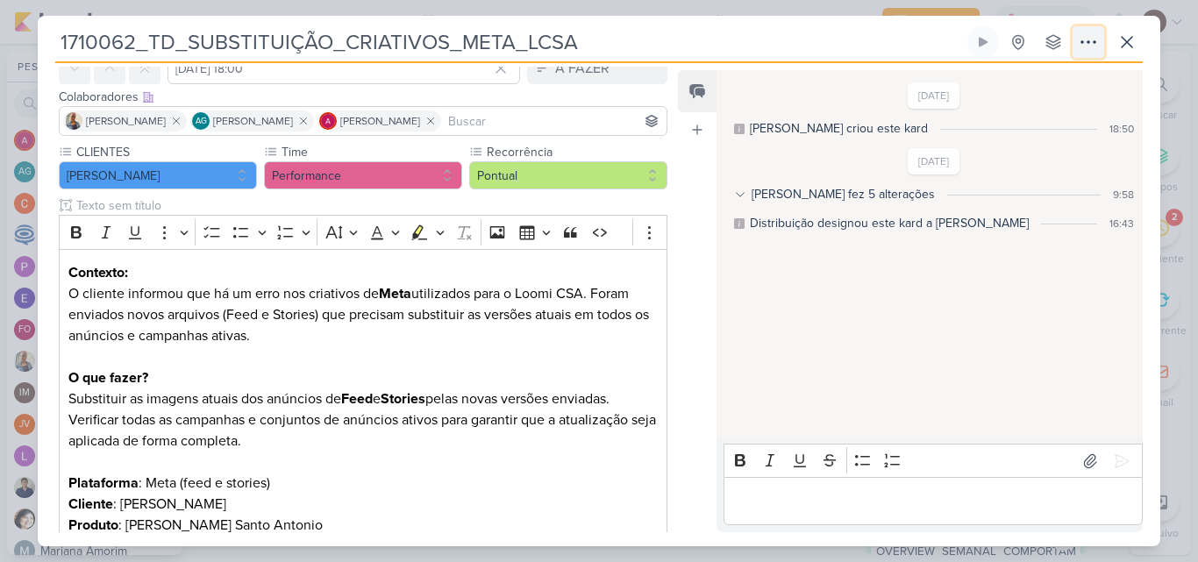
click at [1094, 44] on icon at bounding box center [1088, 42] width 21 height 21
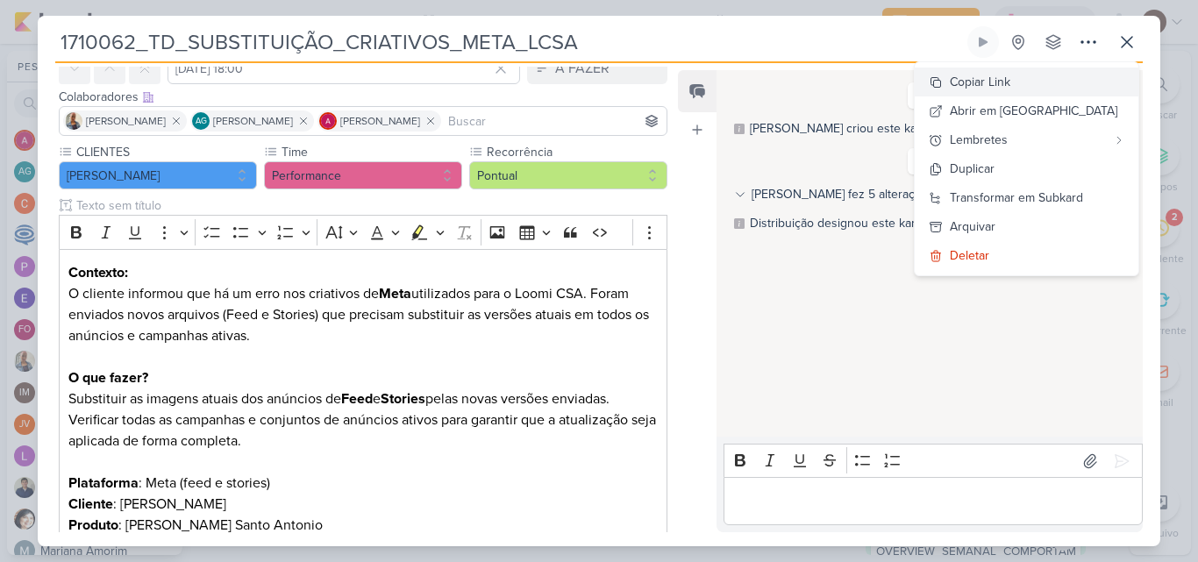
click at [1010, 83] on div "Copiar Link" at bounding box center [980, 82] width 61 height 18
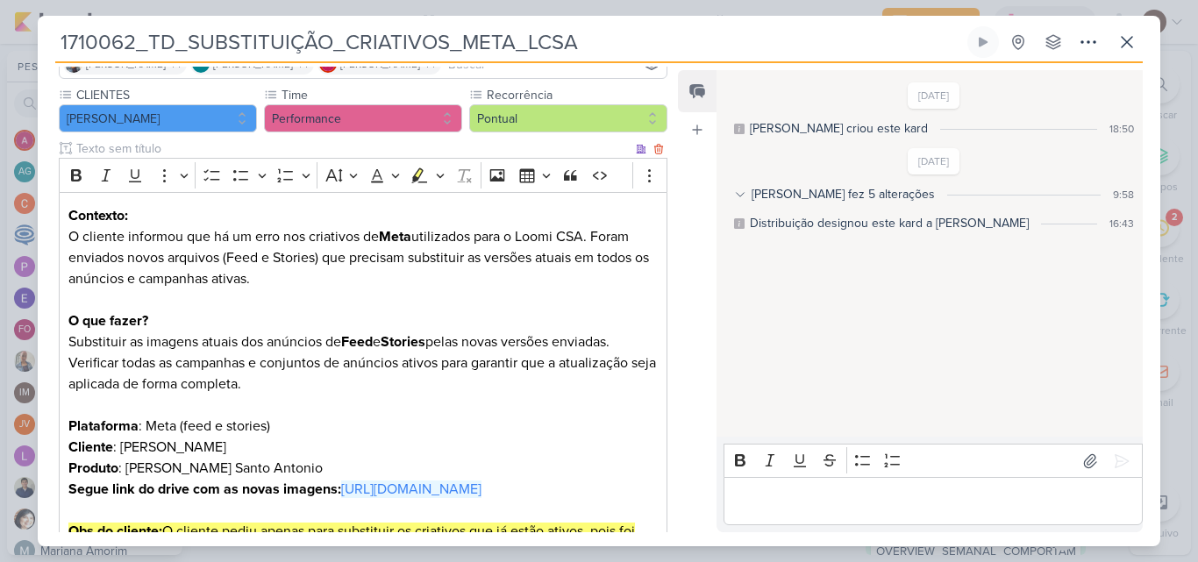
scroll to position [175, 0]
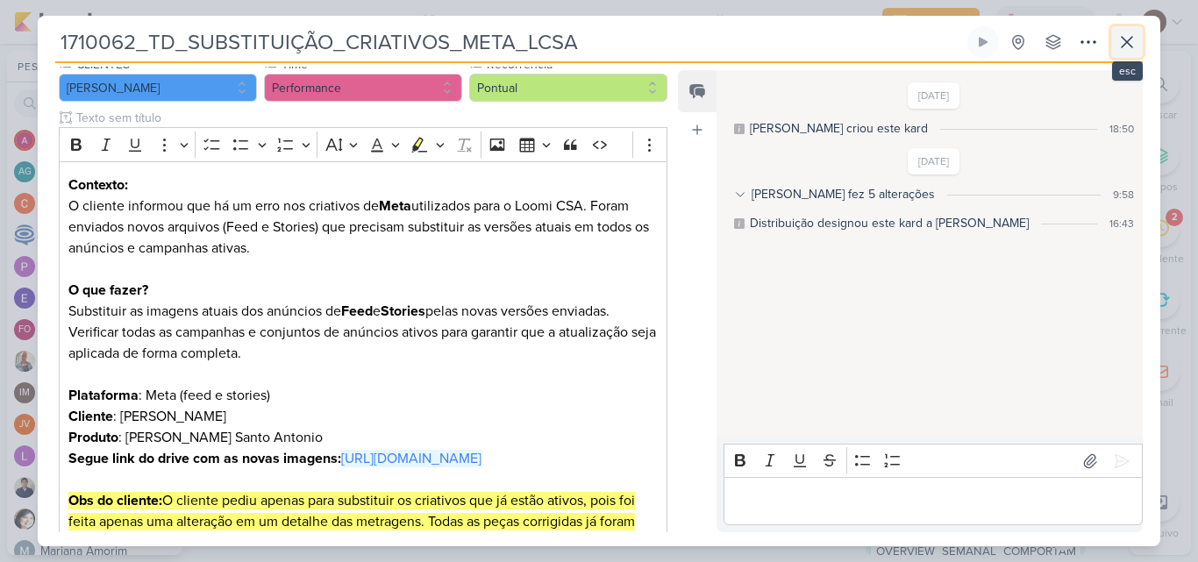
click at [1134, 49] on icon at bounding box center [1126, 42] width 21 height 21
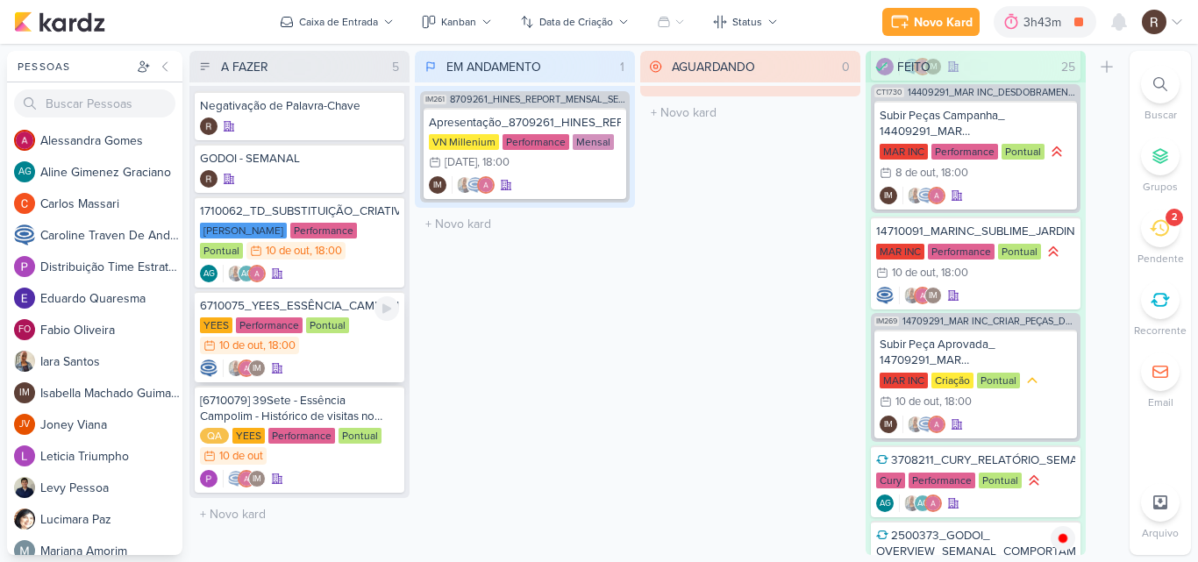
click at [317, 323] on div "Pontual" at bounding box center [327, 325] width 43 height 16
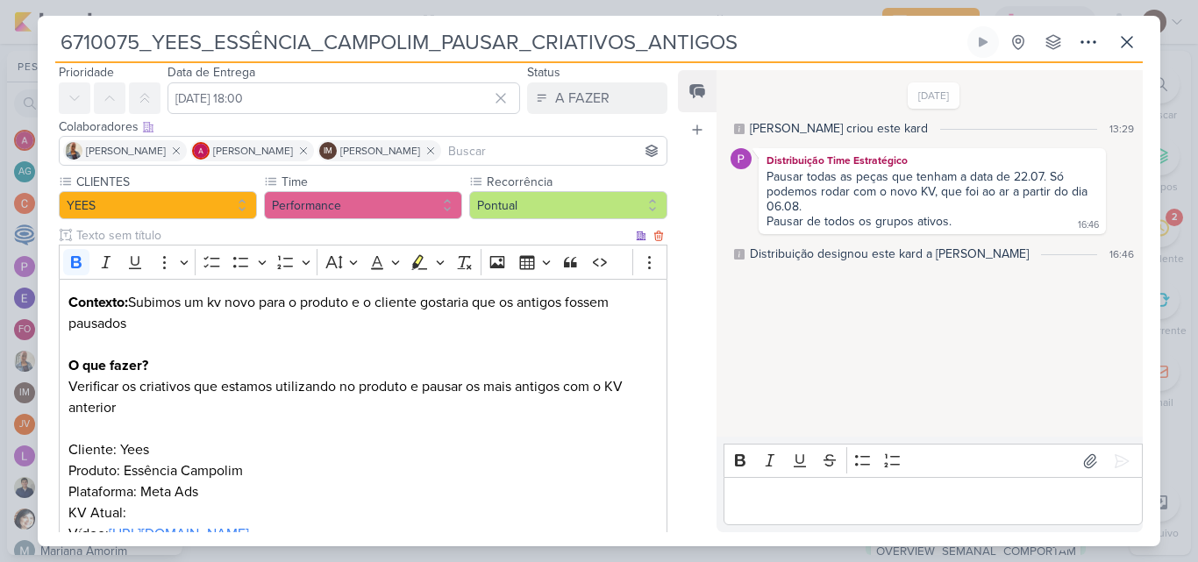
scroll to position [88, 0]
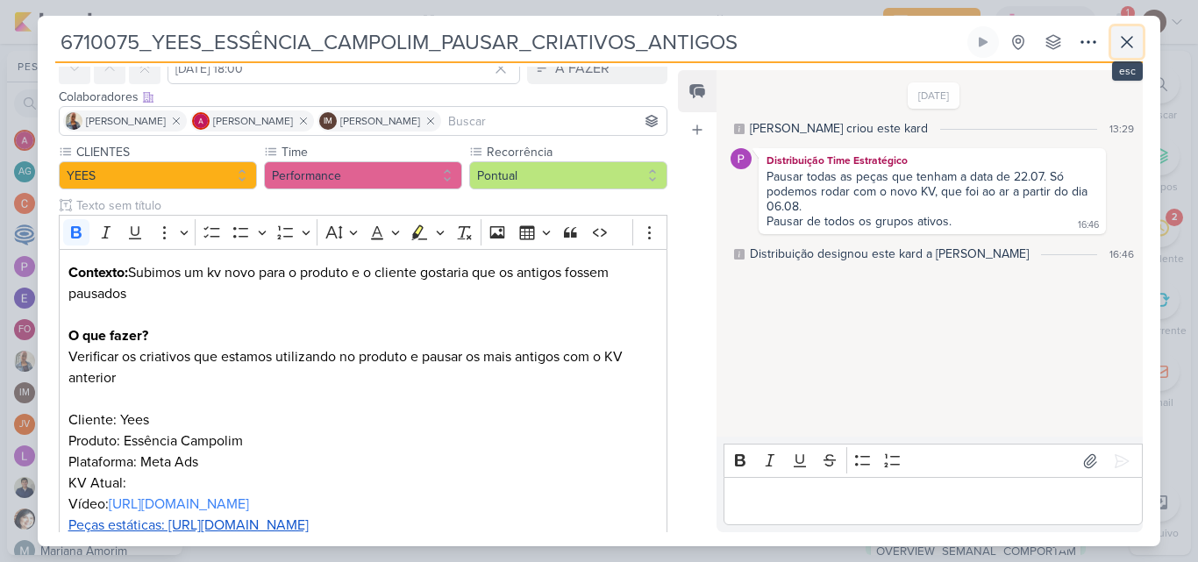
click at [1125, 53] on button at bounding box center [1127, 42] width 32 height 32
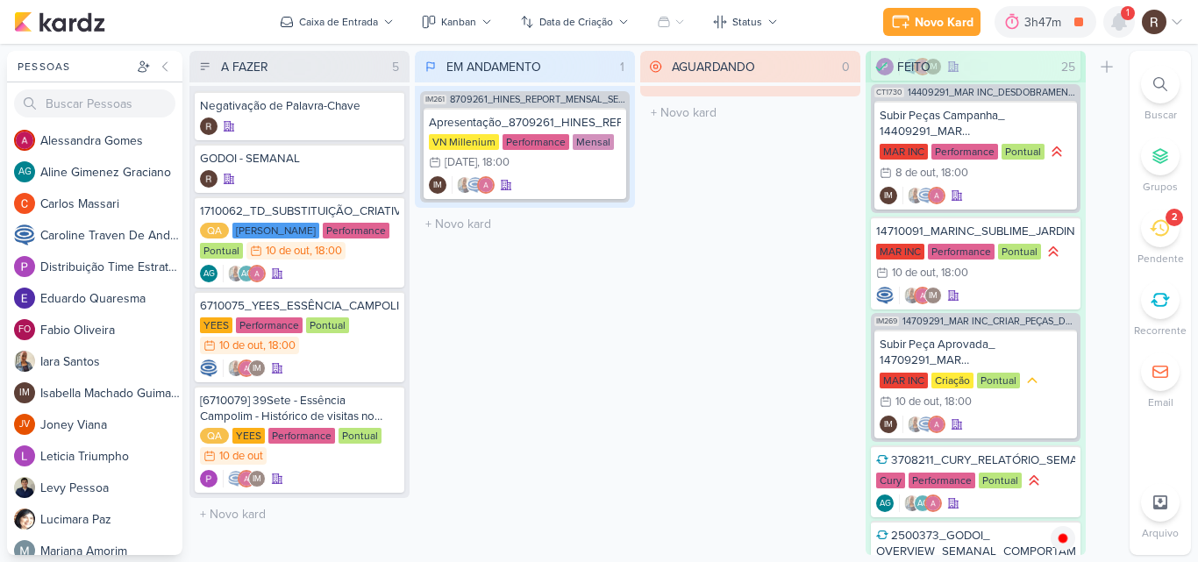
click at [1119, 30] on icon at bounding box center [1119, 22] width 14 height 16
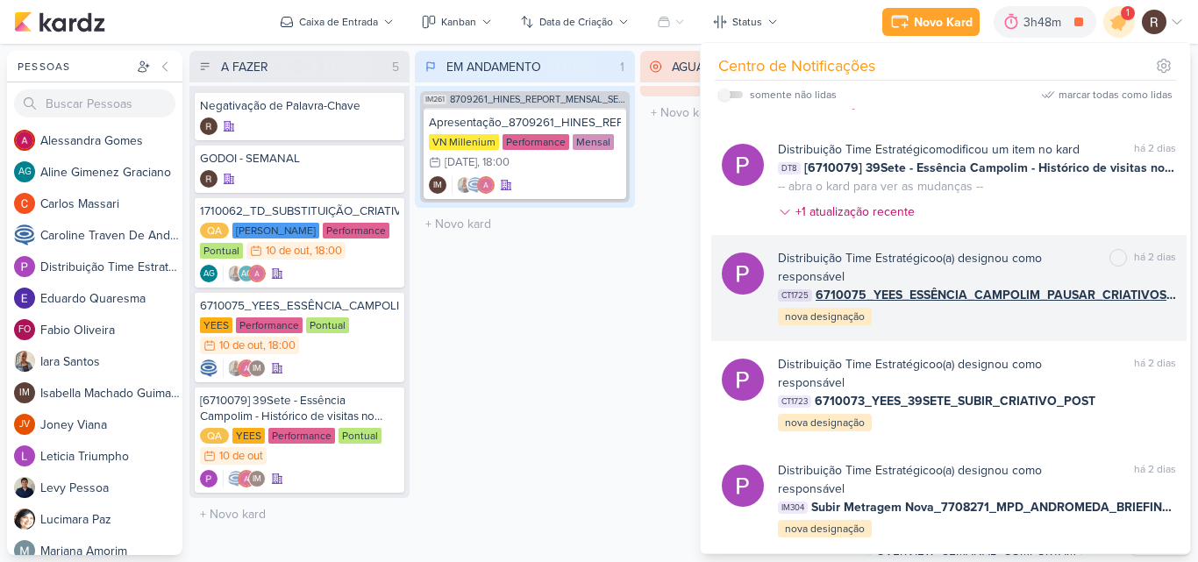
scroll to position [1315, 0]
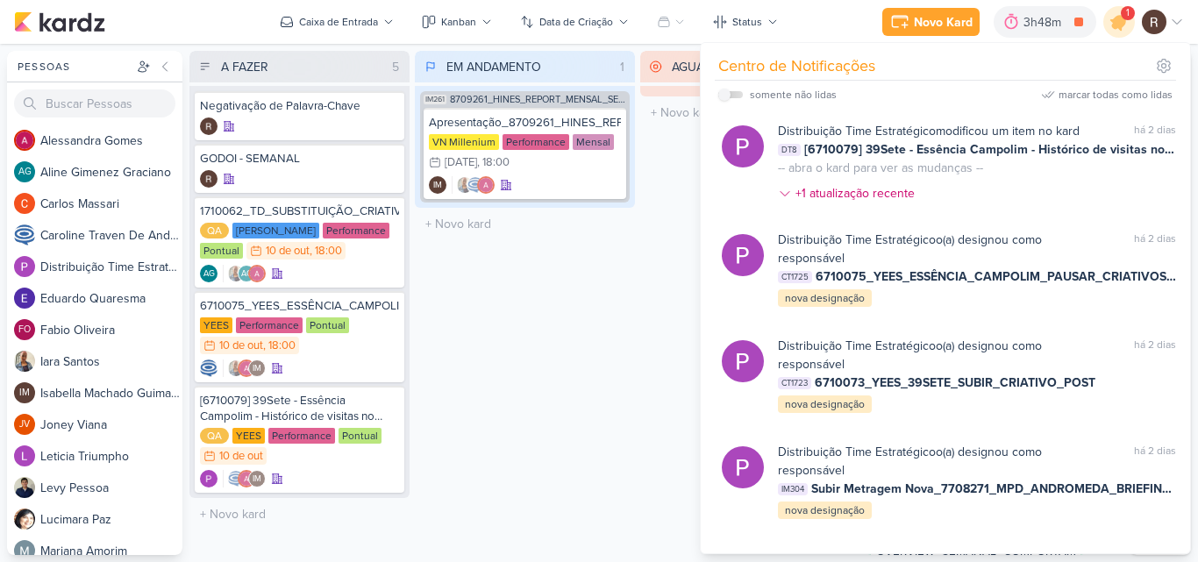
click at [640, 339] on div "AGUARDANDO 0 Mover Para Esquerda Mover Para Direita [GEOGRAPHIC_DATA] O título …" at bounding box center [750, 303] width 220 height 504
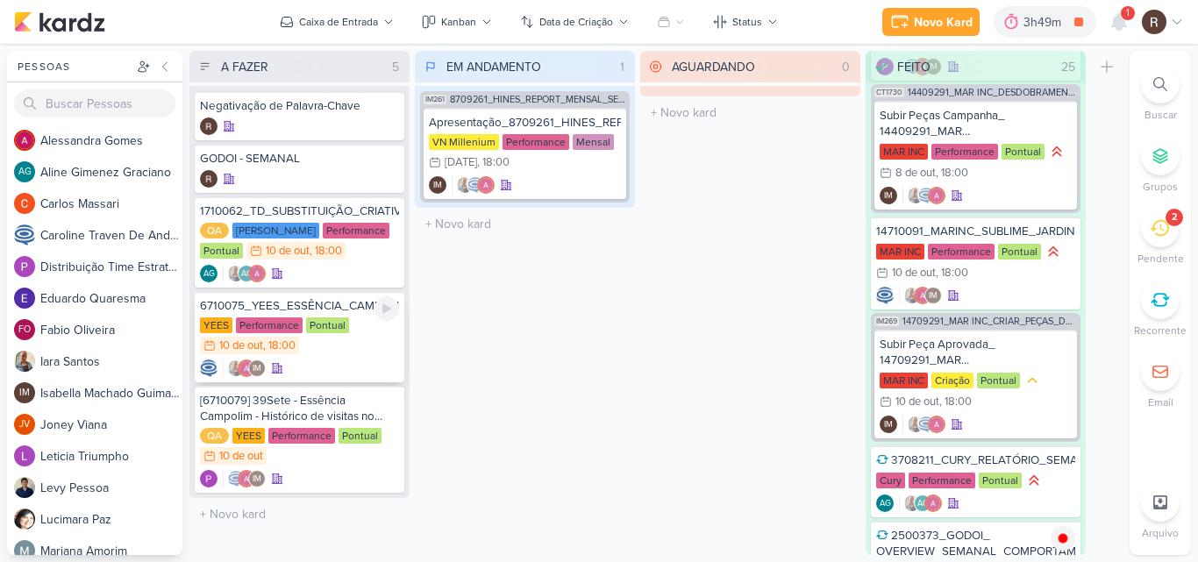
click at [321, 353] on div "YEES Performance Pontual 10/10 [DATE] 18:00" at bounding box center [299, 336] width 199 height 39
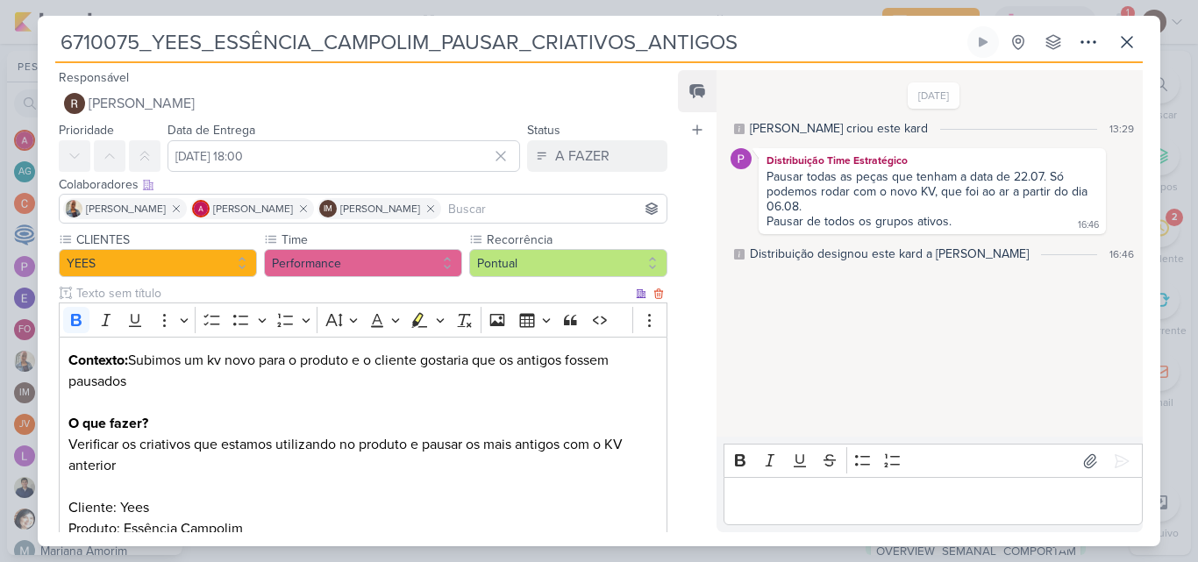
click at [495, 410] on p "Editor editing area: main" at bounding box center [362, 402] width 589 height 21
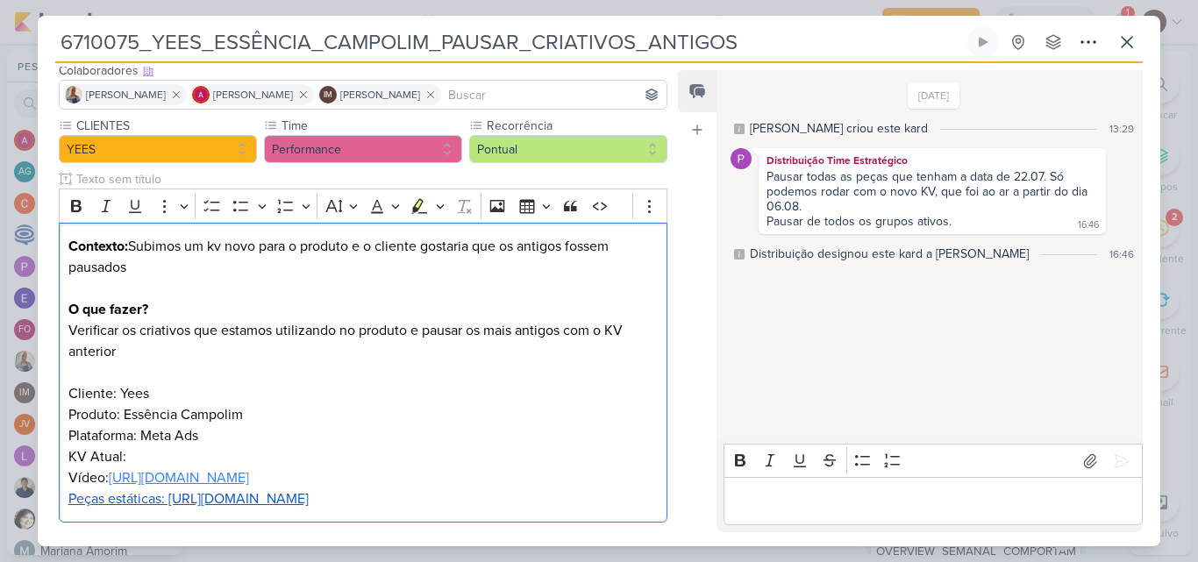
scroll to position [202, 0]
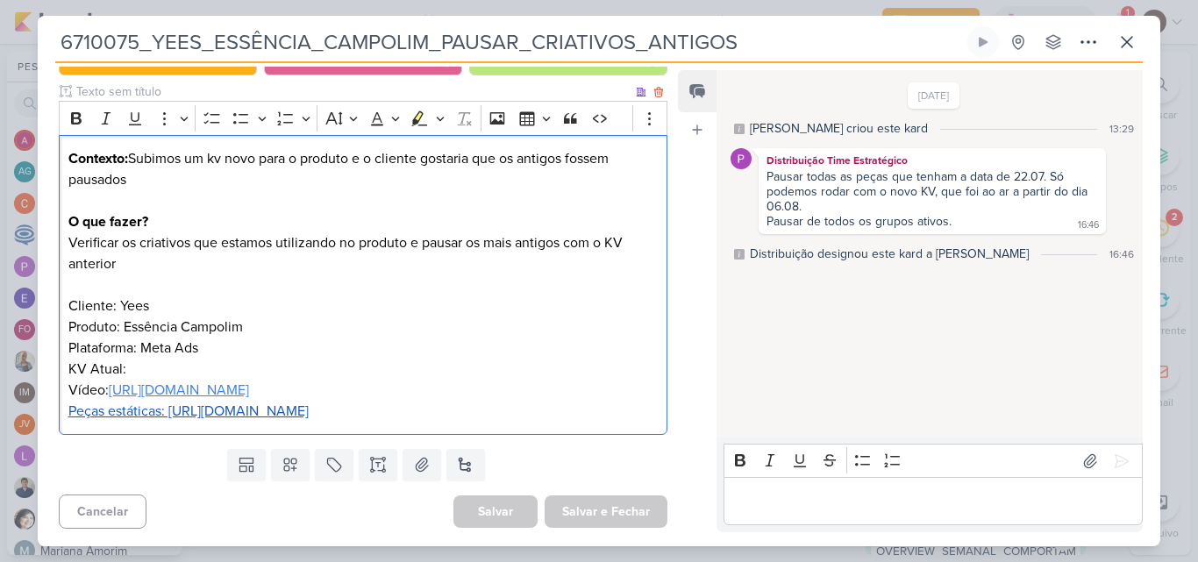
click at [249, 389] on link "[URL][DOMAIN_NAME]" at bounding box center [179, 390] width 140 height 18
click at [168, 411] on u "Peças estáticas: [URL][DOMAIN_NAME]" at bounding box center [188, 412] width 240 height 18
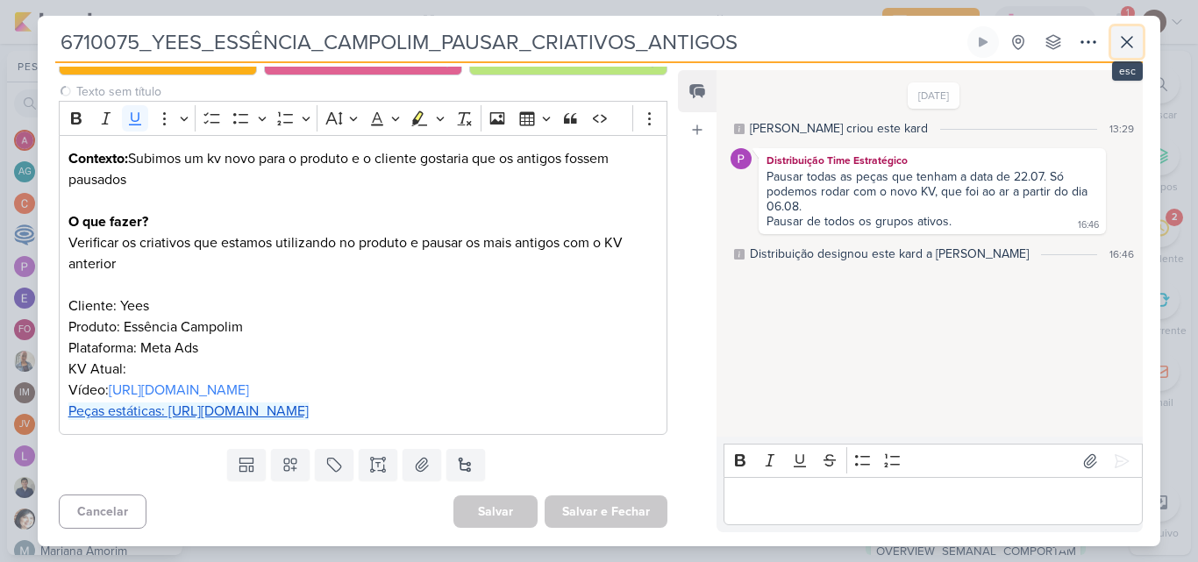
click at [1128, 42] on icon at bounding box center [1127, 42] width 11 height 11
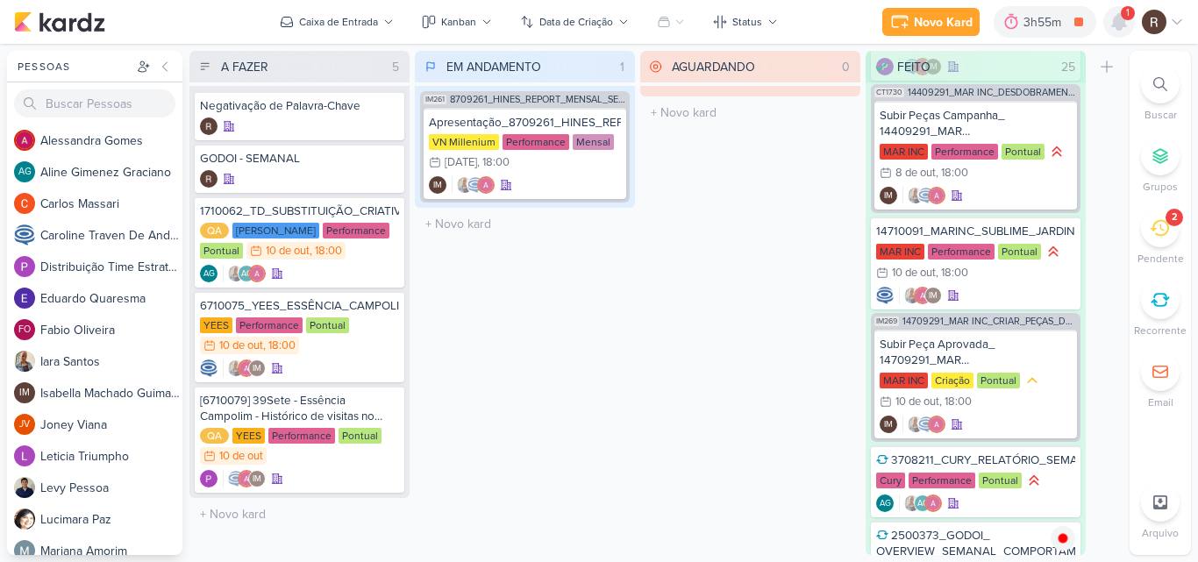
click at [1115, 29] on icon at bounding box center [1119, 21] width 21 height 21
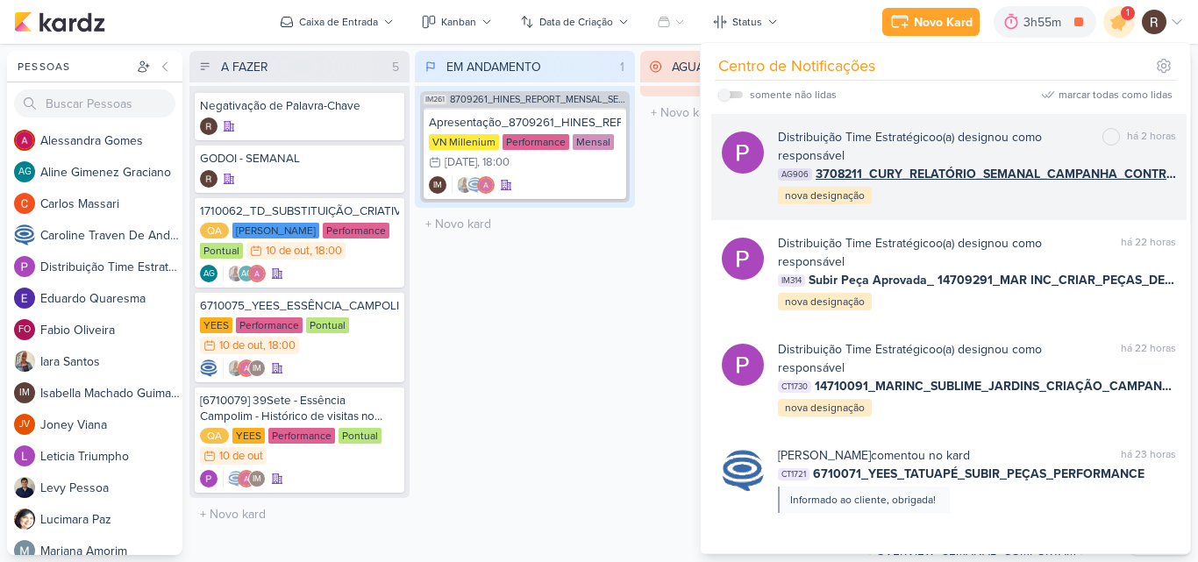
scroll to position [0, 0]
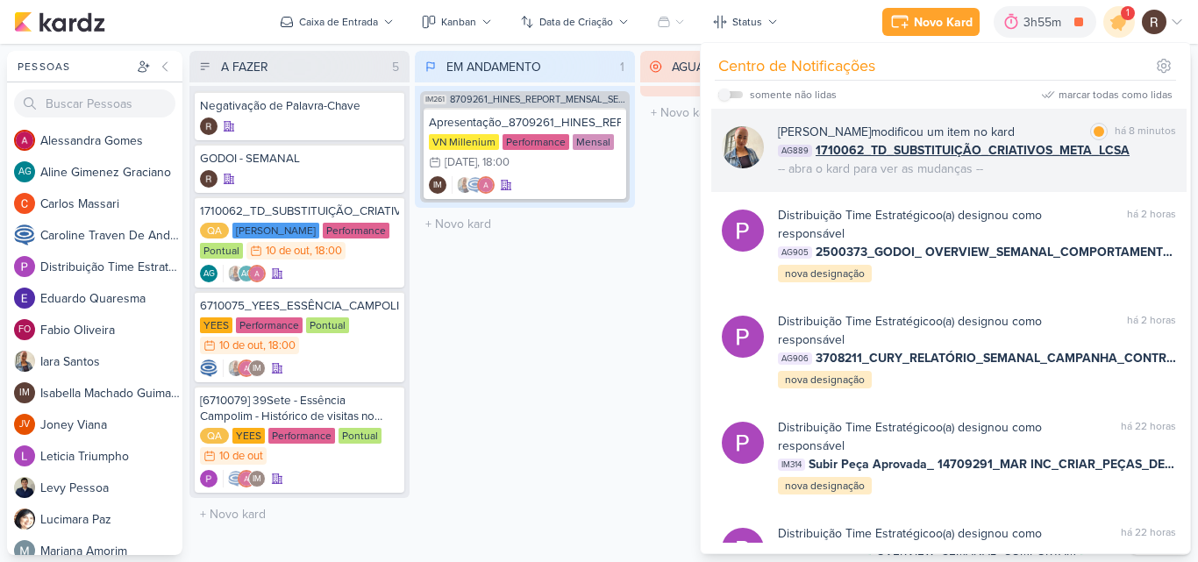
click at [998, 174] on div "Iara Santos modificou um item no kard marcar como lida há 8 minutos AG889 17100…" at bounding box center [977, 150] width 398 height 55
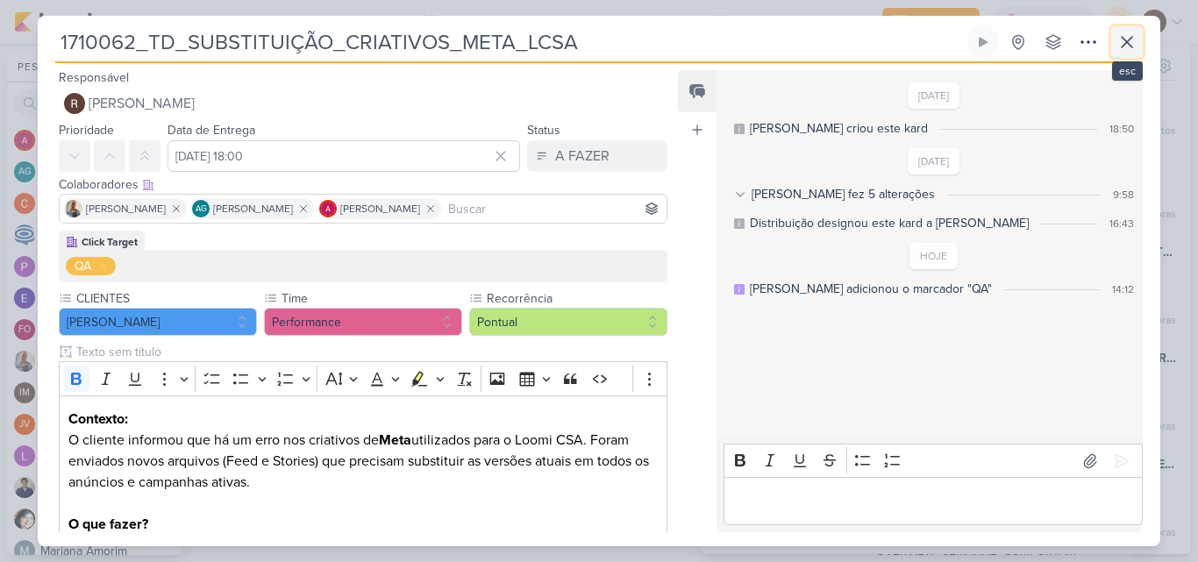
click at [1129, 43] on icon at bounding box center [1127, 42] width 11 height 11
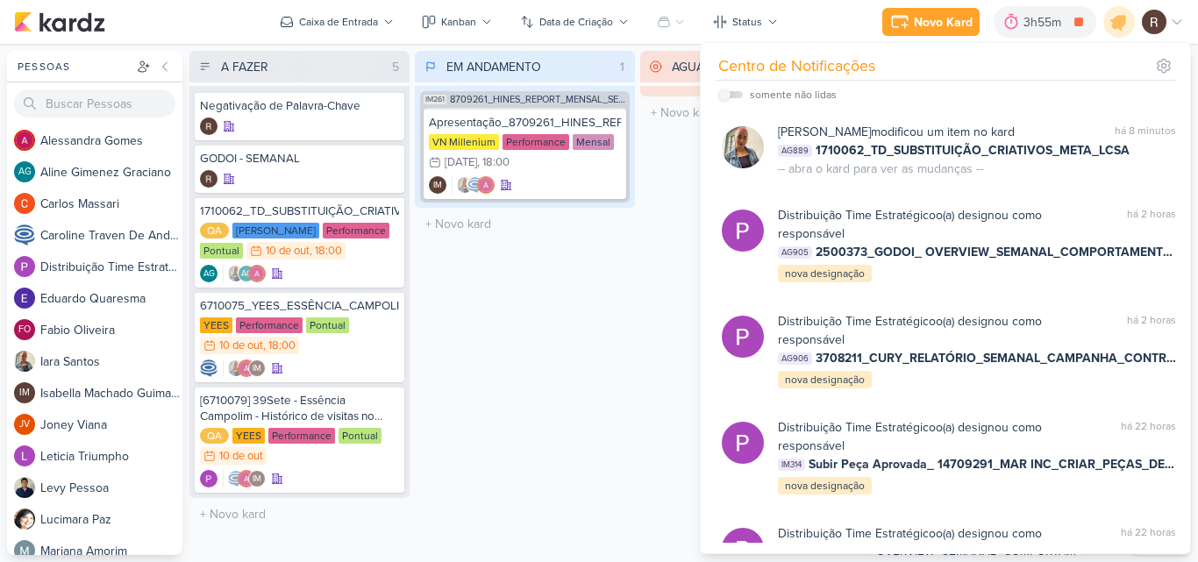
click at [606, 320] on div "EM ANDAMENTO 1 Mover Para Esquerda Mover Para Direita [GEOGRAPHIC_DATA] IM261 8…" at bounding box center [525, 303] width 220 height 504
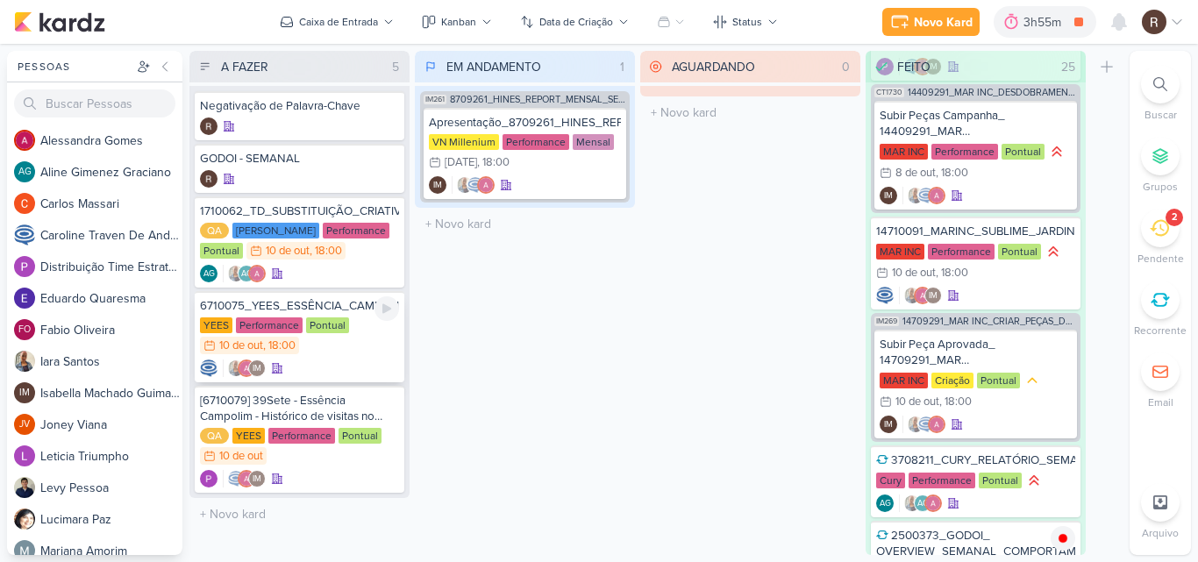
click at [324, 333] on div "YEES Performance Pontual 10/10 [DATE] 18:00" at bounding box center [299, 336] width 199 height 39
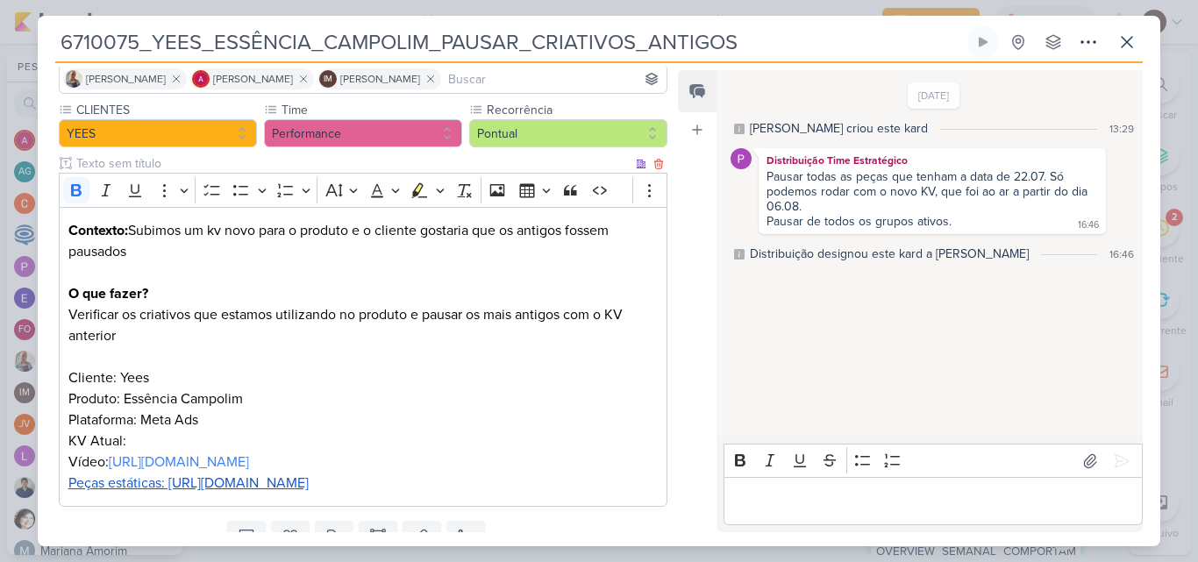
scroll to position [175, 0]
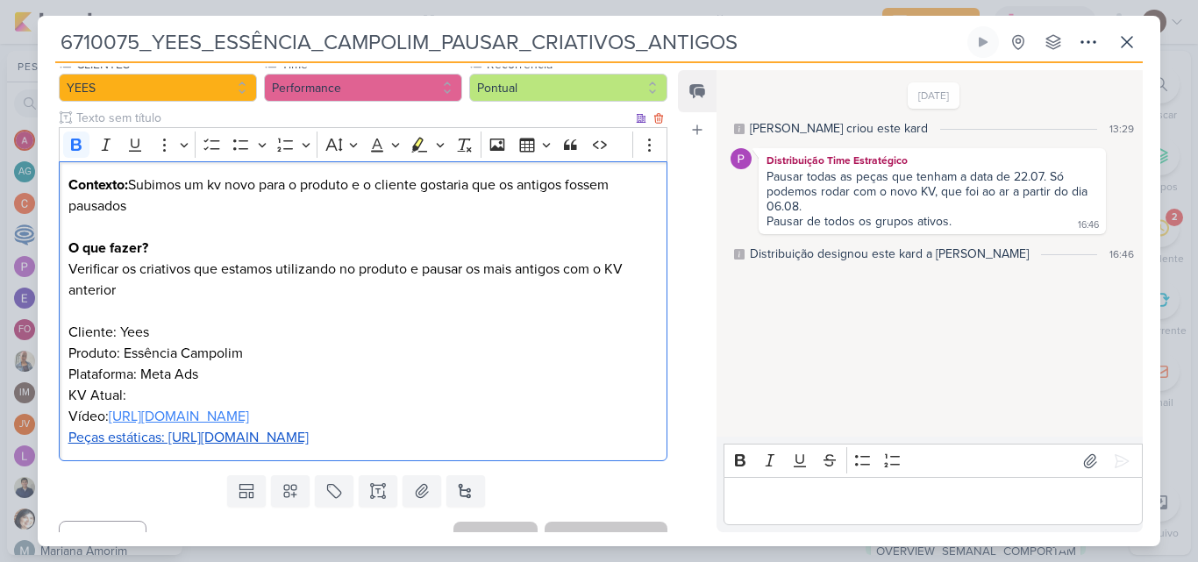
click at [237, 416] on link "[URL][DOMAIN_NAME]" at bounding box center [179, 417] width 140 height 18
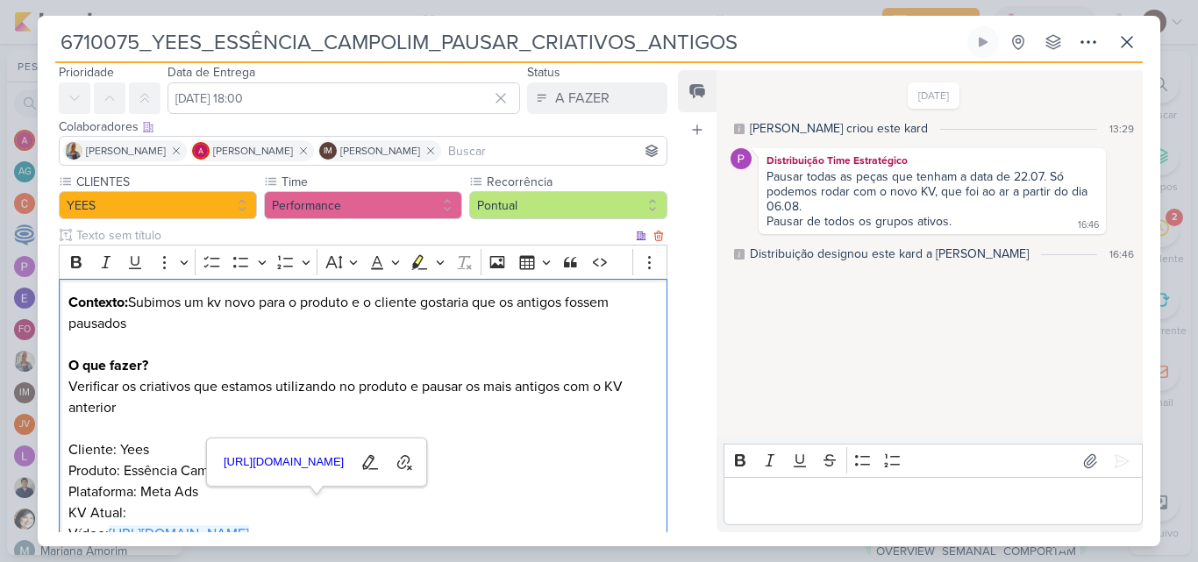
scroll to position [88, 0]
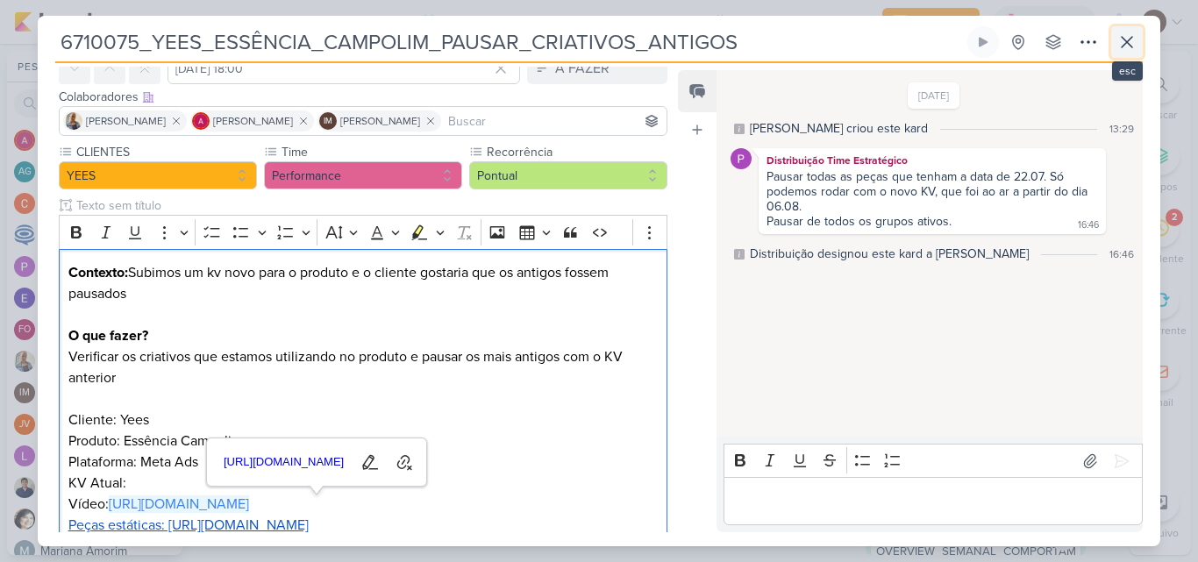
click at [1122, 51] on icon at bounding box center [1126, 42] width 21 height 21
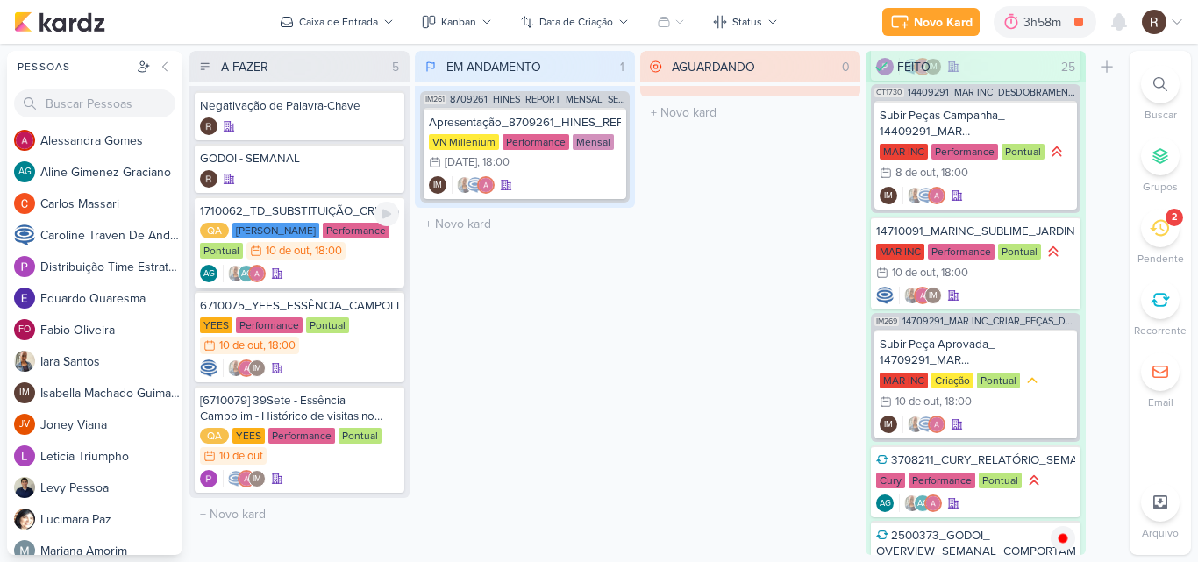
click at [309, 247] on div "10 de out" at bounding box center [288, 251] width 44 height 11
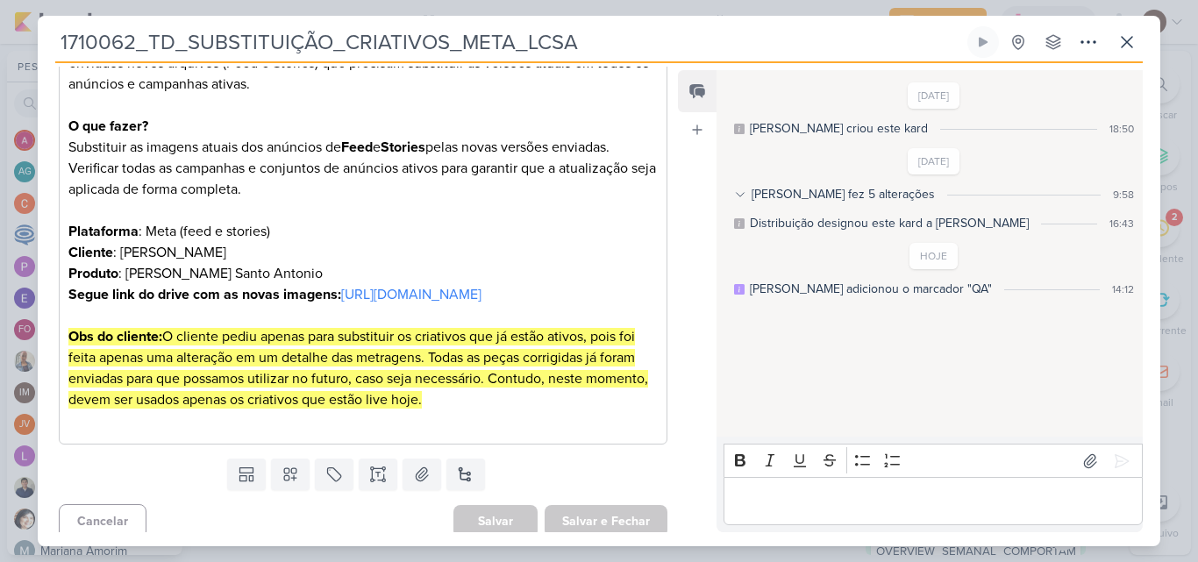
scroll to position [429, 0]
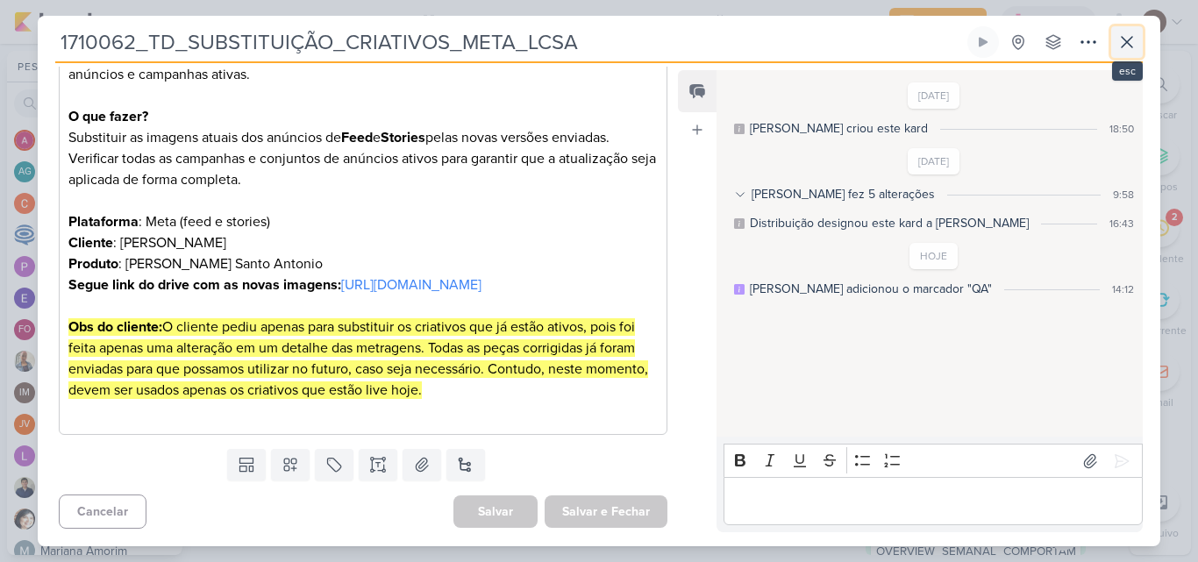
click at [1136, 46] on icon at bounding box center [1126, 42] width 21 height 21
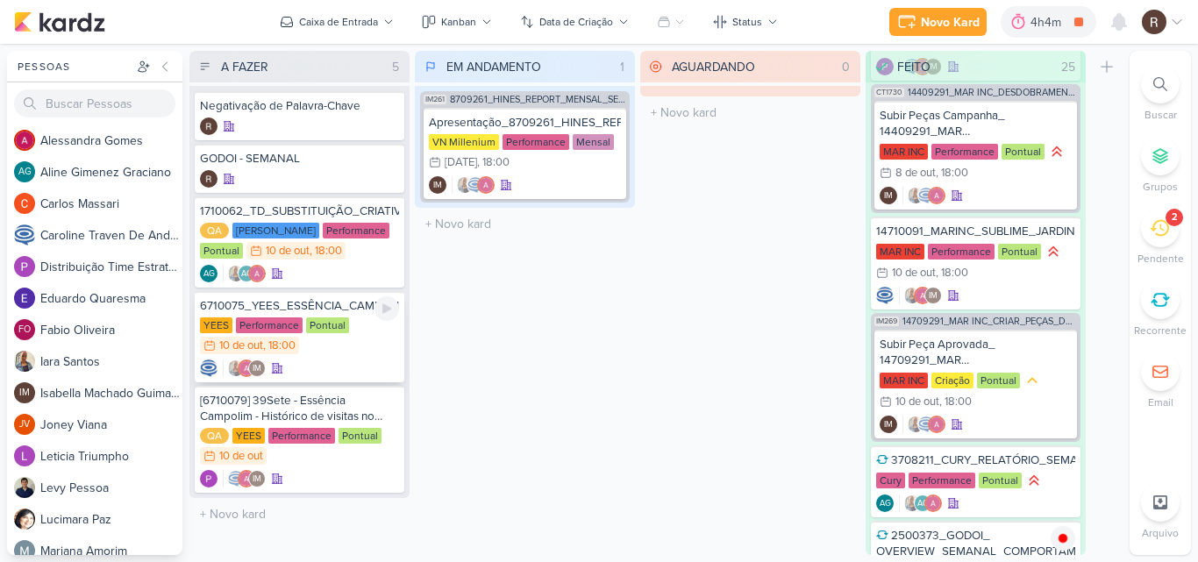
click at [359, 350] on div "YEES Performance Pontual 10/10 [DATE] 18:00" at bounding box center [299, 336] width 199 height 39
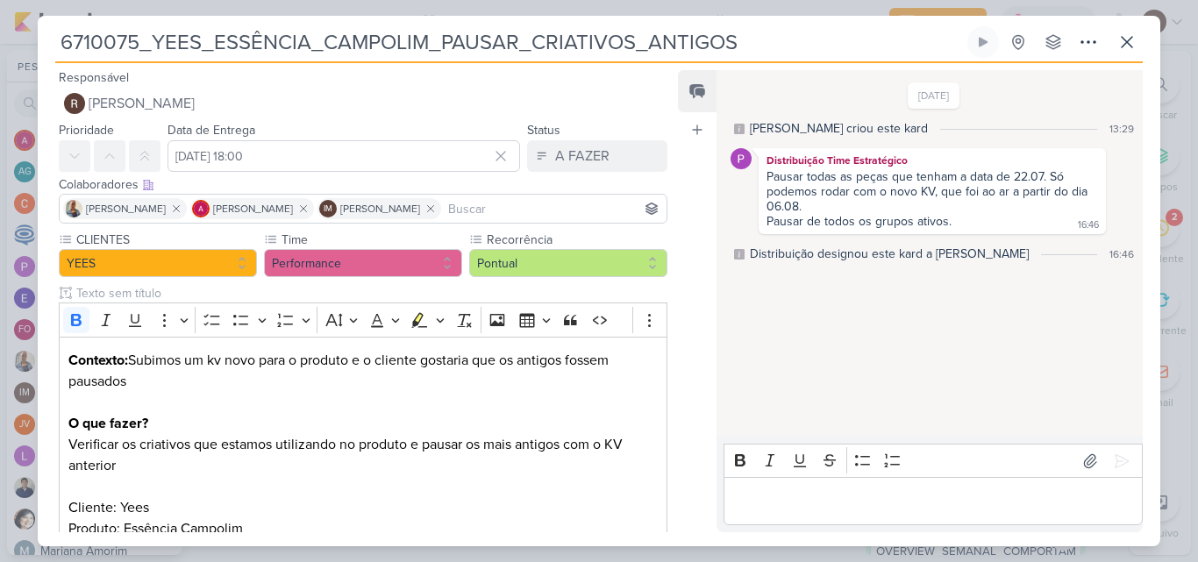
click at [760, 495] on p "Editor editing area: main" at bounding box center [932, 501] width 401 height 21
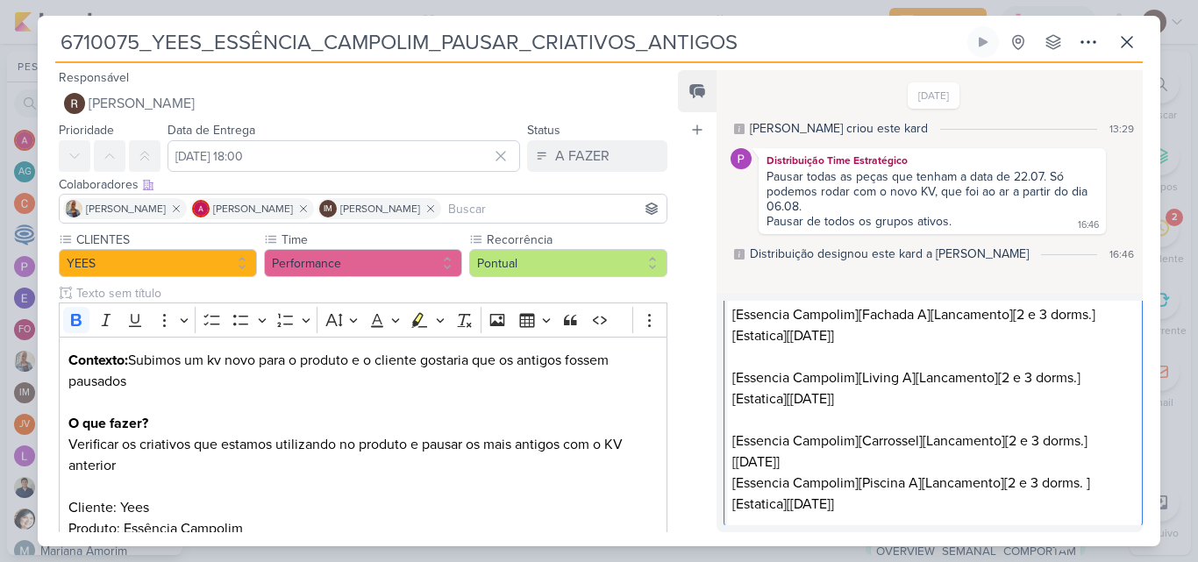
scroll to position [68, 0]
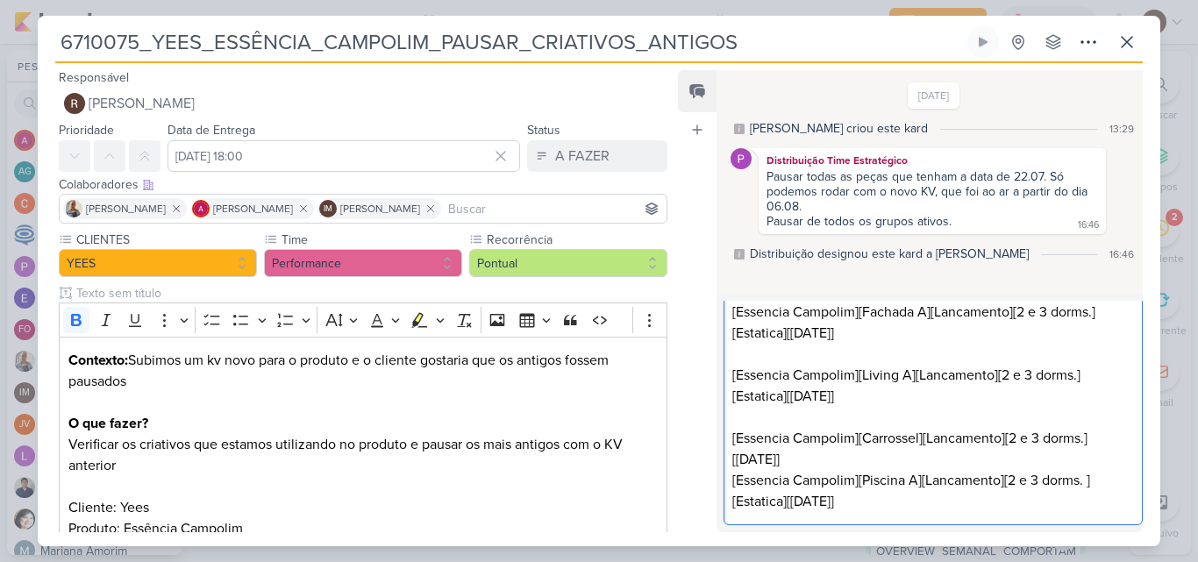
click at [757, 417] on p "[Essencia Campolim][Carrossel][Lancamento][2 e 3 dorms.][22.07.25]" at bounding box center [932, 438] width 401 height 63
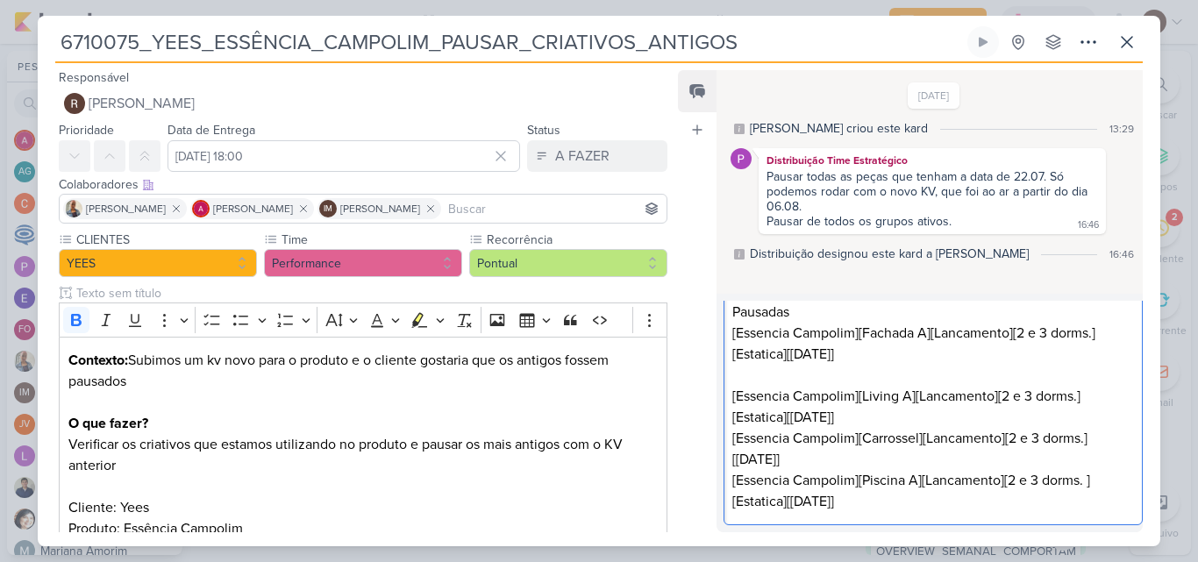
click at [752, 374] on p "[Essencia Campolim][Living A][Lancamento][2 e 3 dorms.][Estatica][22.07.25] [Es…" at bounding box center [932, 417] width 401 height 105
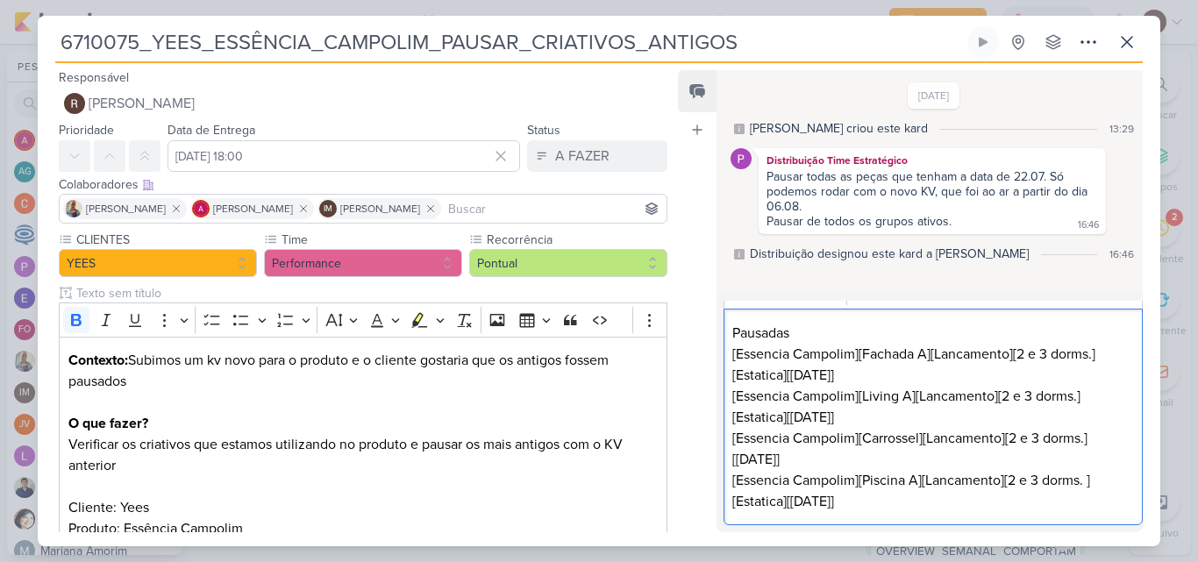
scroll to position [0, 0]
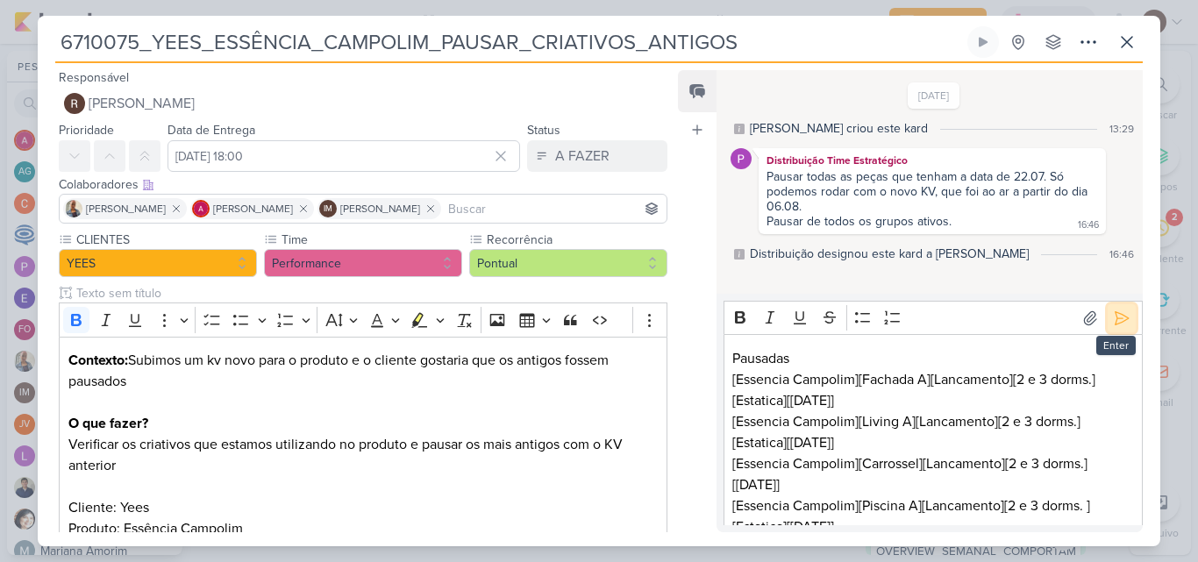
click at [1118, 326] on icon at bounding box center [1122, 319] width 18 height 18
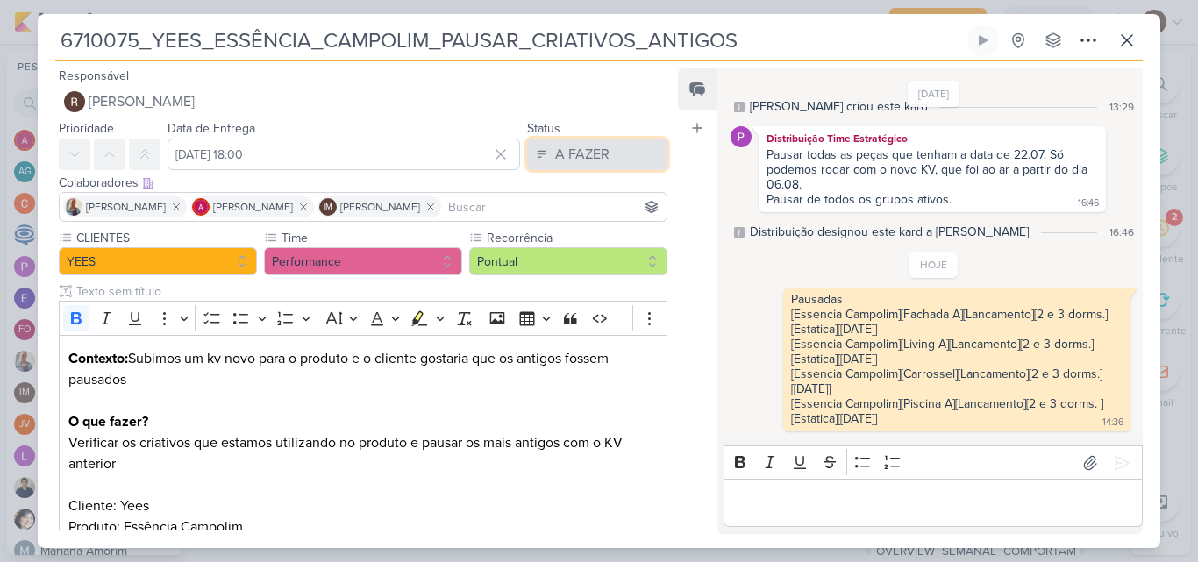
click at [583, 153] on div "A FAZER" at bounding box center [582, 154] width 54 height 21
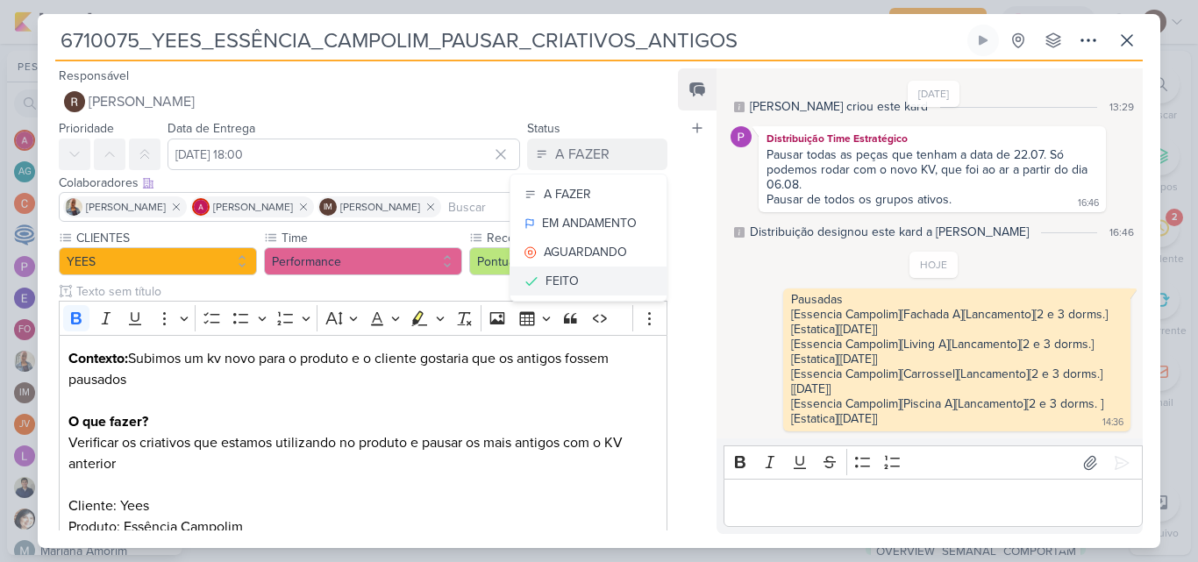
click at [599, 277] on button "FEITO" at bounding box center [588, 281] width 156 height 29
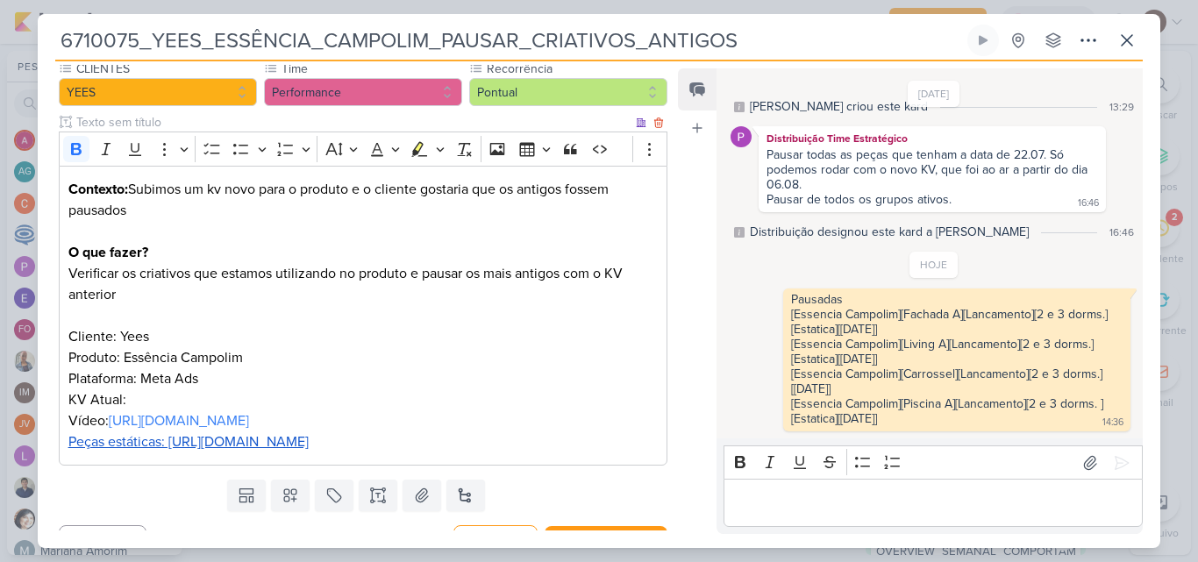
scroll to position [202, 0]
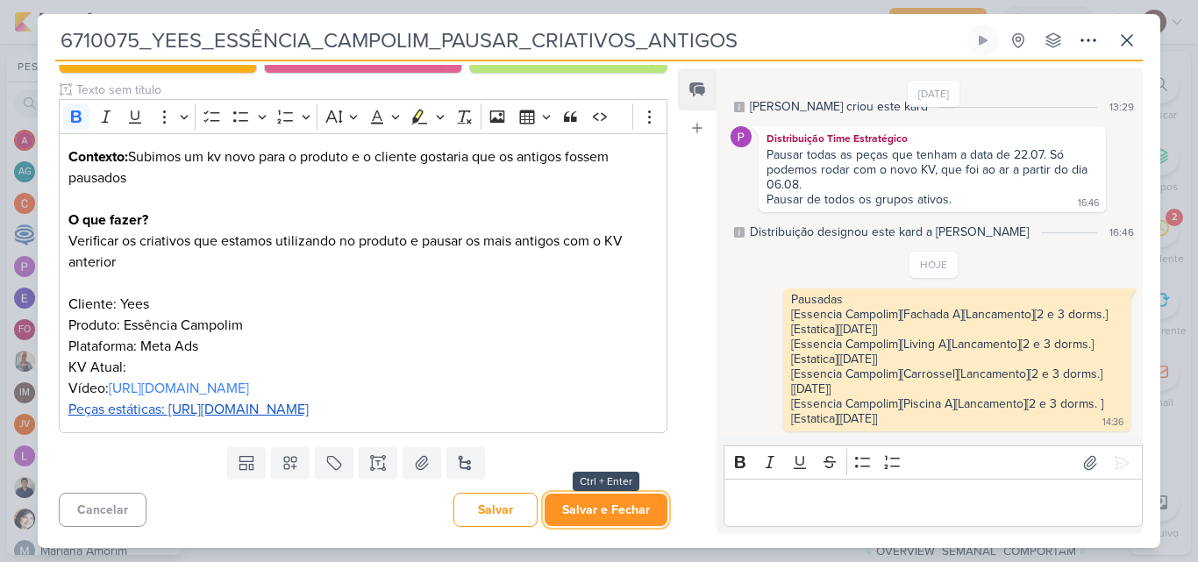
click at [607, 506] on button "Salvar e Fechar" at bounding box center [606, 510] width 123 height 32
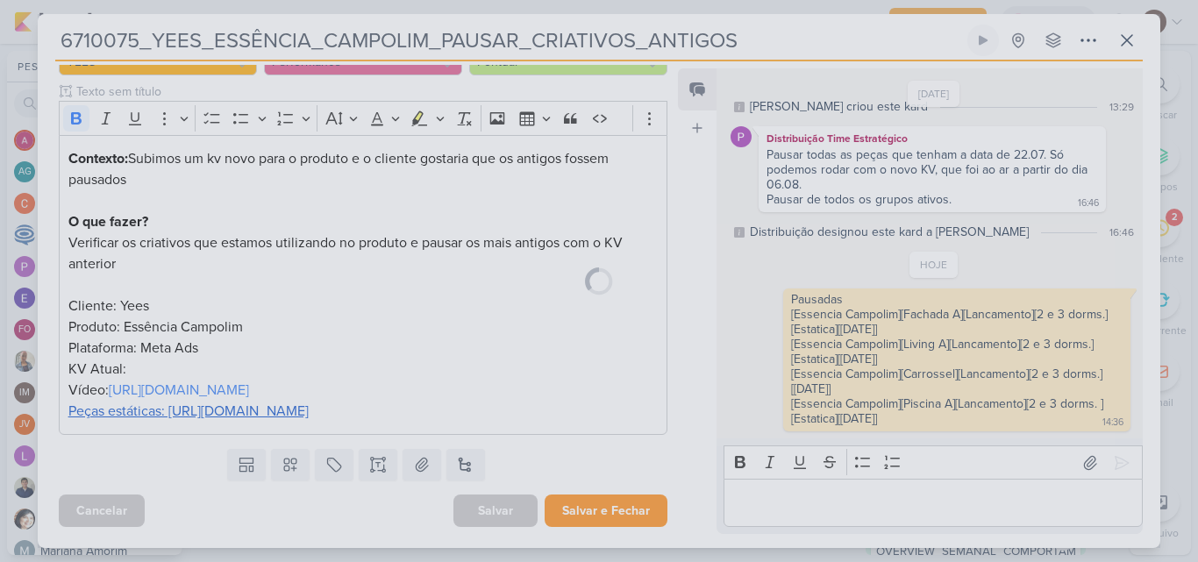
scroll to position [200, 0]
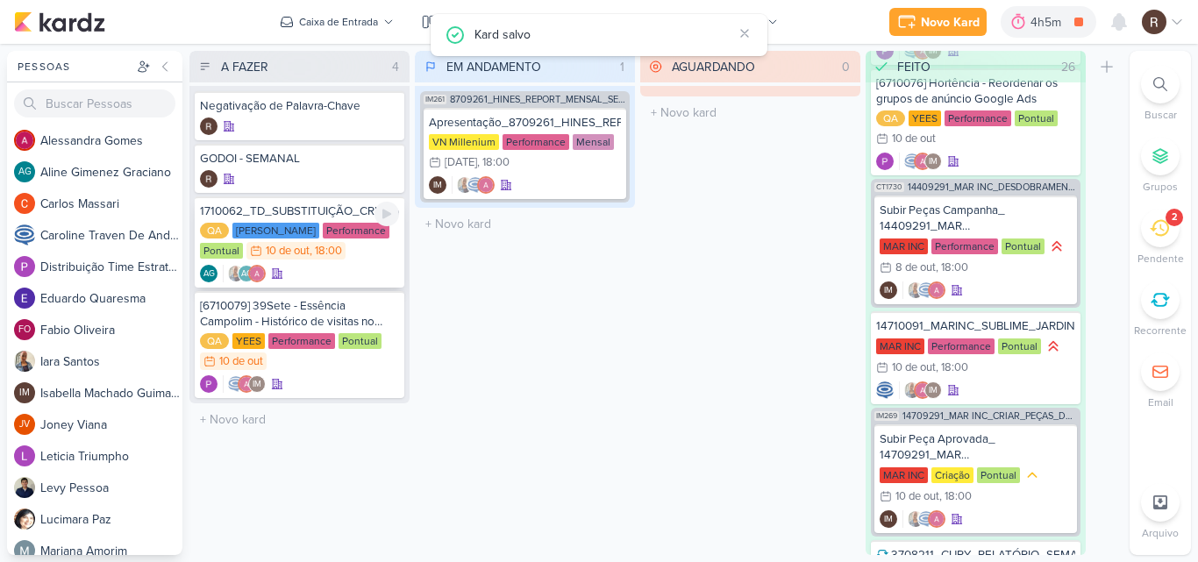
click at [374, 266] on div "AG AG" at bounding box center [299, 274] width 199 height 18
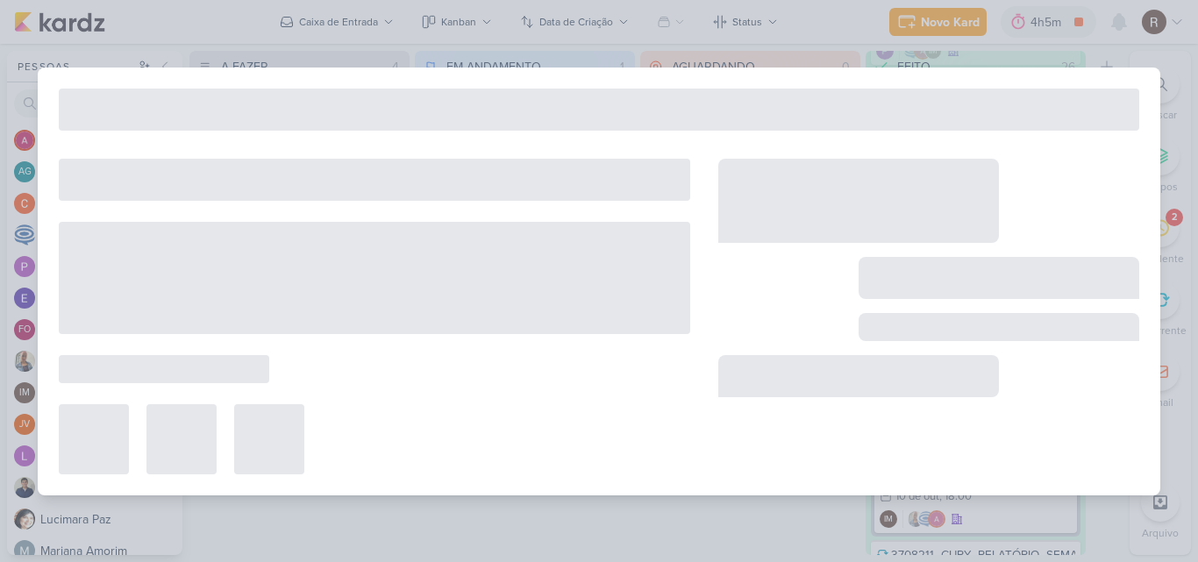
type input "1710062_TD_SUBSTITUIÇÃO_CRIATIVOS_META_LCSA"
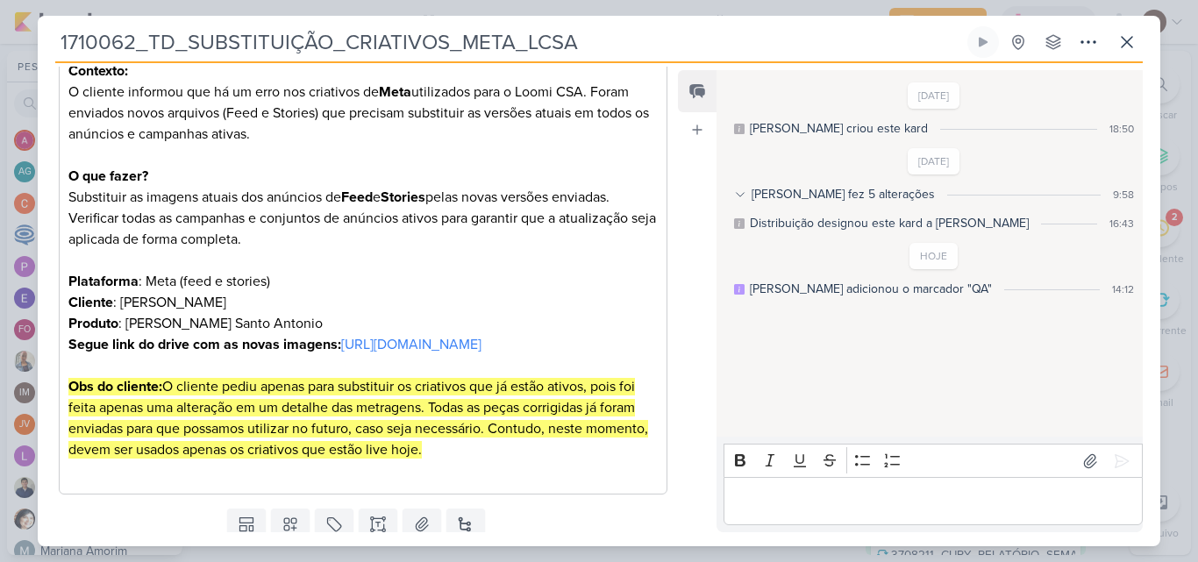
scroll to position [351, 0]
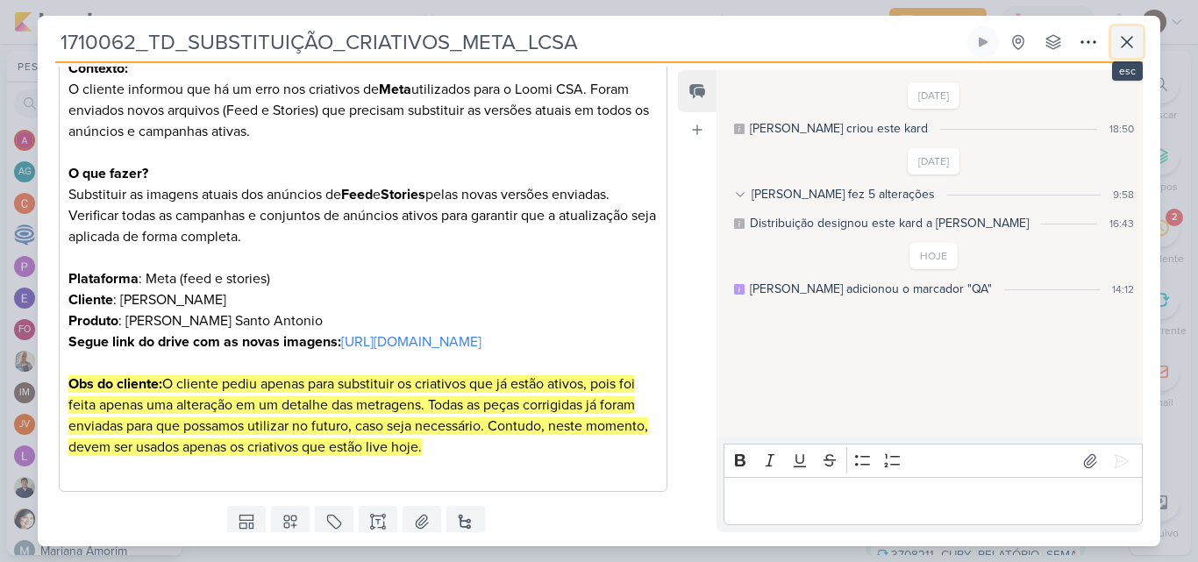
click at [1120, 41] on icon at bounding box center [1126, 42] width 21 height 21
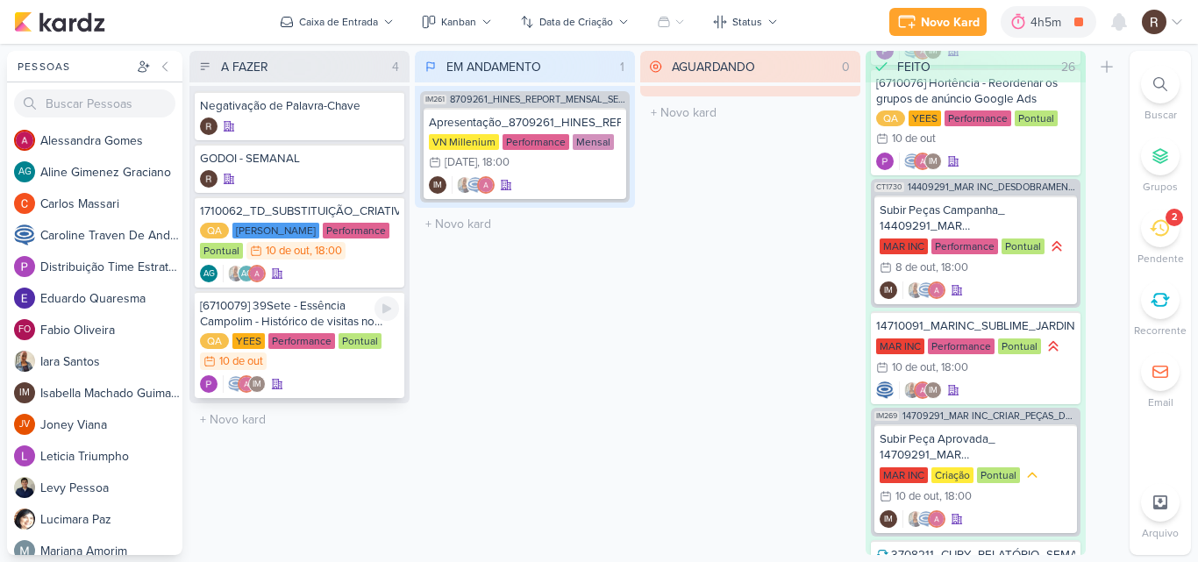
click at [318, 324] on div "[6710079] 39Sete - Essência Campolim - Histórico de visitas no Raio-x" at bounding box center [299, 314] width 199 height 32
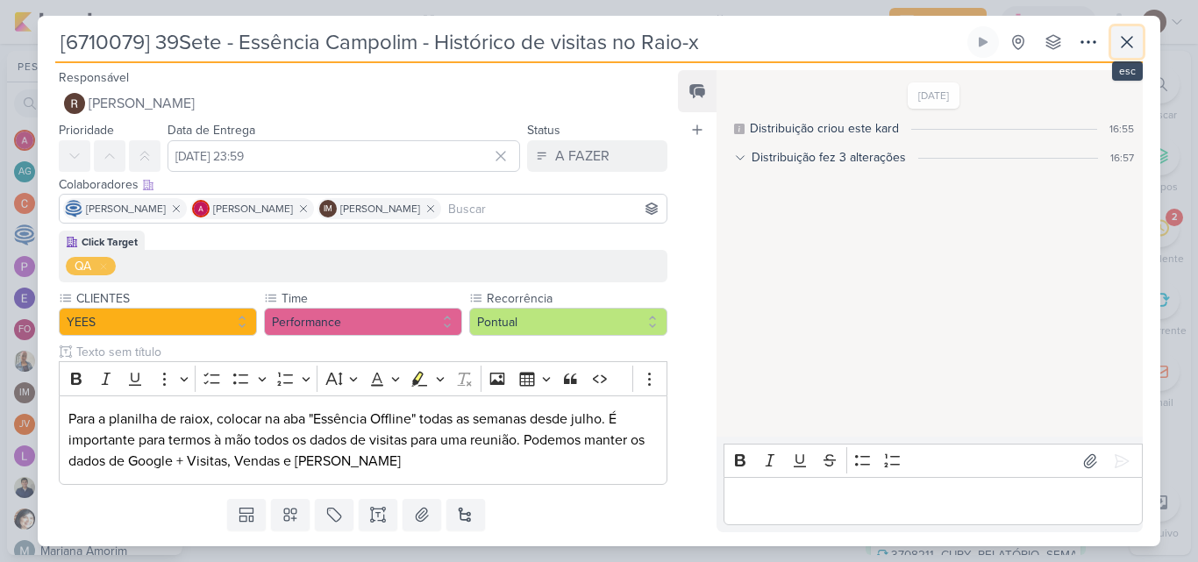
click at [1124, 45] on icon at bounding box center [1127, 42] width 11 height 11
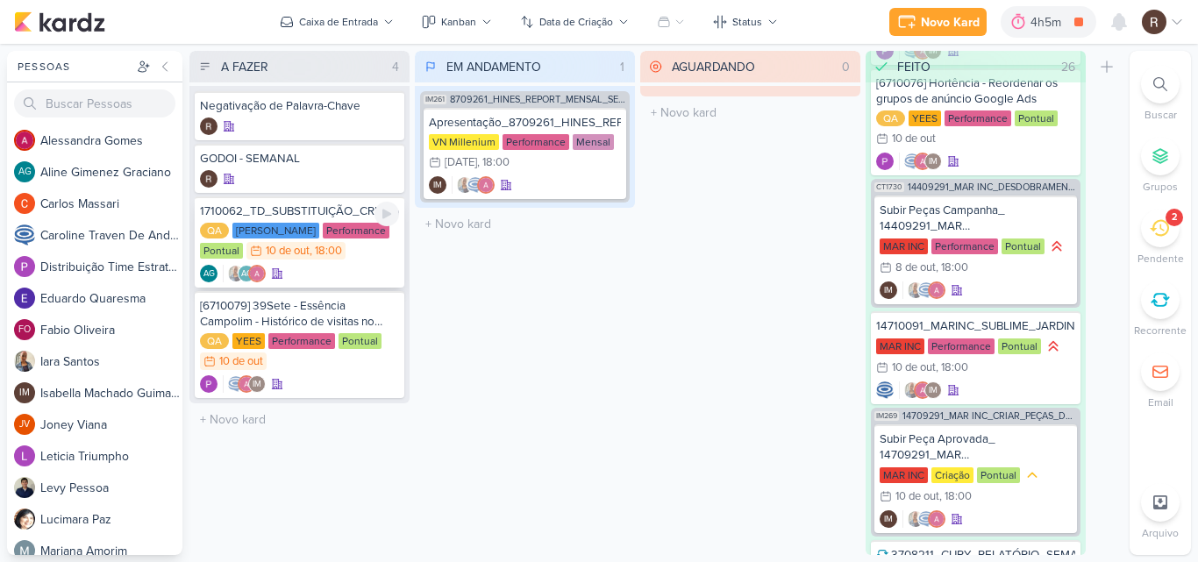
click at [394, 225] on div at bounding box center [386, 214] width 25 height 25
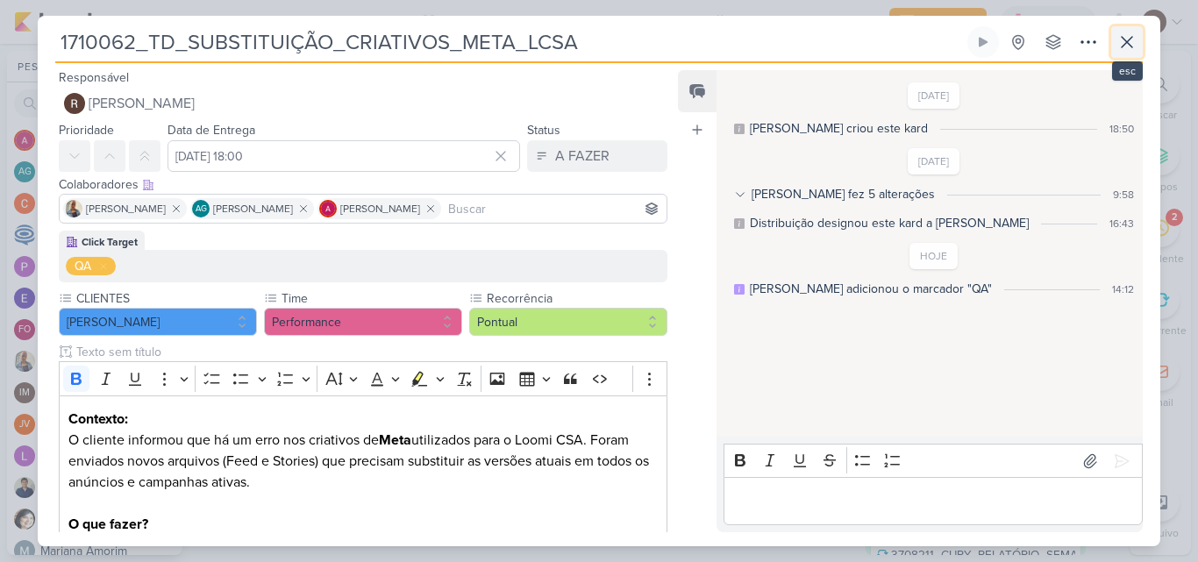
click at [1118, 45] on icon at bounding box center [1126, 42] width 21 height 21
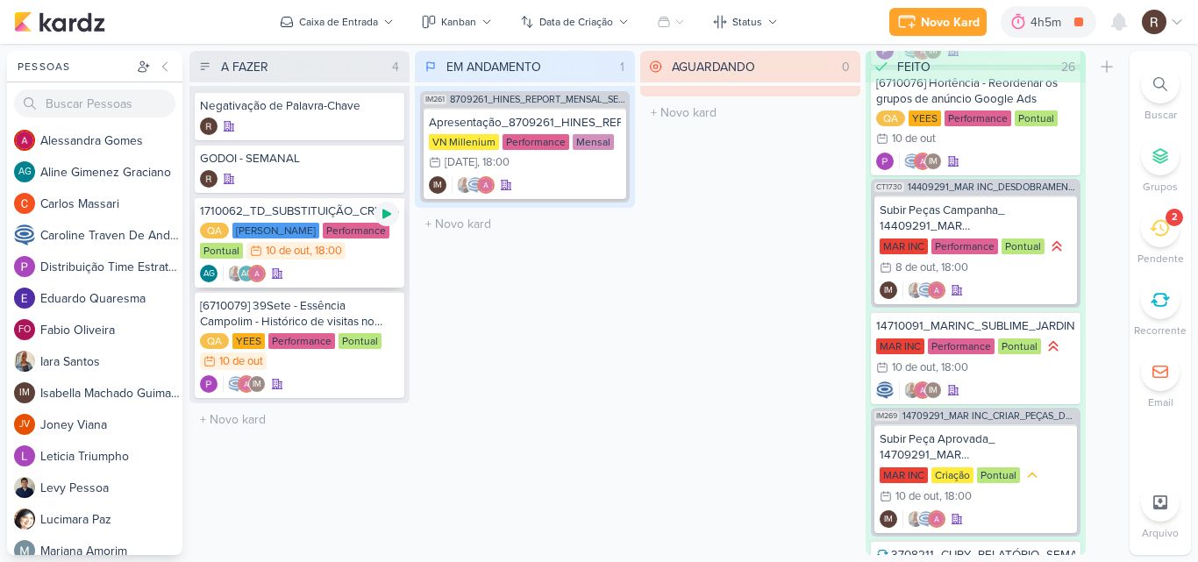
click at [381, 211] on icon at bounding box center [387, 214] width 14 height 14
click at [337, 249] on div ", 18:00" at bounding box center [326, 251] width 32 height 11
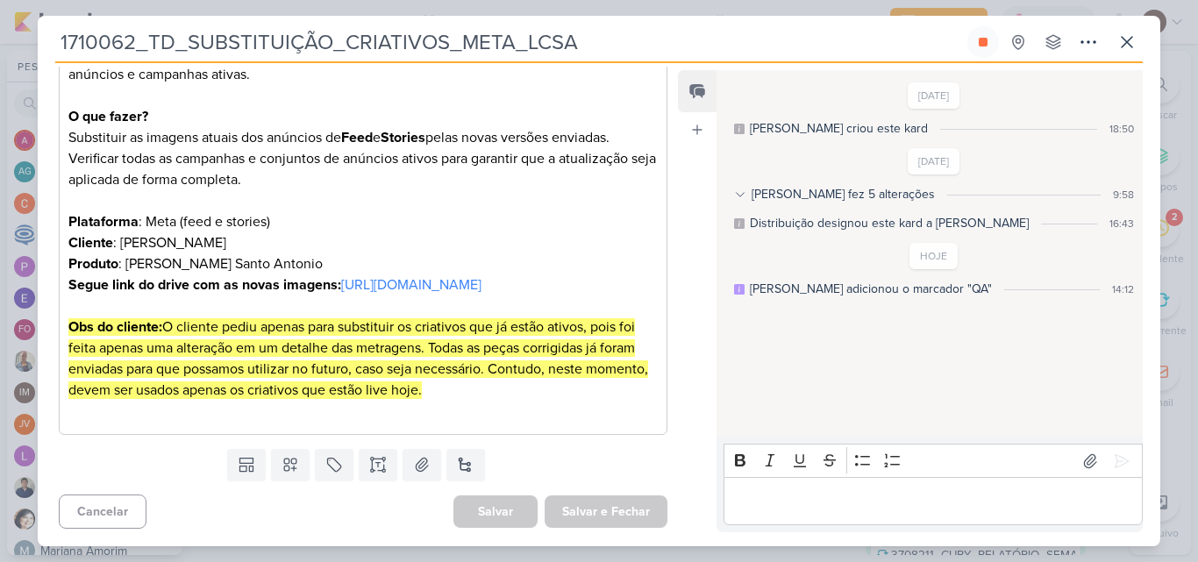
scroll to position [429, 0]
click at [821, 507] on p "Editor editing area: main" at bounding box center [932, 501] width 401 height 21
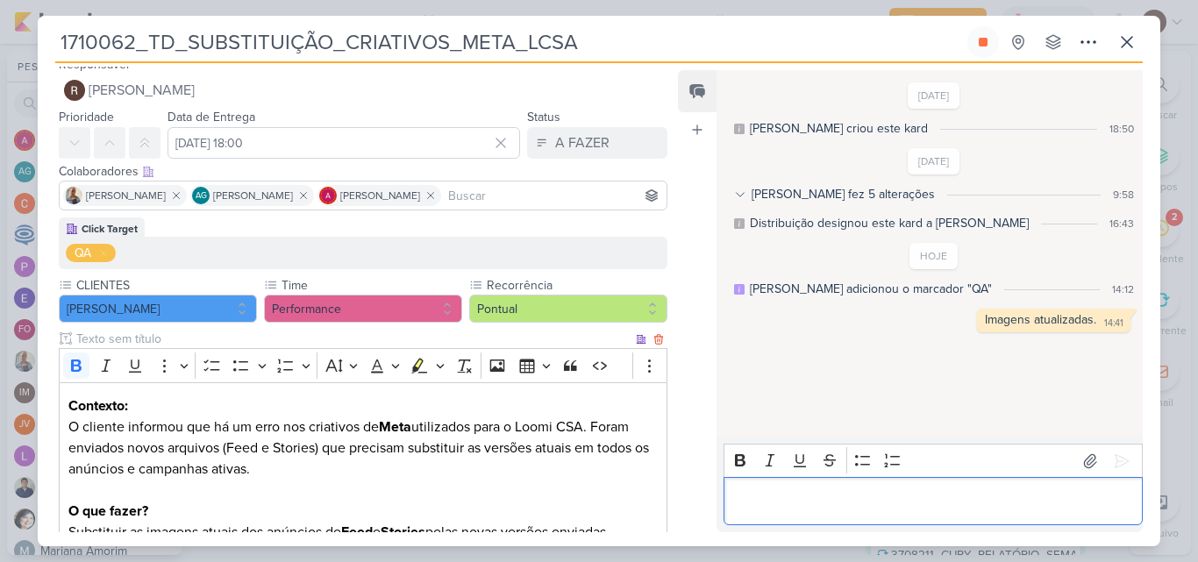
scroll to position [0, 0]
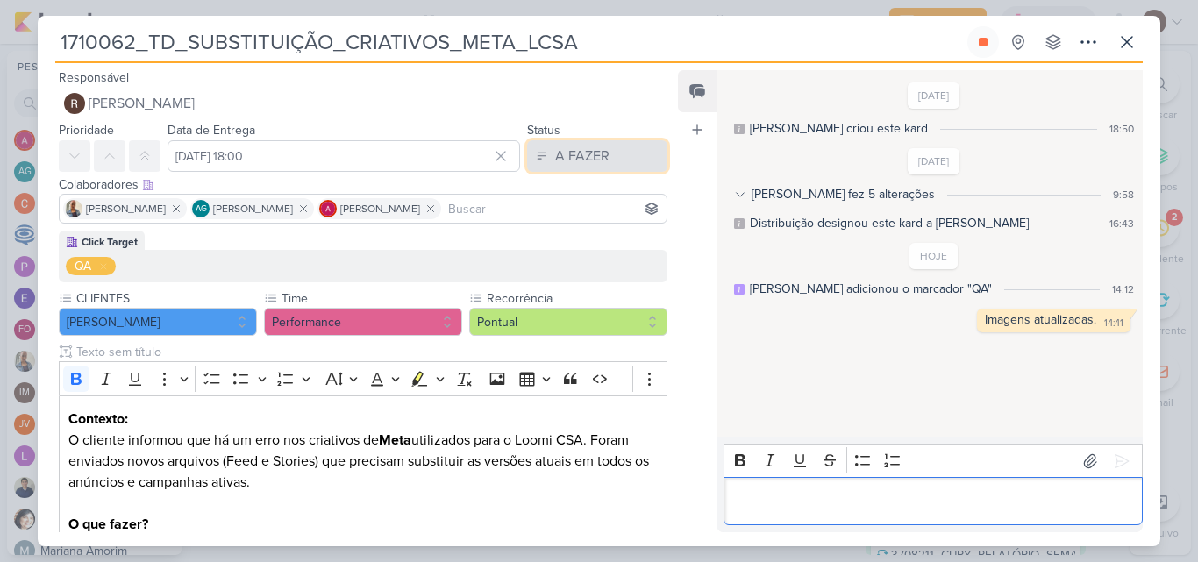
click at [586, 156] on div "A FAZER" at bounding box center [582, 156] width 54 height 21
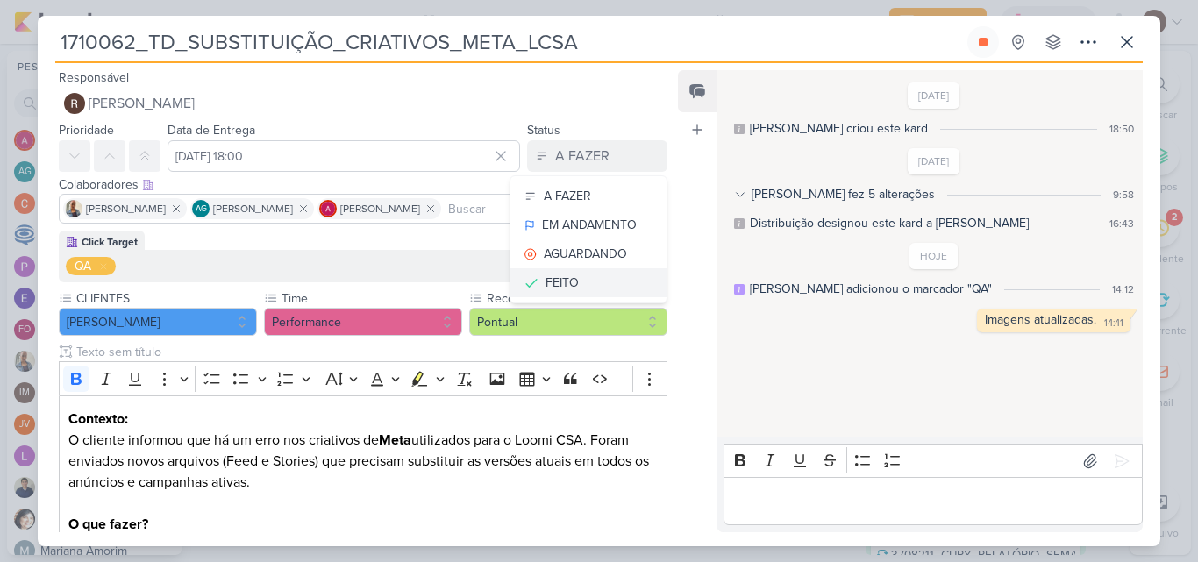
click at [583, 284] on button "FEITO" at bounding box center [588, 282] width 156 height 29
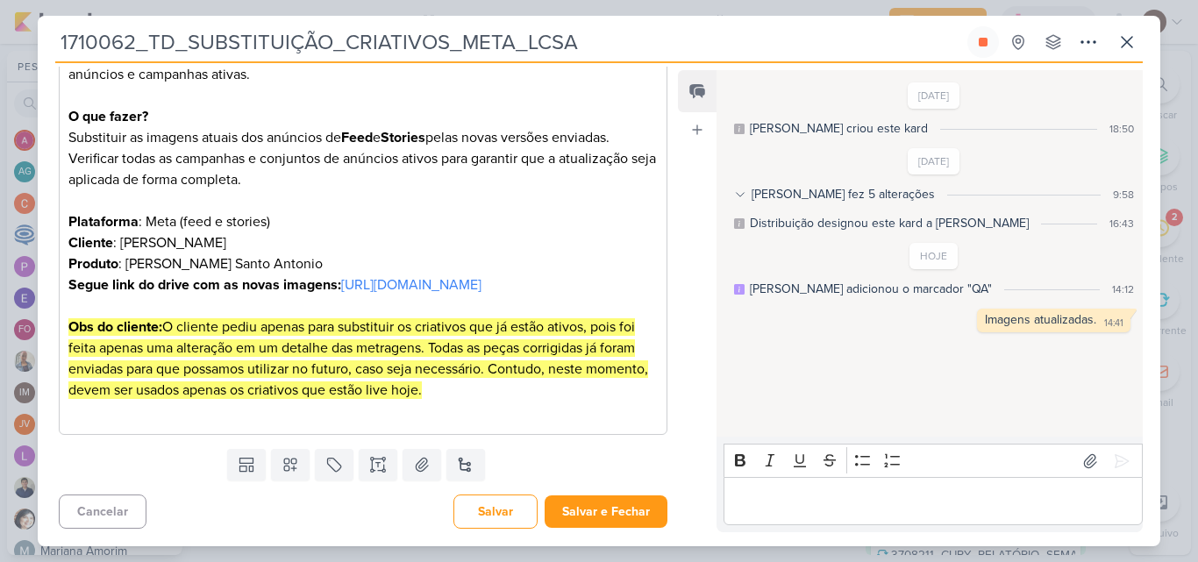
scroll to position [429, 0]
click at [610, 508] on button "Salvar e Fechar" at bounding box center [606, 511] width 123 height 32
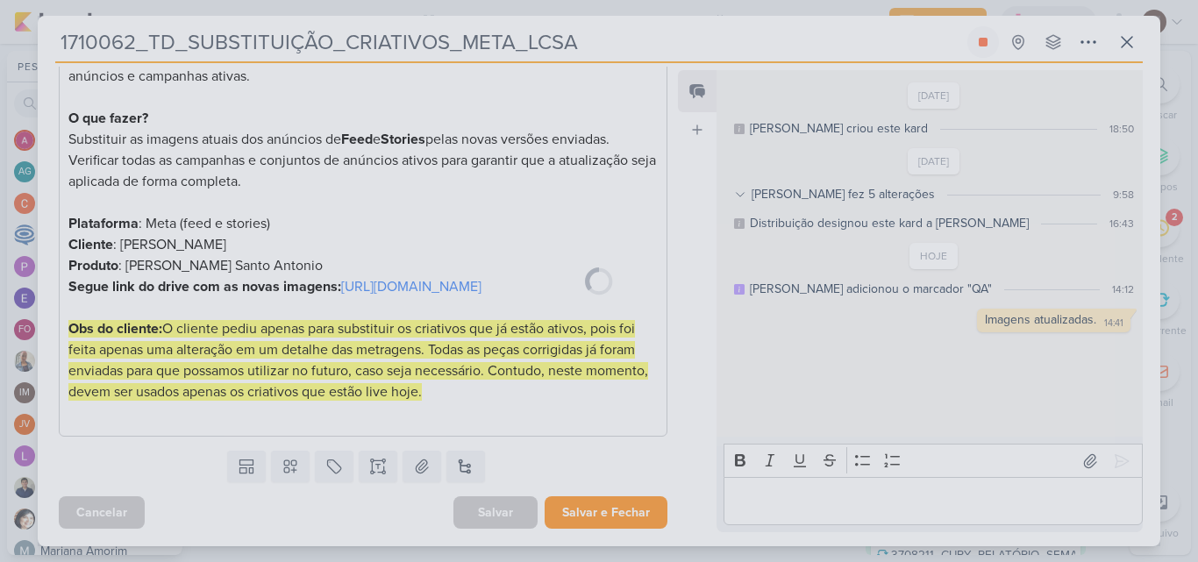
scroll to position [427, 0]
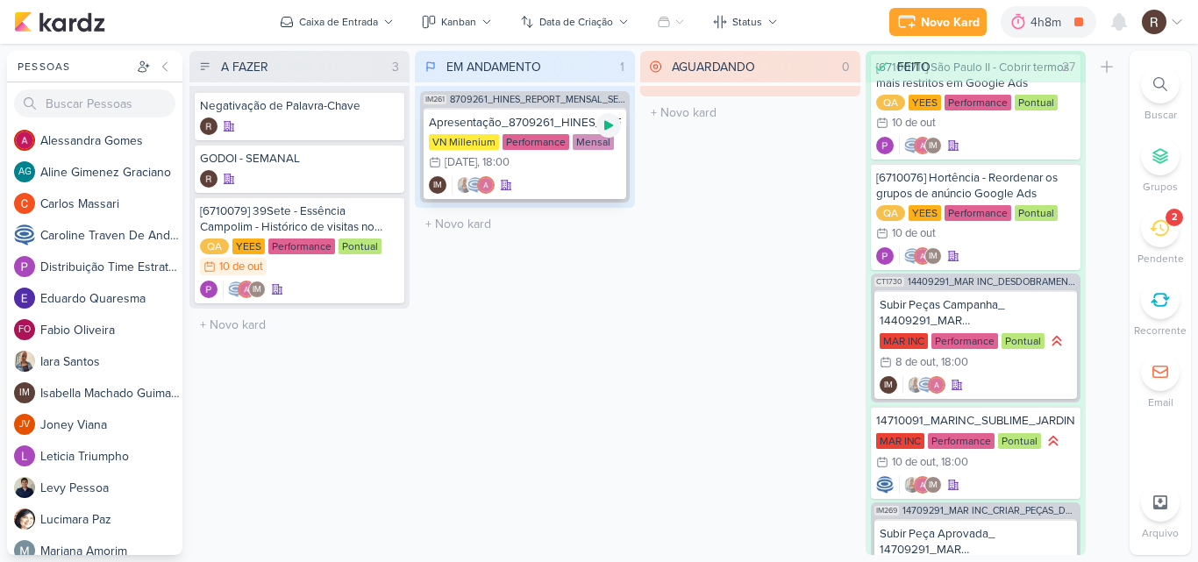
click at [617, 125] on div at bounding box center [608, 125] width 25 height 25
click at [525, 131] on div "Apresentação_8709261_HINES_REPORT_MENSAL_SETEMBRO VN Millenium Performance Mens…" at bounding box center [525, 153] width 203 height 91
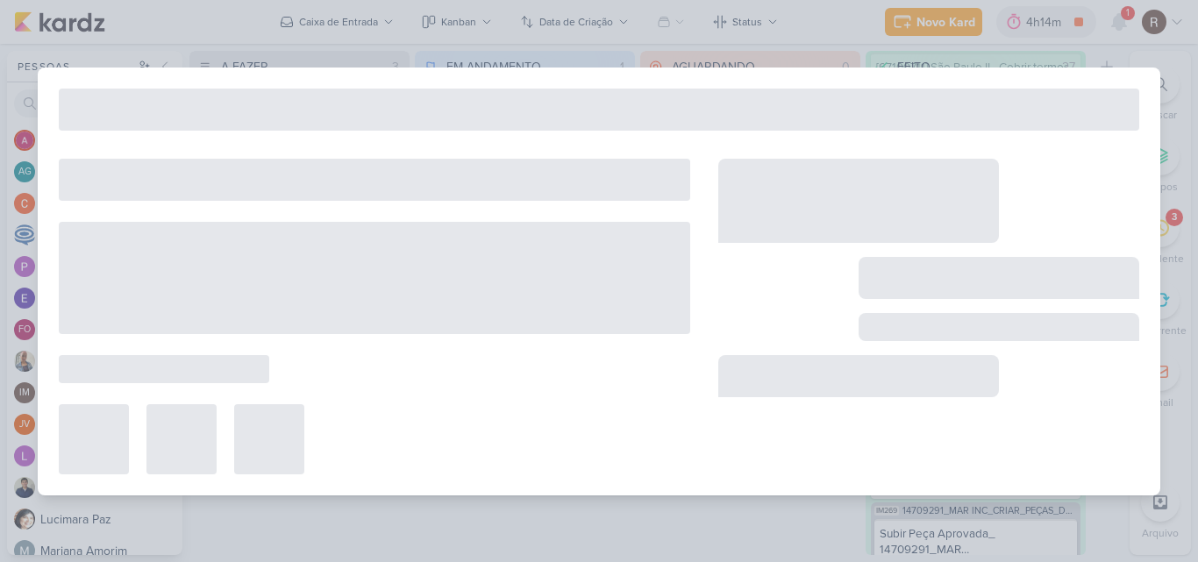
type input "Apresentação_8709261_HINES_REPORT_MENSAL_SETEMBRO"
type input "14 de outubro de 2025 às 18:00"
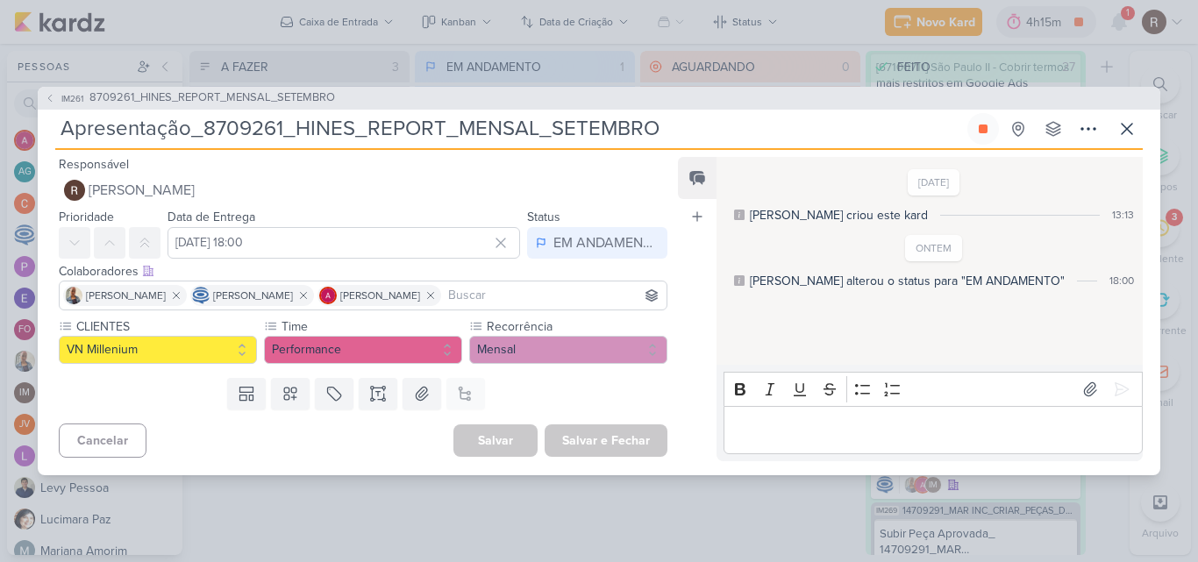
click at [769, 432] on p "Editor editing area: main" at bounding box center [932, 429] width 401 height 21
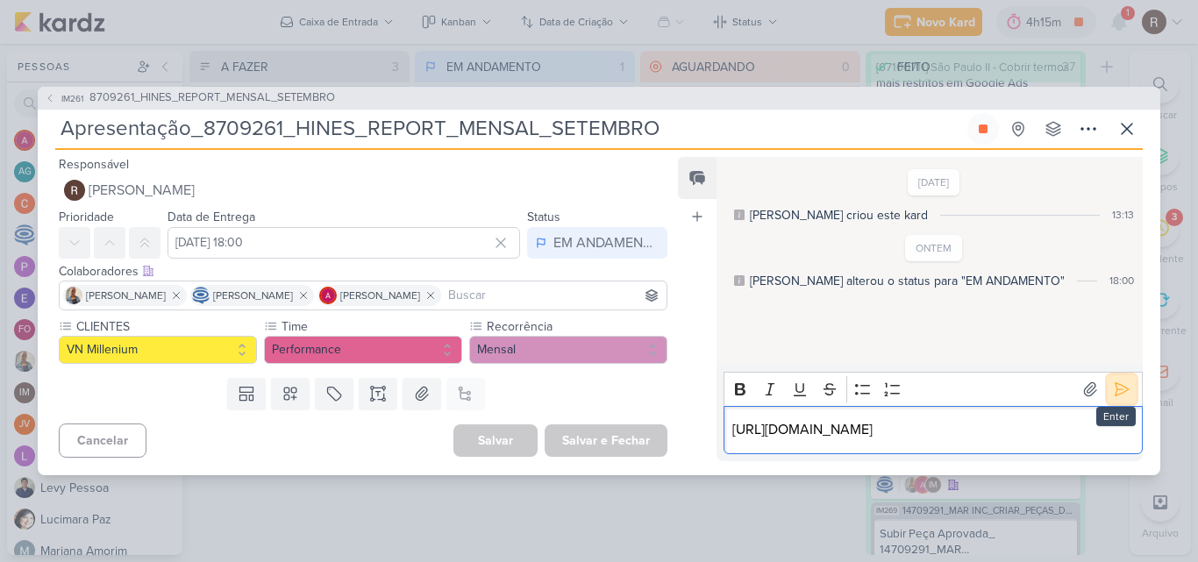
click at [1113, 381] on icon at bounding box center [1122, 390] width 18 height 18
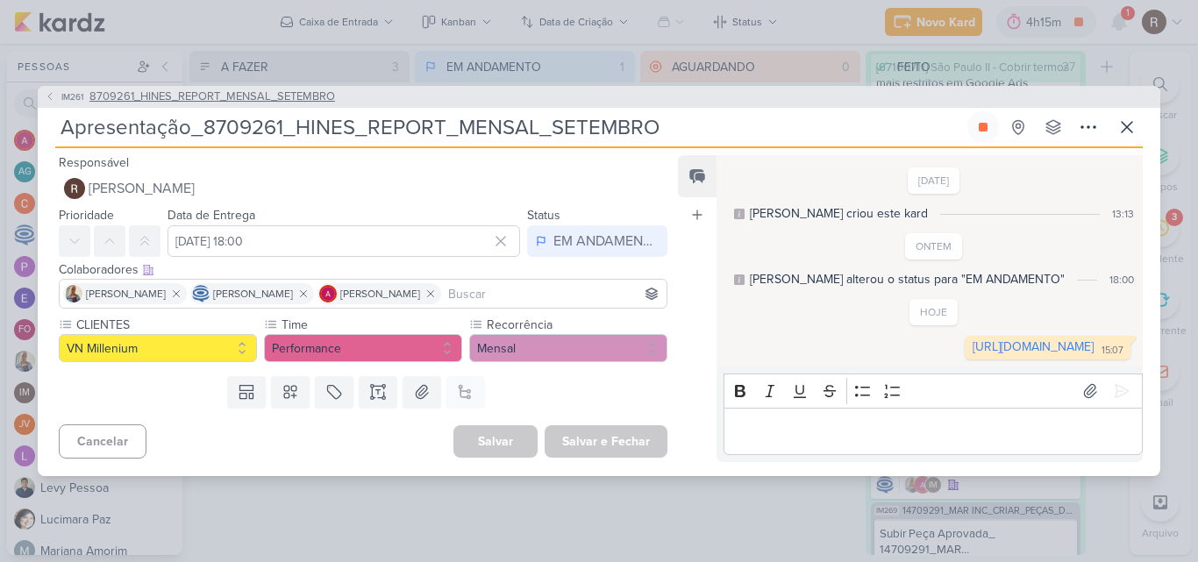
click at [310, 89] on span "8709261_HINES_REPORT_MENSAL_SETEMBRO" at bounding box center [212, 98] width 246 height 18
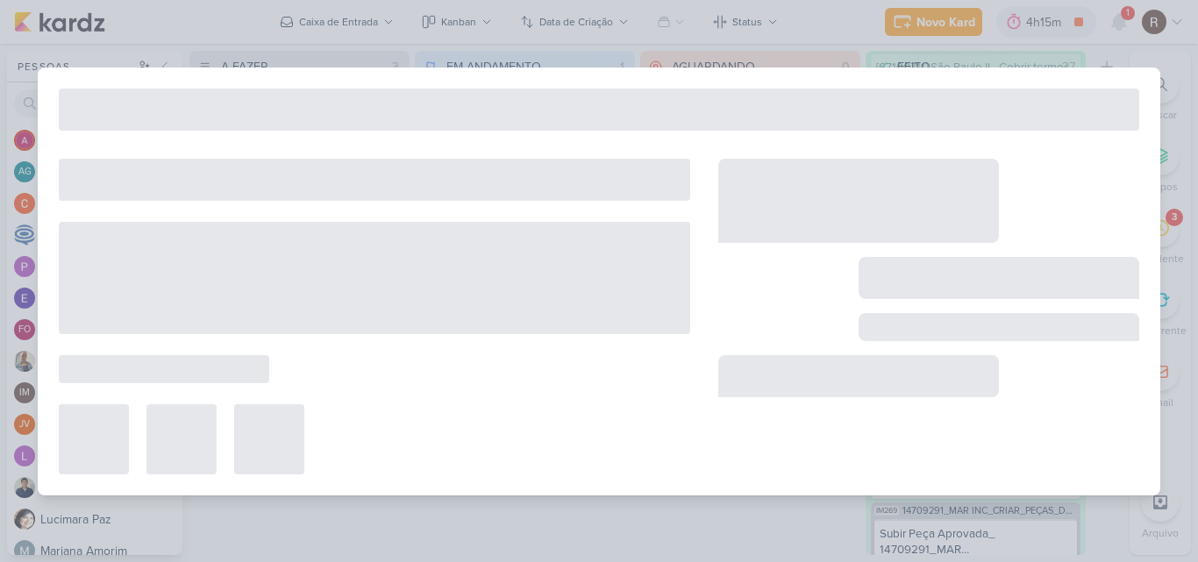
type input "8709261_HINES_REPORT_MENSAL_SETEMBRO"
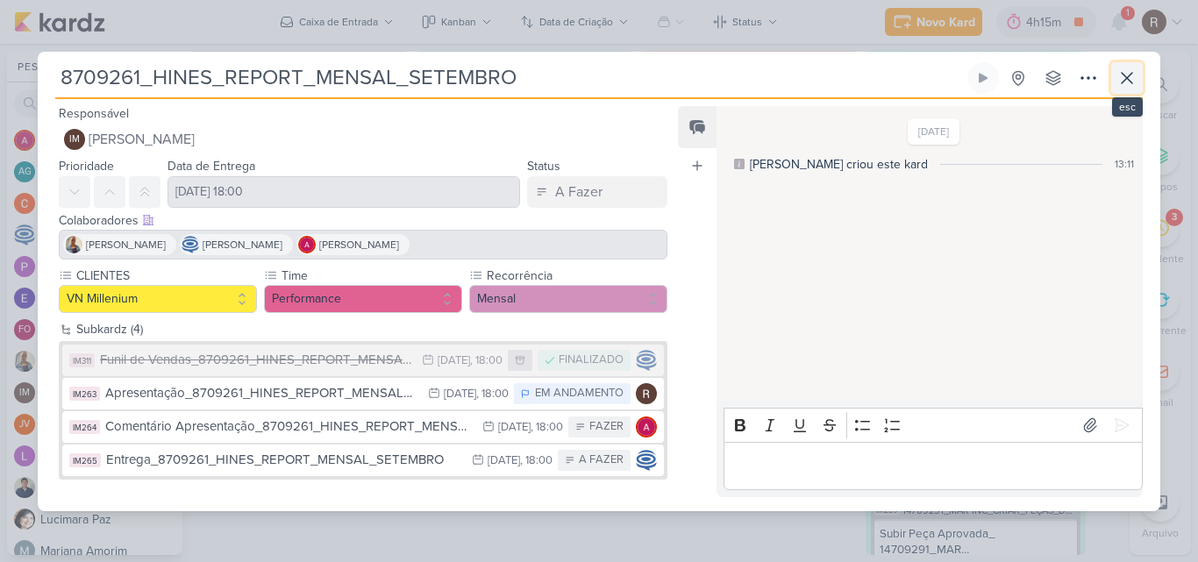
click at [1115, 80] on button at bounding box center [1127, 78] width 32 height 32
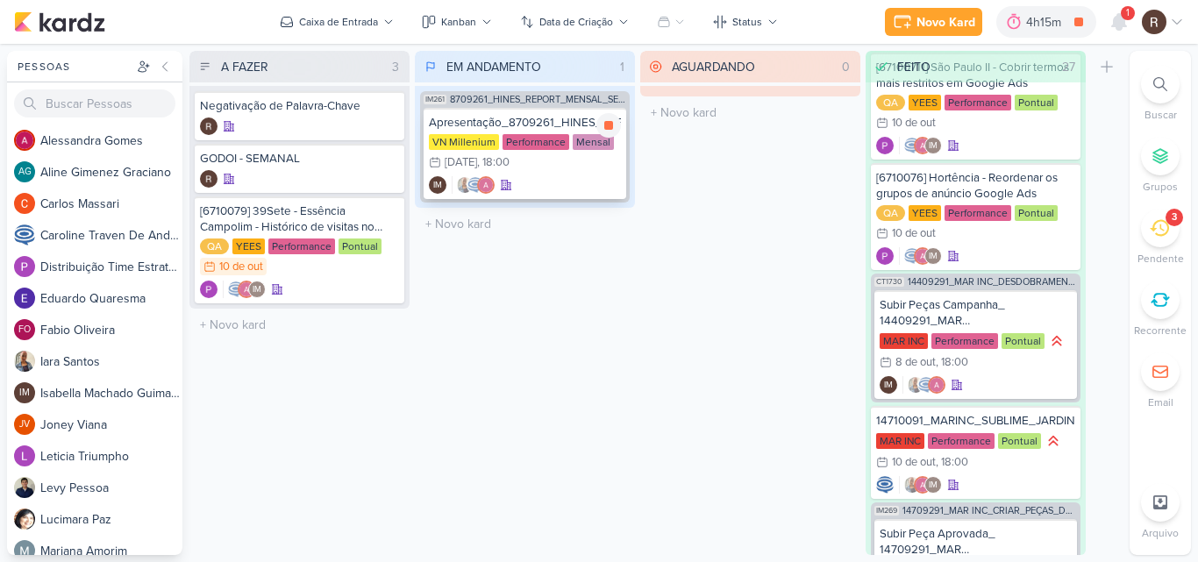
click at [510, 160] on div ", 18:00" at bounding box center [493, 162] width 32 height 11
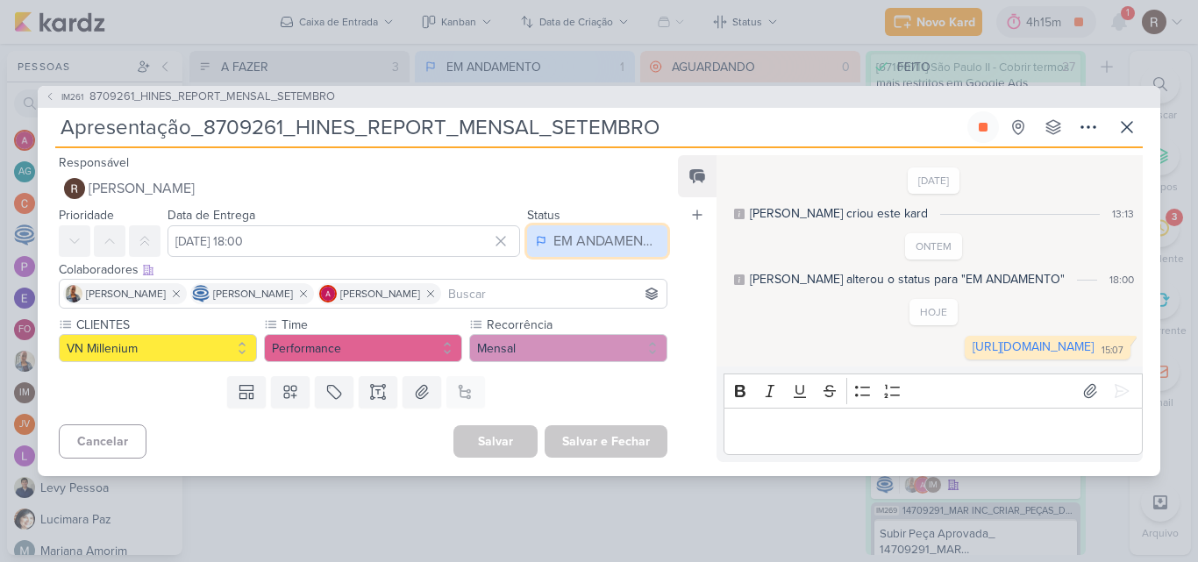
click at [555, 240] on div "EM ANDAMENTO" at bounding box center [605, 241] width 105 height 21
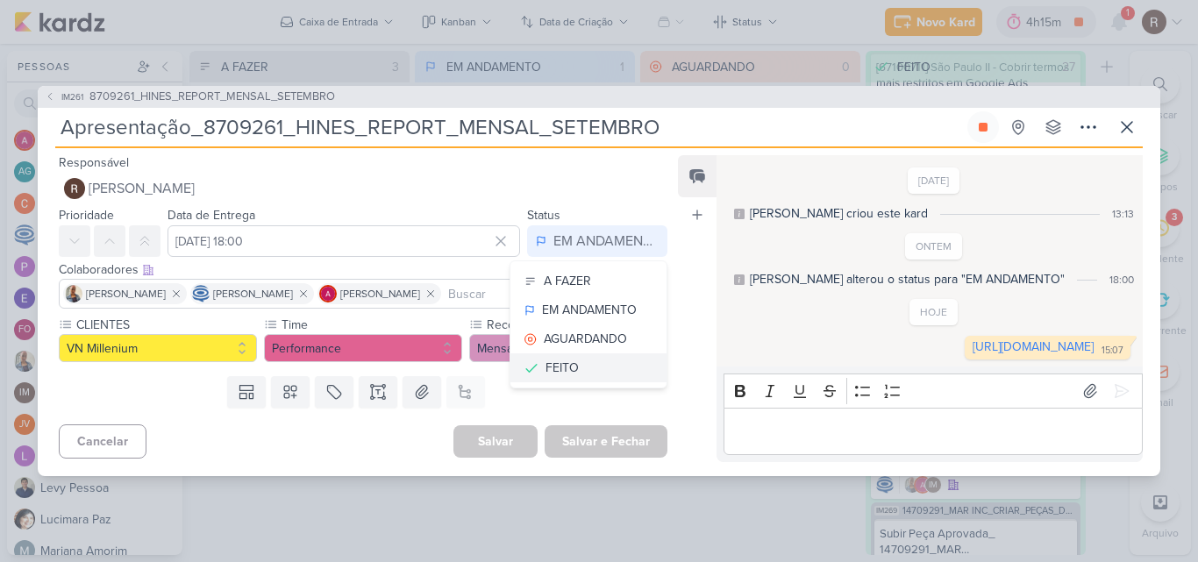
click at [587, 365] on button "FEITO" at bounding box center [588, 367] width 156 height 29
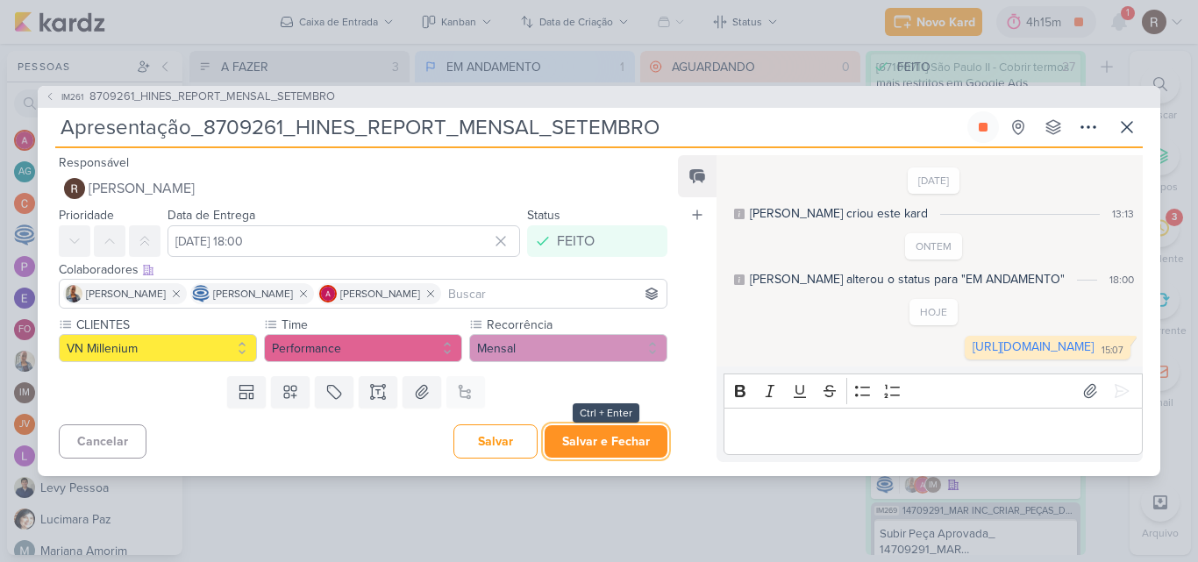
click at [600, 446] on button "Salvar e Fechar" at bounding box center [606, 441] width 123 height 32
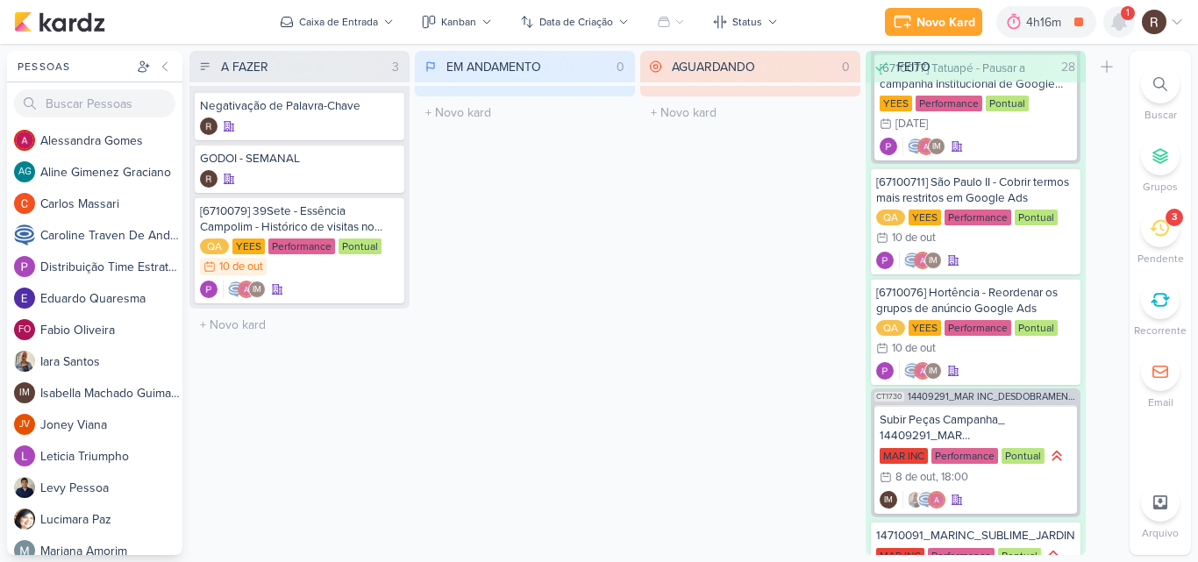
click at [1120, 33] on div at bounding box center [1119, 22] width 32 height 32
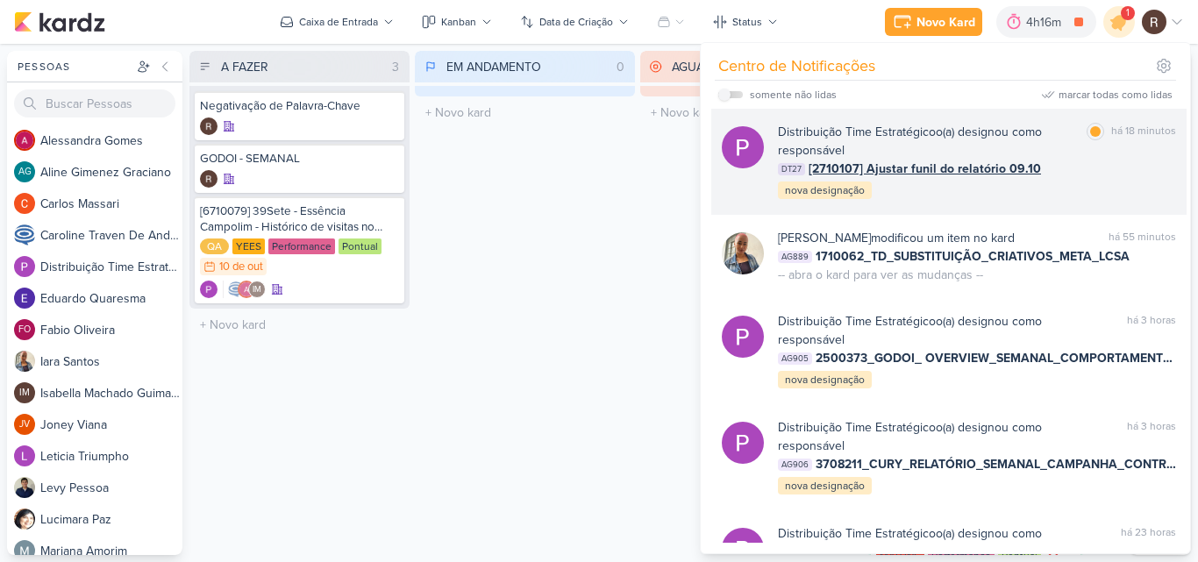
click at [1098, 181] on div "Distribuição Time Estratégico o(a) designou como responsável marcar como lida h…" at bounding box center [977, 162] width 398 height 78
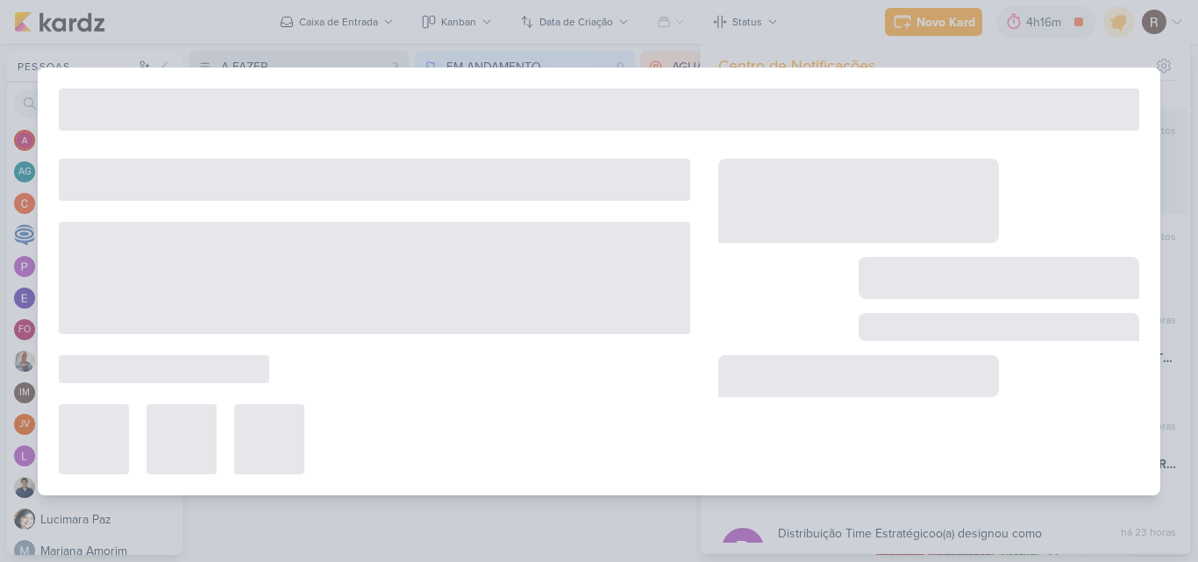
type input "[2710107] Ajustar funil do relatório 09.10"
type input "13 de outubro de 2025 às 23:59"
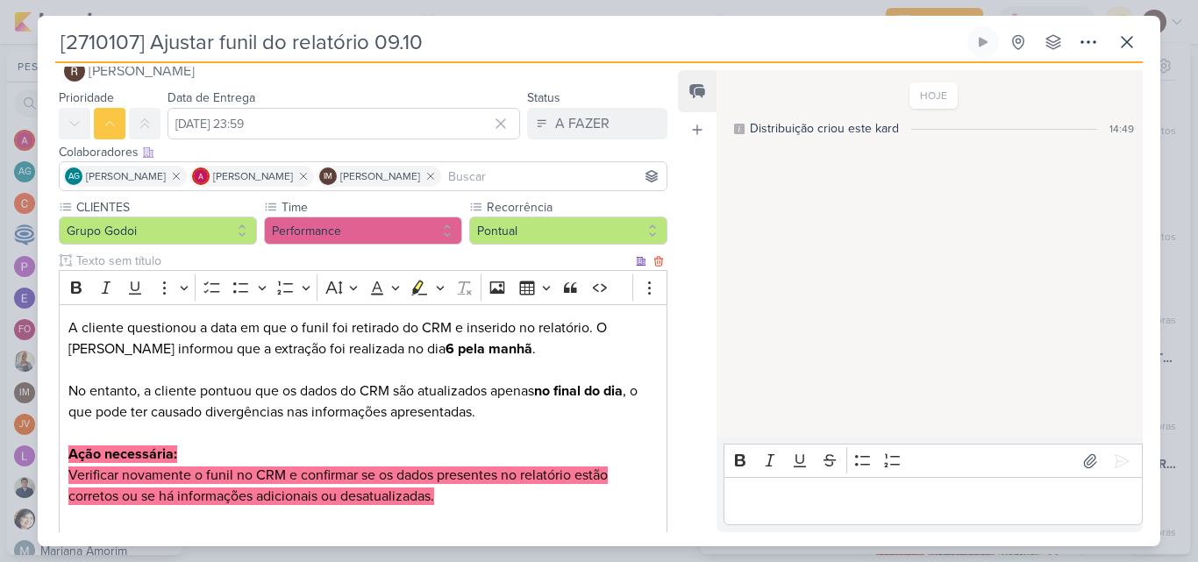
scroll to position [88, 0]
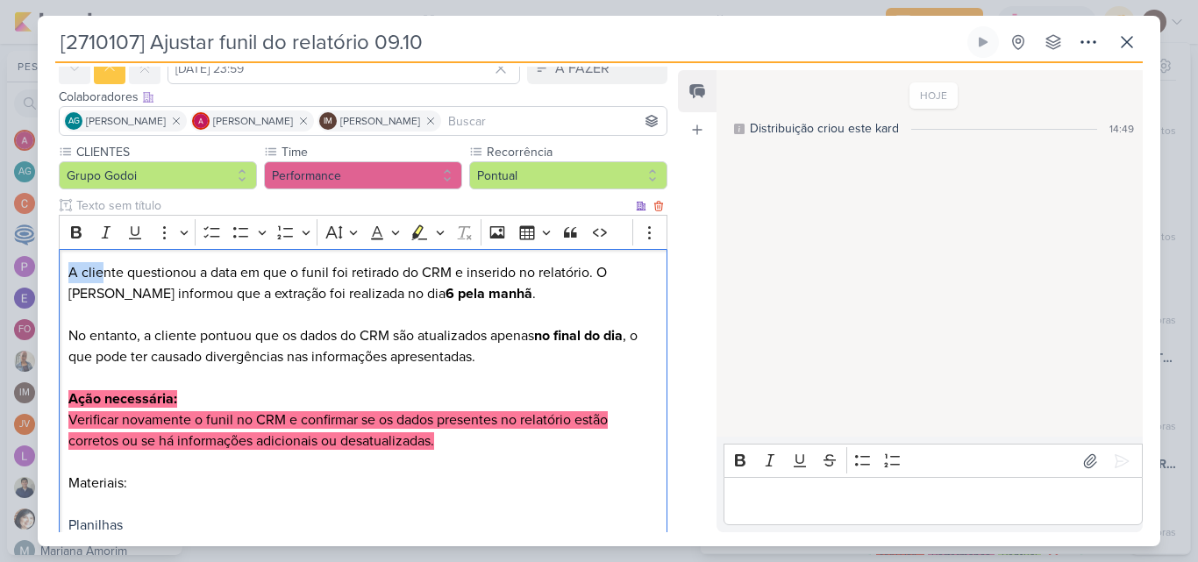
drag, startPoint x: 72, startPoint y: 274, endPoint x: 99, endPoint y: 273, distance: 27.2
click at [99, 273] on p "A cliente questionou a data em que o funil foi retirado do CRM e inserido no re…" at bounding box center [362, 283] width 589 height 42
click at [134, 280] on p "A cliente questionou a data em que o funil foi retirado do CRM e inserido no re…" at bounding box center [362, 283] width 589 height 42
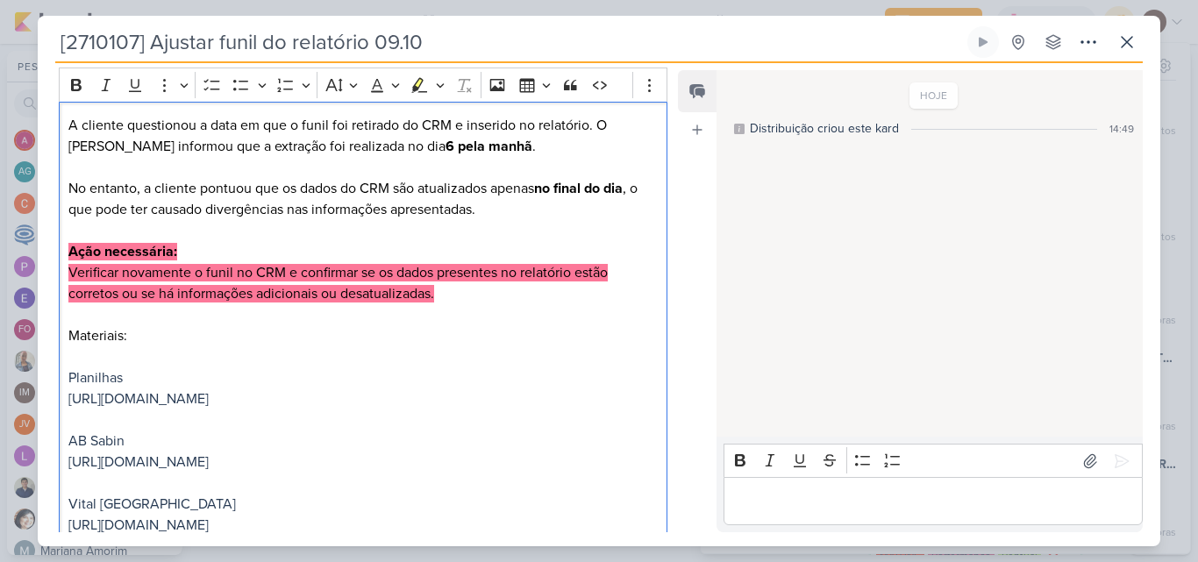
scroll to position [149, 0]
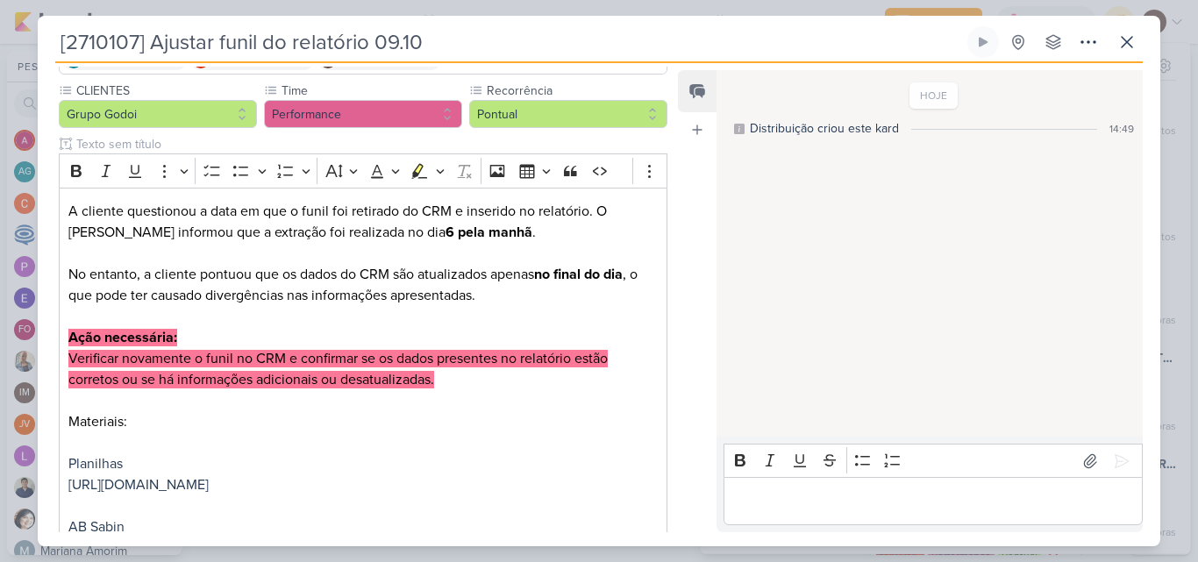
click at [818, 251] on div "HOJE Distribuição criou este kard 14:49" at bounding box center [928, 254] width 424 height 365
click at [1116, 43] on button at bounding box center [1127, 42] width 32 height 32
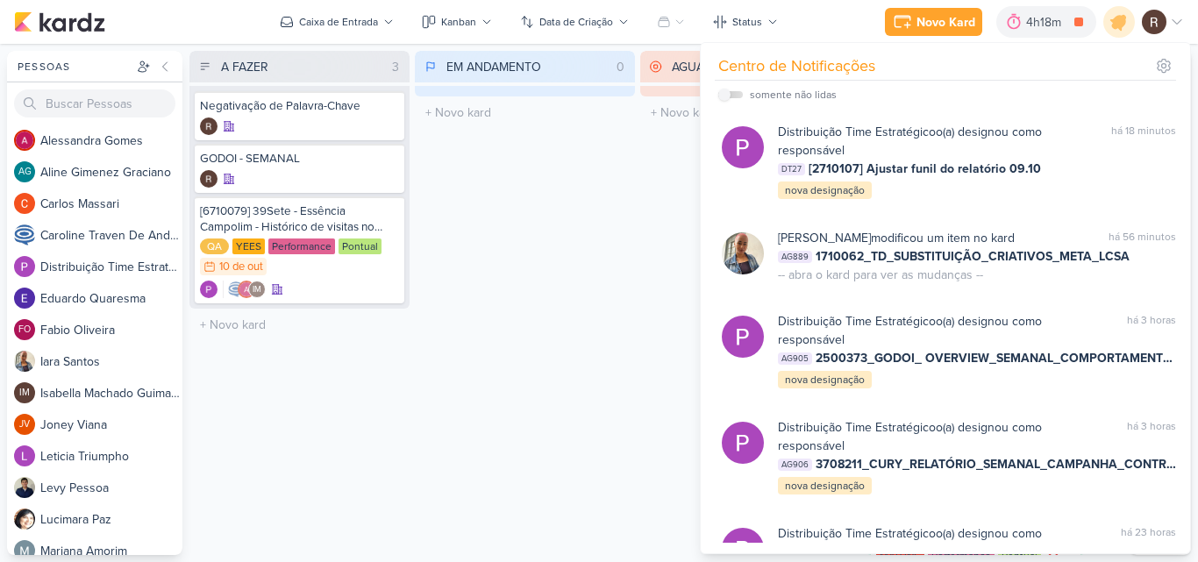
click at [623, 195] on div "EM ANDAMENTO 0 Mover Para Esquerda Mover Para Direita Deletar O título do kard …" at bounding box center [525, 303] width 220 height 504
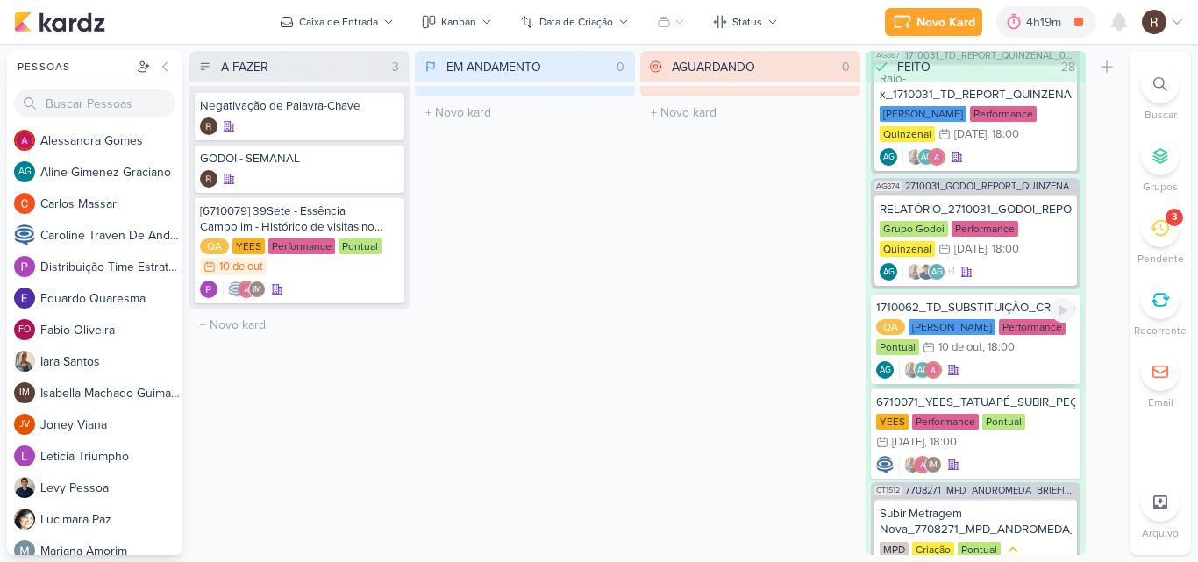
scroll to position [1929, 0]
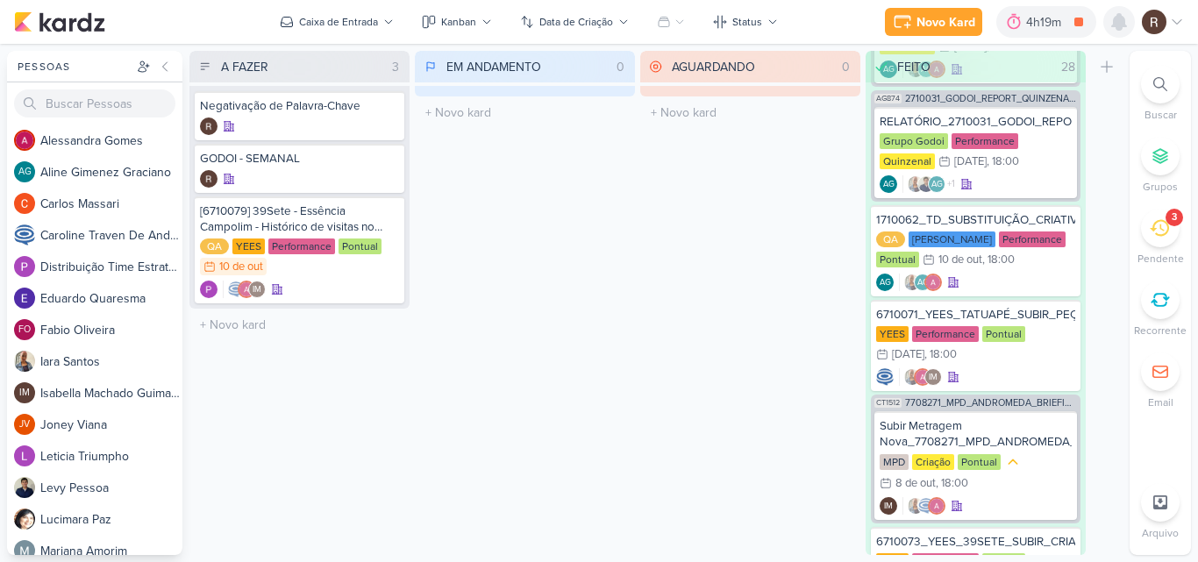
click at [1110, 16] on icon at bounding box center [1119, 21] width 21 height 21
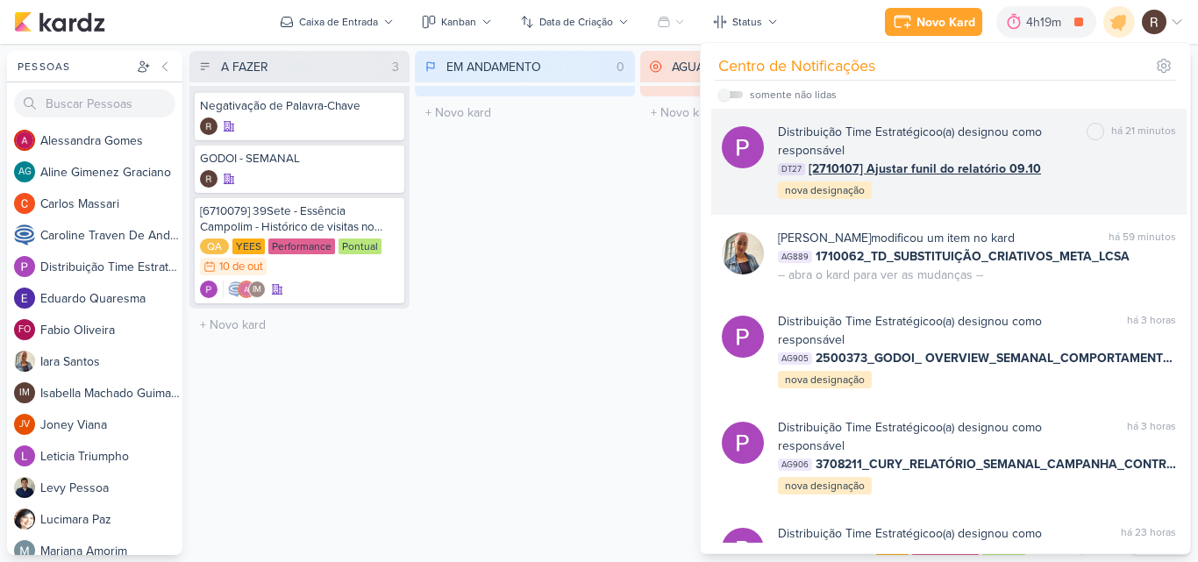
click at [1063, 158] on div "Distribuição Time Estratégico o(a) designou como responsável" at bounding box center [929, 141] width 302 height 37
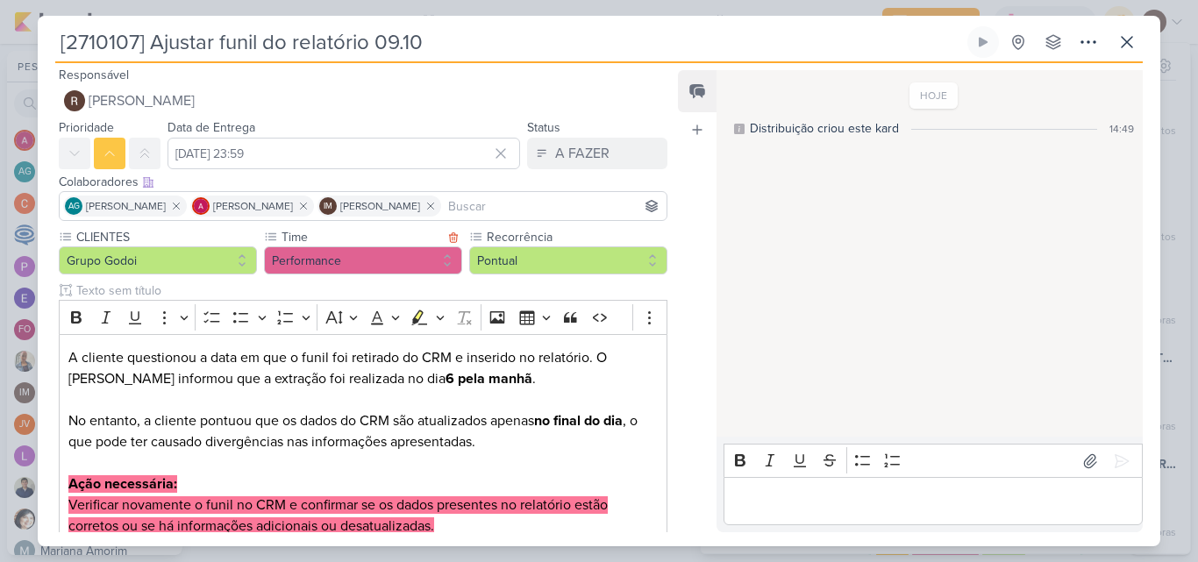
scroll to position [0, 0]
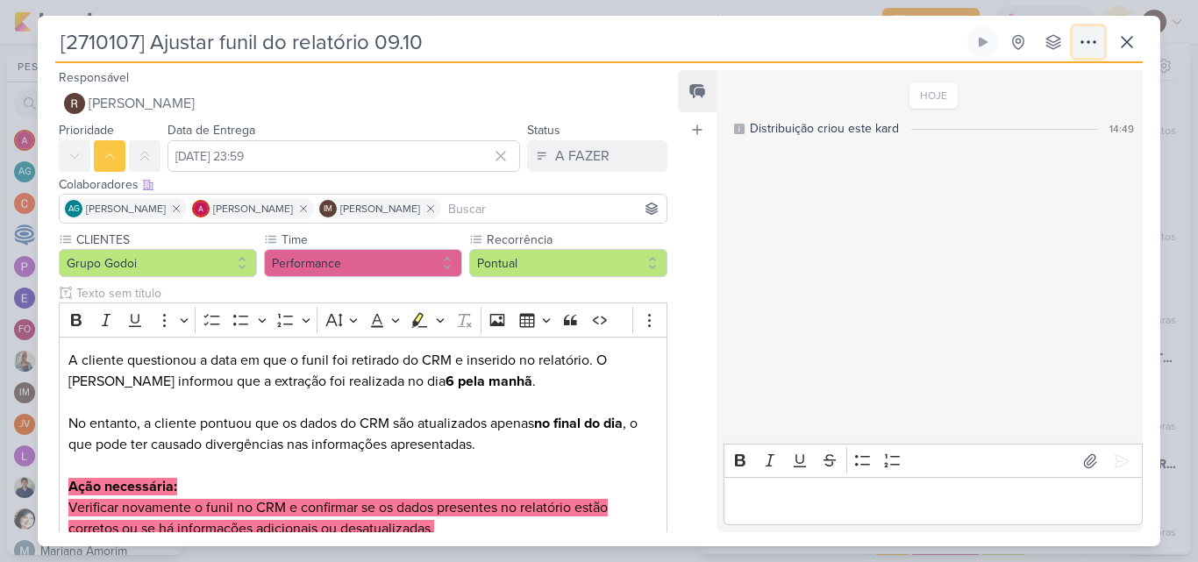
click at [1081, 41] on icon at bounding box center [1088, 42] width 14 height 2
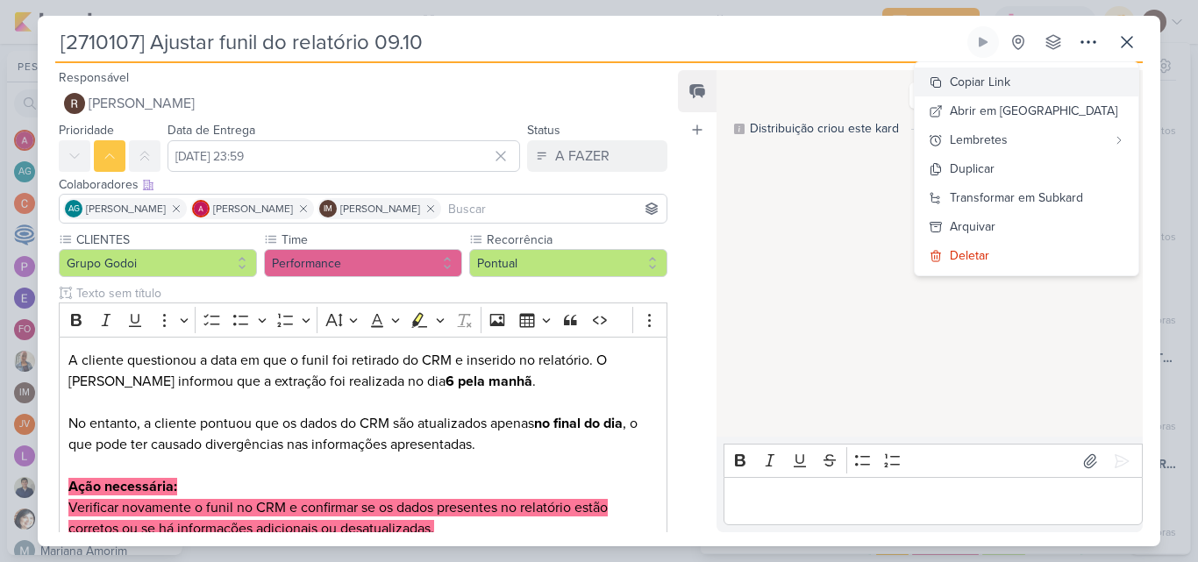
click at [1048, 80] on button "Copiar Link" at bounding box center [1027, 82] width 224 height 29
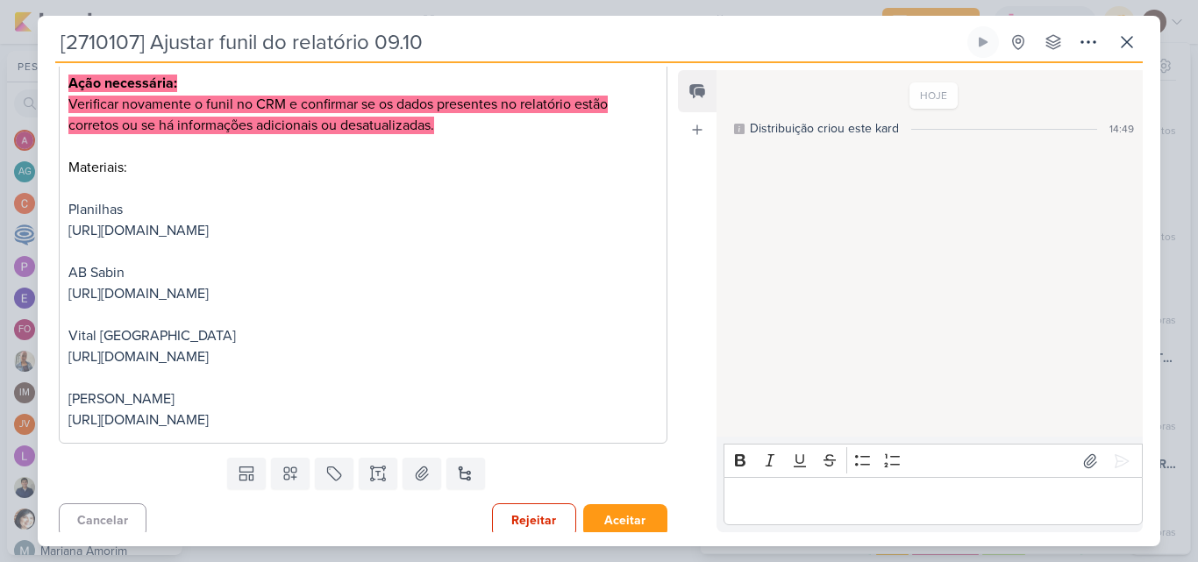
scroll to position [412, 0]
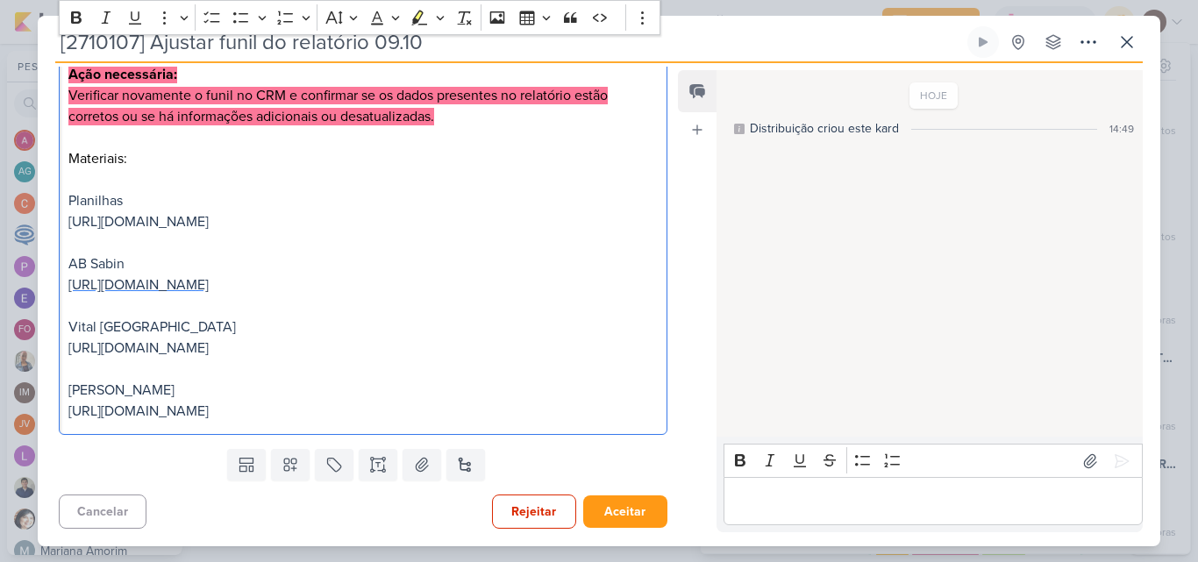
click at [166, 284] on span "https://www.canva.com/design/DAG1IQD_Fj0/SPp0NA7S2w3VIM4hbKcHhg/edit" at bounding box center [138, 285] width 140 height 18
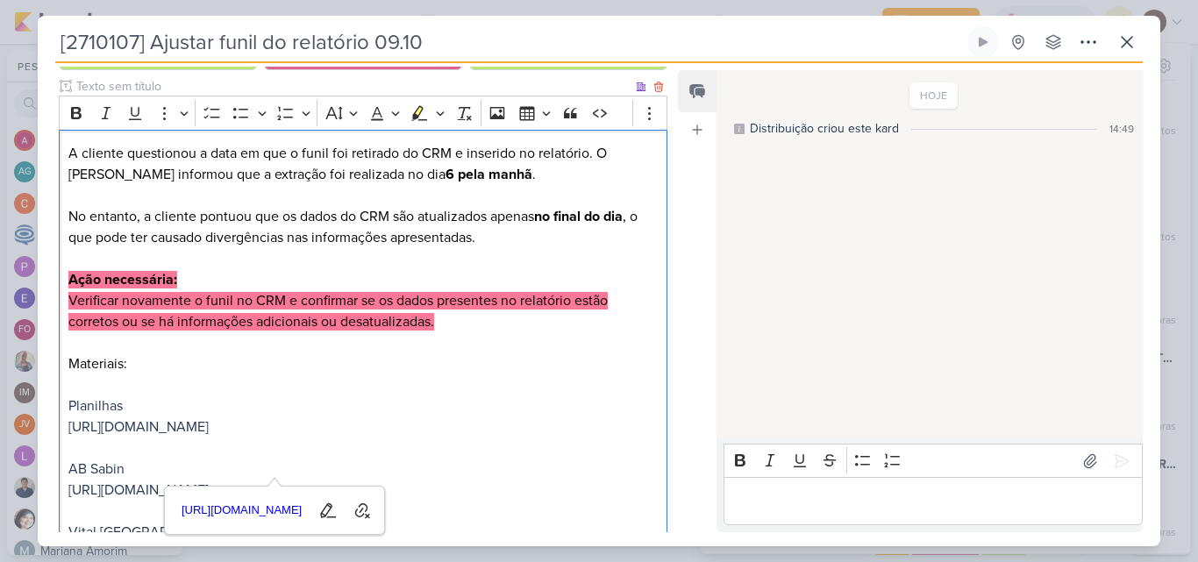
scroll to position [149, 0]
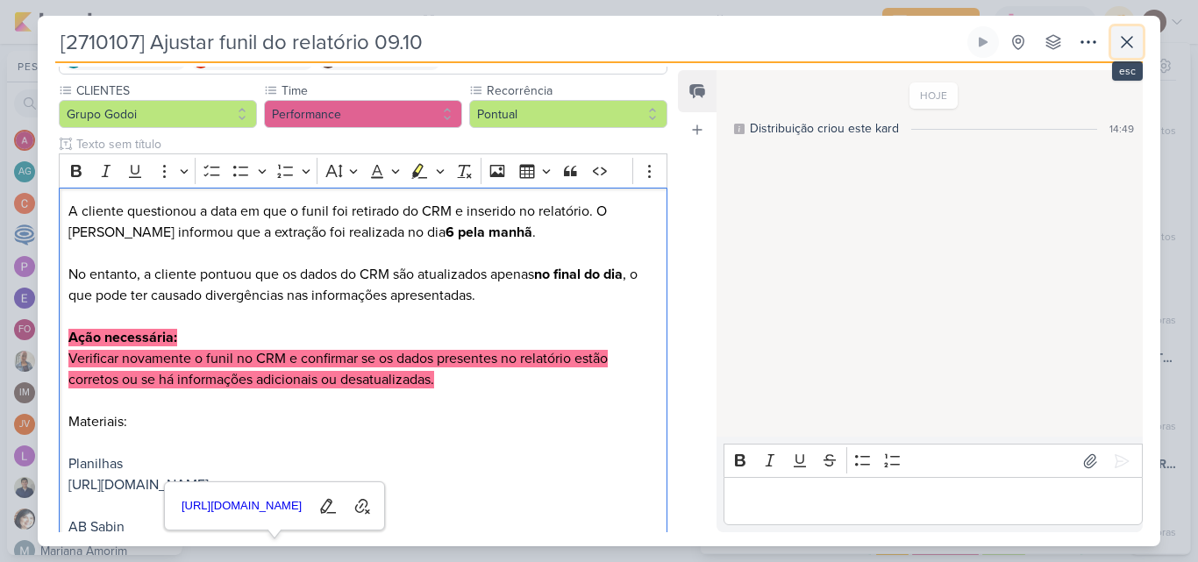
click at [1126, 49] on icon at bounding box center [1126, 42] width 21 height 21
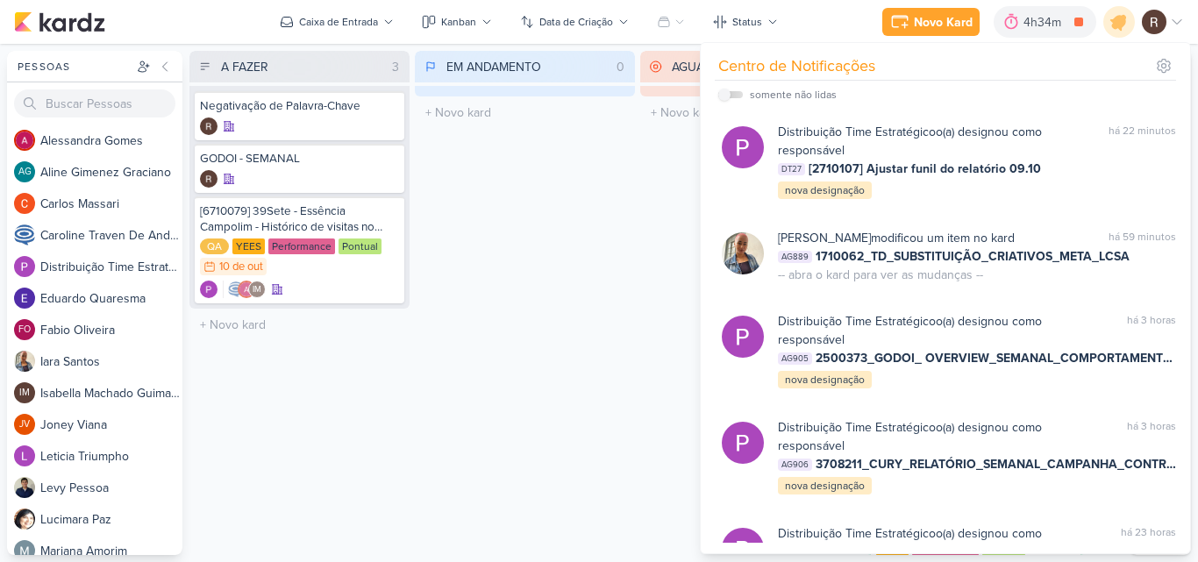
click at [582, 212] on div "EM ANDAMENTO 0 Mover Para Esquerda Mover Para Direita Deletar O título do kard …" at bounding box center [525, 303] width 220 height 504
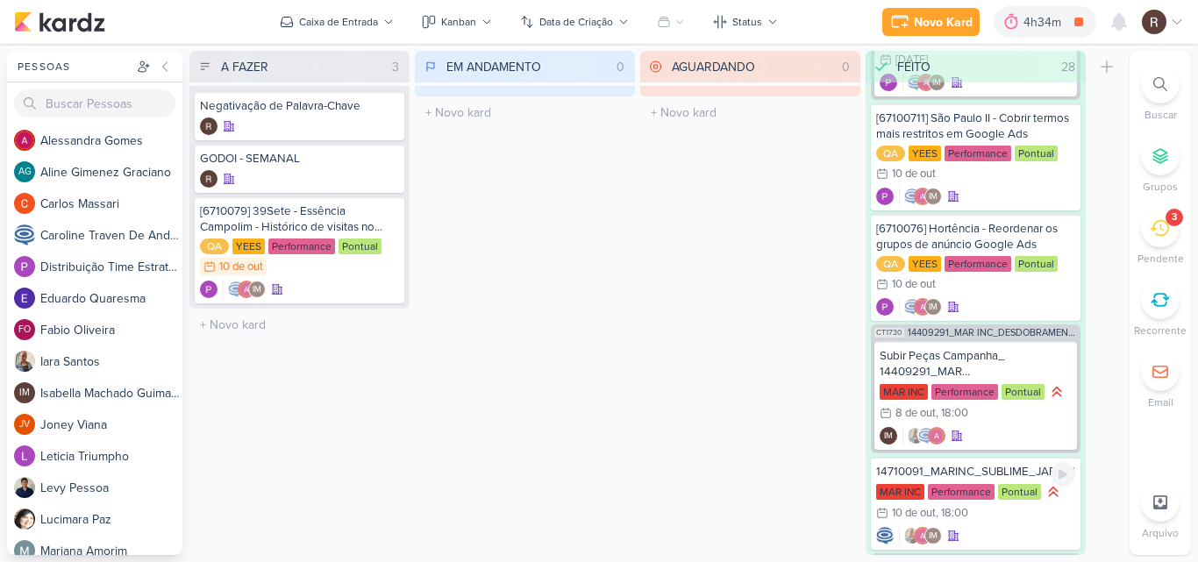
scroll to position [3133, 0]
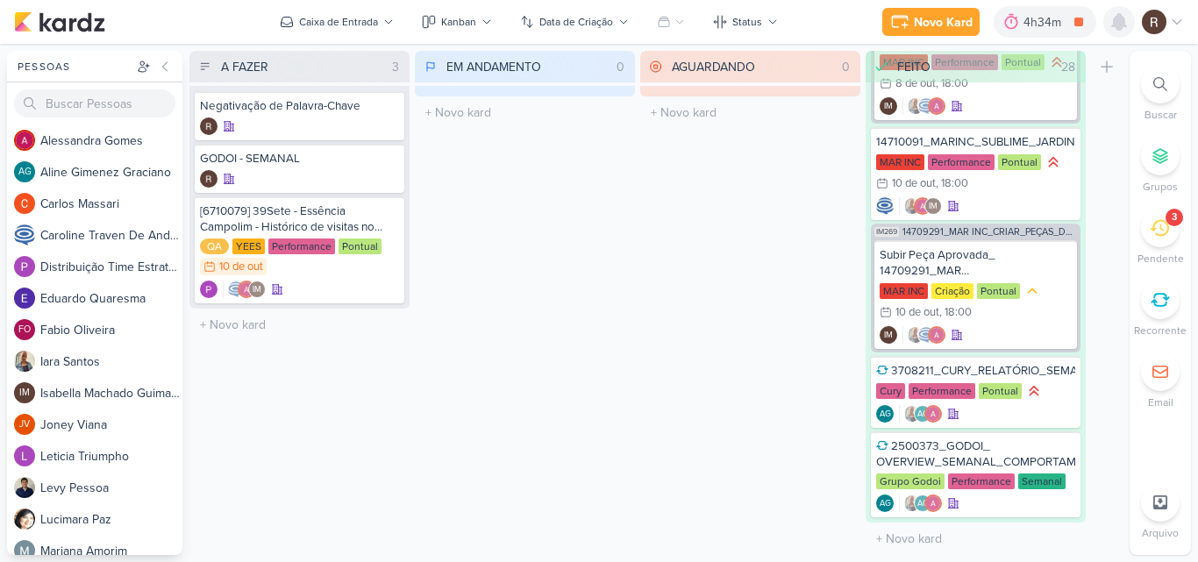
click at [1116, 27] on icon at bounding box center [1119, 22] width 14 height 16
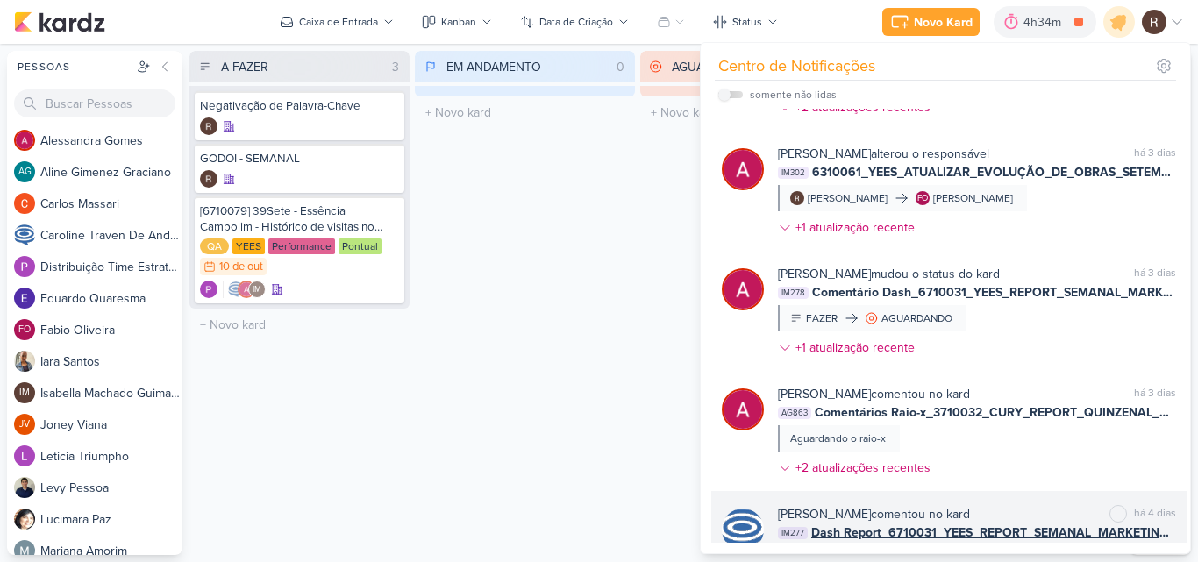
scroll to position [2349, 0]
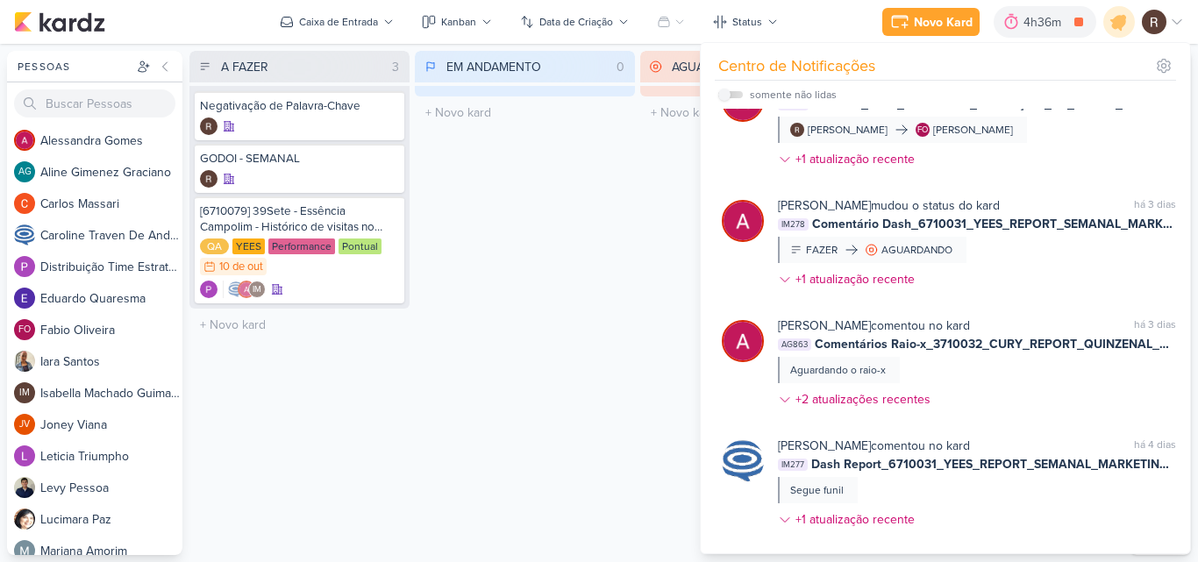
click at [511, 339] on div "EM ANDAMENTO 0 Mover Para Esquerda Mover Para Direita Deletar O título do kard …" at bounding box center [525, 303] width 220 height 504
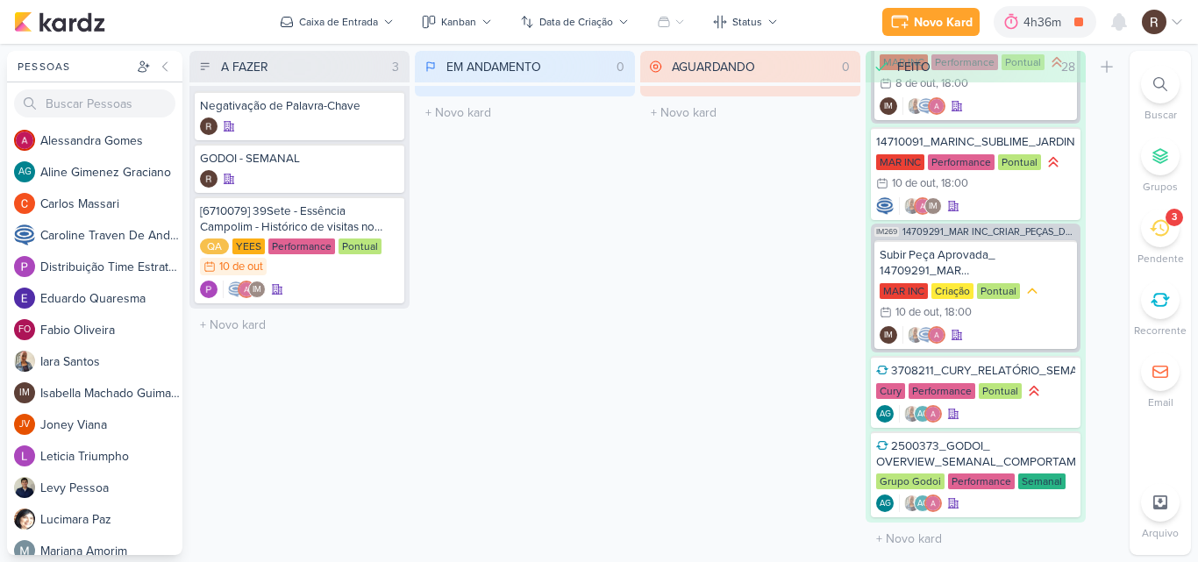
click at [1152, 232] on icon at bounding box center [1159, 227] width 19 height 19
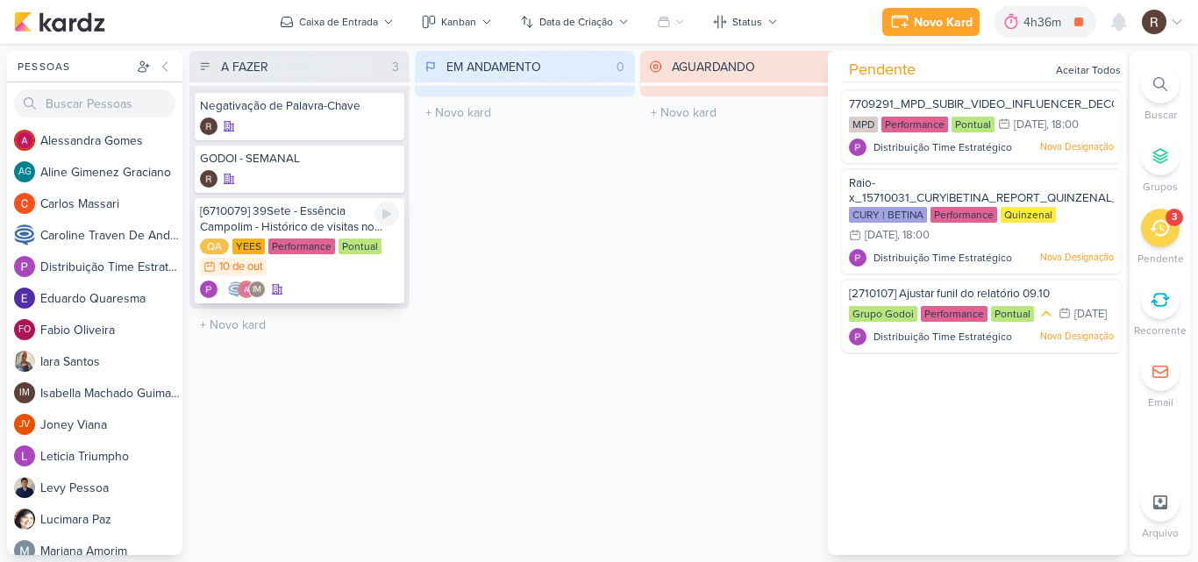
click at [311, 220] on div "[6710079] 39Sete - Essência Campolim - Histórico de visitas no Raio-x" at bounding box center [299, 219] width 199 height 32
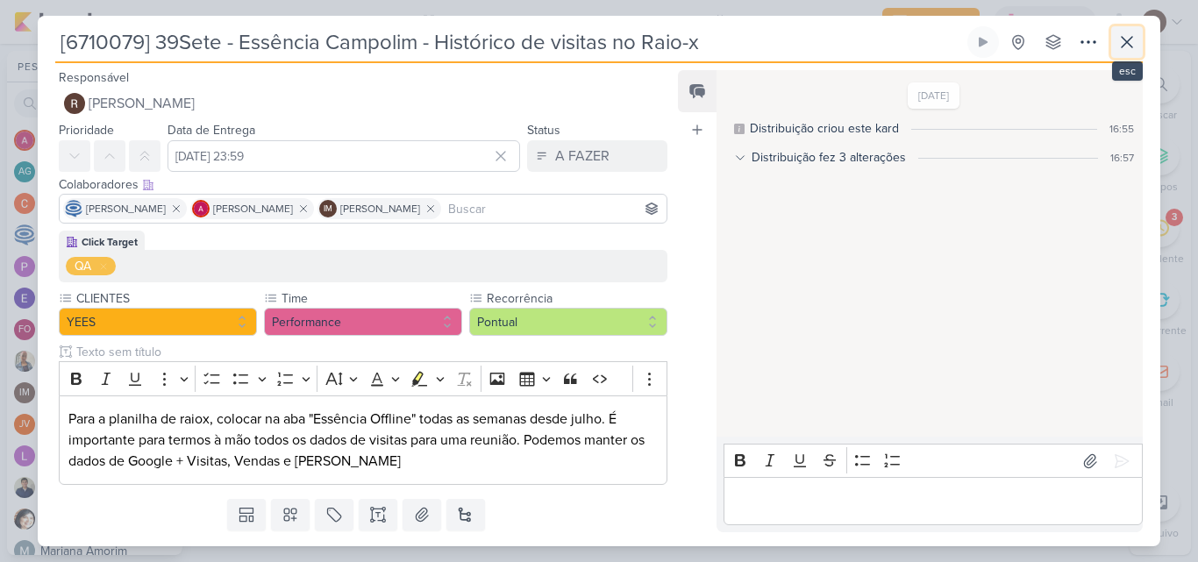
click at [1130, 43] on icon at bounding box center [1126, 42] width 21 height 21
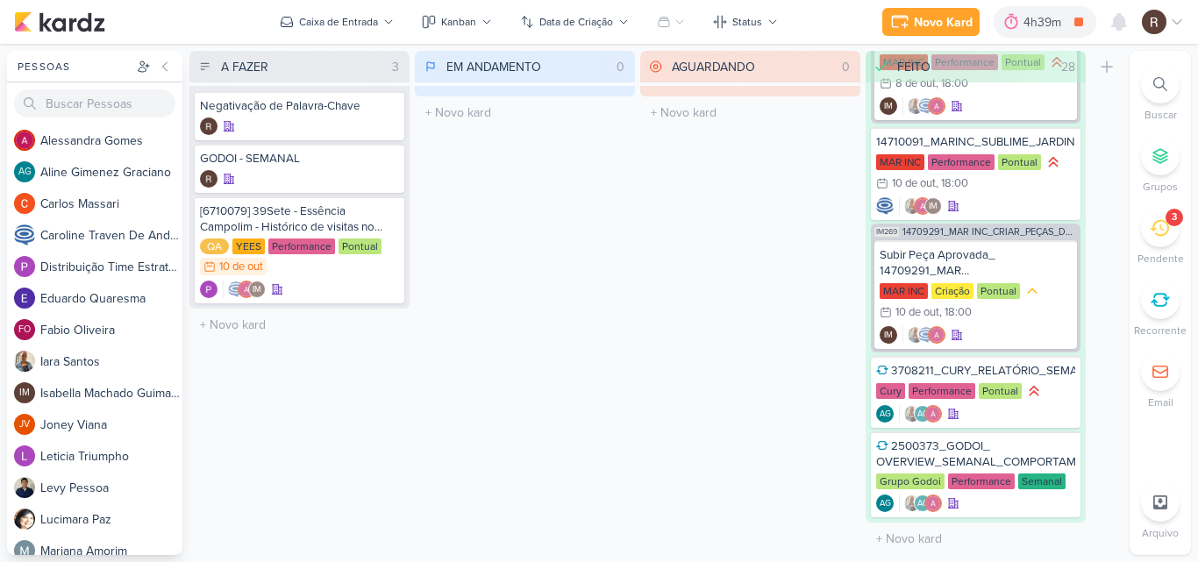
click at [1160, 218] on icon at bounding box center [1159, 227] width 19 height 19
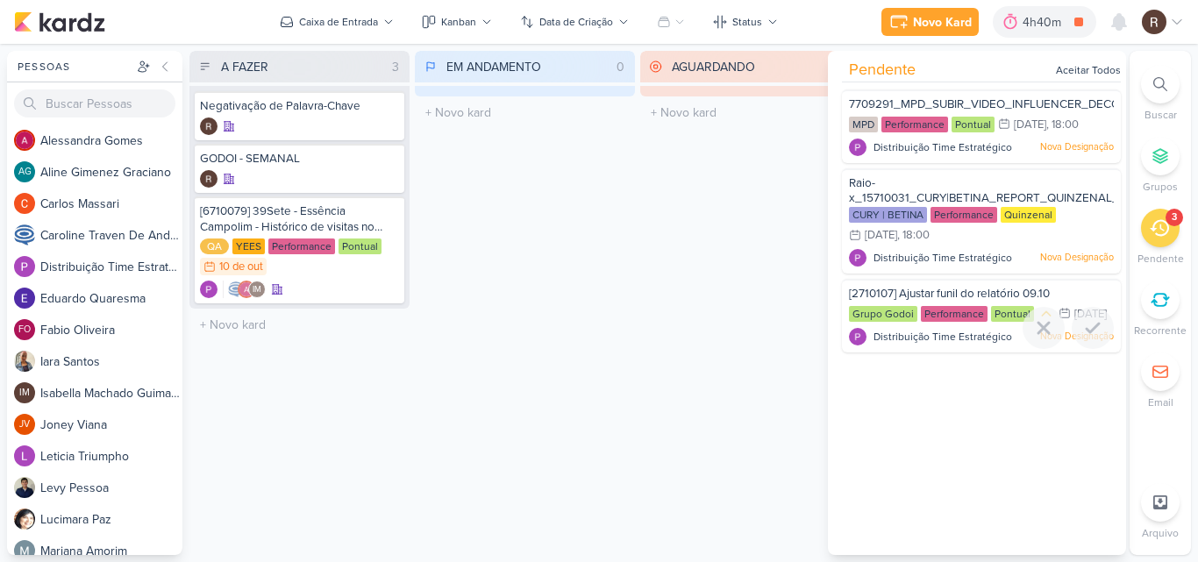
click at [950, 301] on span "[2710107] Ajustar funil do relatório 09.10" at bounding box center [949, 294] width 201 height 14
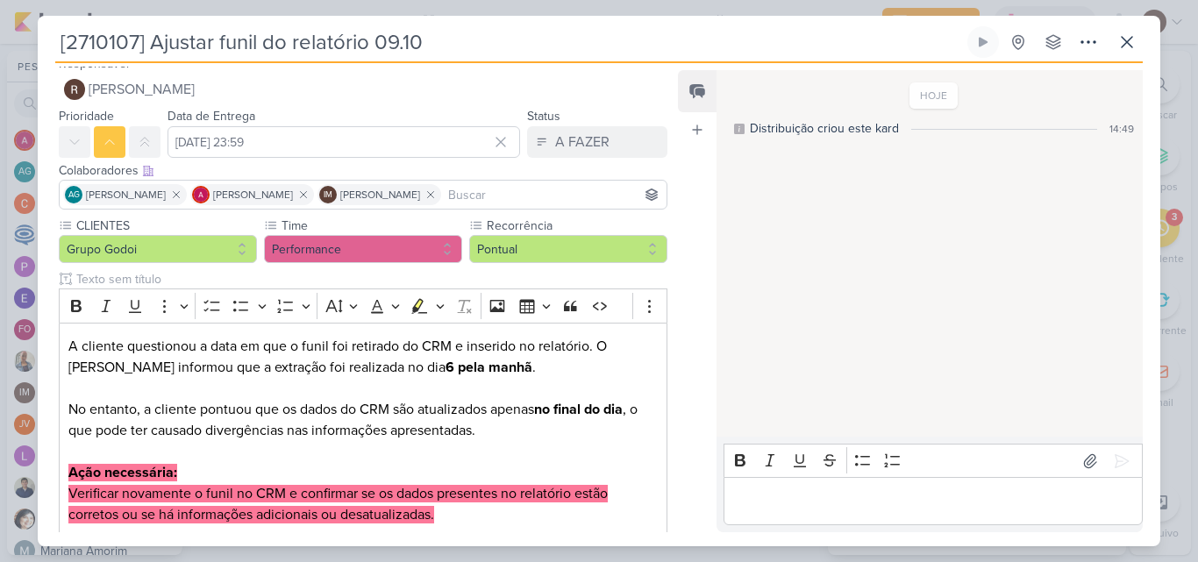
scroll to position [0, 0]
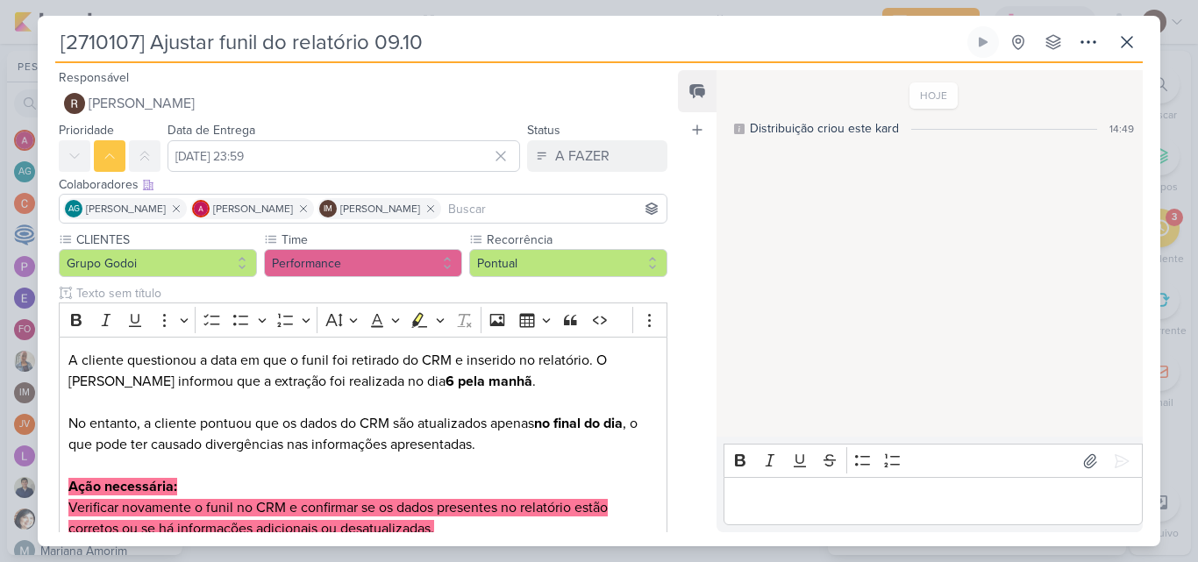
click at [773, 511] on p "Editor editing area: main" at bounding box center [932, 501] width 401 height 21
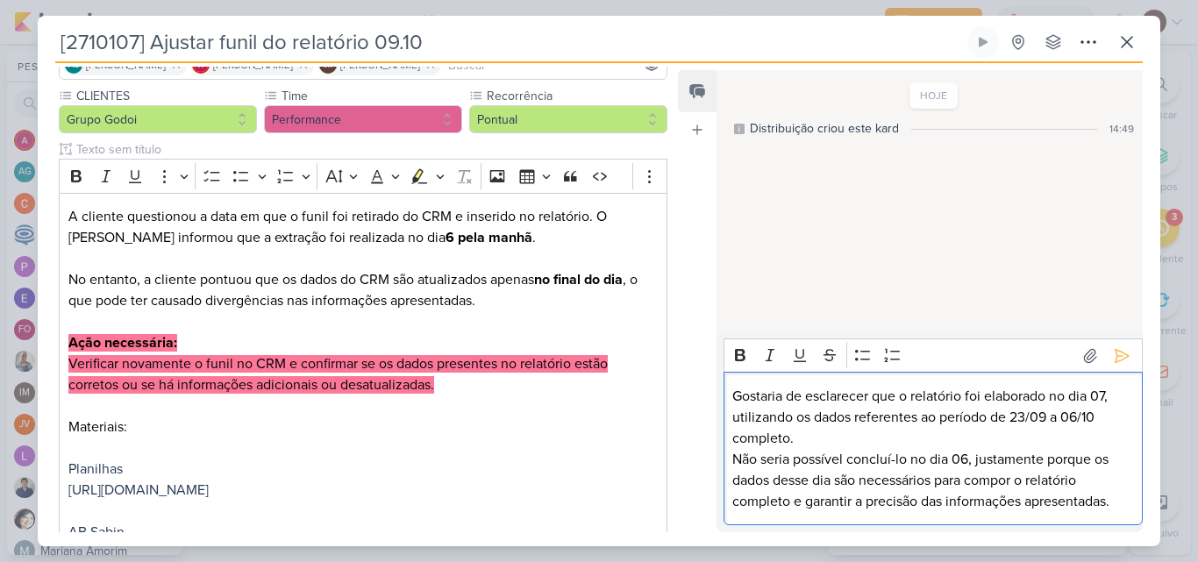
scroll to position [175, 0]
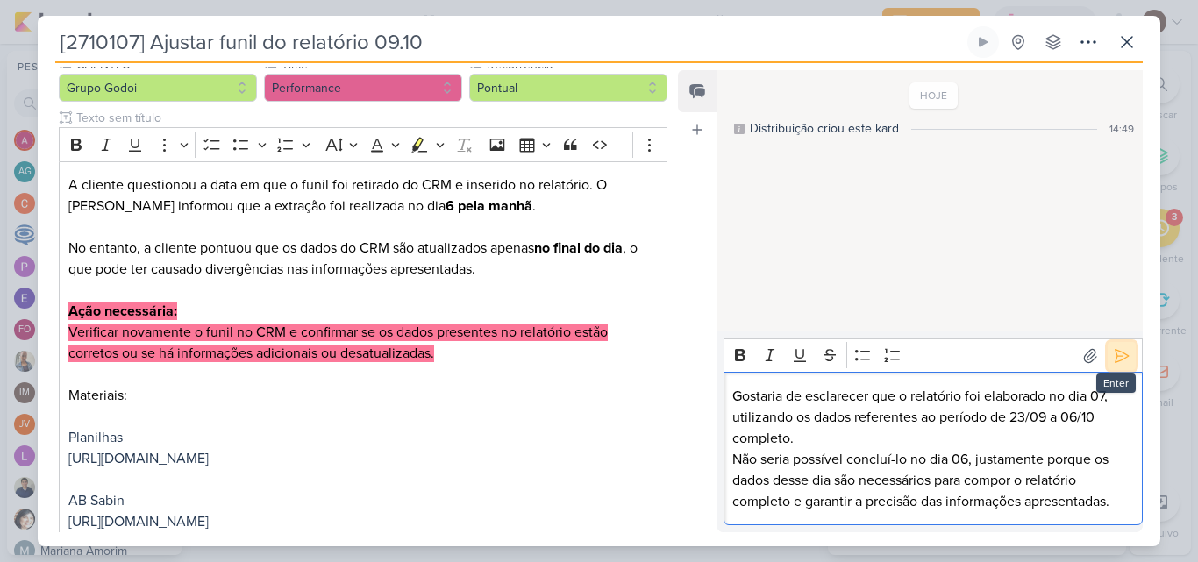
click at [1113, 362] on icon at bounding box center [1122, 356] width 18 height 18
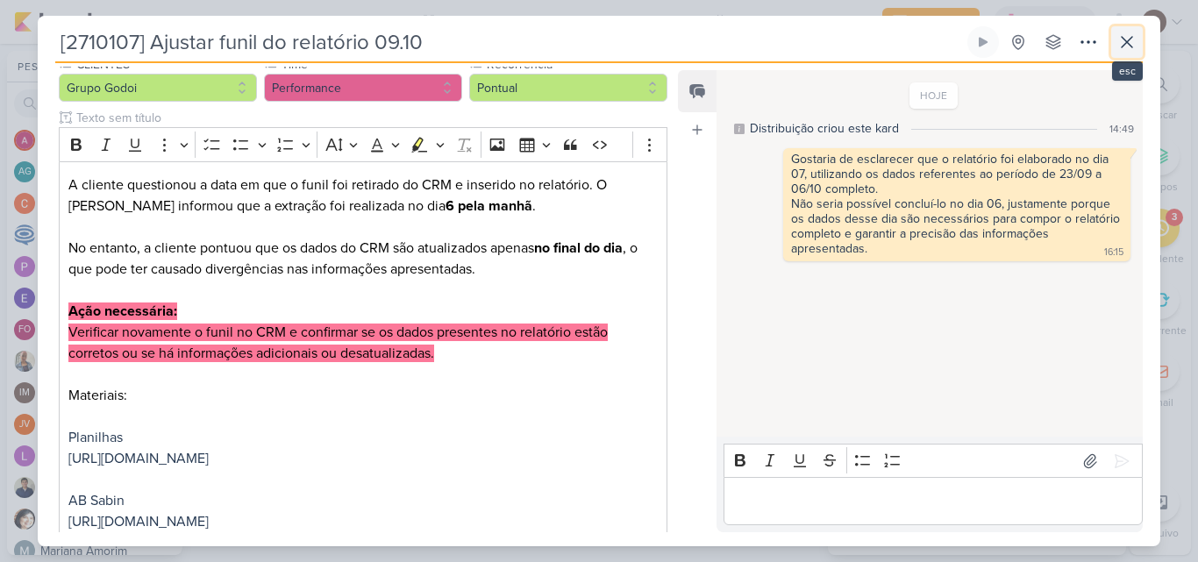
click at [1123, 38] on icon at bounding box center [1127, 42] width 11 height 11
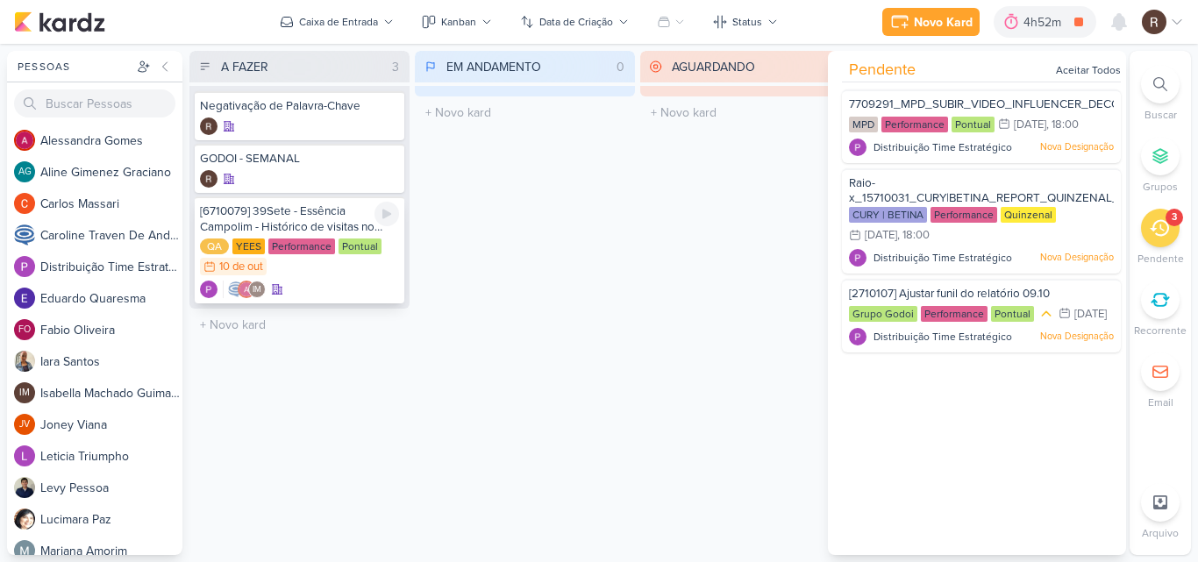
click at [343, 246] on div "Pontual" at bounding box center [360, 247] width 43 height 16
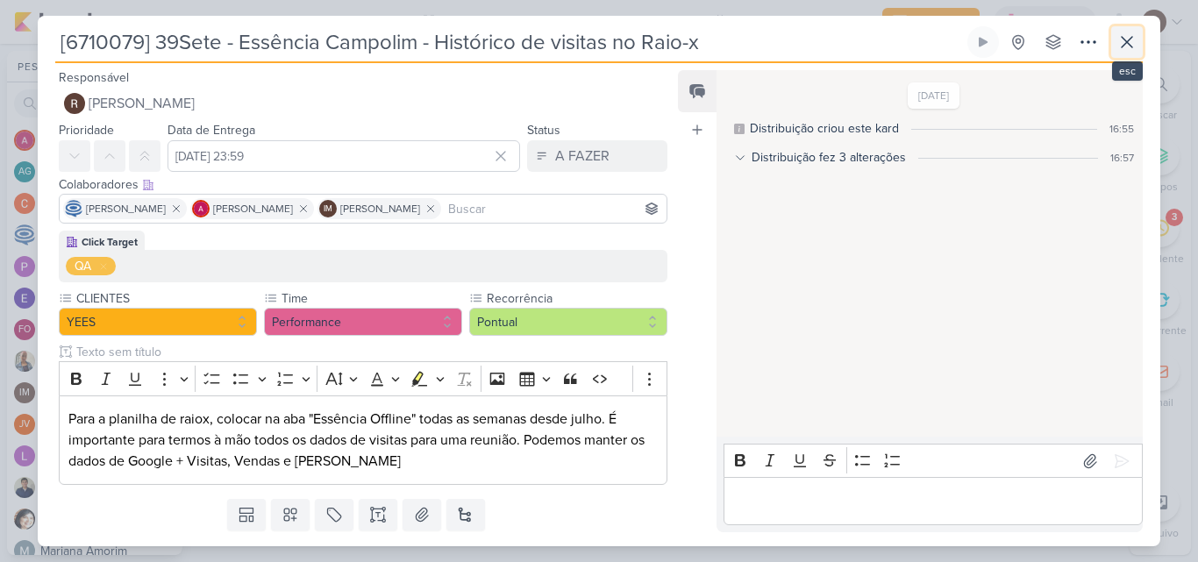
click at [1125, 34] on icon at bounding box center [1126, 42] width 21 height 21
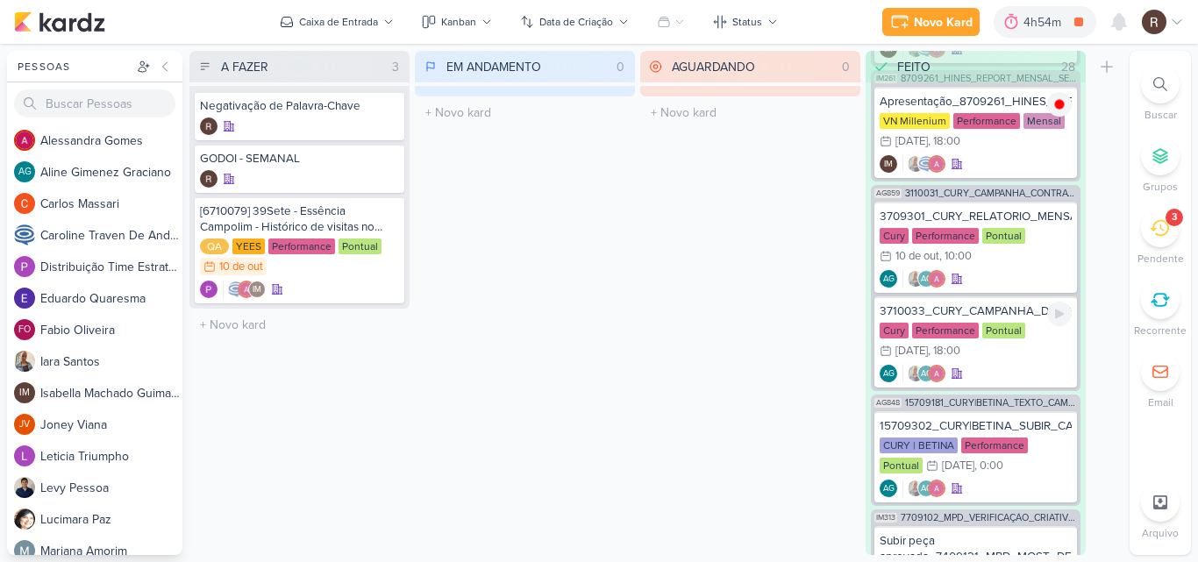
scroll to position [0, 0]
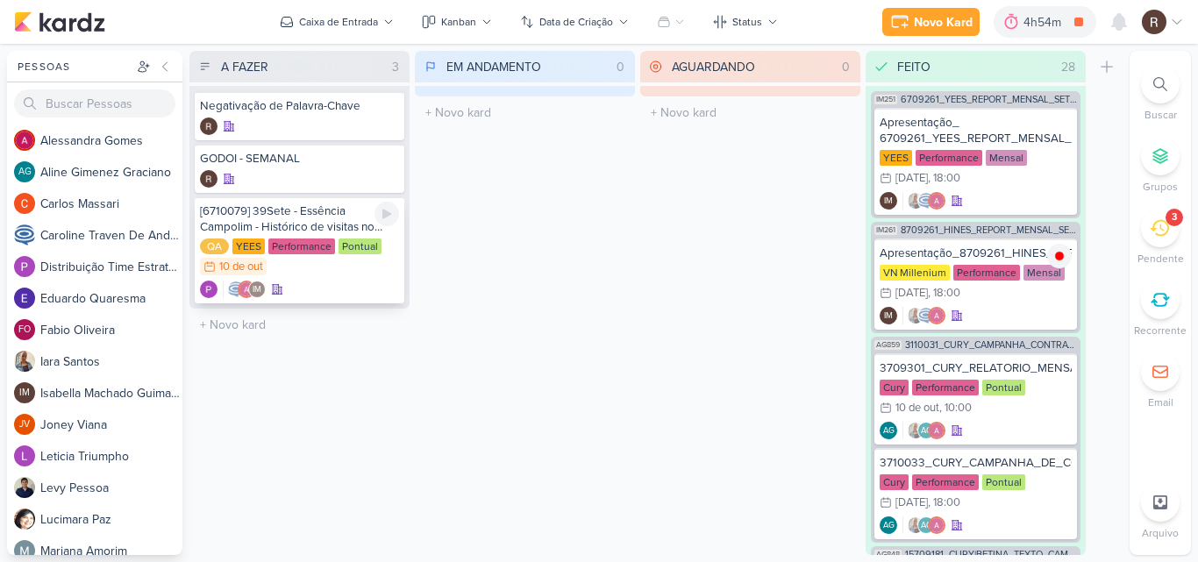
click at [310, 238] on div "[6710079] 39Sete - Essência Campolim - Histórico de visitas no Raio-x QA YEES P…" at bounding box center [300, 249] width 210 height 107
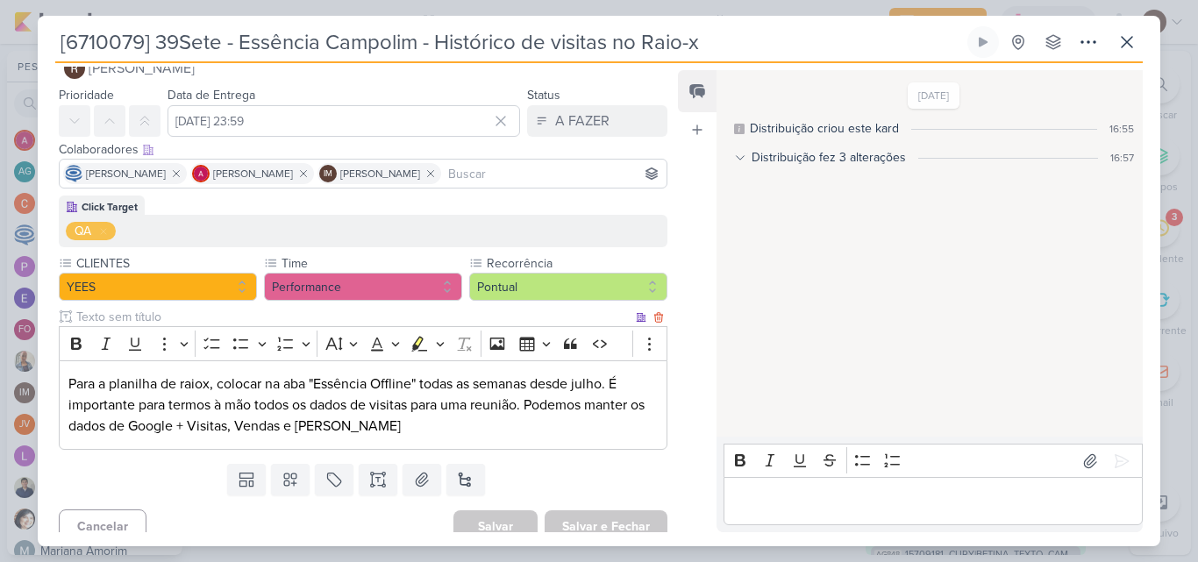
scroll to position [50, 0]
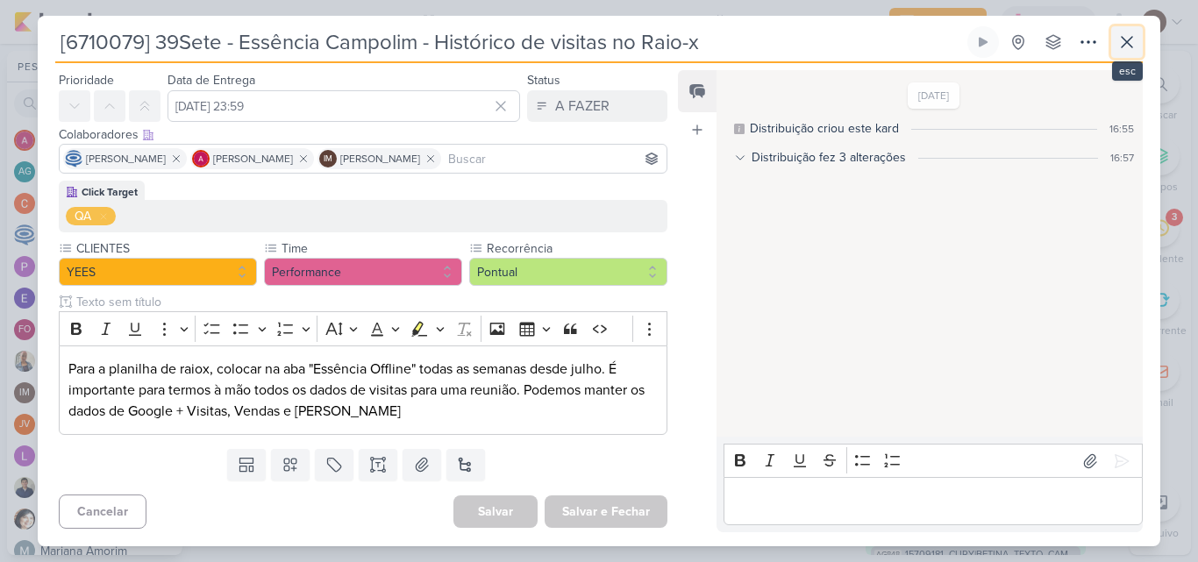
click at [1128, 38] on icon at bounding box center [1126, 42] width 21 height 21
